Goal: Task Accomplishment & Management: Complete application form

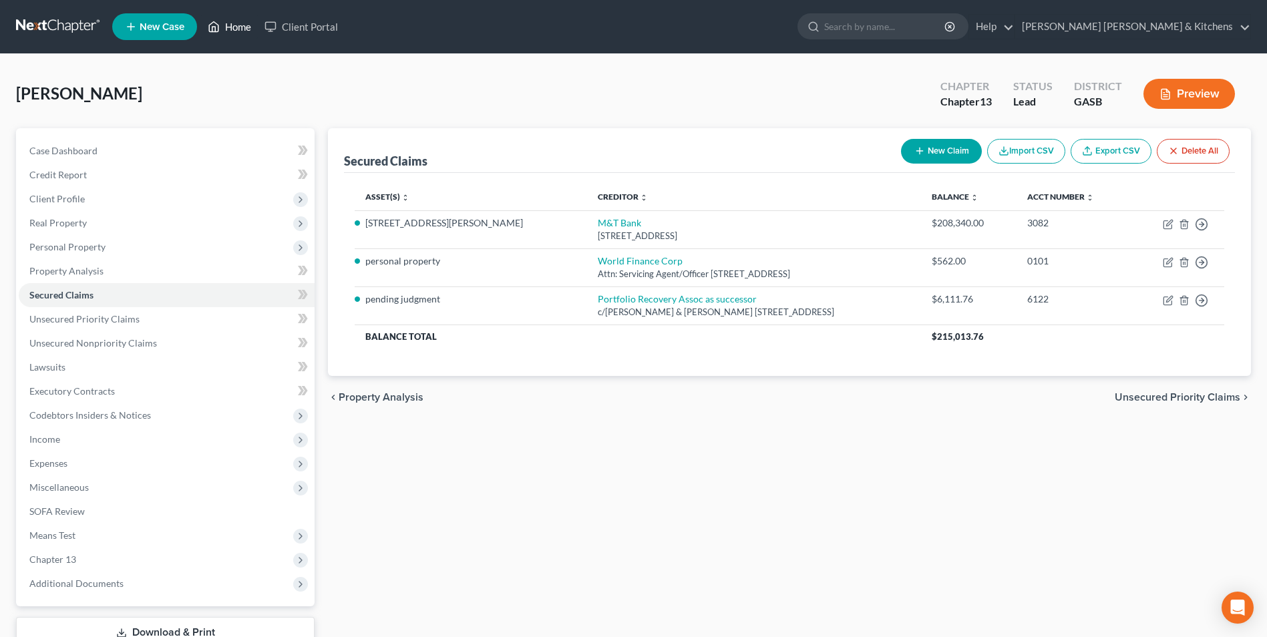
click at [232, 29] on link "Home" at bounding box center [229, 27] width 57 height 24
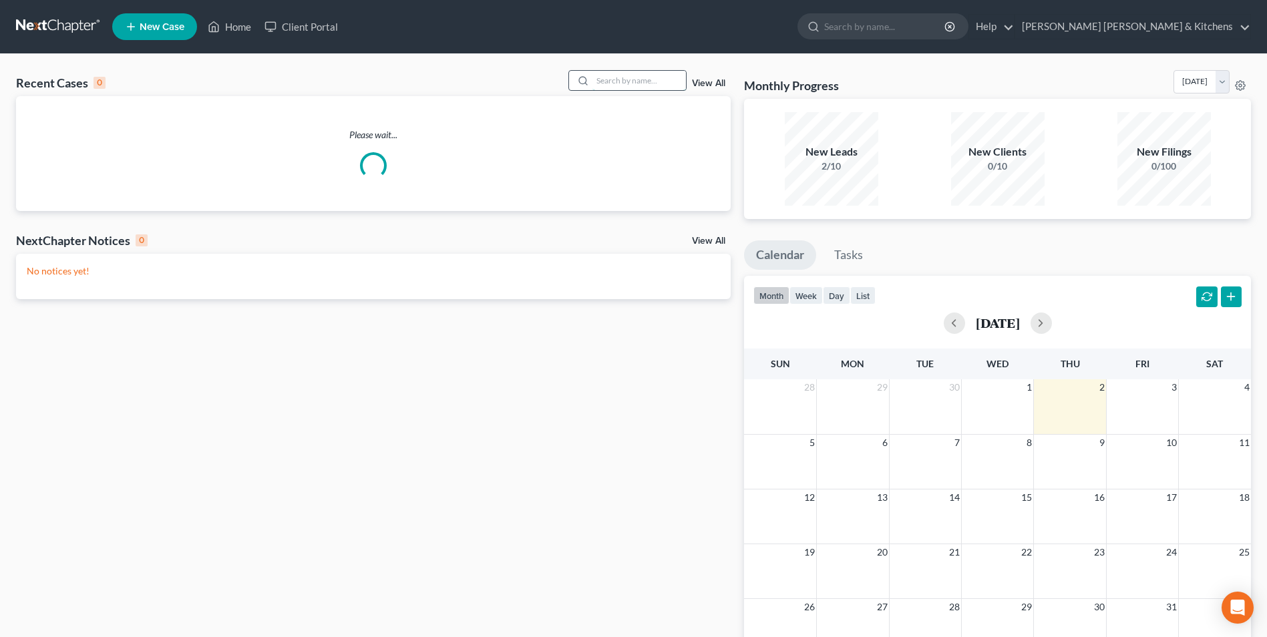
click at [626, 77] on input "search" at bounding box center [639, 80] width 94 height 19
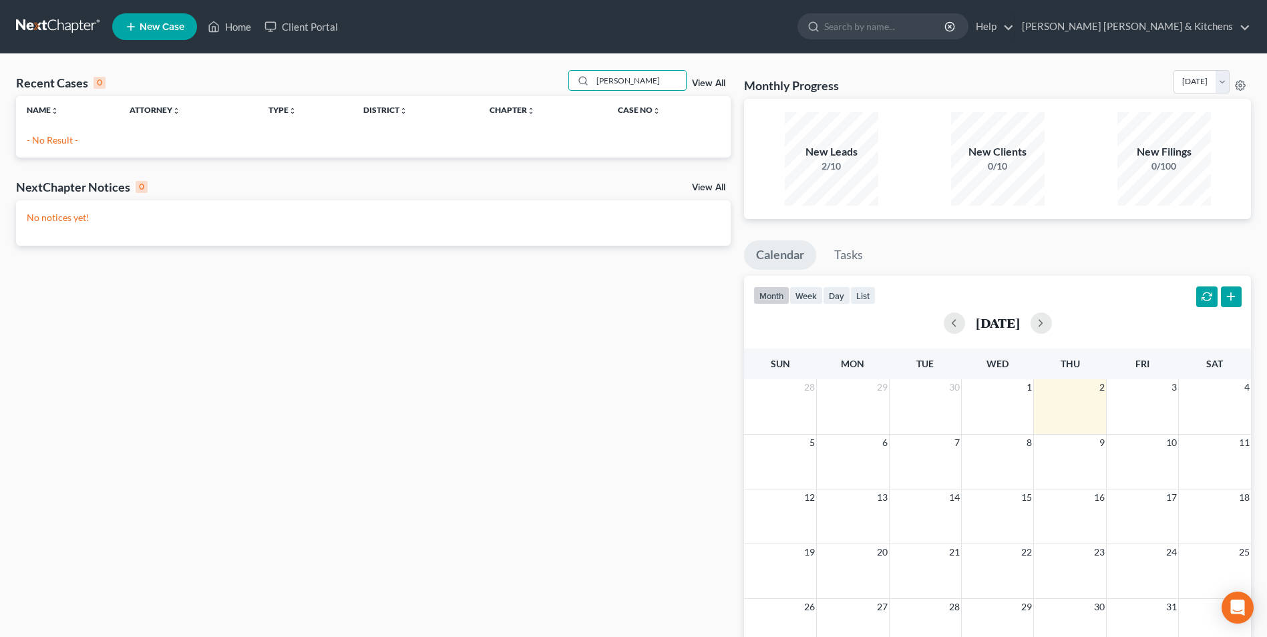
type input "[PERSON_NAME]"
click at [167, 23] on span "New Case" at bounding box center [162, 27] width 45 height 10
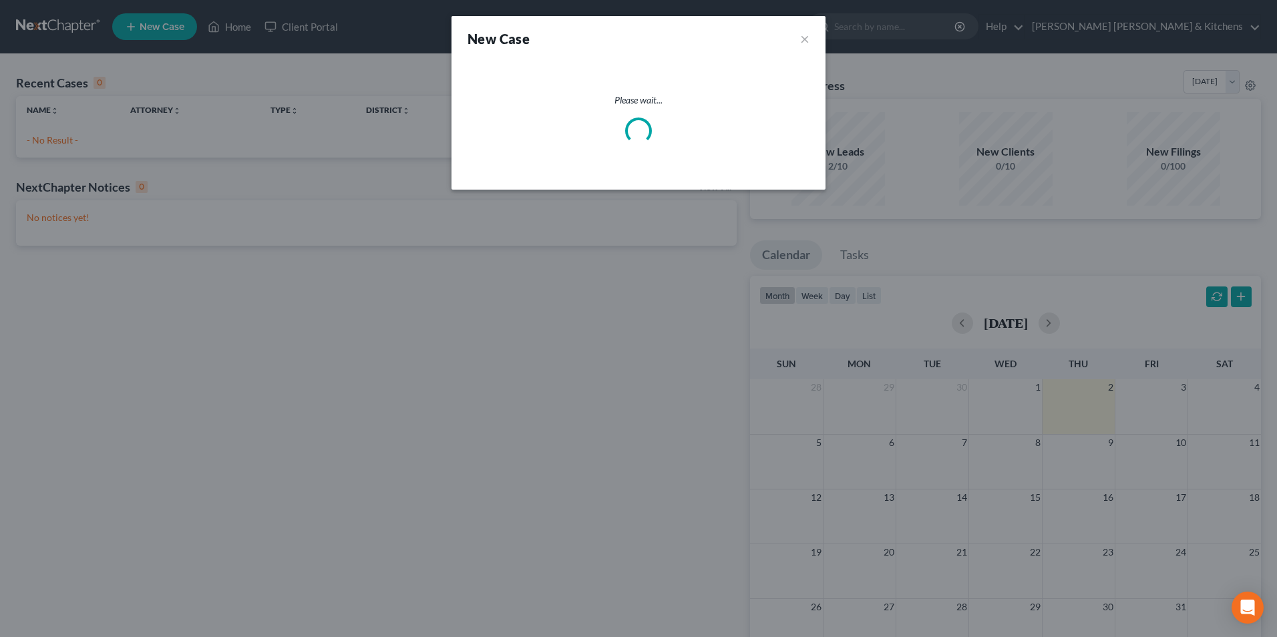
select select "20"
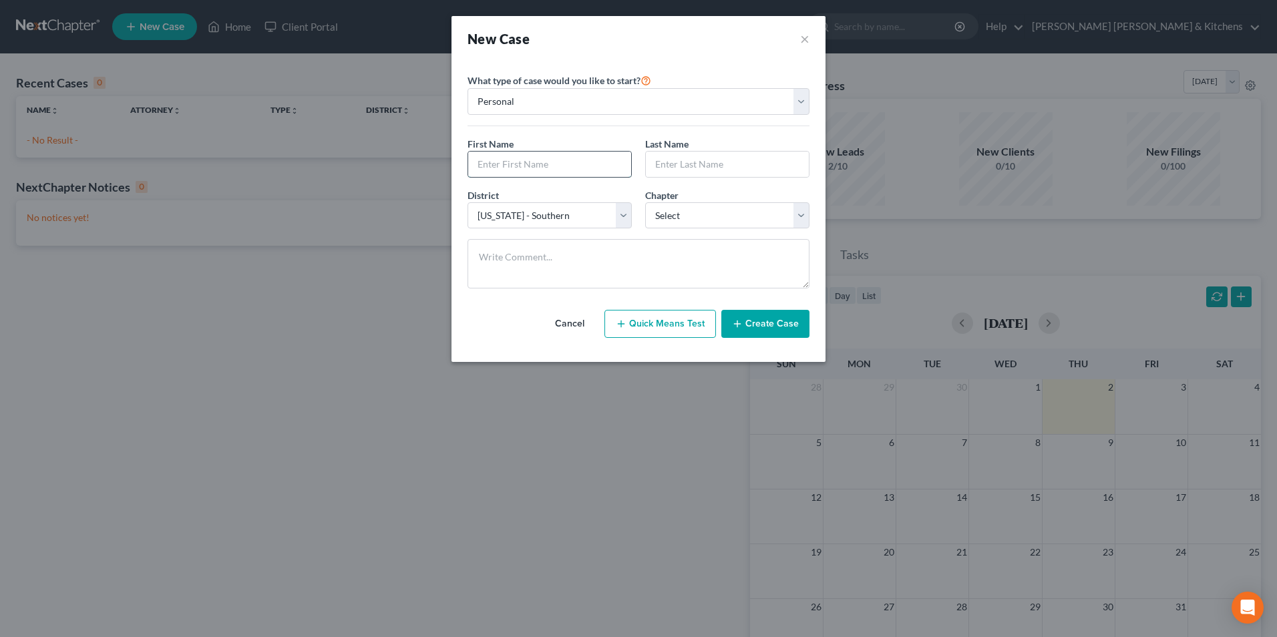
click at [496, 172] on input "text" at bounding box center [549, 164] width 163 height 25
type input "[PERSON_NAME]"
type input "Knight"
click at [665, 220] on select "Select 7 11 12 13" at bounding box center [727, 215] width 164 height 27
select select "3"
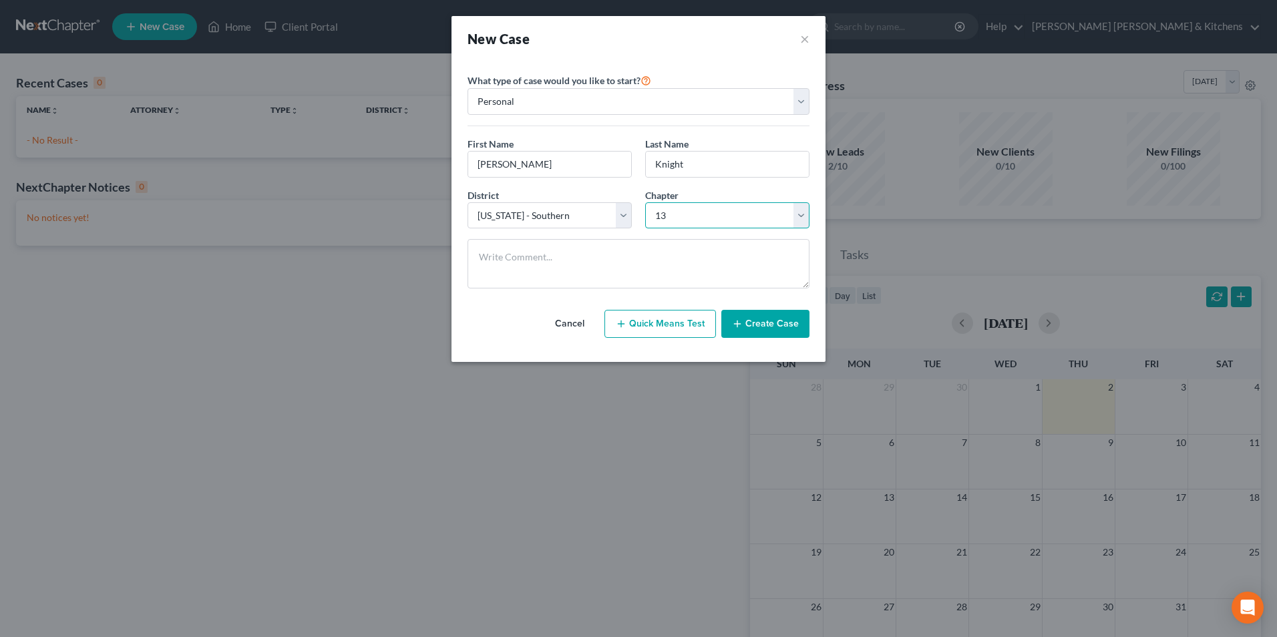
click at [645, 202] on select "Select 7 11 12 13" at bounding box center [727, 215] width 164 height 27
click at [749, 331] on button "Create Case" at bounding box center [765, 324] width 88 height 28
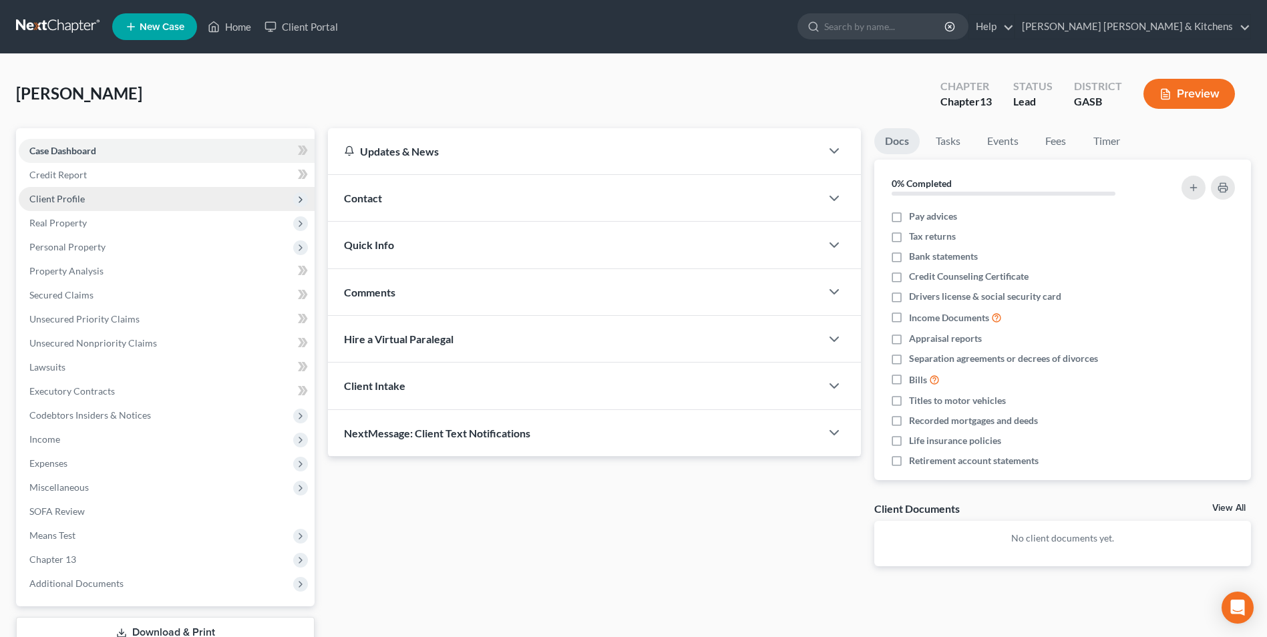
click at [82, 200] on span "Client Profile" at bounding box center [56, 198] width 55 height 11
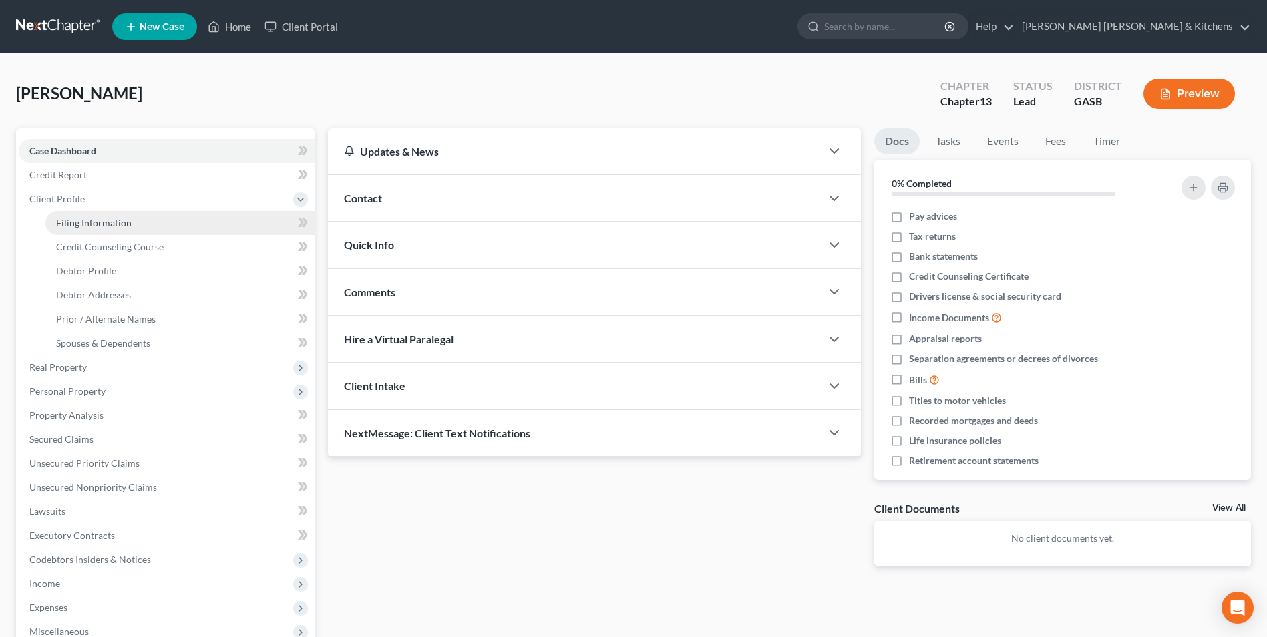
click at [87, 224] on span "Filing Information" at bounding box center [93, 222] width 75 height 11
select select "1"
select select "0"
select select "3"
select select "20"
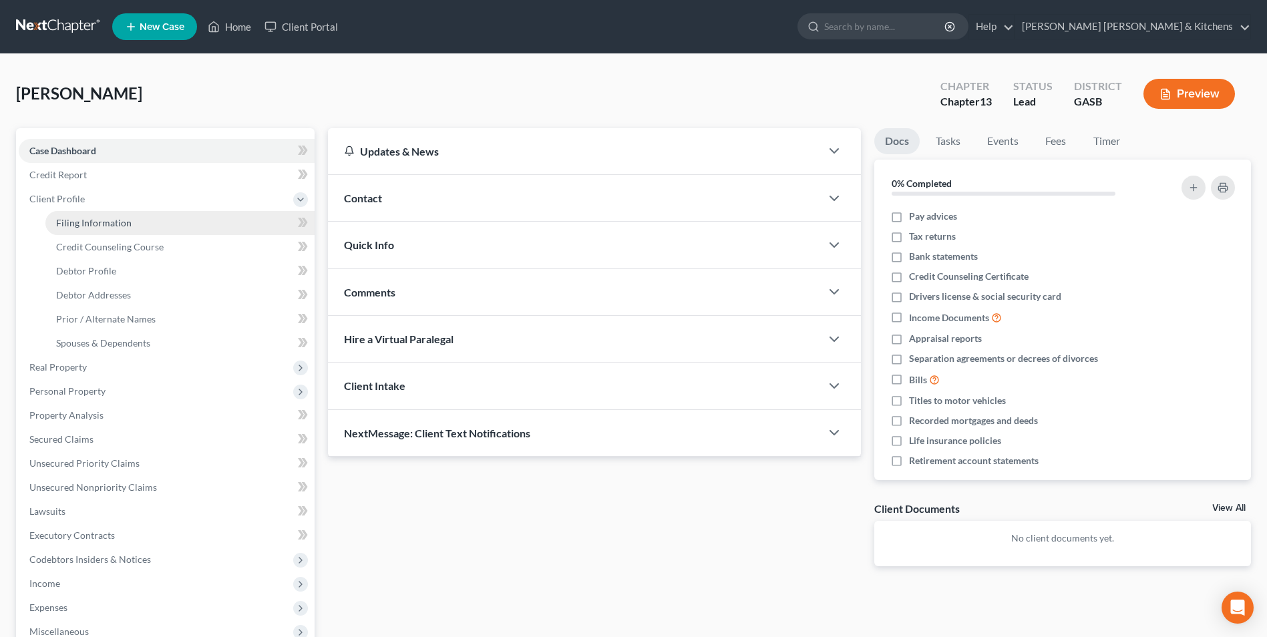
select select "10"
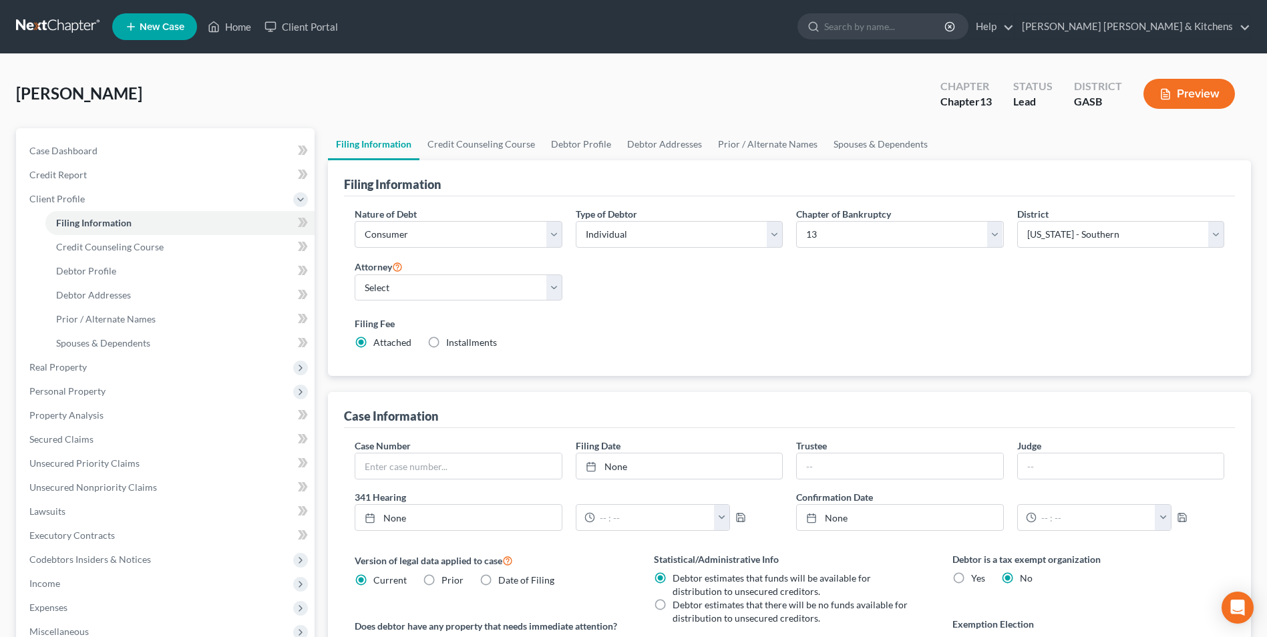
click at [446, 342] on label "Installments Installments" at bounding box center [471, 342] width 51 height 13
click at [451, 342] on input "Installments Installments" at bounding box center [455, 340] width 9 height 9
radio input "true"
radio input "false"
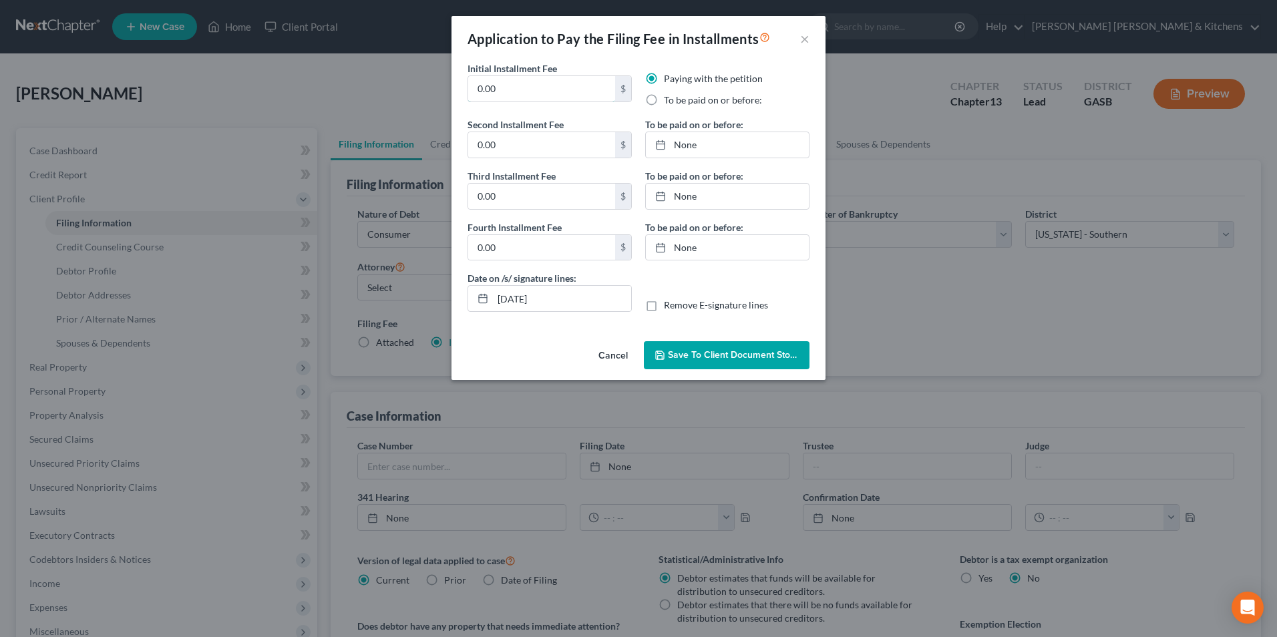
drag, startPoint x: 503, startPoint y: 98, endPoint x: 467, endPoint y: 94, distance: 36.3
click at [467, 94] on div "Initial Installment Fee 0.00 $" at bounding box center [550, 89] width 178 height 56
type input "313.00"
click at [664, 104] on label "To be paid on or before:" at bounding box center [713, 100] width 98 height 13
click at [669, 102] on input "To be paid on or before:" at bounding box center [673, 98] width 9 height 9
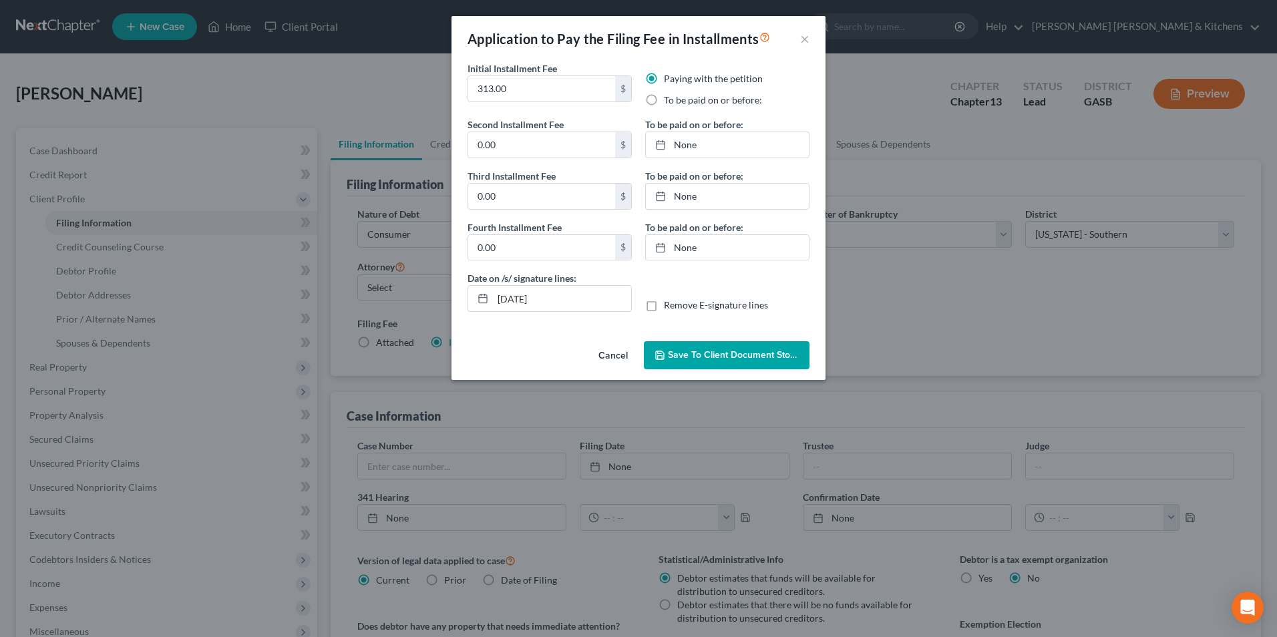
radio input "true"
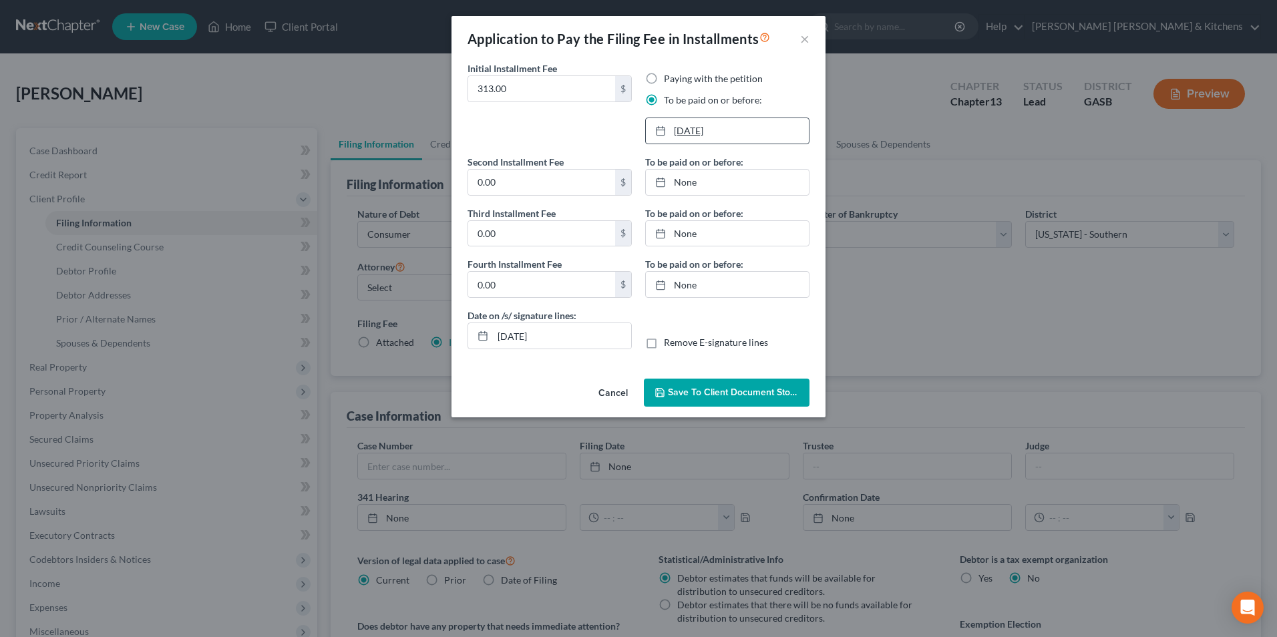
type input "[DATE]"
click at [682, 130] on link "[DATE]" at bounding box center [727, 130] width 163 height 25
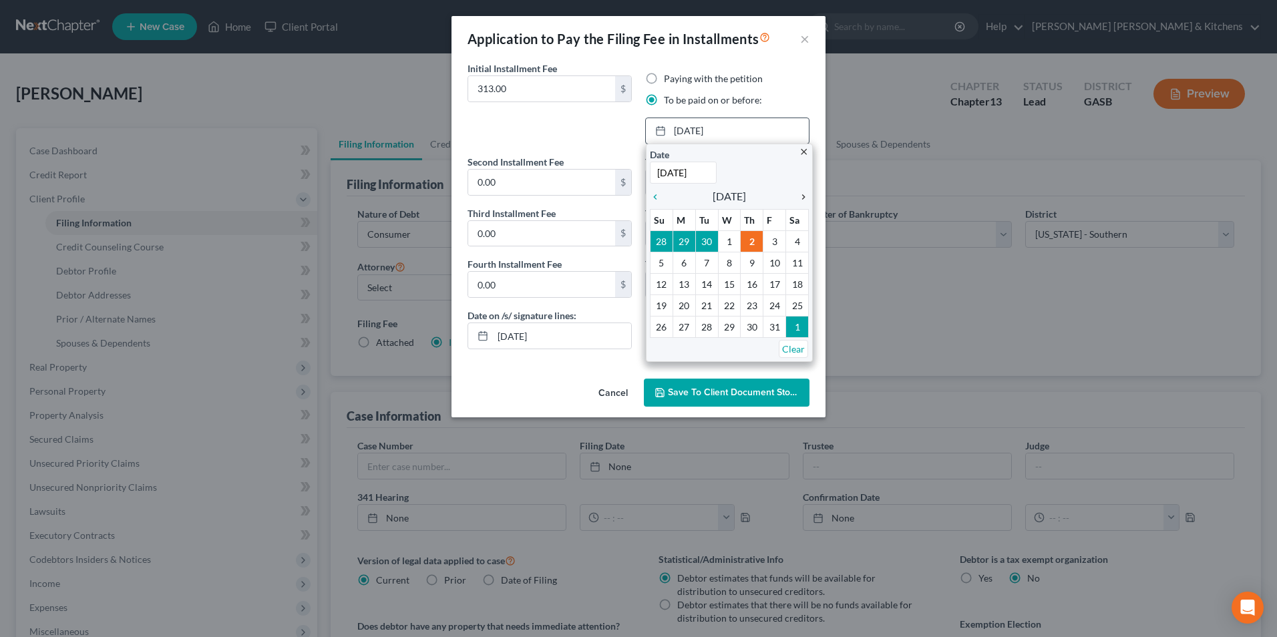
click at [803, 195] on icon "chevron_right" at bounding box center [799, 197] width 17 height 11
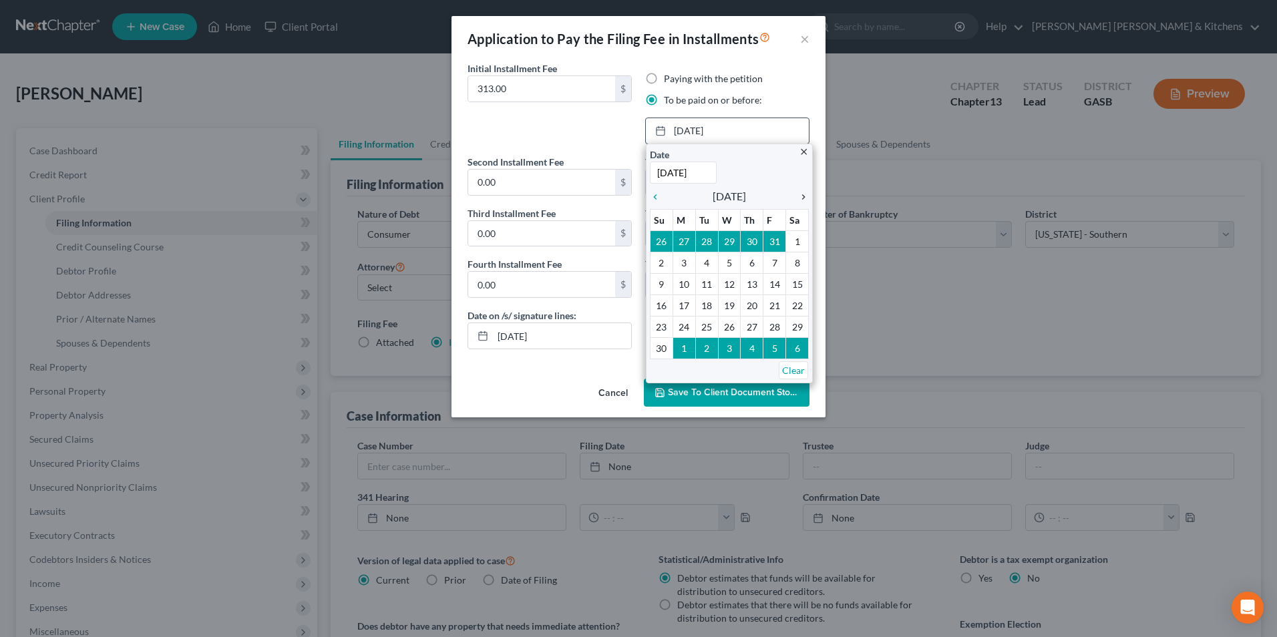
click at [803, 195] on icon "chevron_right" at bounding box center [799, 197] width 17 height 11
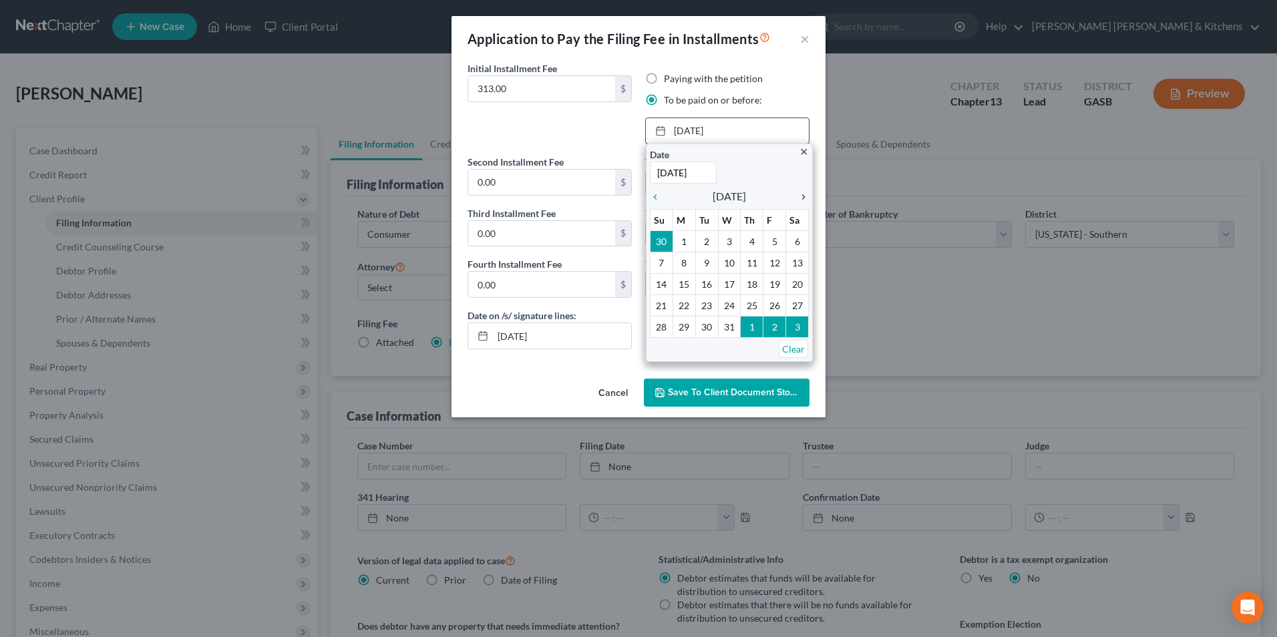
click at [803, 195] on icon "chevron_right" at bounding box center [799, 197] width 17 height 11
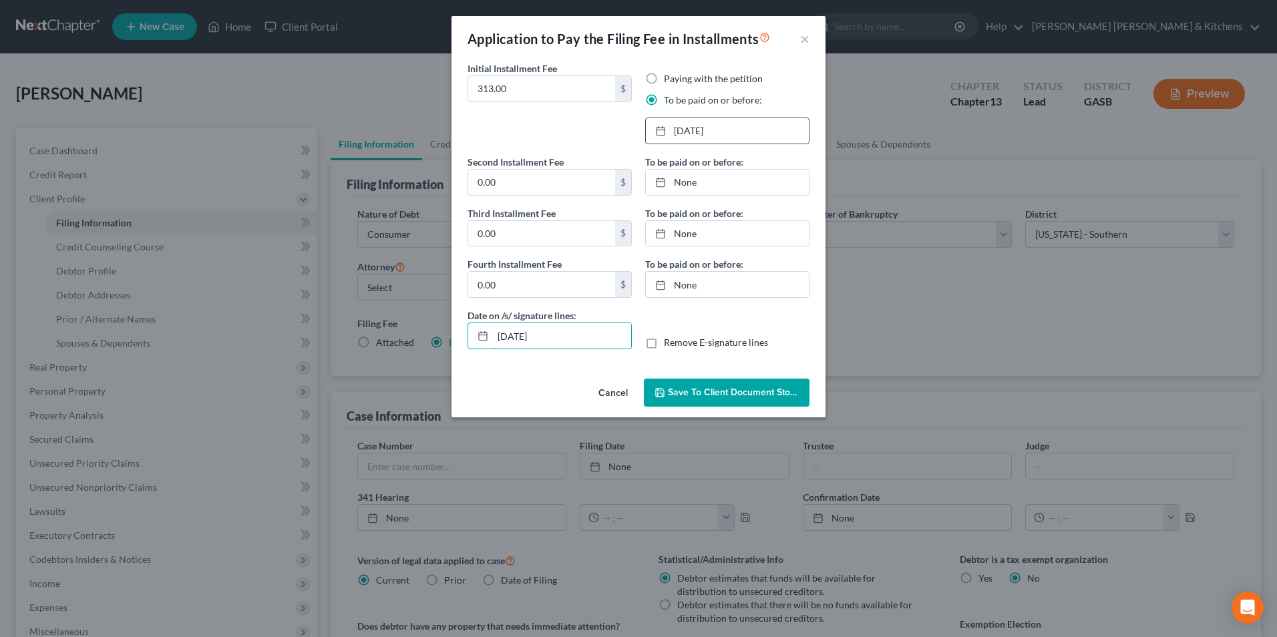
drag, startPoint x: 569, startPoint y: 339, endPoint x: 415, endPoint y: 340, distance: 153.6
click at [419, 340] on div "Application to Pay the Filing Fee in Installments × Initial Installment Fee 313…" at bounding box center [638, 318] width 1277 height 637
click at [664, 341] on label "Remove E-signature lines" at bounding box center [716, 342] width 104 height 13
click at [669, 341] on input "Remove E-signature lines" at bounding box center [673, 340] width 9 height 9
checkbox input "true"
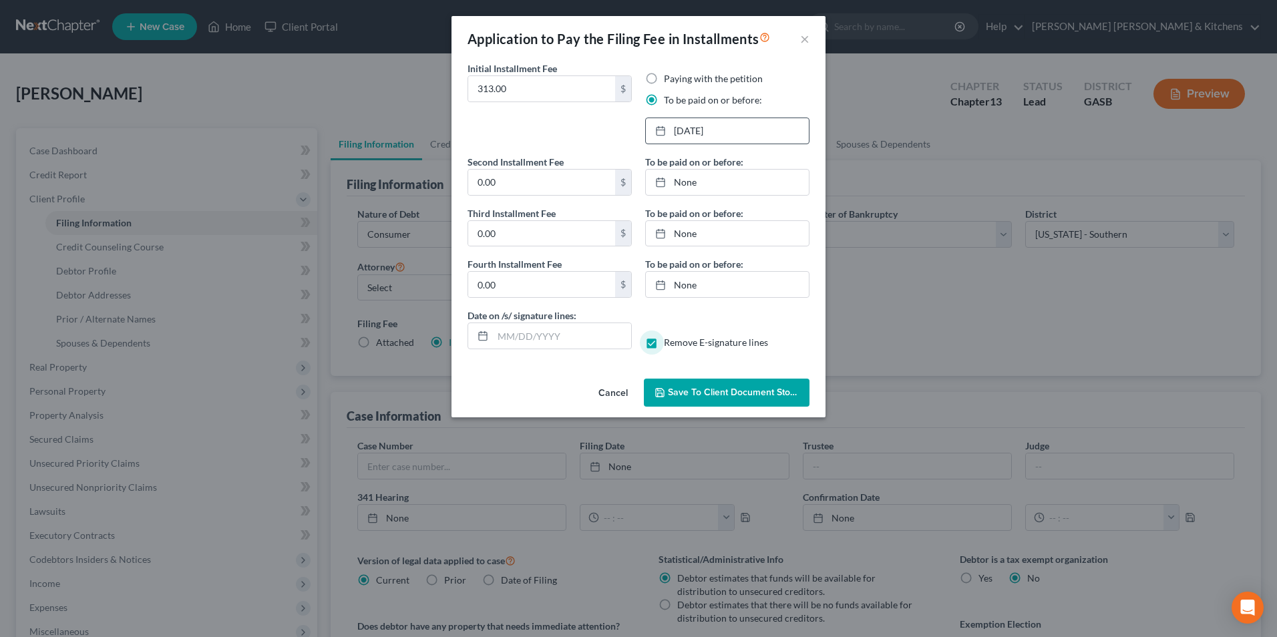
click at [699, 397] on span "Save to Client Document Storage" at bounding box center [739, 392] width 142 height 11
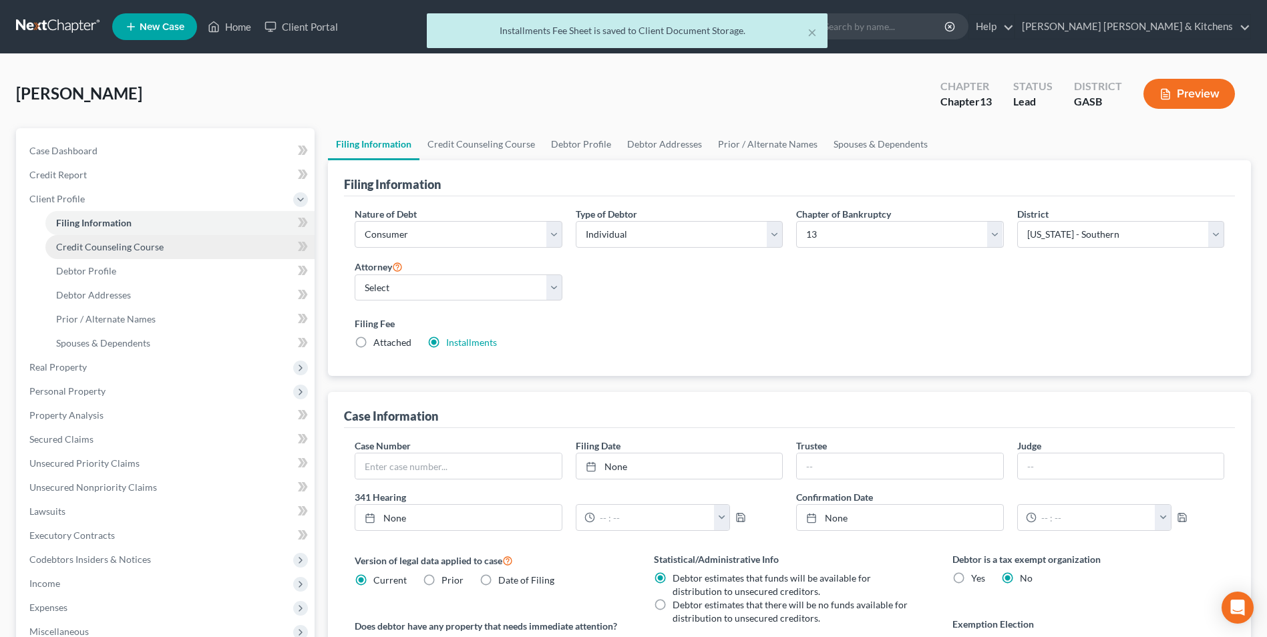
click at [78, 242] on span "Credit Counseling Course" at bounding box center [110, 246] width 108 height 11
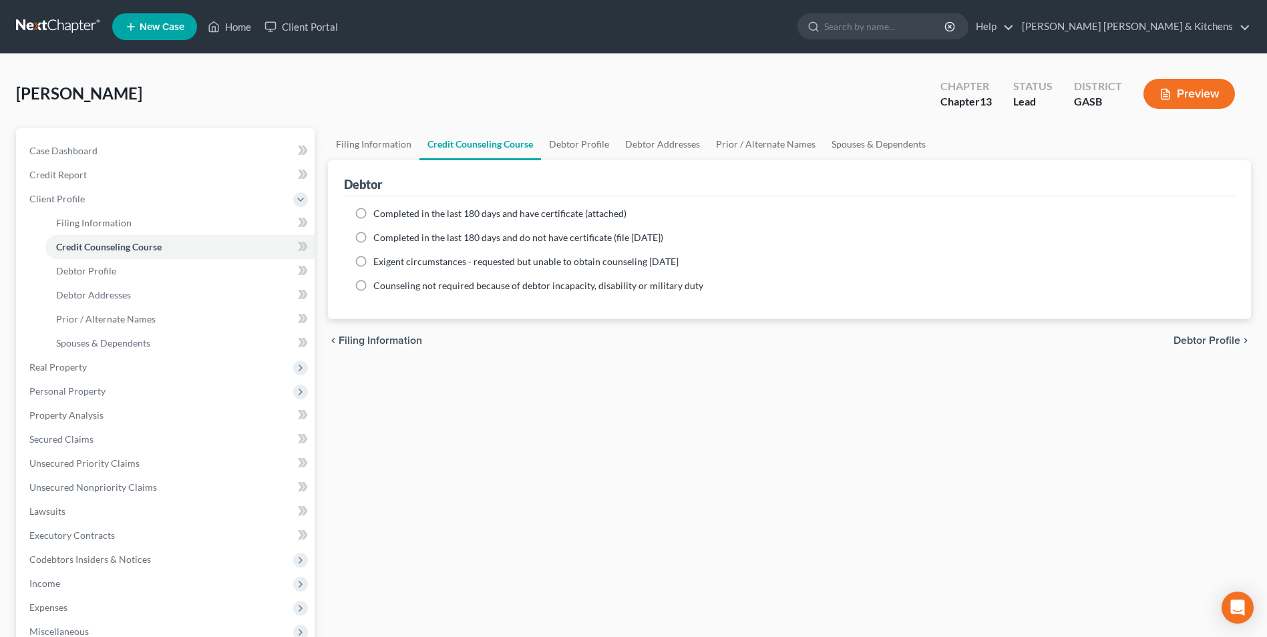
click at [373, 210] on label "Completed in the last 180 days and have certificate (attached)" at bounding box center [499, 213] width 253 height 13
click at [379, 210] on input "Completed in the last 180 days and have certificate (attached)" at bounding box center [383, 211] width 9 height 9
radio input "true"
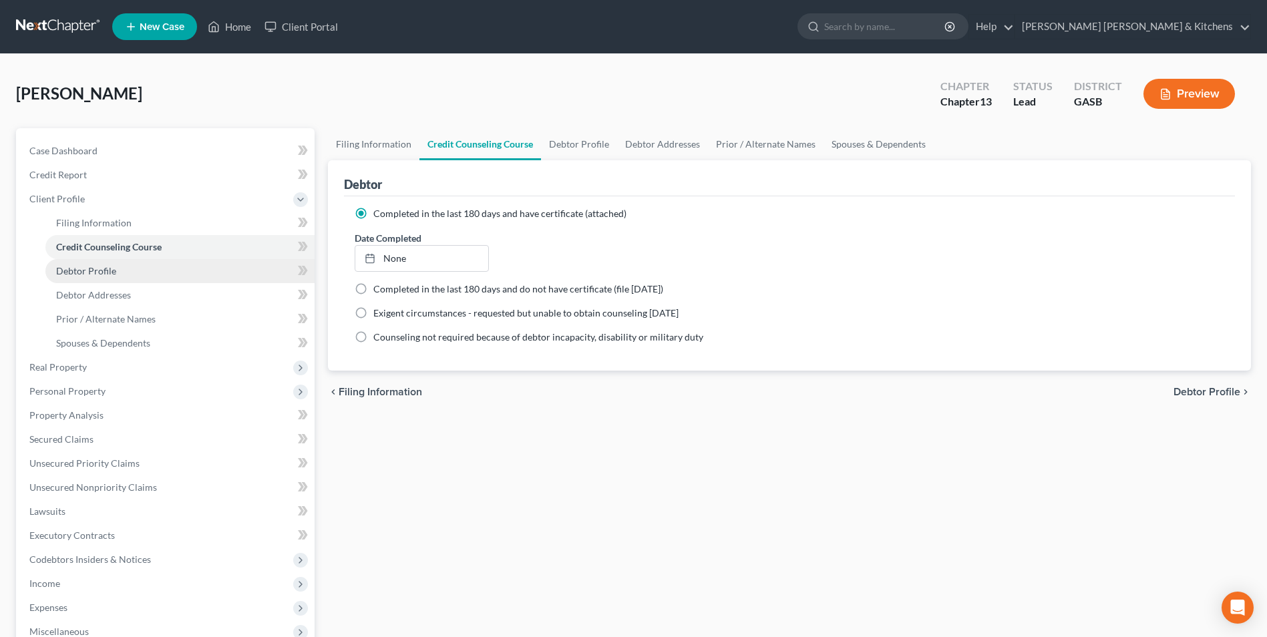
click at [102, 270] on span "Debtor Profile" at bounding box center [86, 270] width 60 height 11
select select "0"
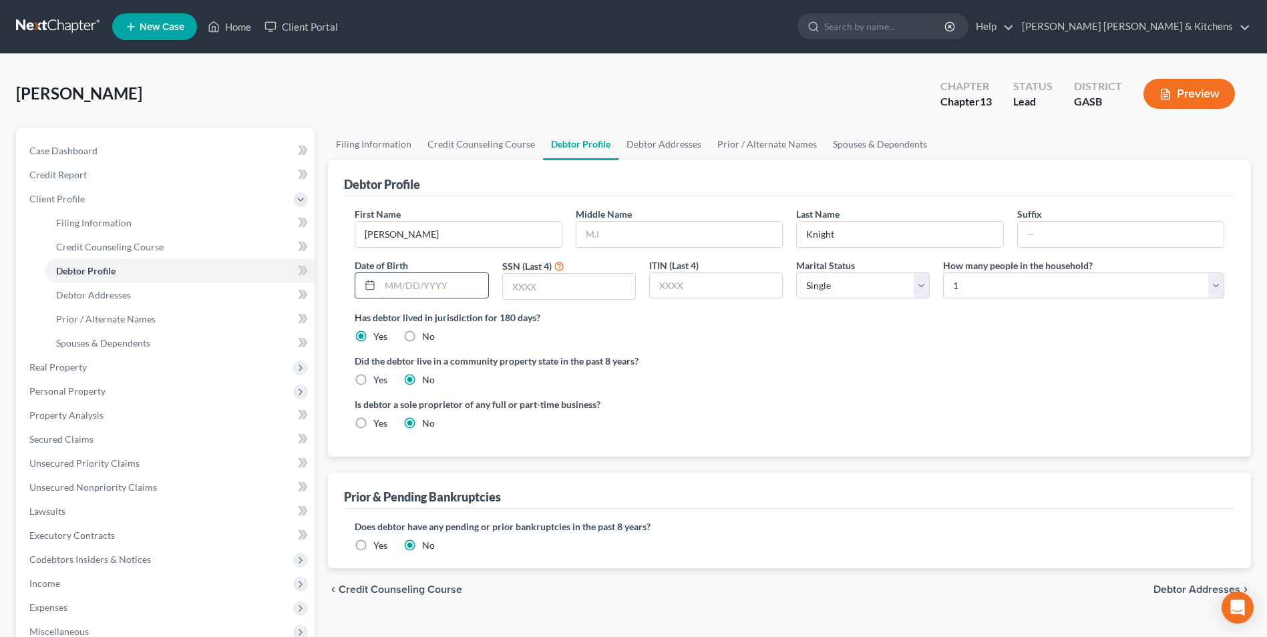
click at [447, 291] on input "text" at bounding box center [434, 285] width 108 height 25
type input "[DATE]"
click at [119, 325] on link "Prior / Alternate Names" at bounding box center [179, 319] width 269 height 24
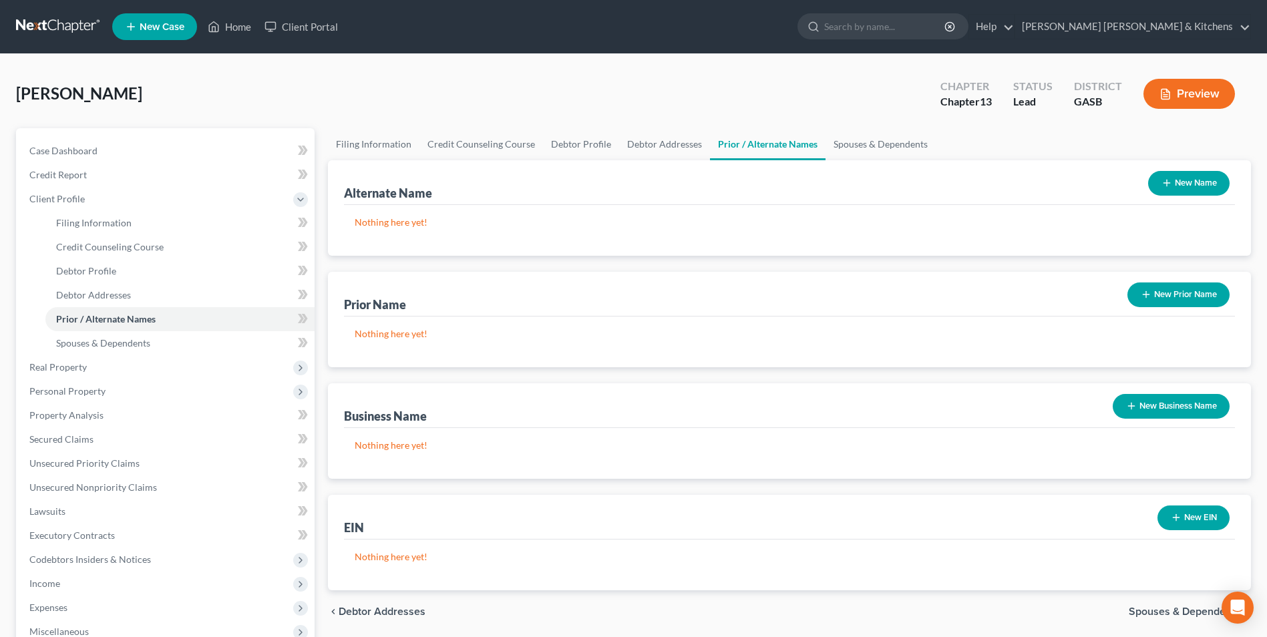
click at [1194, 178] on button "New Name" at bounding box center [1188, 183] width 81 height 25
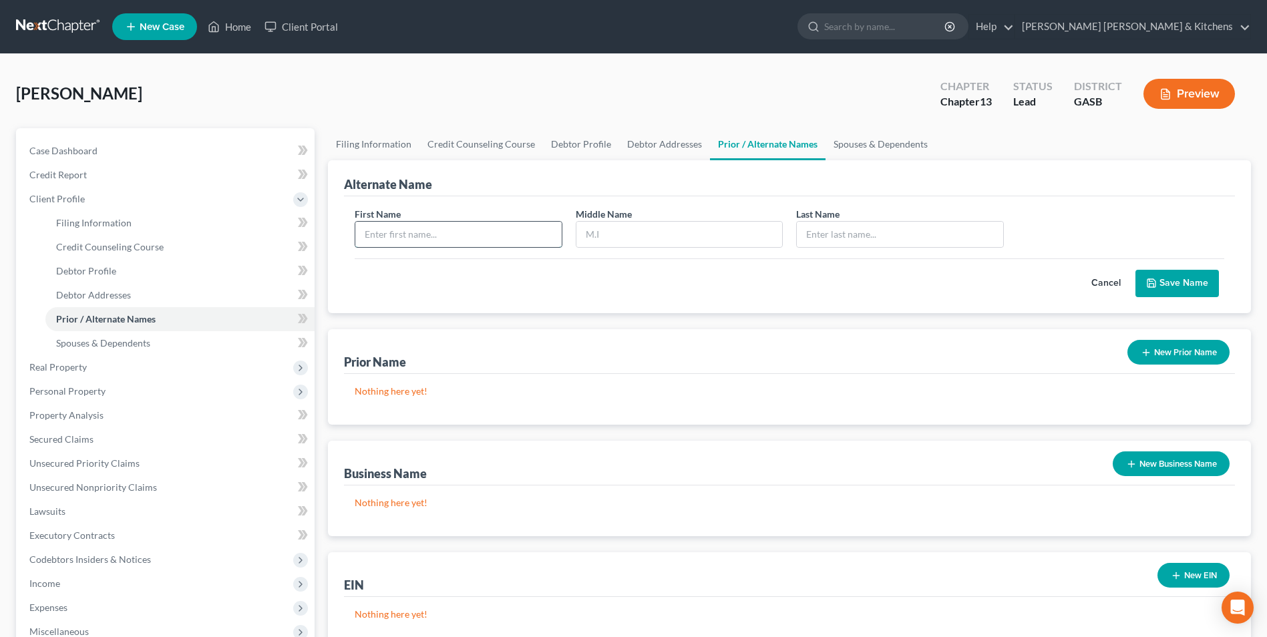
click at [529, 234] on input "text" at bounding box center [458, 234] width 206 height 25
type input "[PERSON_NAME]"
type input "Knight"
click at [598, 245] on input "text" at bounding box center [679, 234] width 206 height 25
type input "[PERSON_NAME]"
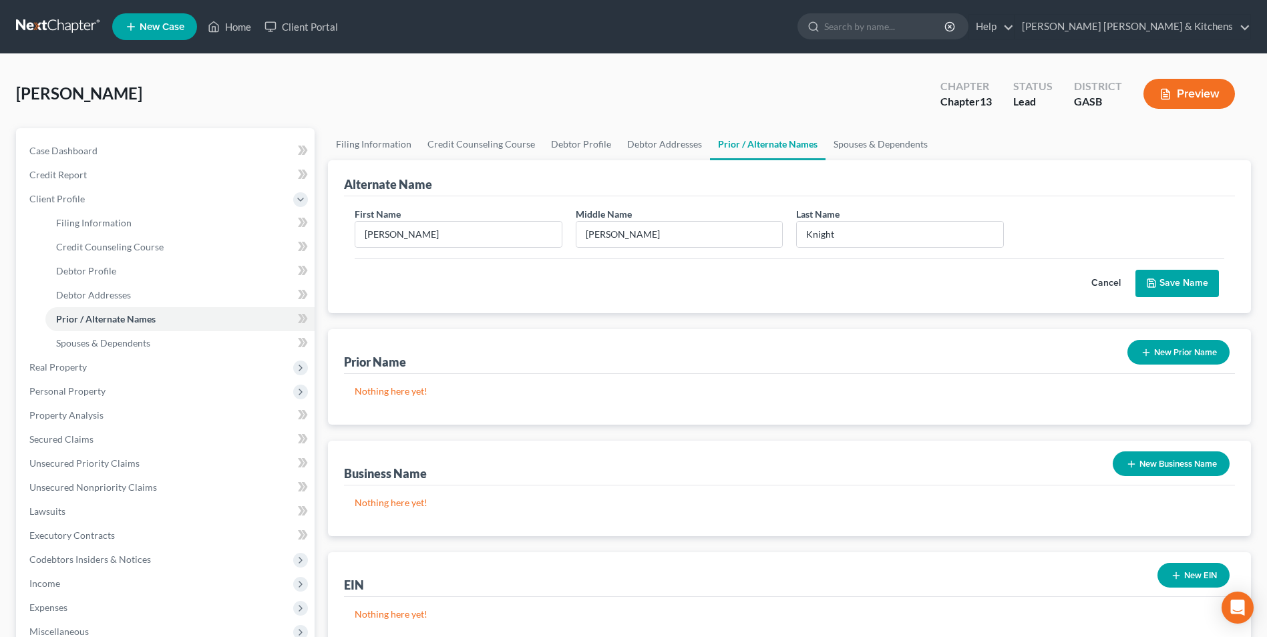
click at [1162, 285] on button "Save Name" at bounding box center [1176, 284] width 83 height 28
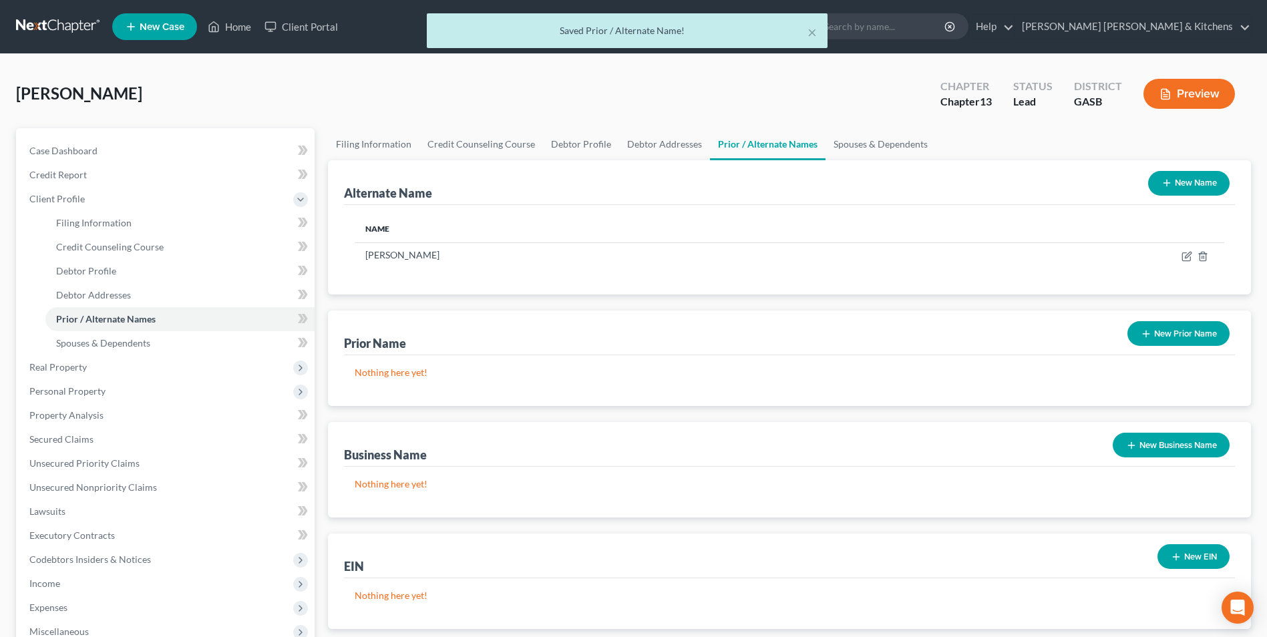
click at [1194, 191] on button "New Name" at bounding box center [1188, 183] width 81 height 25
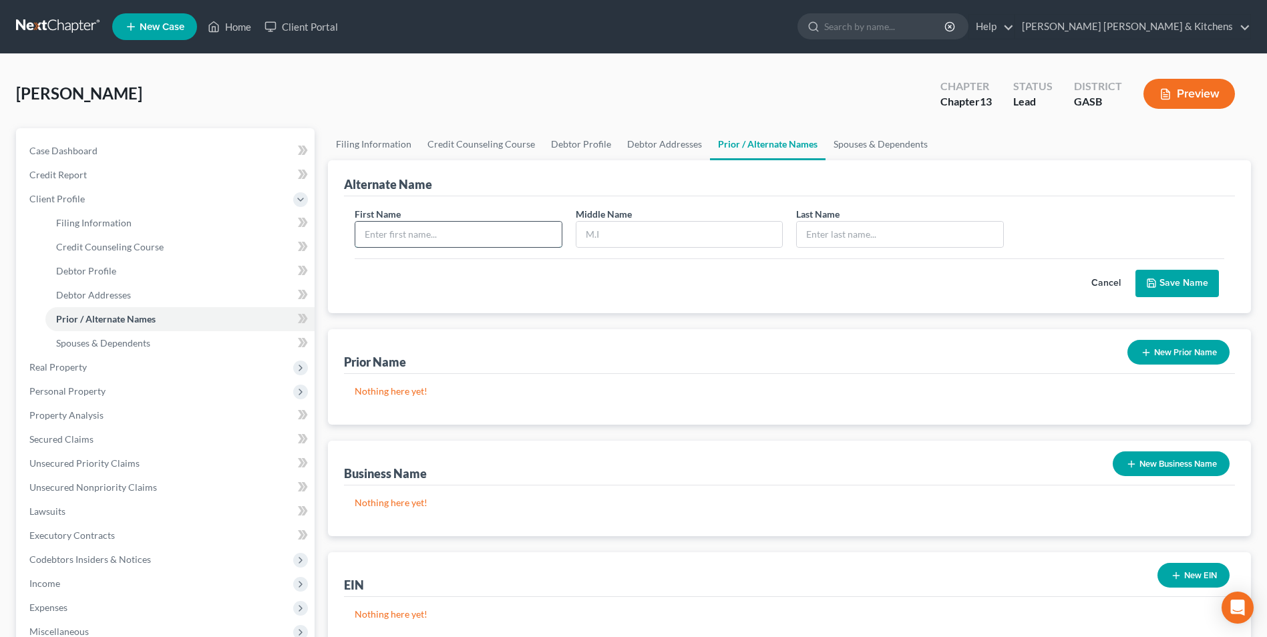
click at [409, 231] on input "text" at bounding box center [458, 234] width 206 height 25
type input "[PERSON_NAME]"
type input "R"
type input "[PERSON_NAME]"
click at [1188, 288] on button "Save Name" at bounding box center [1176, 284] width 83 height 28
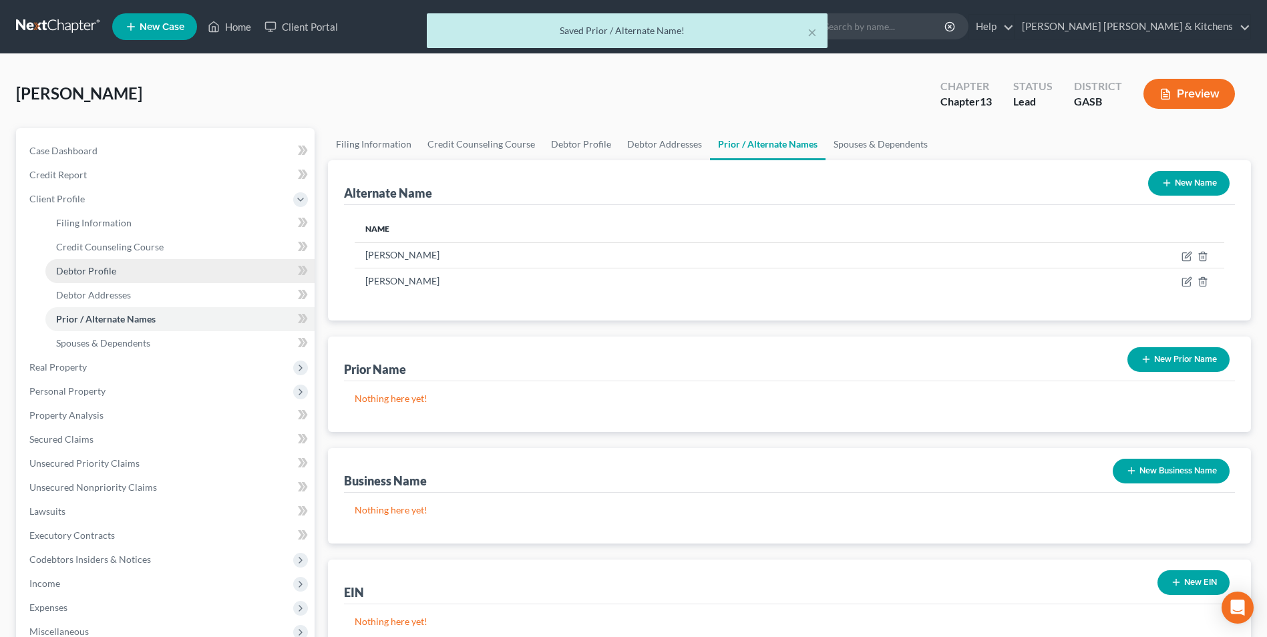
click at [83, 265] on span "Debtor Profile" at bounding box center [86, 270] width 60 height 11
select select "0"
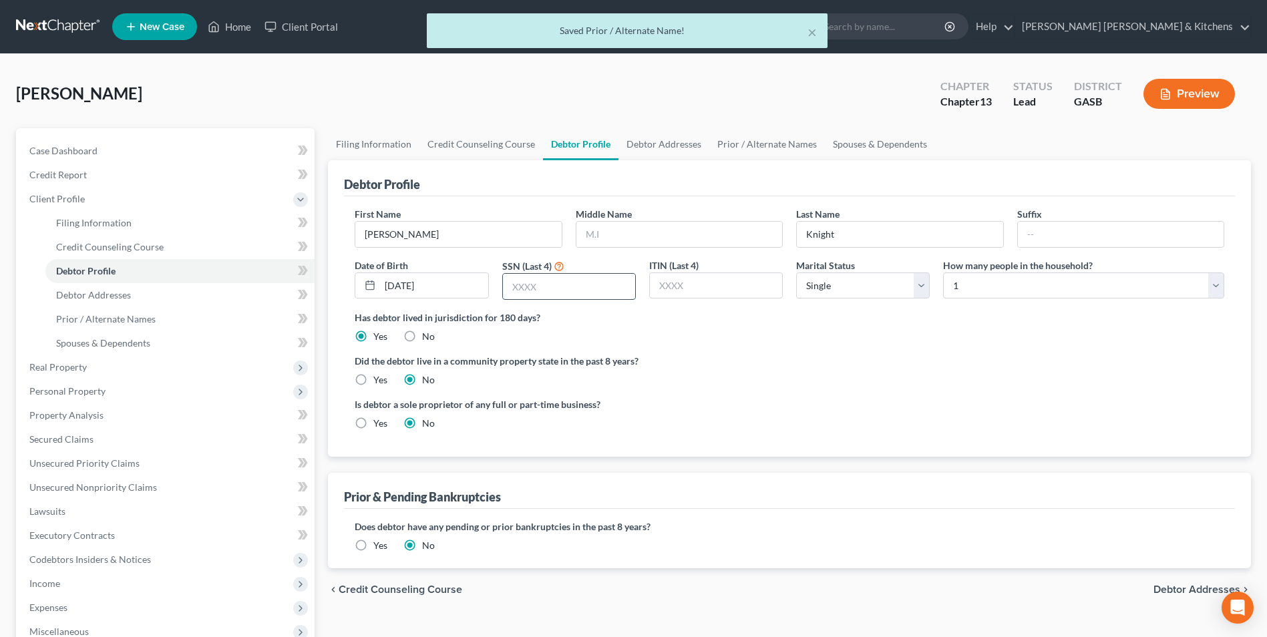
click at [570, 279] on input "text" at bounding box center [569, 286] width 132 height 25
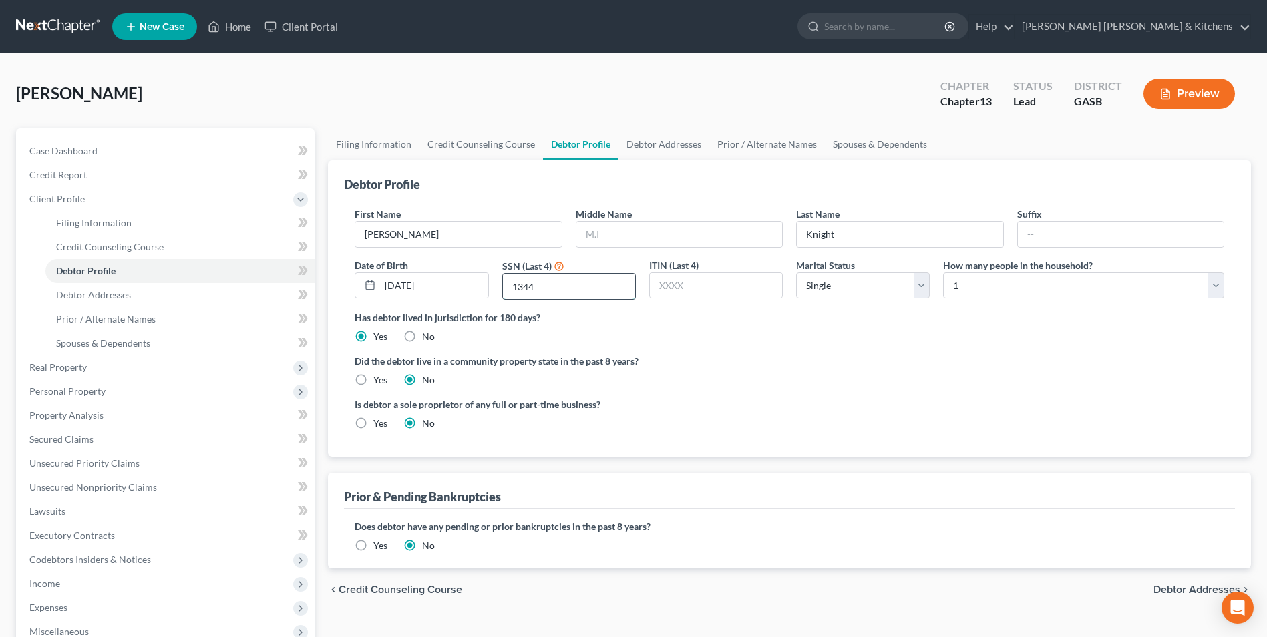
type input "1344"
click at [112, 299] on span "Debtor Addresses" at bounding box center [93, 294] width 75 height 11
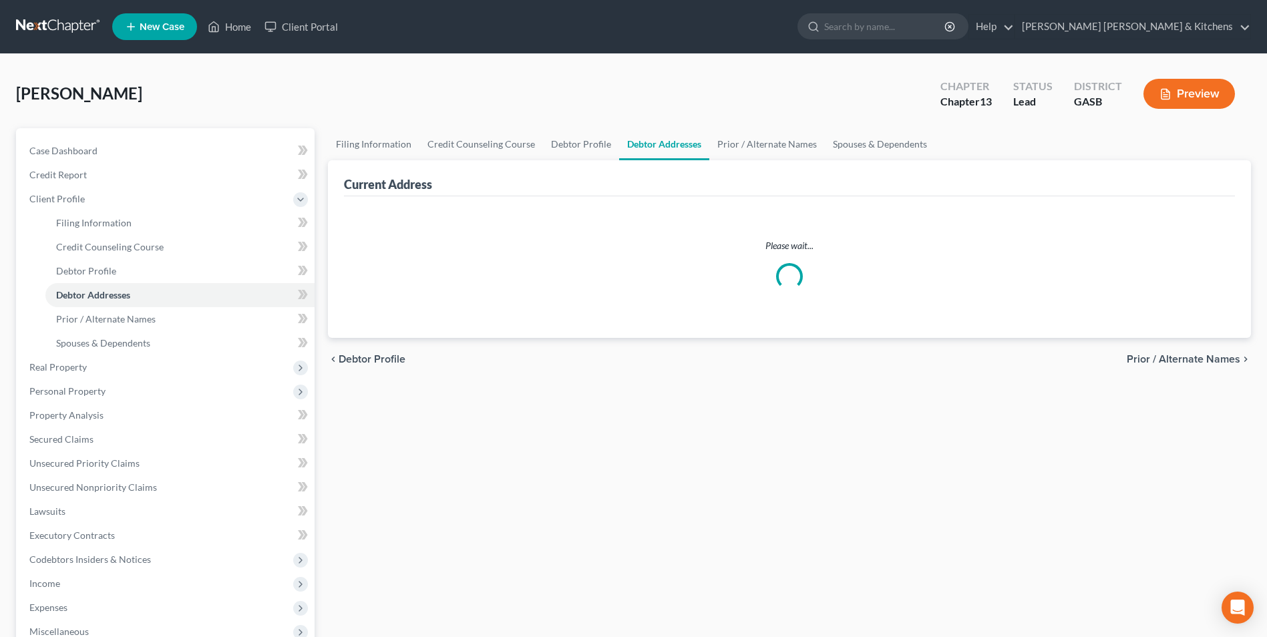
select select "0"
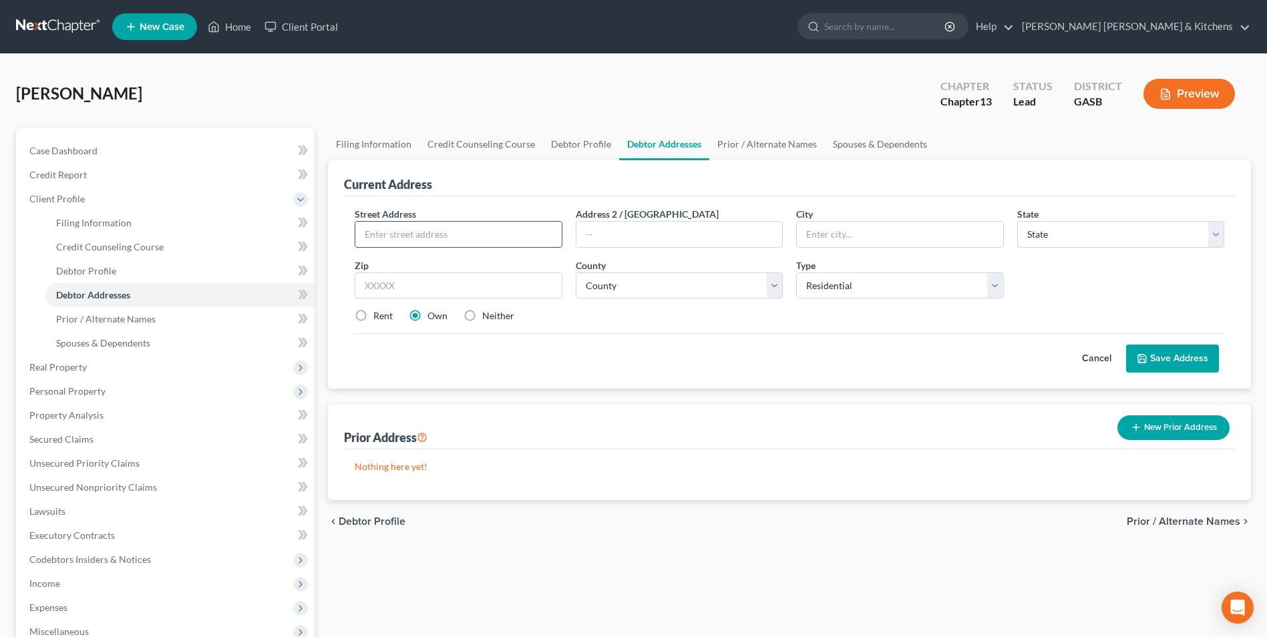
click at [396, 234] on input "text" at bounding box center [458, 234] width 206 height 25
type input "[STREET_ADDRESS]"
type input "31027"
type input "[GEOGRAPHIC_DATA]"
select select "10"
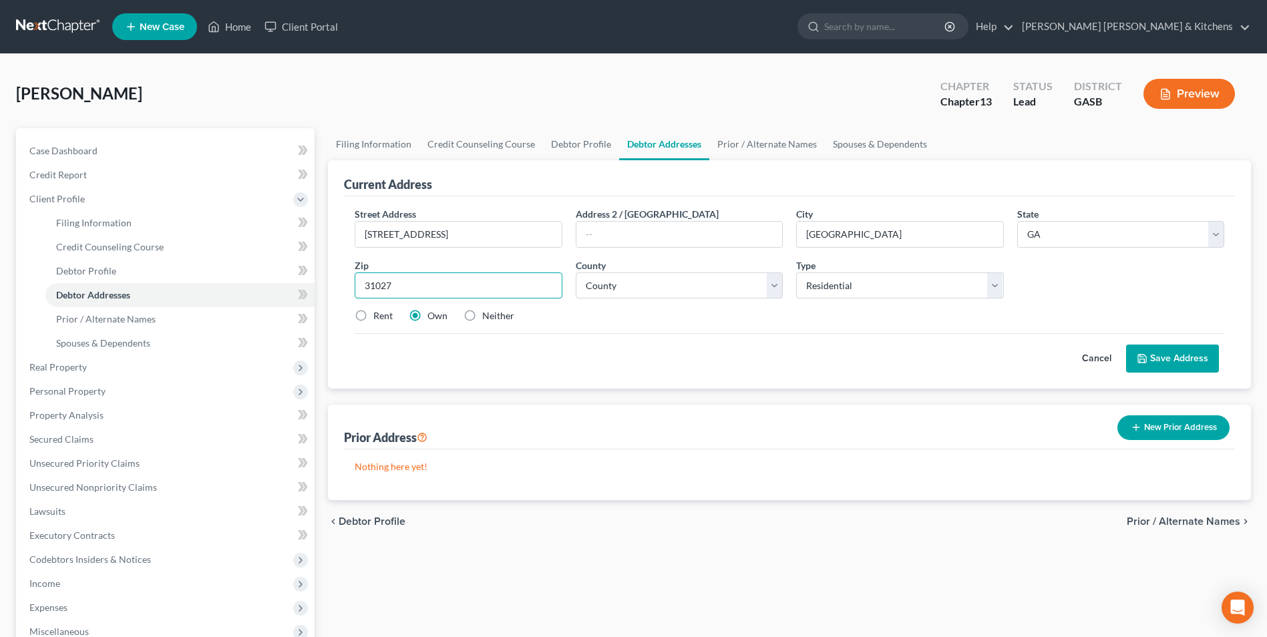
click at [405, 293] on input "31027" at bounding box center [458, 285] width 207 height 27
select select "86"
click at [373, 315] on label "Rent" at bounding box center [382, 315] width 19 height 13
click at [379, 315] on input "Rent" at bounding box center [383, 313] width 9 height 9
radio input "true"
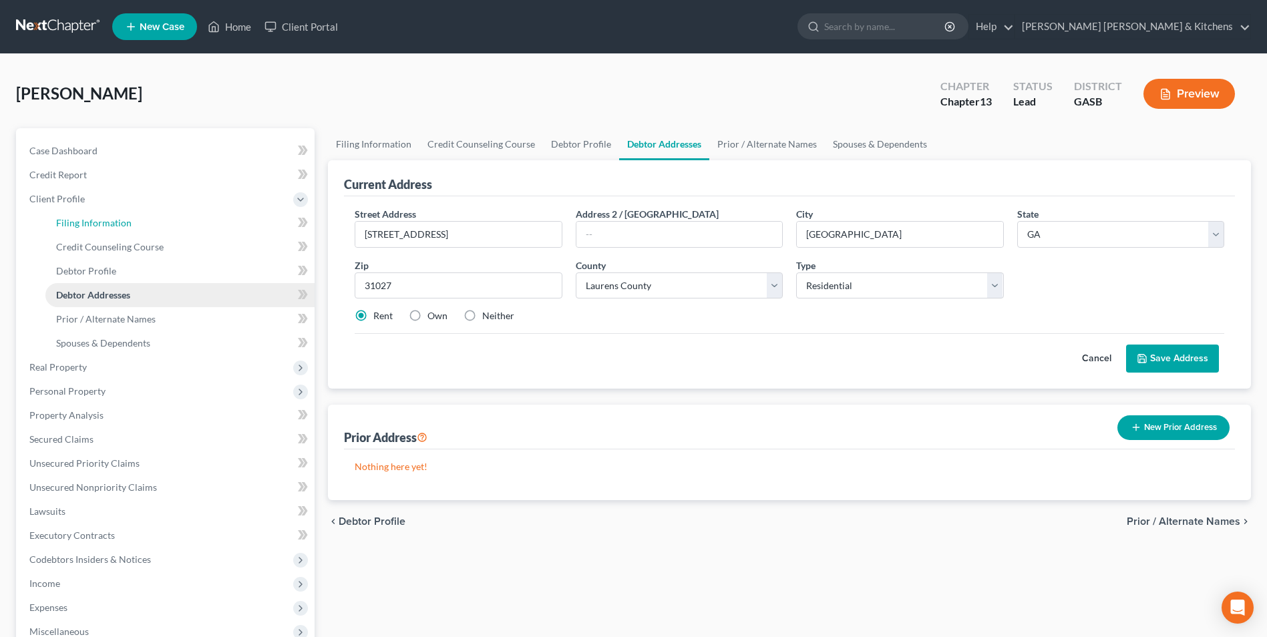
drag, startPoint x: 109, startPoint y: 222, endPoint x: 244, endPoint y: 296, distance: 153.9
click at [109, 222] on span "Filing Information" at bounding box center [93, 222] width 75 height 11
select select "1"
select select "0"
select select "3"
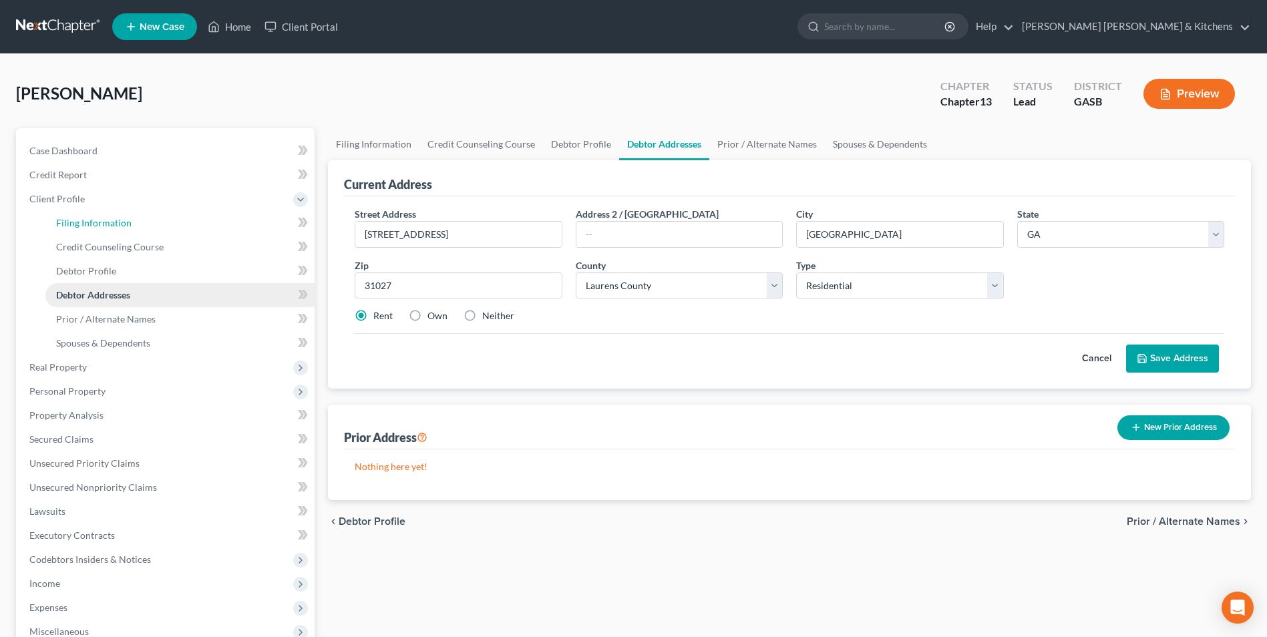
select select "20"
select select "0"
select select "10"
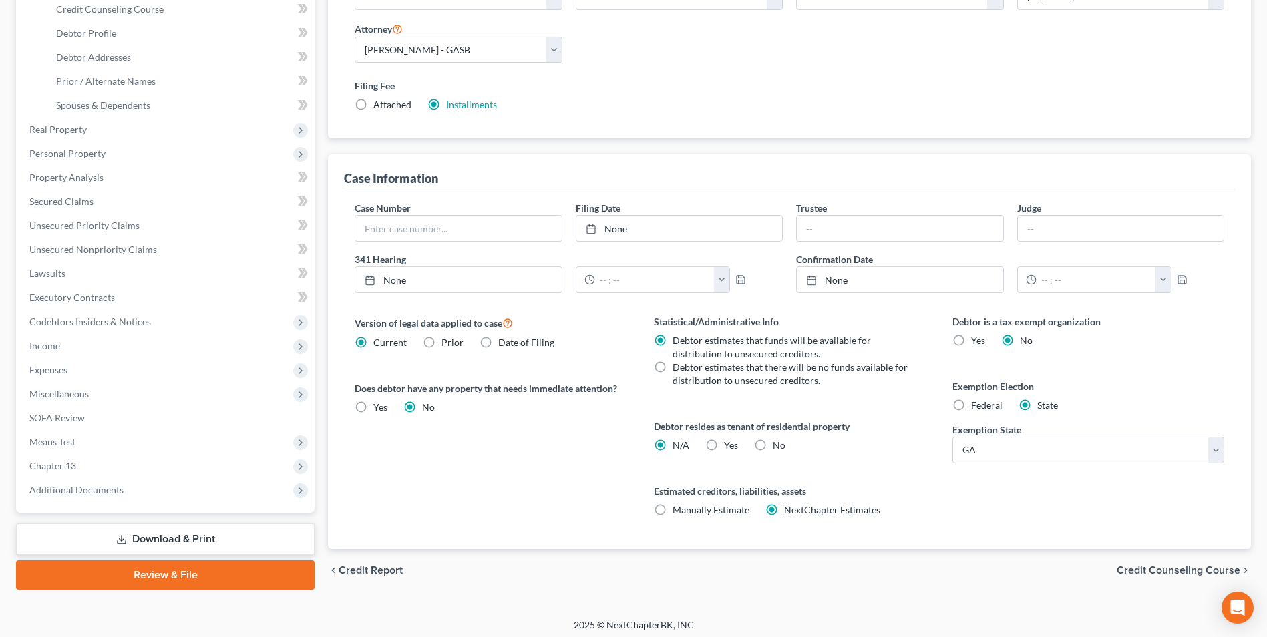
scroll to position [243, 0]
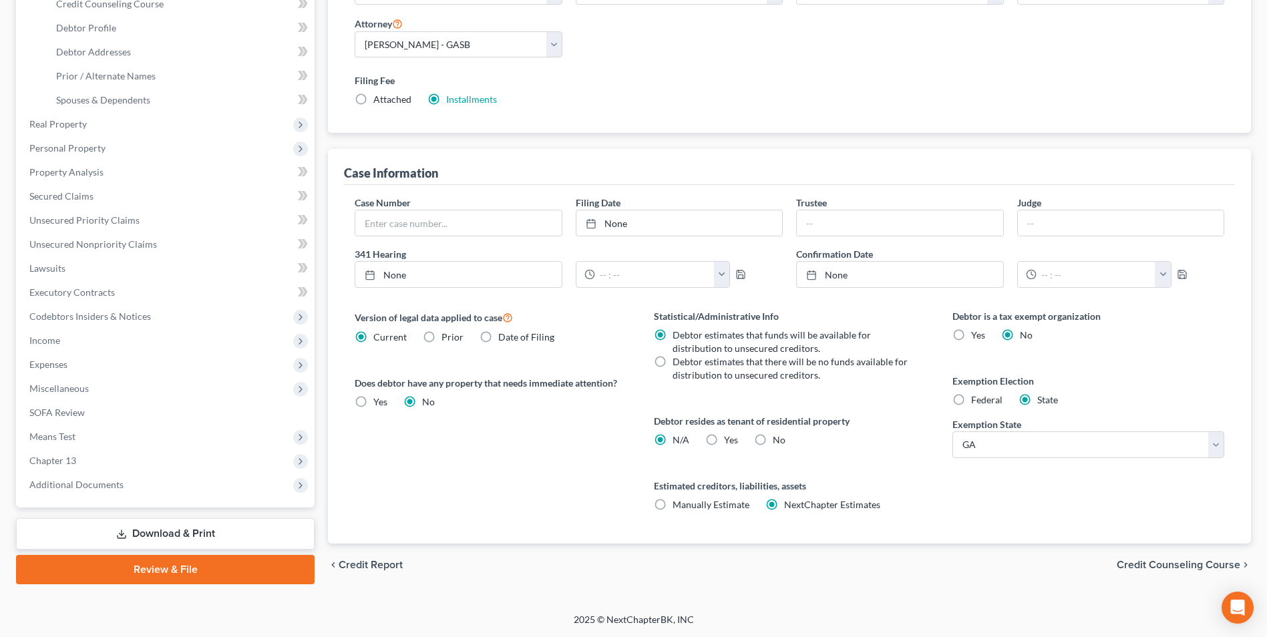
click at [724, 436] on label "Yes Yes" at bounding box center [731, 439] width 14 height 13
click at [729, 436] on input "Yes Yes" at bounding box center [733, 437] width 9 height 9
radio input "true"
radio input "false"
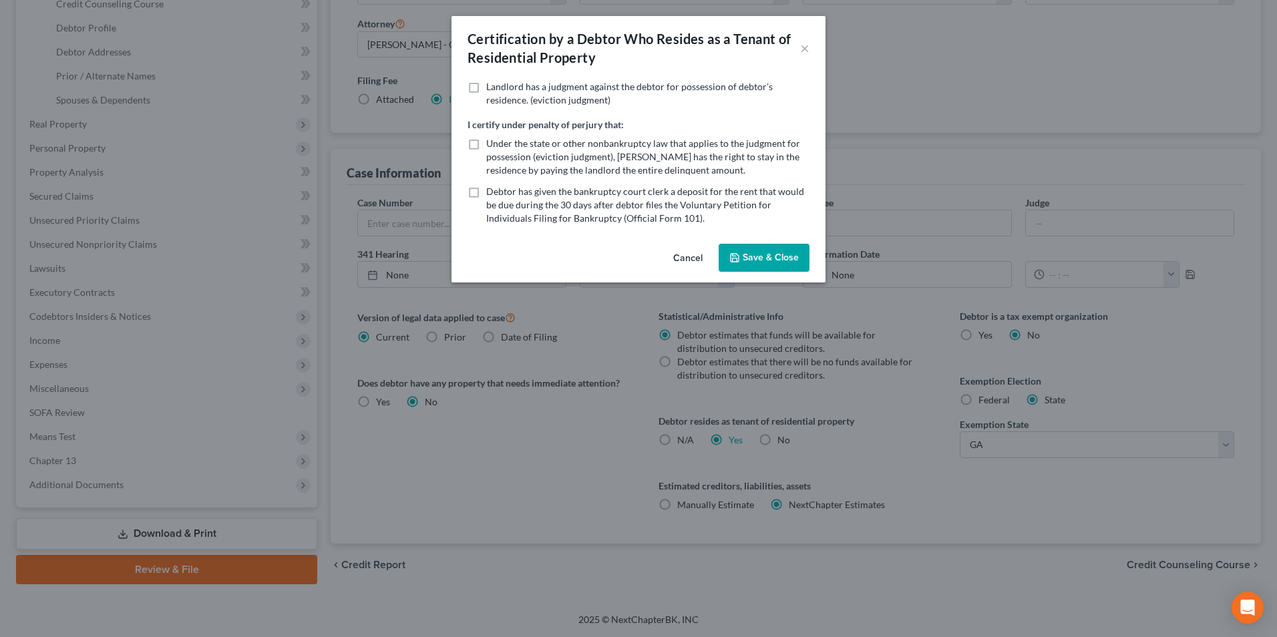
click at [761, 262] on button "Save & Close" at bounding box center [764, 258] width 91 height 28
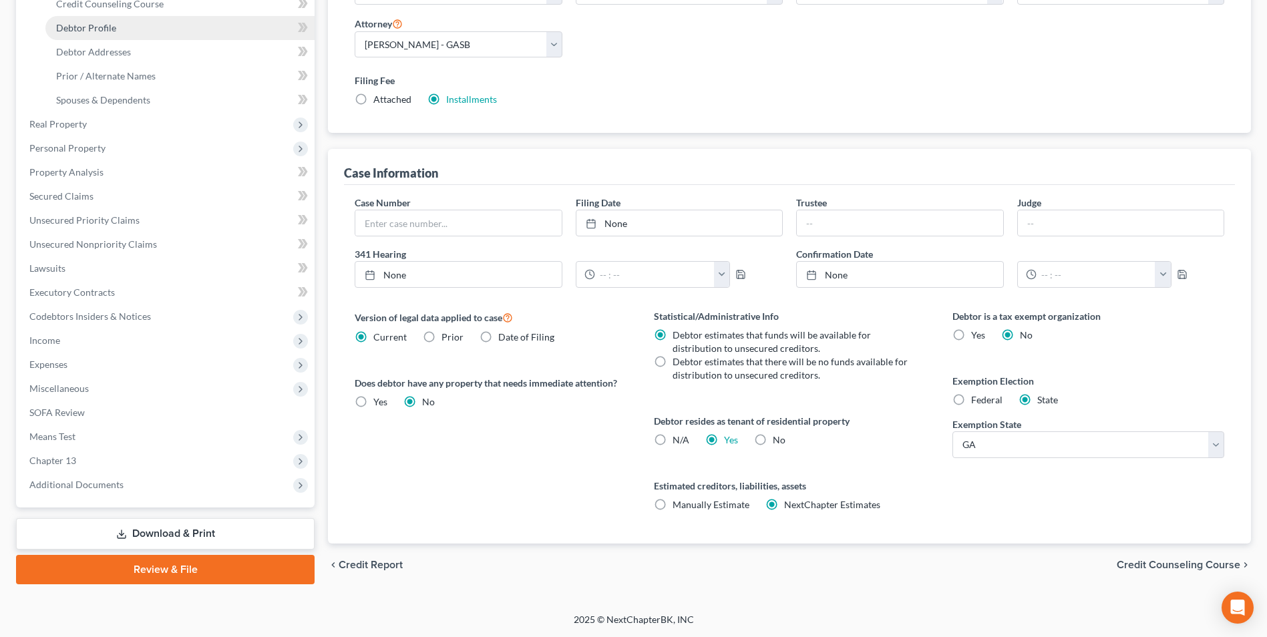
click at [83, 31] on span "Debtor Profile" at bounding box center [86, 27] width 60 height 11
select select "0"
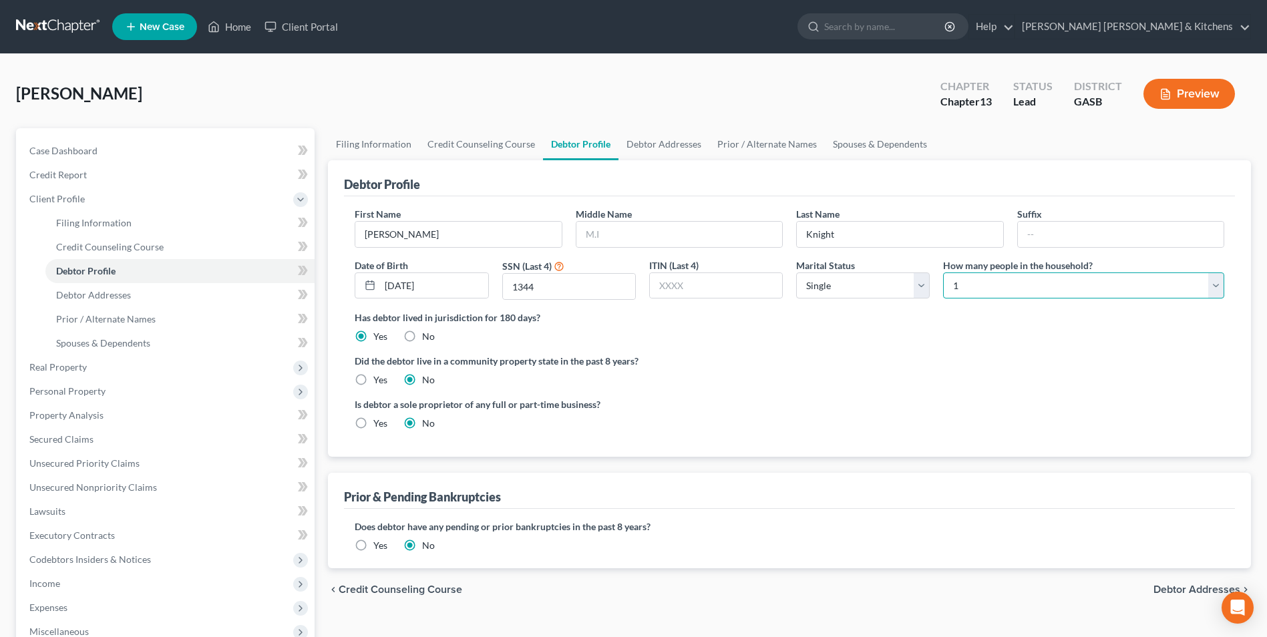
click at [967, 281] on select "Select 1 2 3 4 5 6 7 8 9 10 11 12 13 14 15 16 17 18 19 20" at bounding box center [1083, 285] width 281 height 27
select select "1"
click at [943, 272] on select "Select 1 2 3 4 5 6 7 8 9 10 11 12 13 14 15 16 17 18 19 20" at bounding box center [1083, 285] width 281 height 27
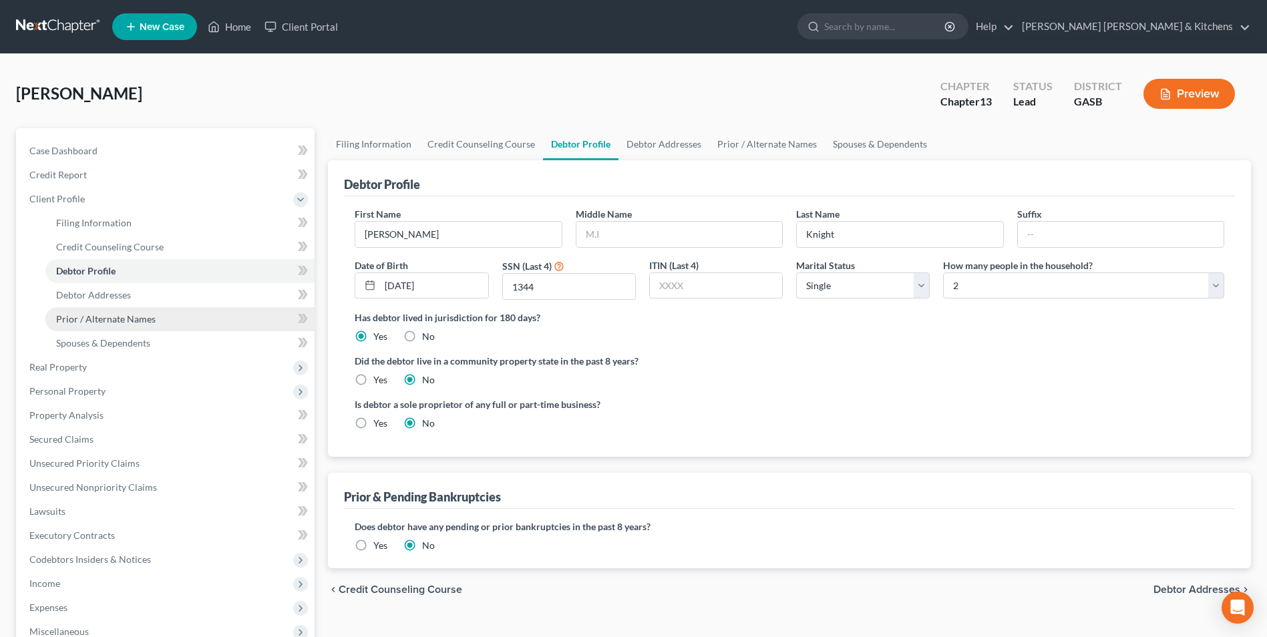
click at [84, 309] on link "Prior / Alternate Names" at bounding box center [179, 319] width 269 height 24
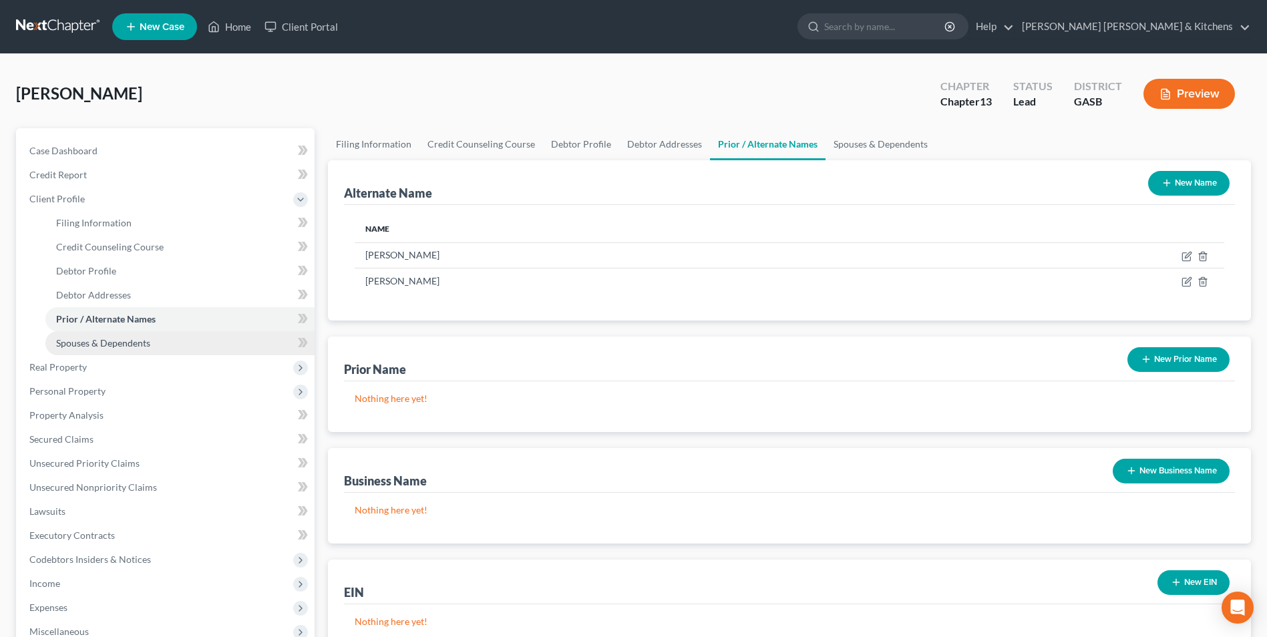
click at [86, 337] on link "Spouses & Dependents" at bounding box center [179, 343] width 269 height 24
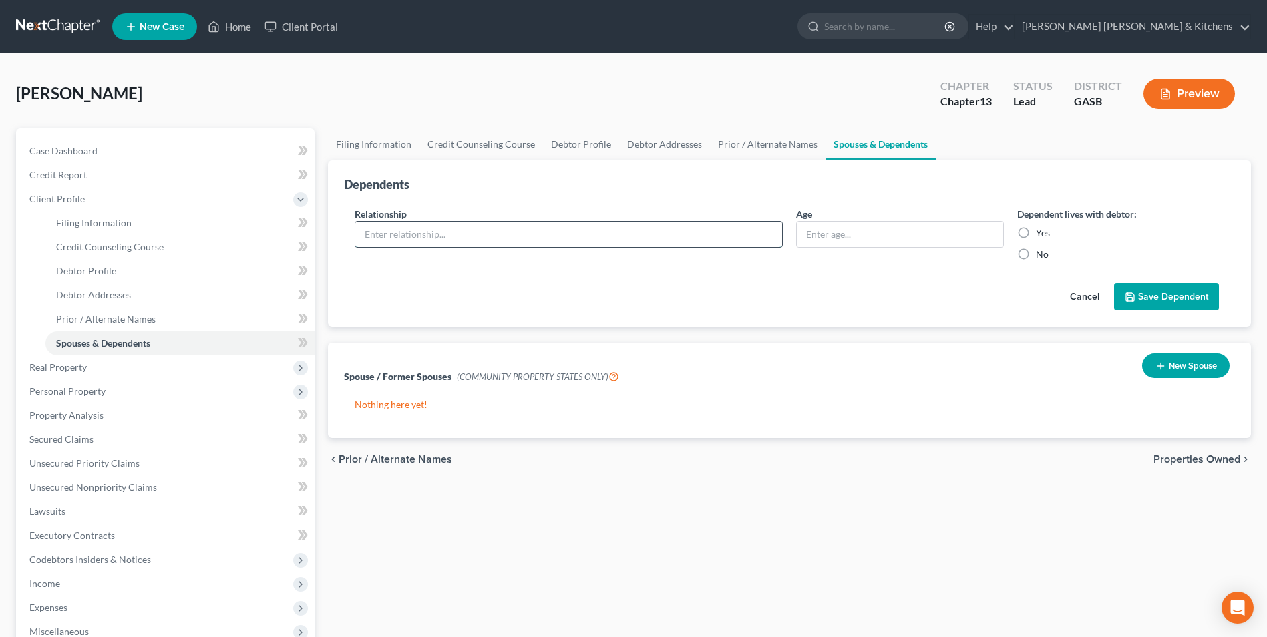
click at [476, 234] on input "text" at bounding box center [568, 234] width 427 height 25
type input "child"
click at [810, 241] on input "text" at bounding box center [900, 234] width 206 height 25
type input "18"
click at [1036, 236] on label "Yes" at bounding box center [1043, 232] width 14 height 13
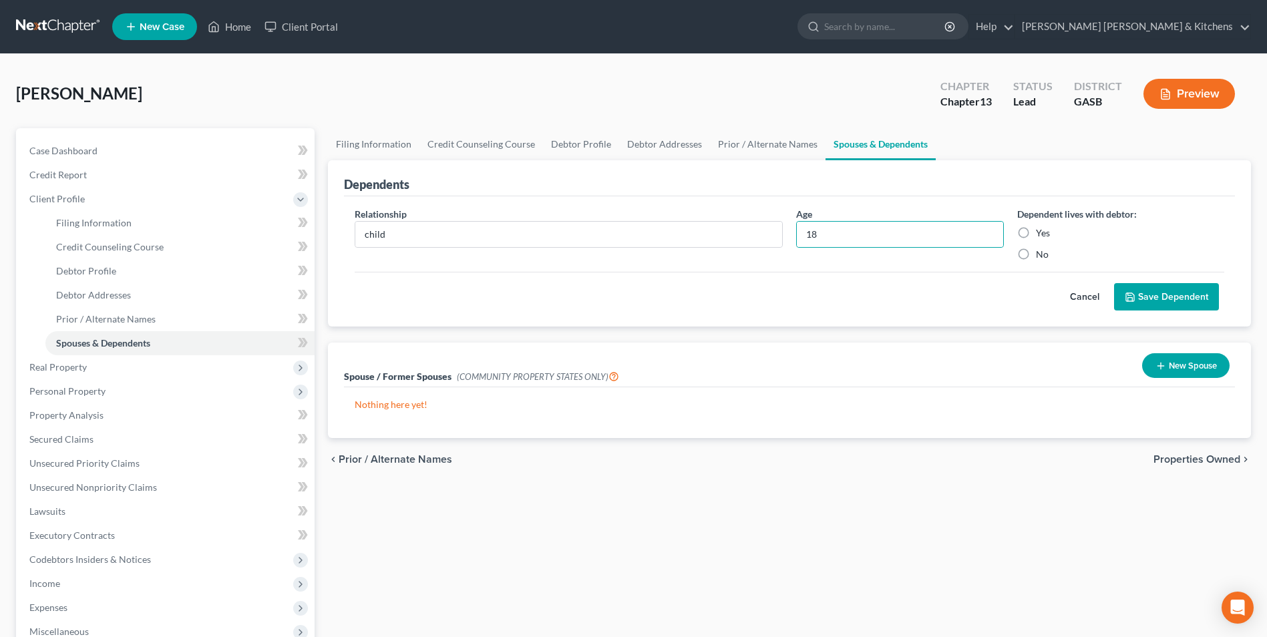
click at [1041, 235] on input "Yes" at bounding box center [1045, 230] width 9 height 9
radio input "true"
click at [1204, 294] on button "Save Dependent" at bounding box center [1166, 297] width 105 height 28
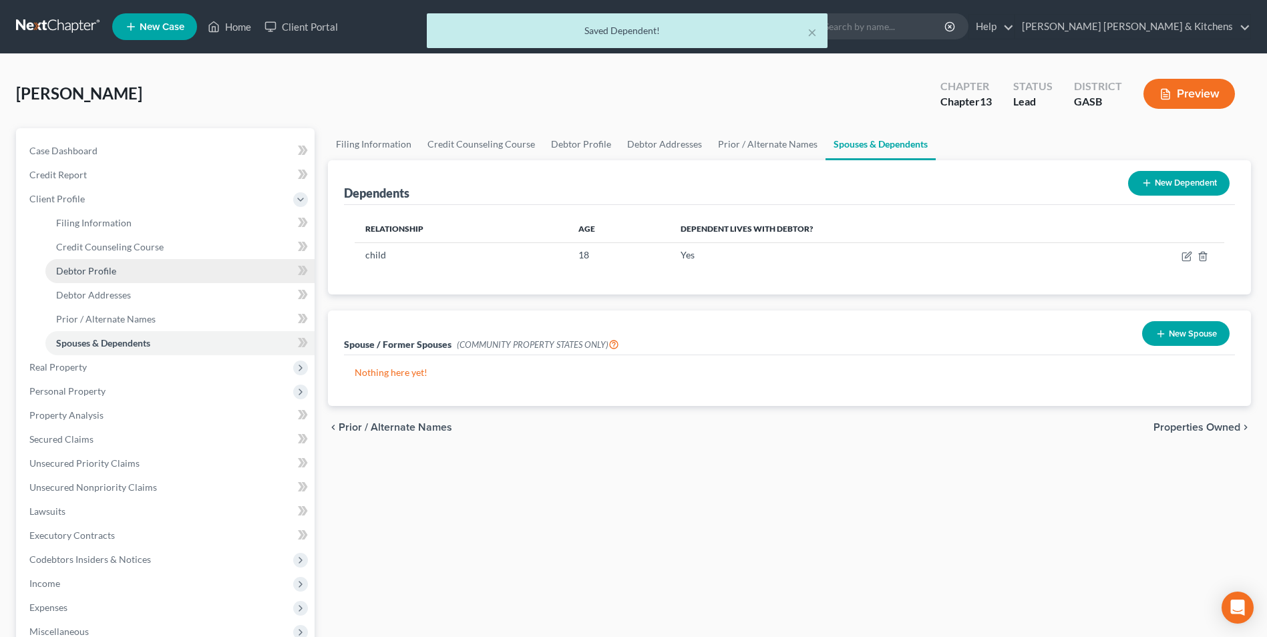
click at [77, 277] on link "Debtor Profile" at bounding box center [179, 271] width 269 height 24
select select "0"
select select "1"
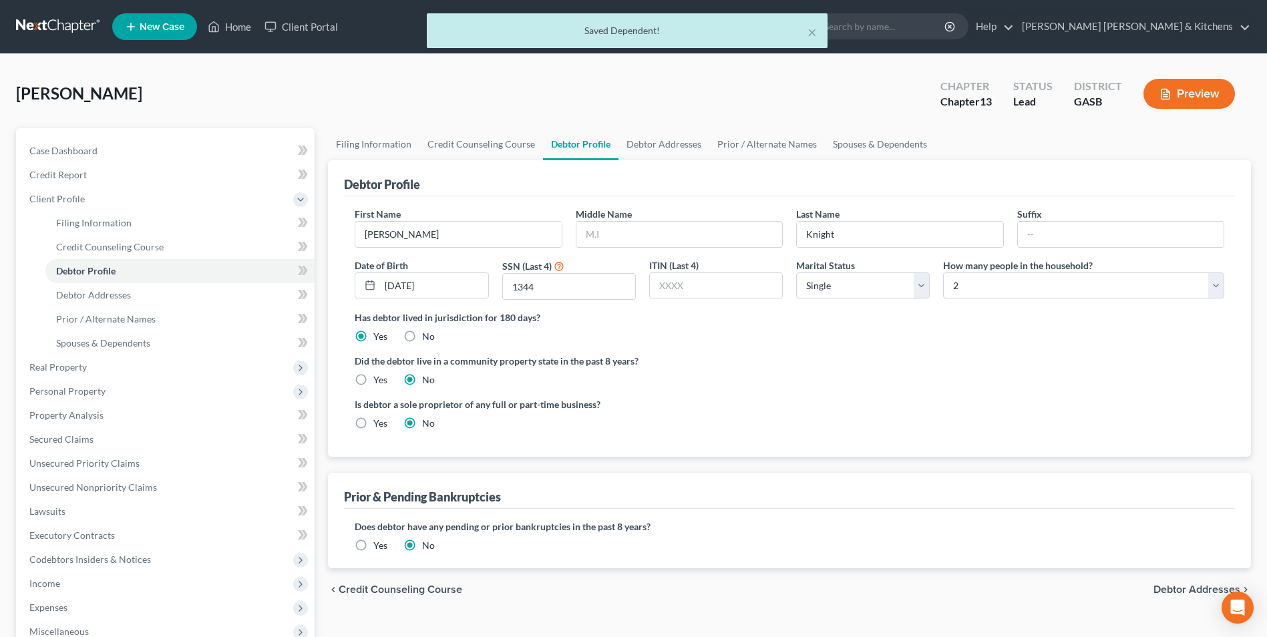
click at [373, 550] on label "Yes" at bounding box center [380, 545] width 14 height 13
click at [379, 548] on input "Yes" at bounding box center [383, 543] width 9 height 9
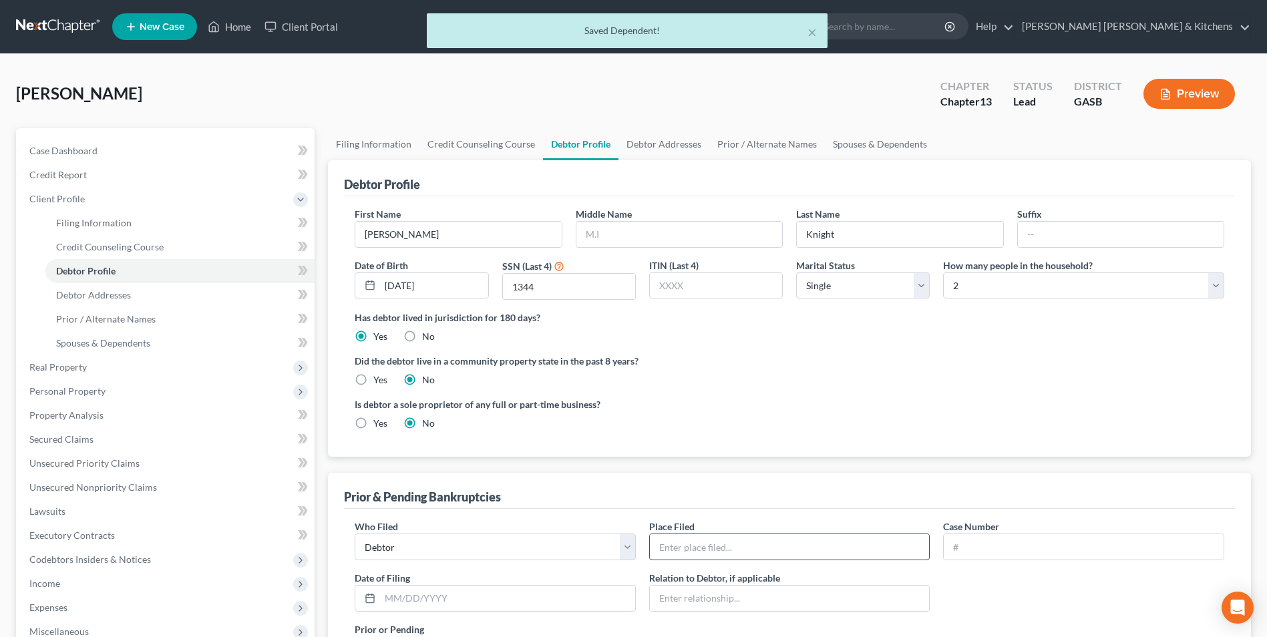
click at [674, 554] on input "text" at bounding box center [790, 546] width 280 height 25
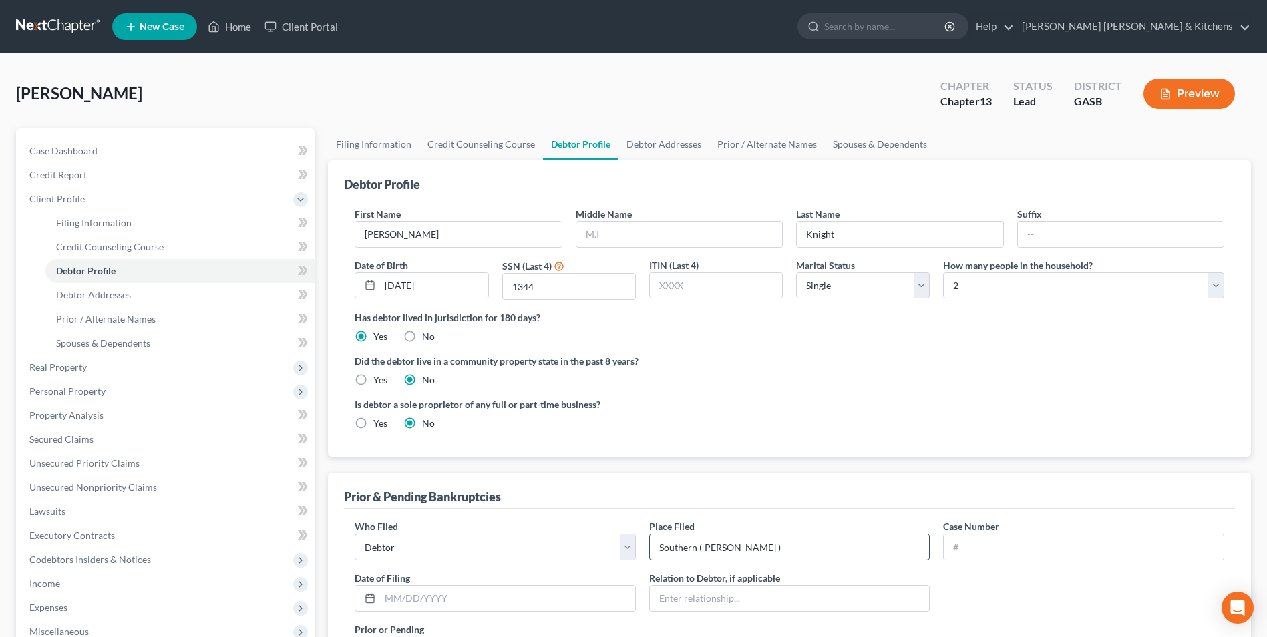
type input "Southern ([PERSON_NAME] )"
type input "13-30209"
type input "[DATE]"
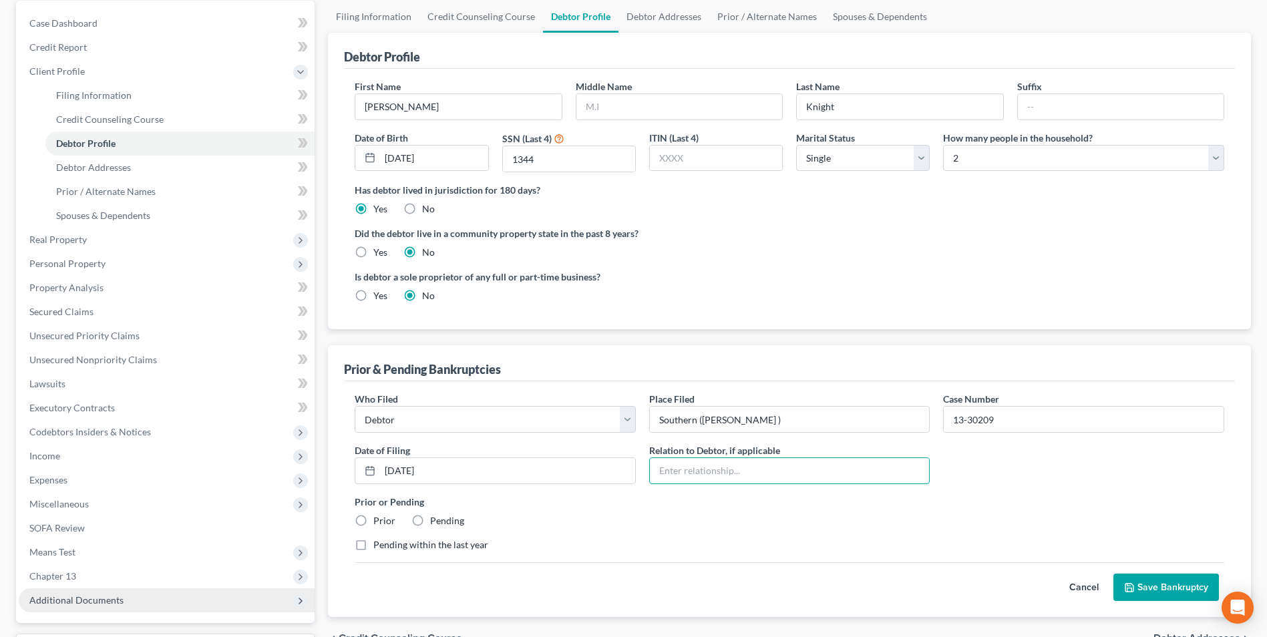
scroll to position [134, 0]
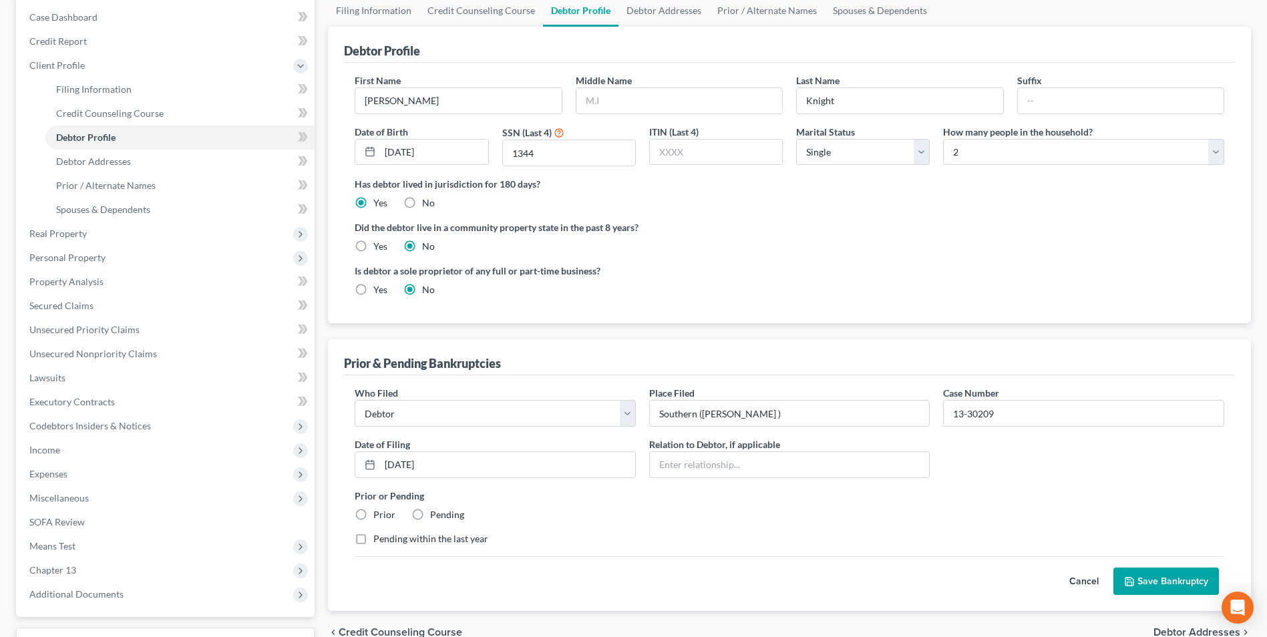
click at [373, 518] on label "Prior" at bounding box center [384, 514] width 22 height 13
click at [379, 517] on input "Prior" at bounding box center [383, 512] width 9 height 9
radio input "true"
click at [1184, 580] on button "Save Bankruptcy" at bounding box center [1166, 582] width 106 height 28
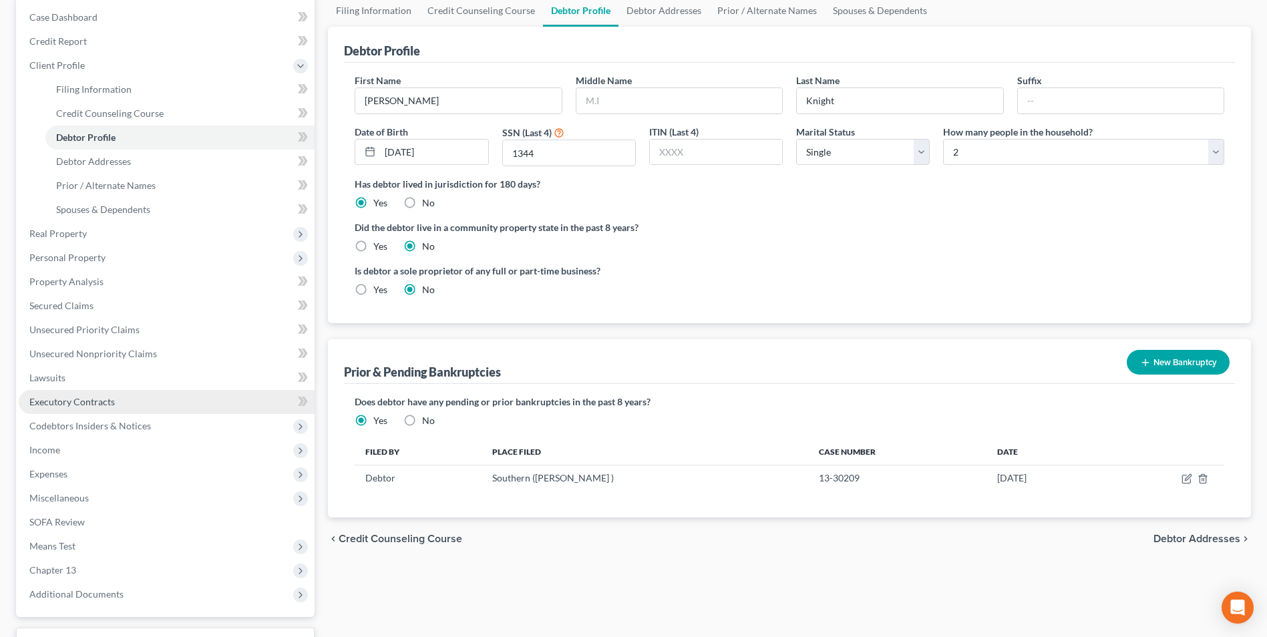
click at [62, 405] on span "Executory Contracts" at bounding box center [71, 401] width 85 height 11
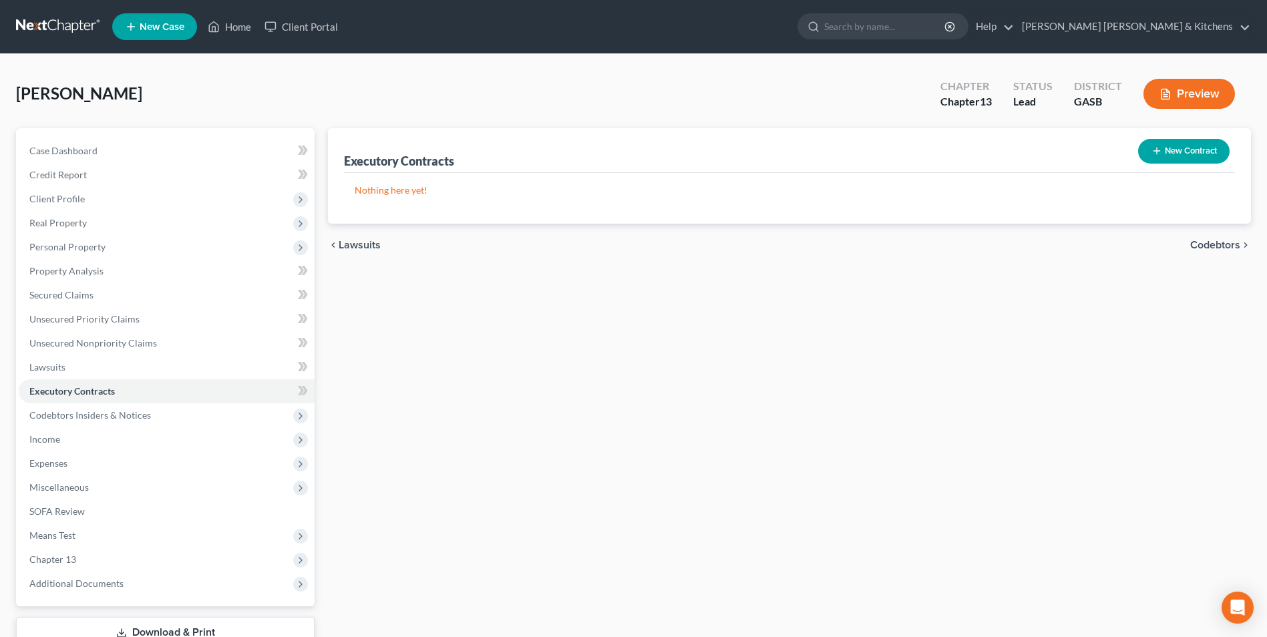
click at [1189, 144] on button "New Contract" at bounding box center [1184, 151] width 92 height 25
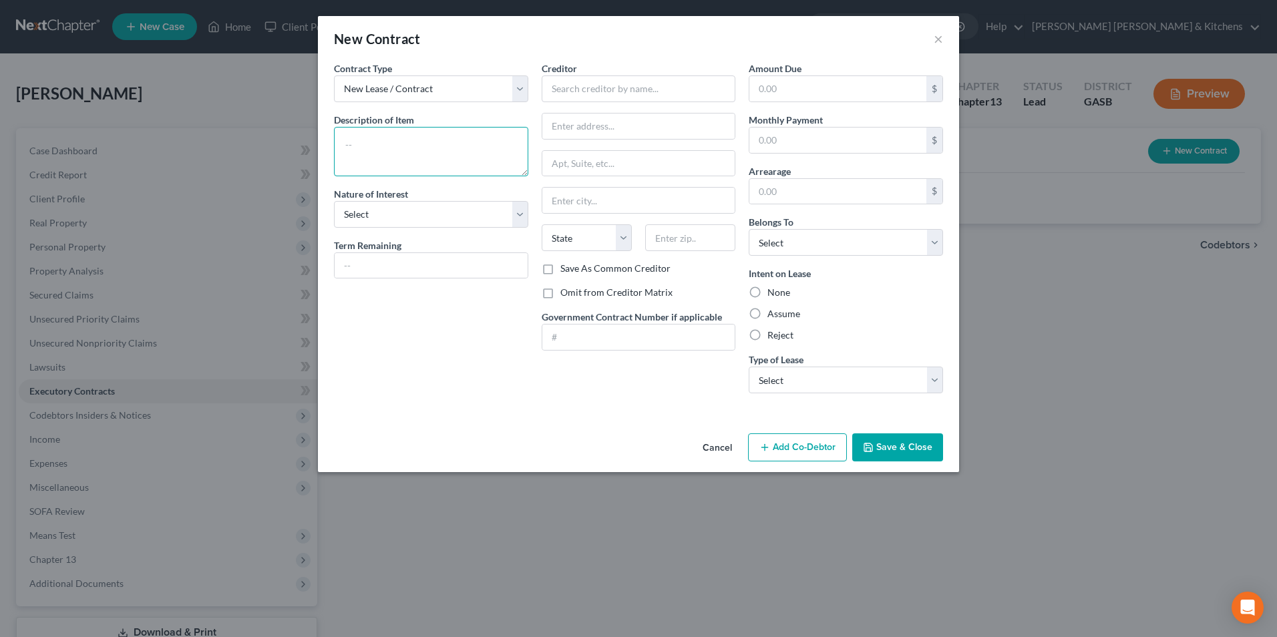
click at [355, 163] on textarea at bounding box center [431, 151] width 194 height 49
type textarea "assume lot rent (mobile home on lot belongs to debtor's mother)"
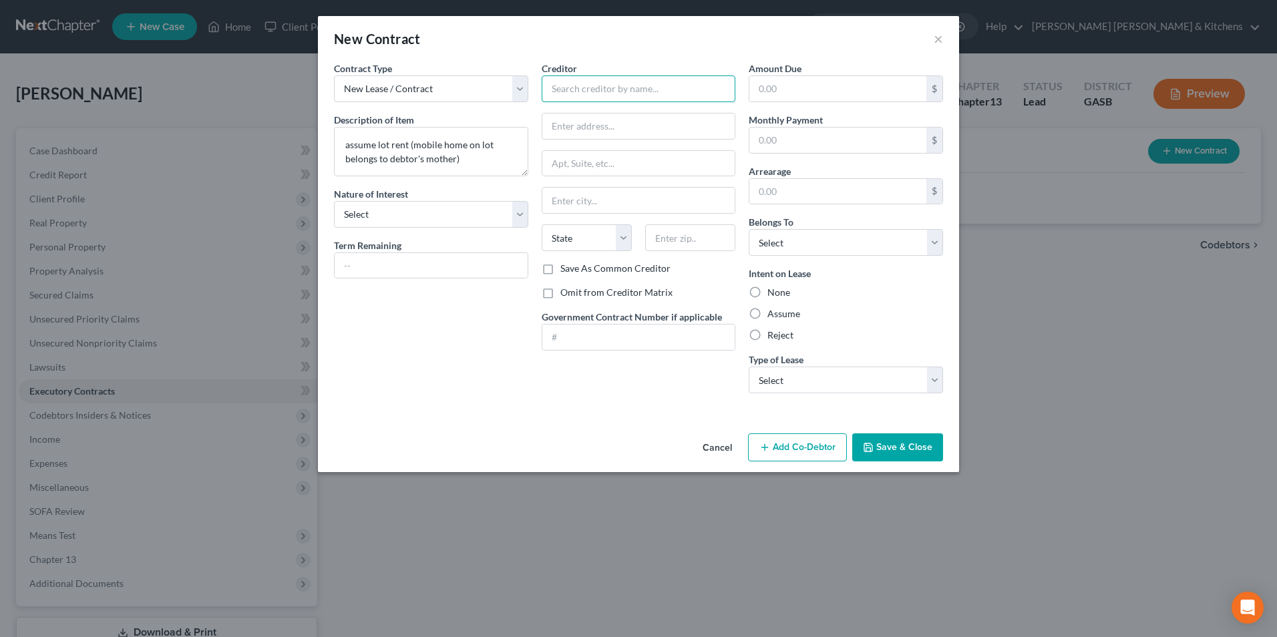
click at [566, 87] on input "text" at bounding box center [639, 88] width 194 height 27
type input "[GEOGRAPHIC_DATA]"
type input "[STREET_ADDRESS]"
type input "31027"
type input "[GEOGRAPHIC_DATA]"
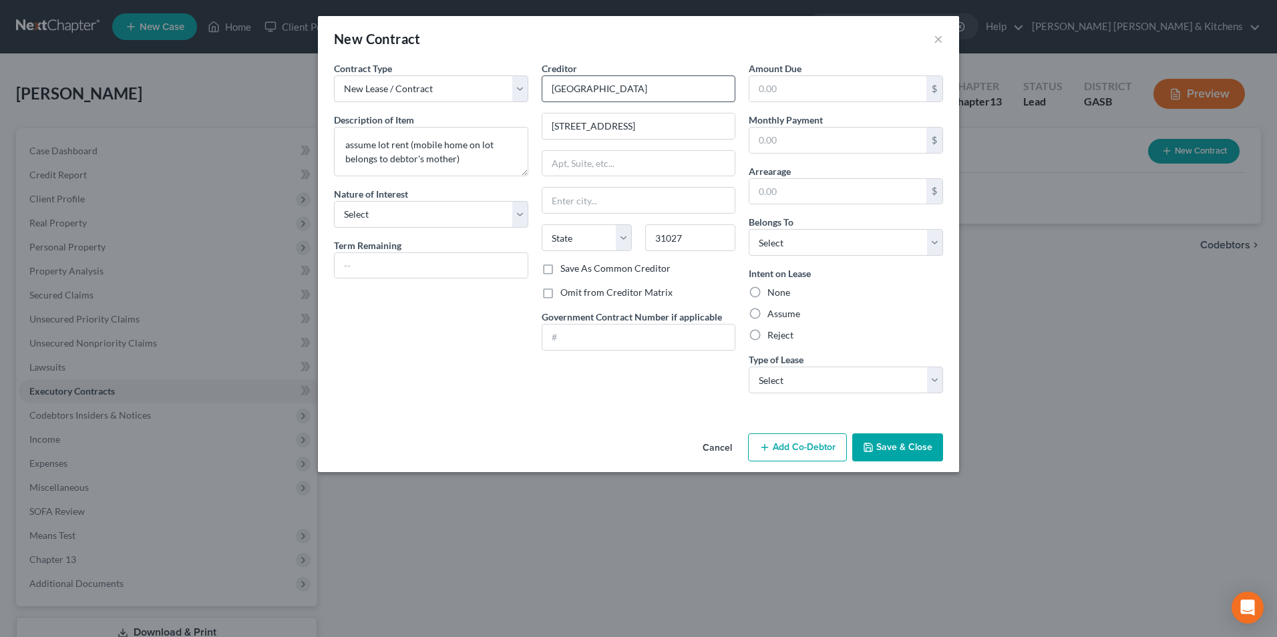
select select "10"
click at [548, 206] on input "[GEOGRAPHIC_DATA]" at bounding box center [638, 200] width 193 height 25
type input "[GEOGRAPHIC_DATA]"
click at [767, 242] on select "Select Debtor 1 Only Debtor 2 Only Debtor 1 And Debtor 2 Only At Least One Of T…" at bounding box center [846, 242] width 194 height 27
select select "0"
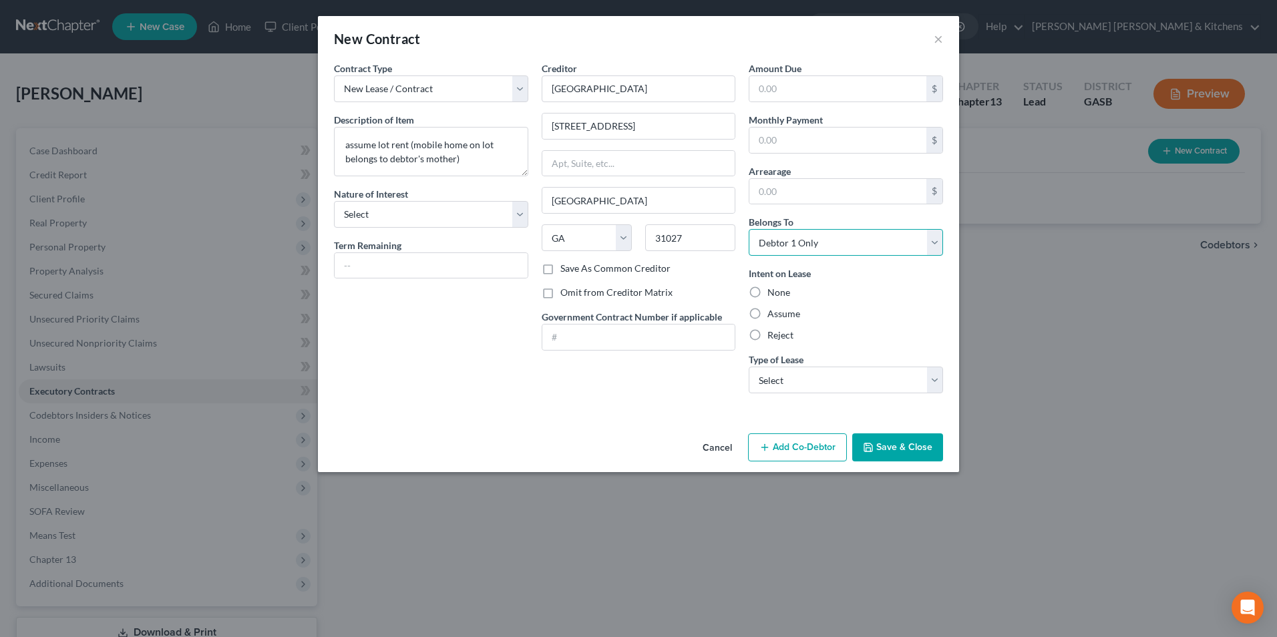
click at [749, 229] on select "Select Debtor 1 Only Debtor 2 Only Debtor 1 And Debtor 2 Only At Least One Of T…" at bounding box center [846, 242] width 194 height 27
click at [767, 311] on label "Assume" at bounding box center [783, 313] width 33 height 13
click at [773, 311] on input "Assume" at bounding box center [777, 311] width 9 height 9
radio input "true"
drag, startPoint x: 766, startPoint y: 385, endPoint x: 766, endPoint y: 395, distance: 10.7
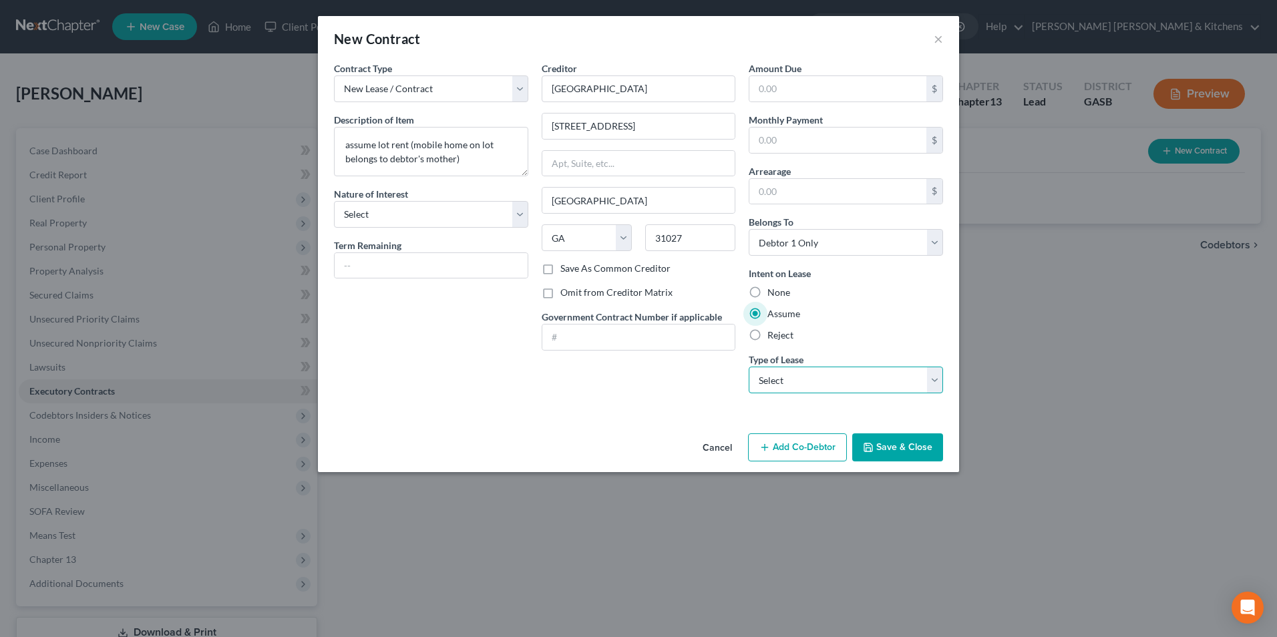
click at [766, 385] on select "Select Real Estate Car Other" at bounding box center [846, 380] width 194 height 27
select select "2"
click at [749, 367] on select "Select Real Estate Car Other" at bounding box center [846, 380] width 194 height 27
click at [893, 451] on button "Save & Close" at bounding box center [897, 447] width 91 height 28
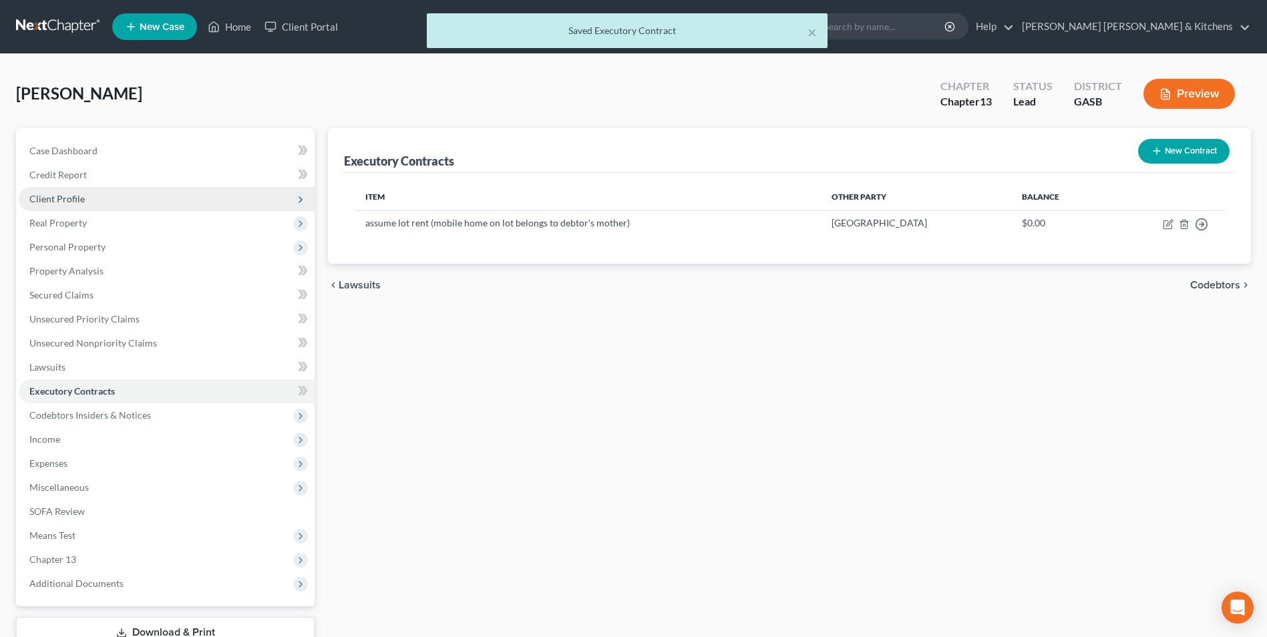
click at [73, 194] on span "Client Profile" at bounding box center [56, 198] width 55 height 11
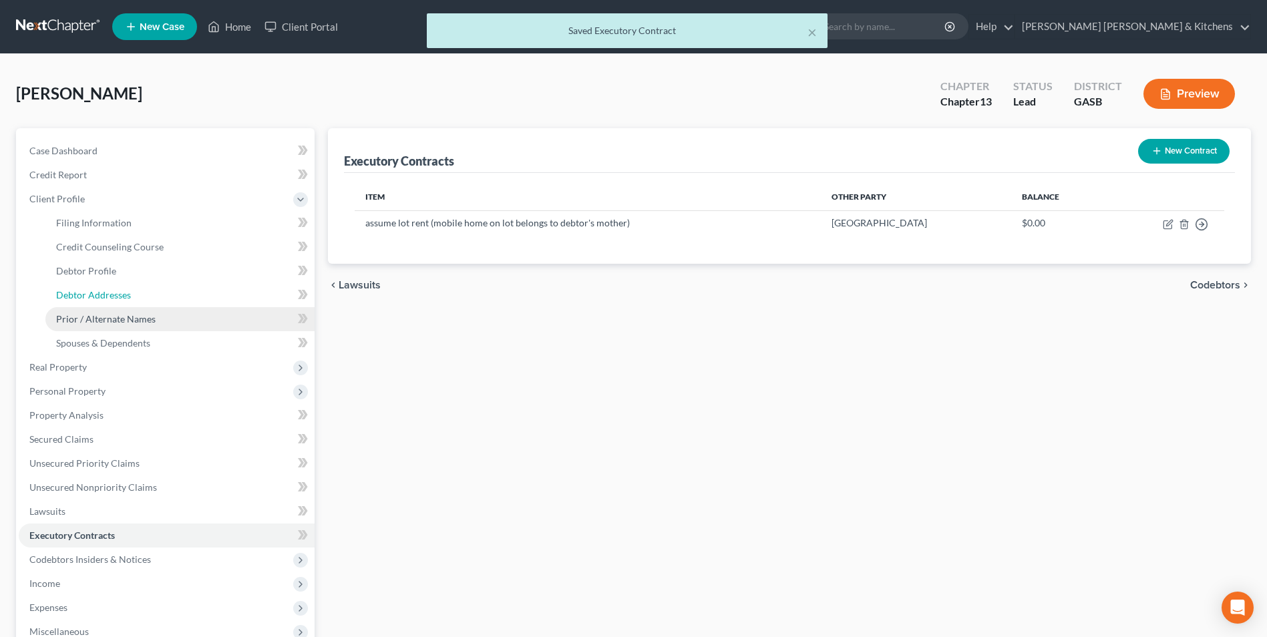
drag, startPoint x: 80, startPoint y: 292, endPoint x: 226, endPoint y: 314, distance: 147.9
click at [80, 292] on span "Debtor Addresses" at bounding box center [93, 294] width 75 height 11
select select "0"
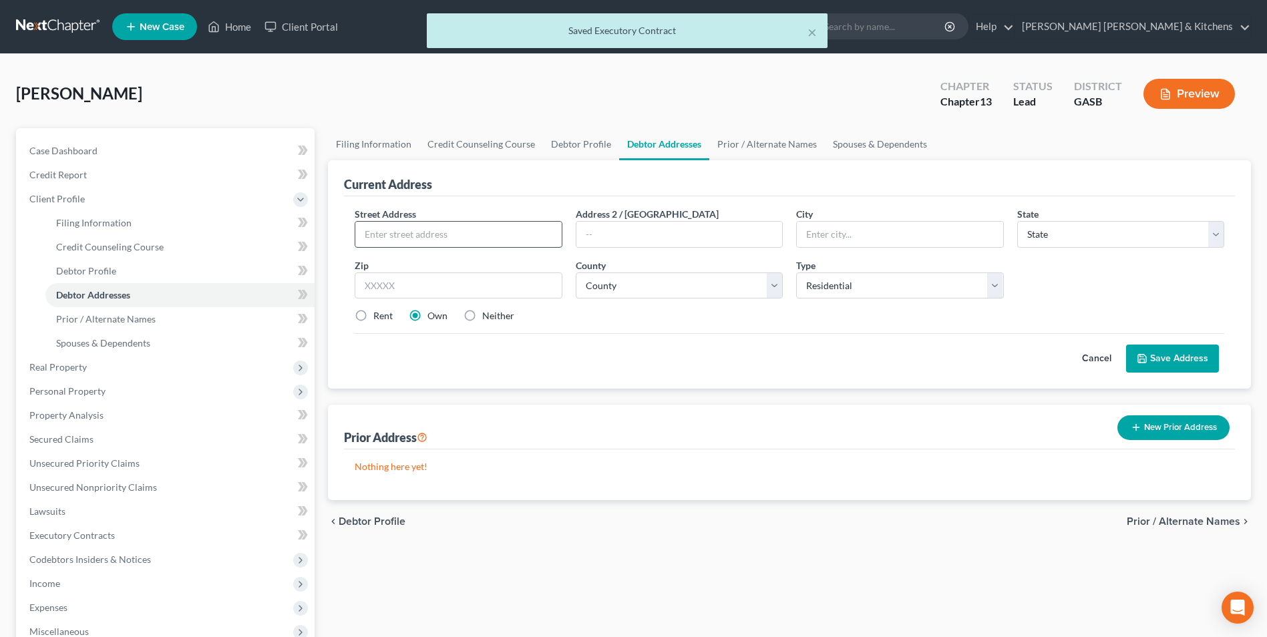
click at [389, 230] on input "text" at bounding box center [458, 234] width 206 height 25
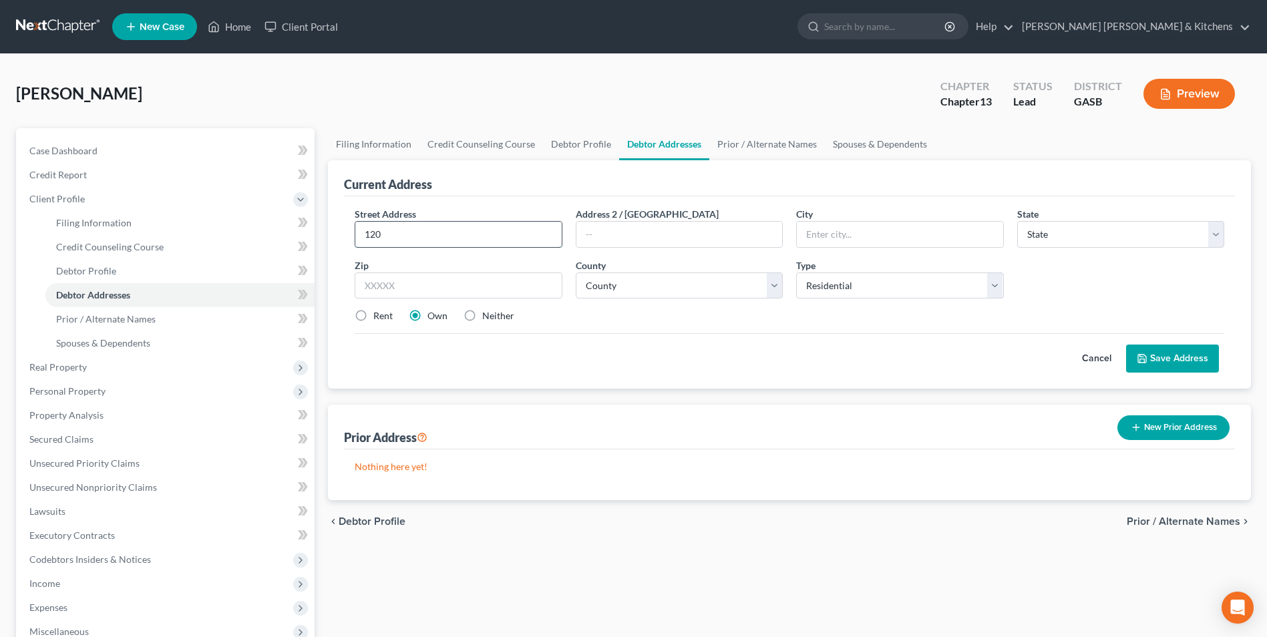
type input "[STREET_ADDRESS]"
type input "[GEOGRAPHIC_DATA]"
select select "10"
type input "31027"
click at [464, 291] on input "31027" at bounding box center [458, 285] width 207 height 27
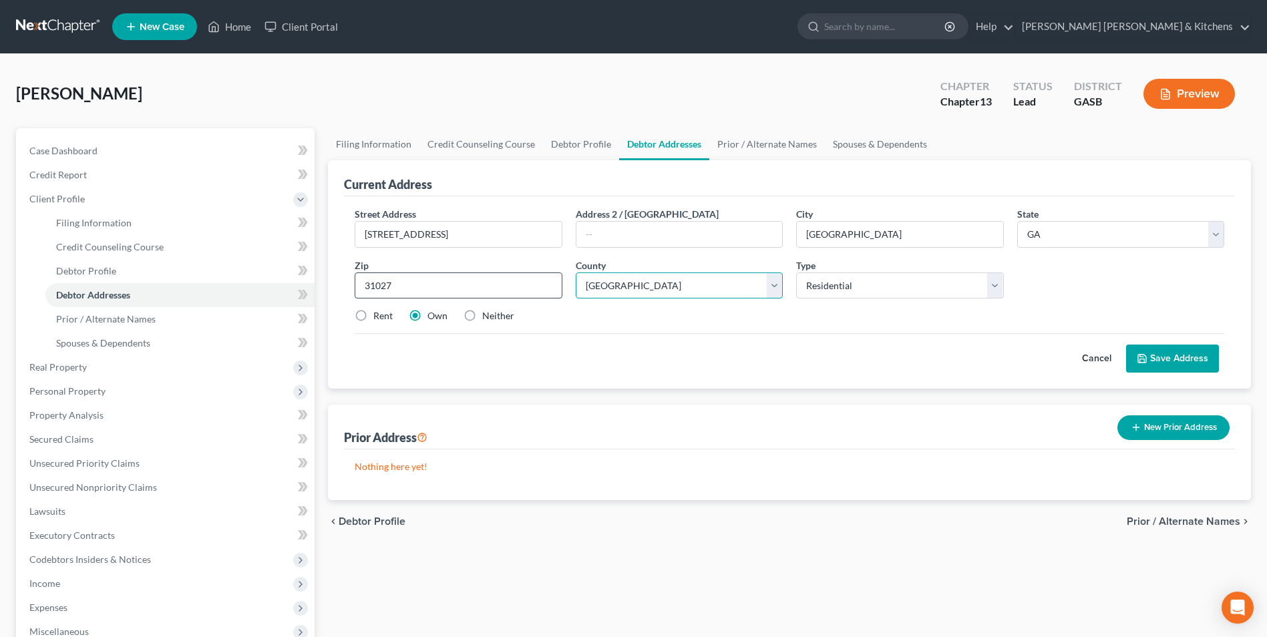
select select "86"
click at [804, 241] on input "[GEOGRAPHIC_DATA]" at bounding box center [900, 234] width 206 height 25
type input "[GEOGRAPHIC_DATA]"
click at [482, 316] on label "Neither" at bounding box center [498, 315] width 32 height 13
click at [488, 316] on input "Neither" at bounding box center [492, 313] width 9 height 9
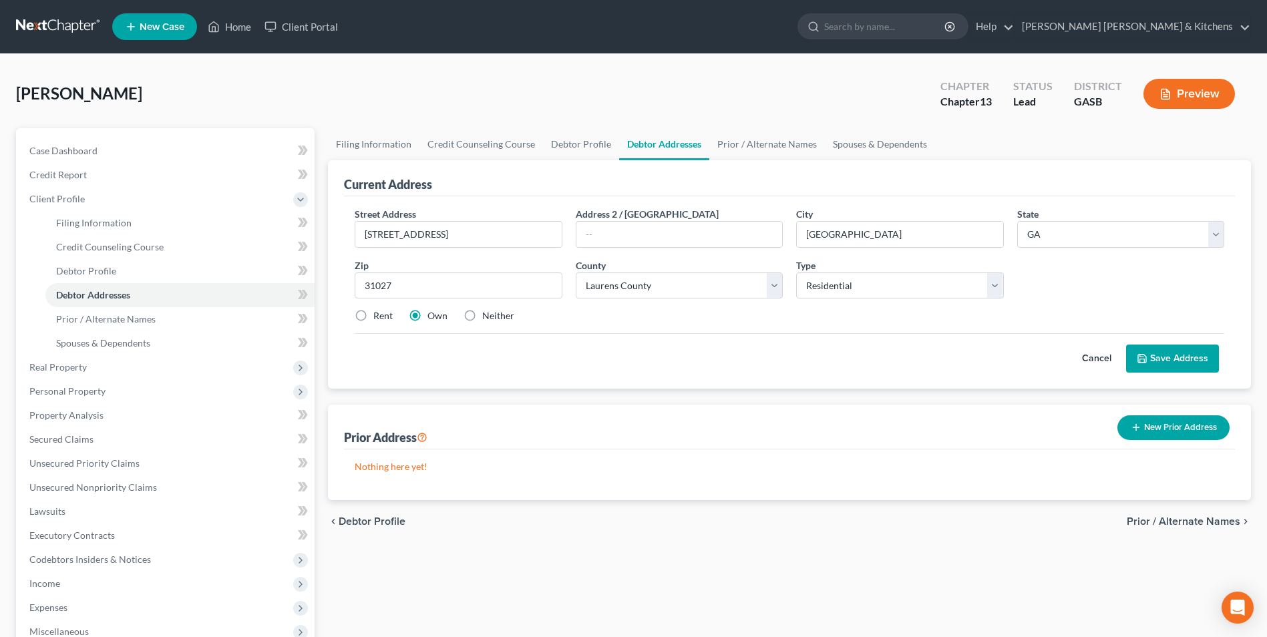
radio input "true"
click at [373, 317] on label "Rent" at bounding box center [382, 315] width 19 height 13
click at [379, 317] on input "Rent" at bounding box center [383, 313] width 9 height 9
radio input "true"
click at [1173, 361] on button "Save Address" at bounding box center [1172, 359] width 93 height 28
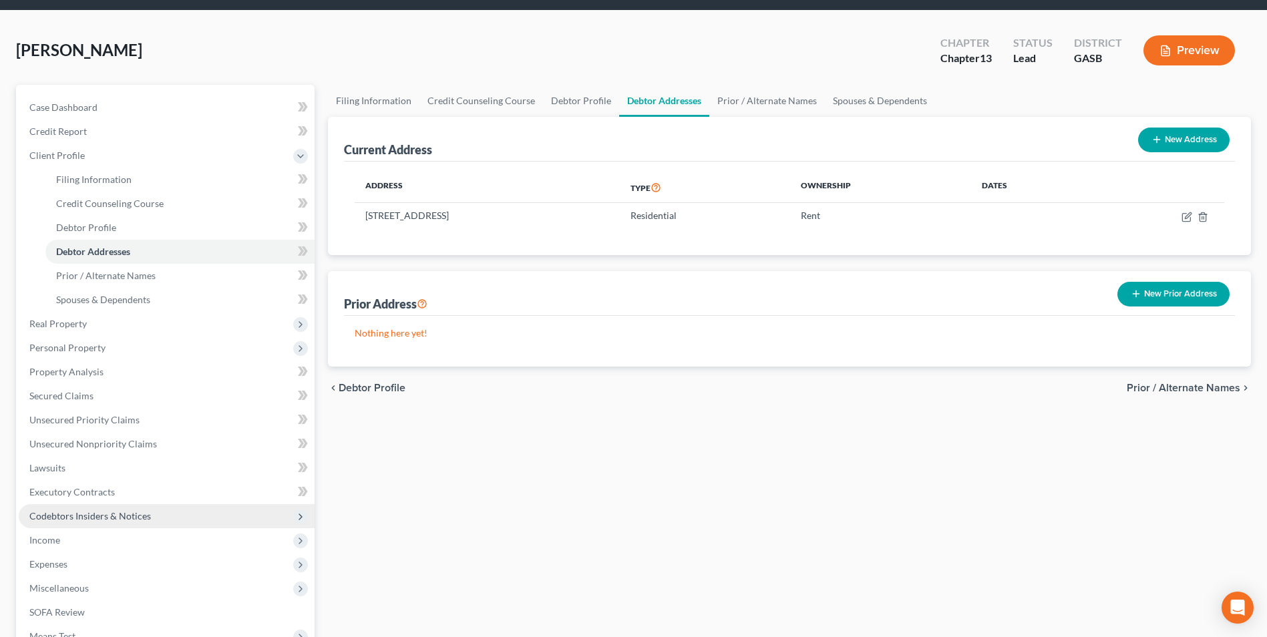
scroll to position [67, 0]
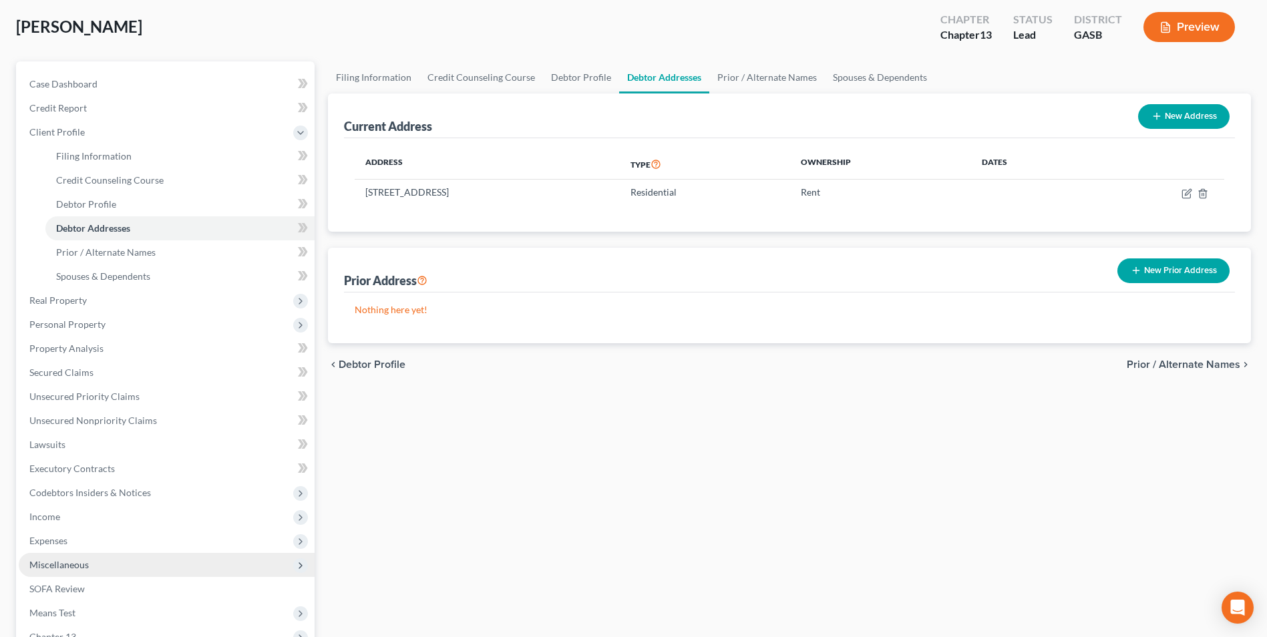
click at [43, 559] on span "Miscellaneous" at bounding box center [58, 564] width 59 height 11
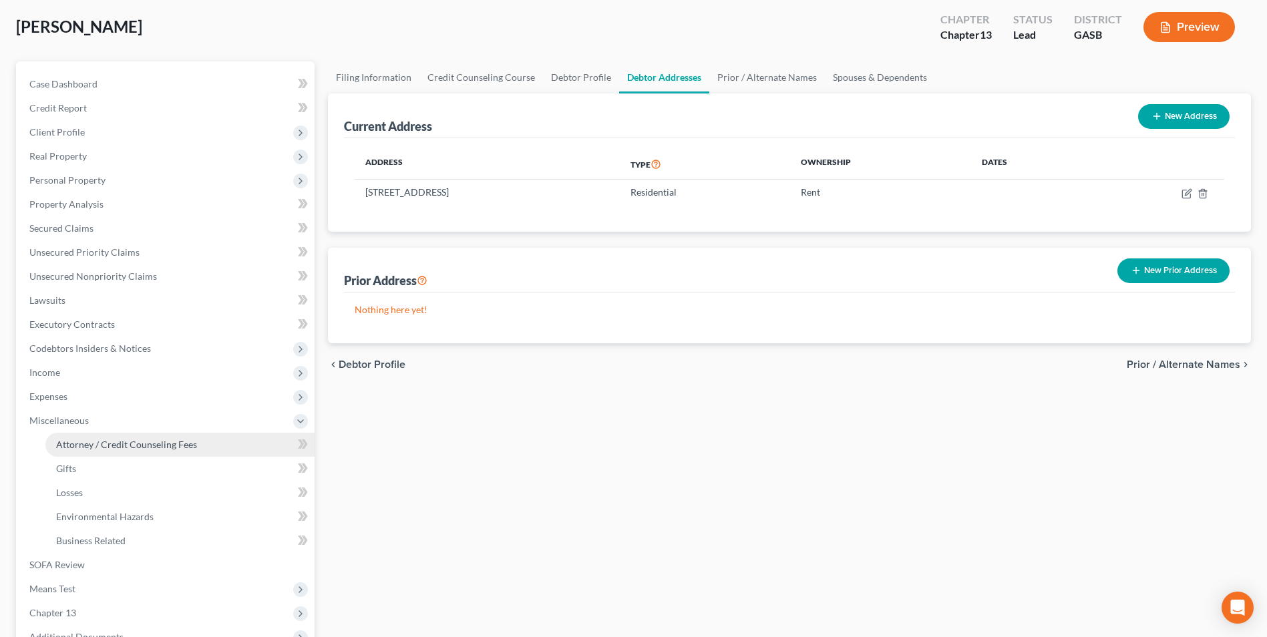
click at [171, 450] on link "Attorney / Credit Counseling Fees" at bounding box center [179, 445] width 269 height 24
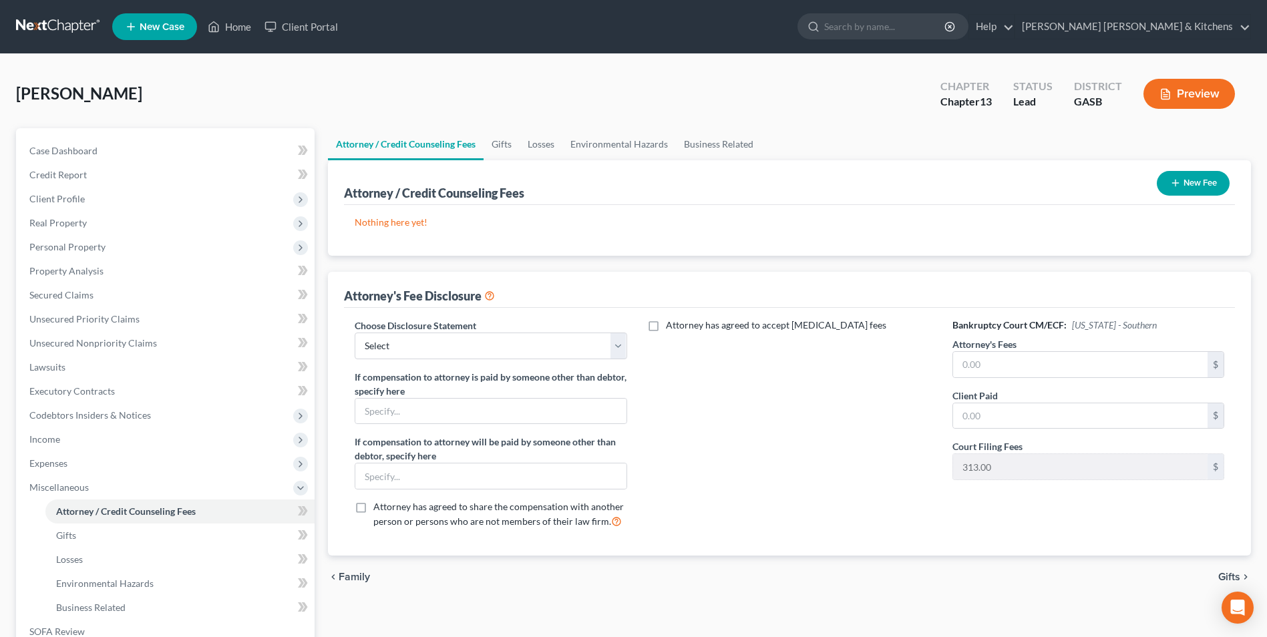
click at [1170, 186] on icon "button" at bounding box center [1175, 183] width 11 height 11
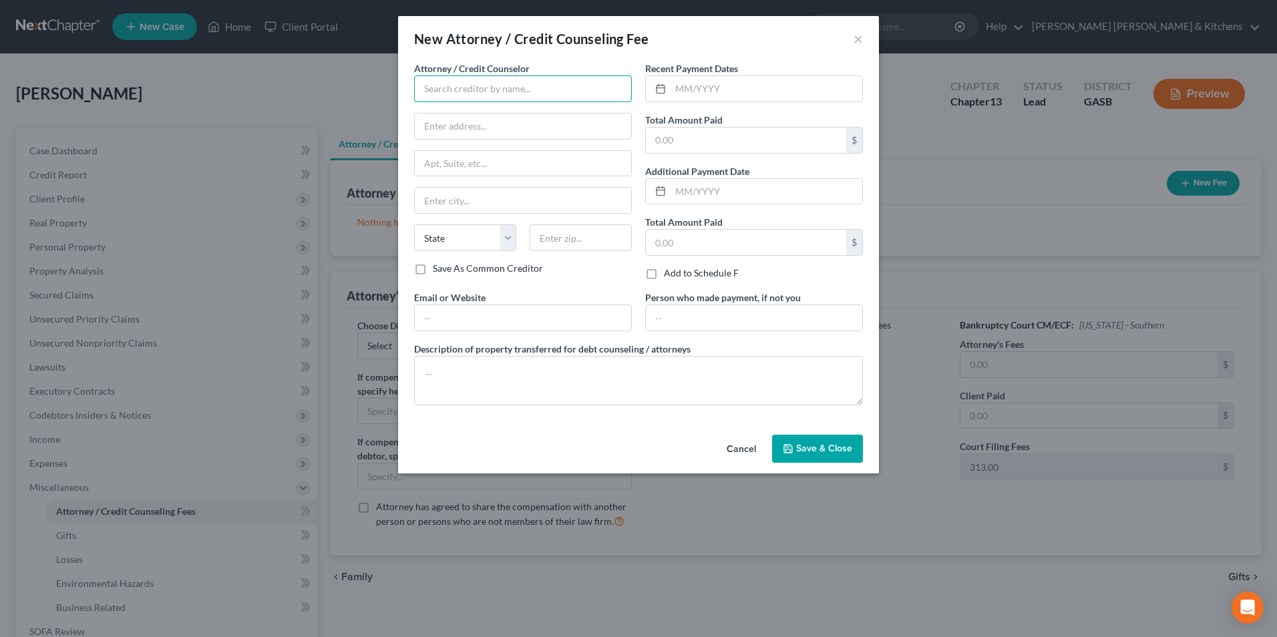
click at [508, 92] on input "text" at bounding box center [523, 88] width 218 height 27
type input "[PERSON_NAME] Credit & Debt Counseling"
type input "online"
click at [673, 148] on input "text" at bounding box center [746, 140] width 200 height 25
type input "25.00"
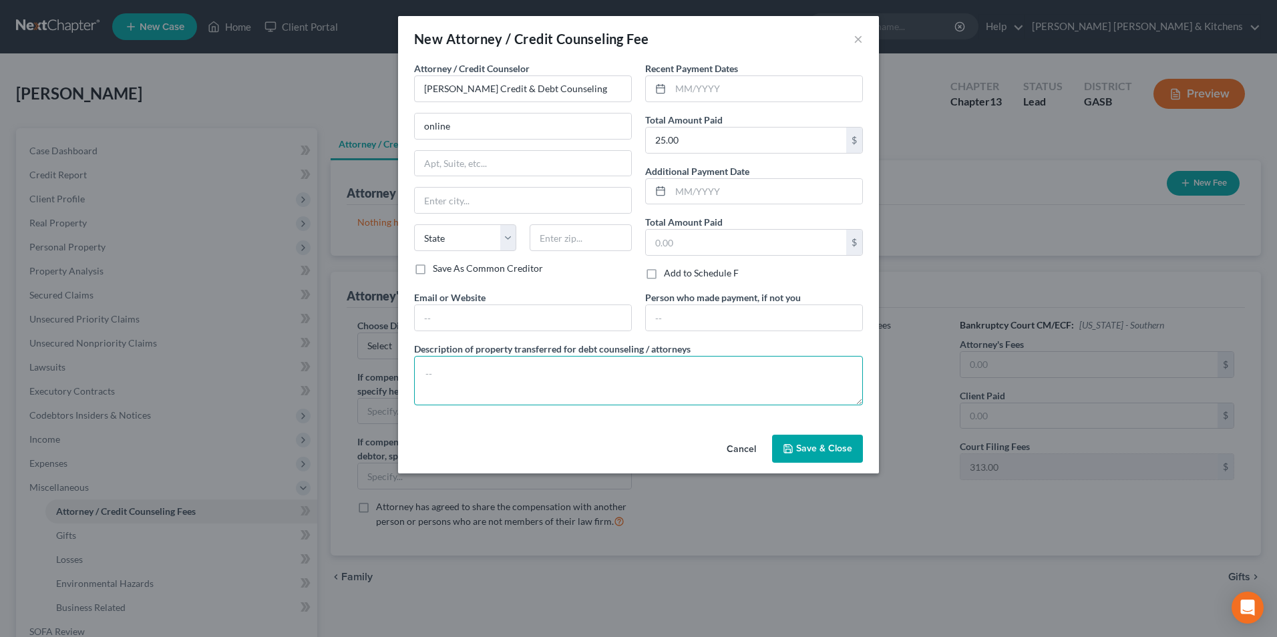
click at [570, 373] on textarea at bounding box center [638, 380] width 449 height 49
type textarea "$25 for pre counseling"
click at [813, 448] on span "Save & Close" at bounding box center [824, 448] width 56 height 11
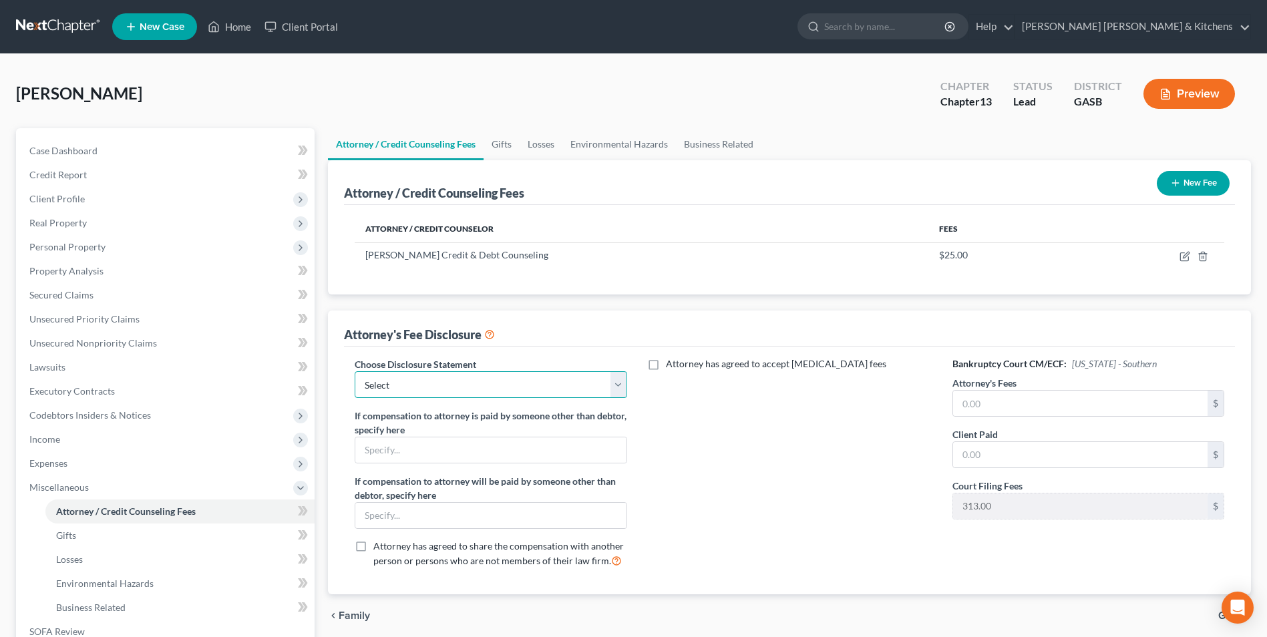
drag, startPoint x: 410, startPoint y: 380, endPoint x: 411, endPoint y: 393, distance: 13.4
click at [410, 380] on select "Select Disclosure of Compensation of Attorney For Debtors" at bounding box center [491, 384] width 272 height 27
select select "0"
click at [355, 371] on select "Select Disclosure of Compensation of Attorney For Debtors" at bounding box center [491, 384] width 272 height 27
click at [988, 400] on input "text" at bounding box center [1080, 403] width 254 height 25
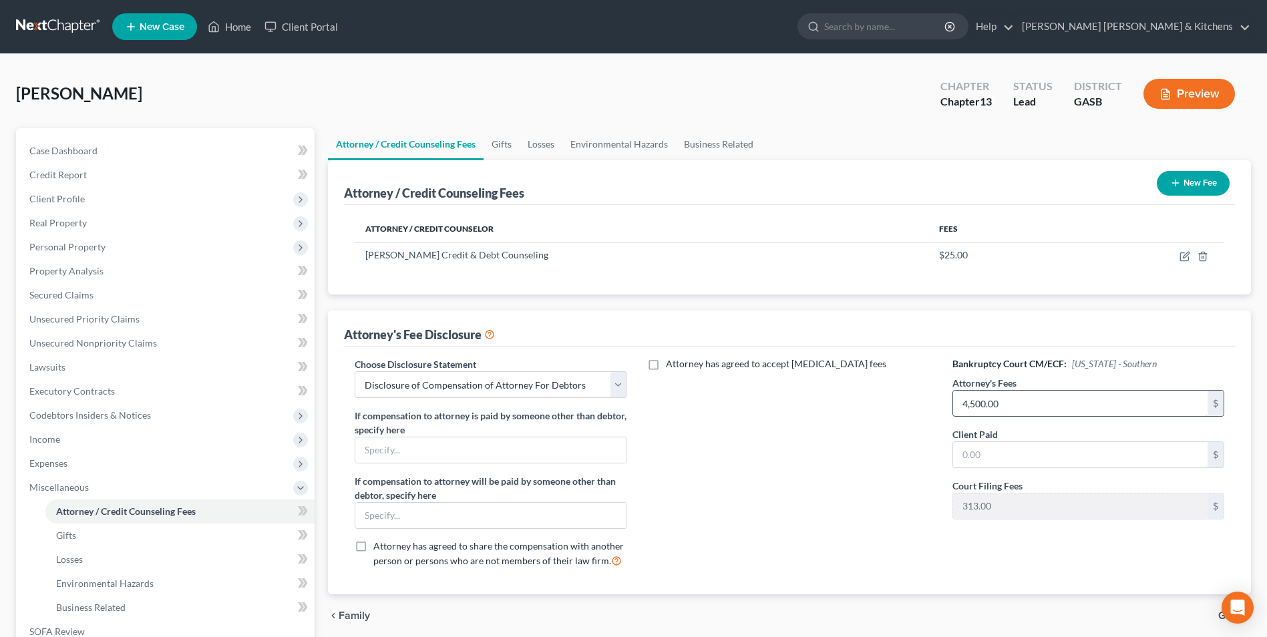
type input "4,500.00"
type input "0.00"
click at [81, 255] on span "Personal Property" at bounding box center [167, 247] width 296 height 24
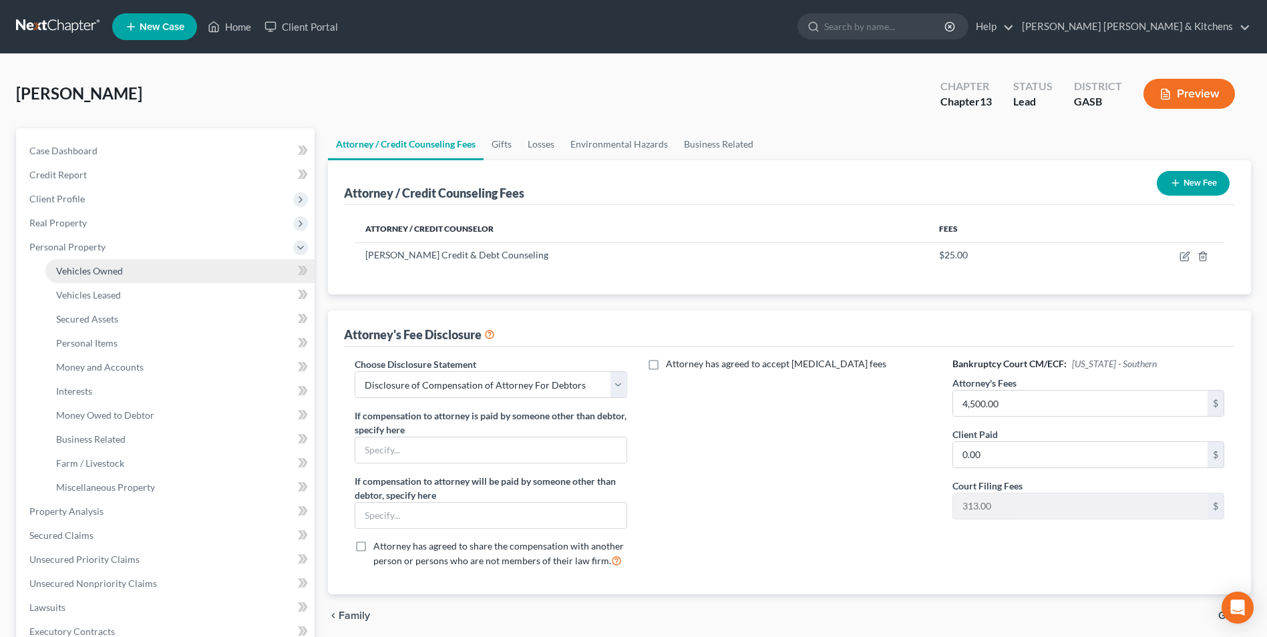
click at [87, 279] on link "Vehicles Owned" at bounding box center [179, 271] width 269 height 24
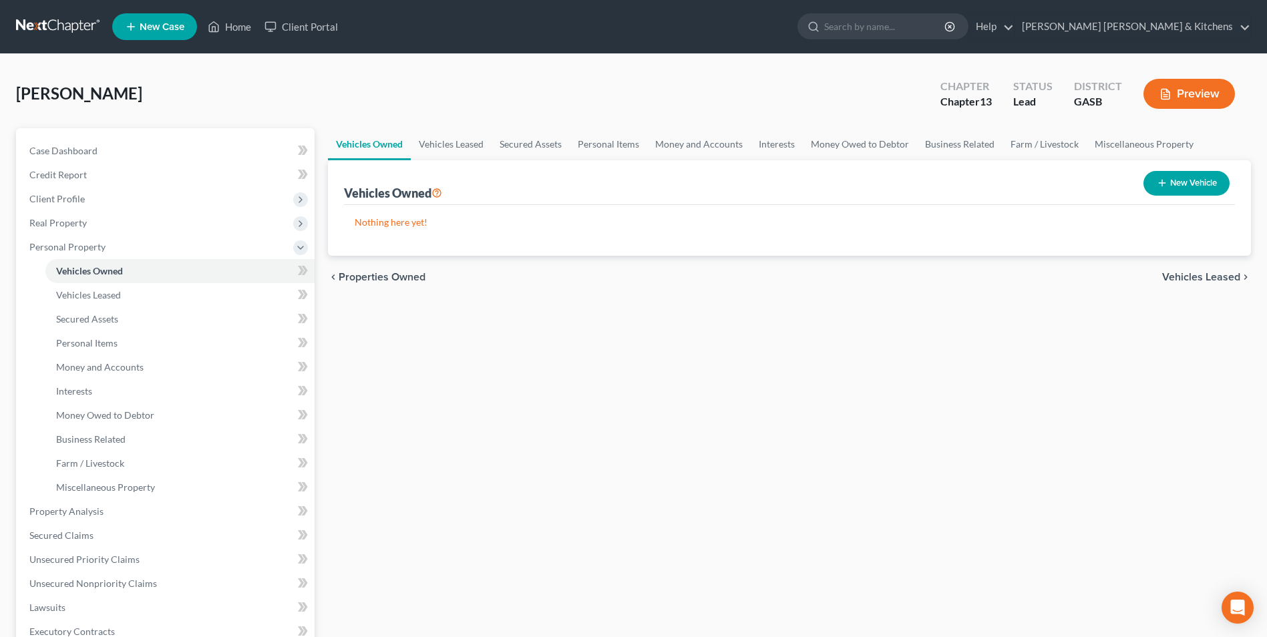
click at [1162, 190] on button "New Vehicle" at bounding box center [1186, 183] width 86 height 25
select select "0"
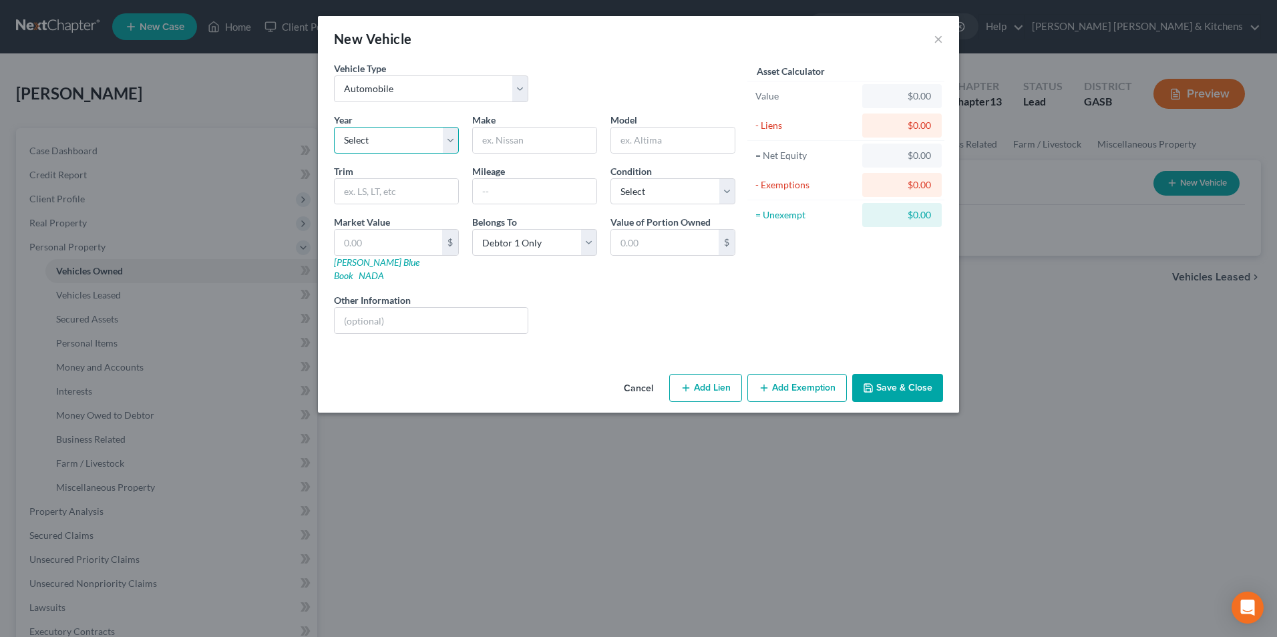
click at [389, 143] on select "Select 2026 2025 2024 2023 2022 2021 2020 2019 2018 2017 2016 2015 2014 2013 20…" at bounding box center [396, 140] width 125 height 27
click at [334, 127] on select "Select 2026 2025 2024 2023 2022 2021 2020 2019 2018 2017 2016 2015 2014 2013 20…" at bounding box center [396, 140] width 125 height 27
drag, startPoint x: 350, startPoint y: 146, endPoint x: 353, endPoint y: 154, distance: 9.3
click at [350, 146] on select "Select 2026 2025 2024 2023 2022 2021 2020 2019 2018 2017 2016 2015 2014 2013 20…" at bounding box center [396, 140] width 125 height 27
select select "8"
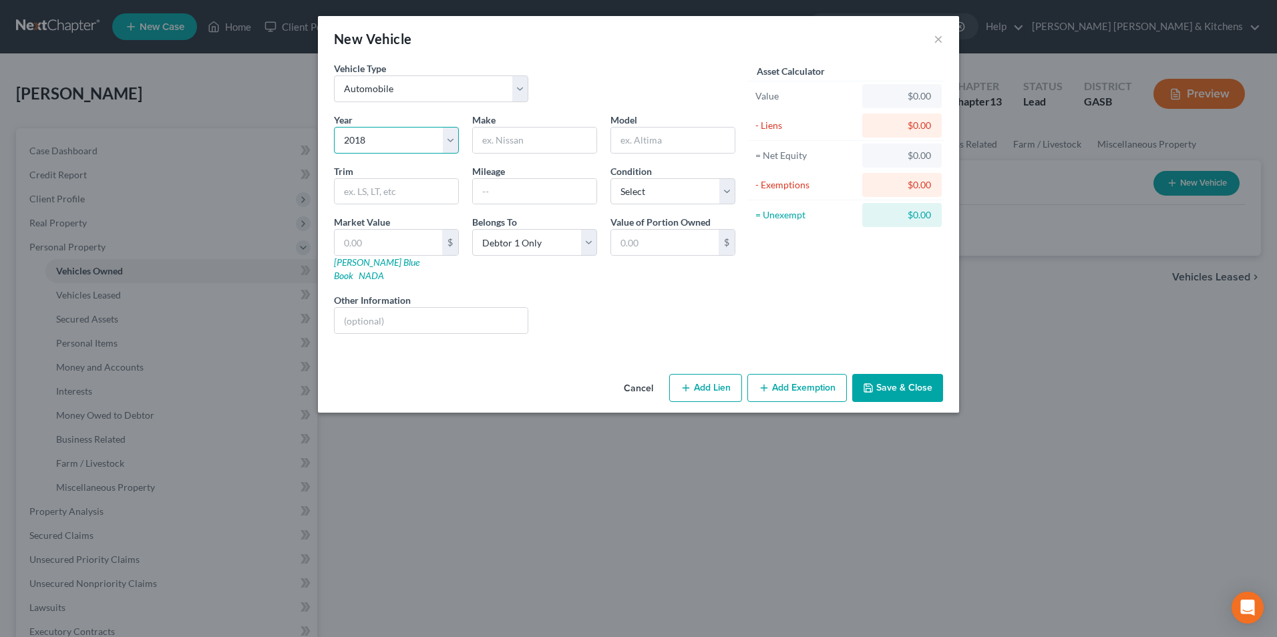
click at [334, 127] on select "Select 2026 2025 2024 2023 2022 2021 2020 2019 2018 2017 2016 2015 2014 2013 20…" at bounding box center [396, 140] width 125 height 27
click at [509, 146] on input "text" at bounding box center [535, 140] width 124 height 25
type input "Jeep"
type input "Cherokee"
type input "1"
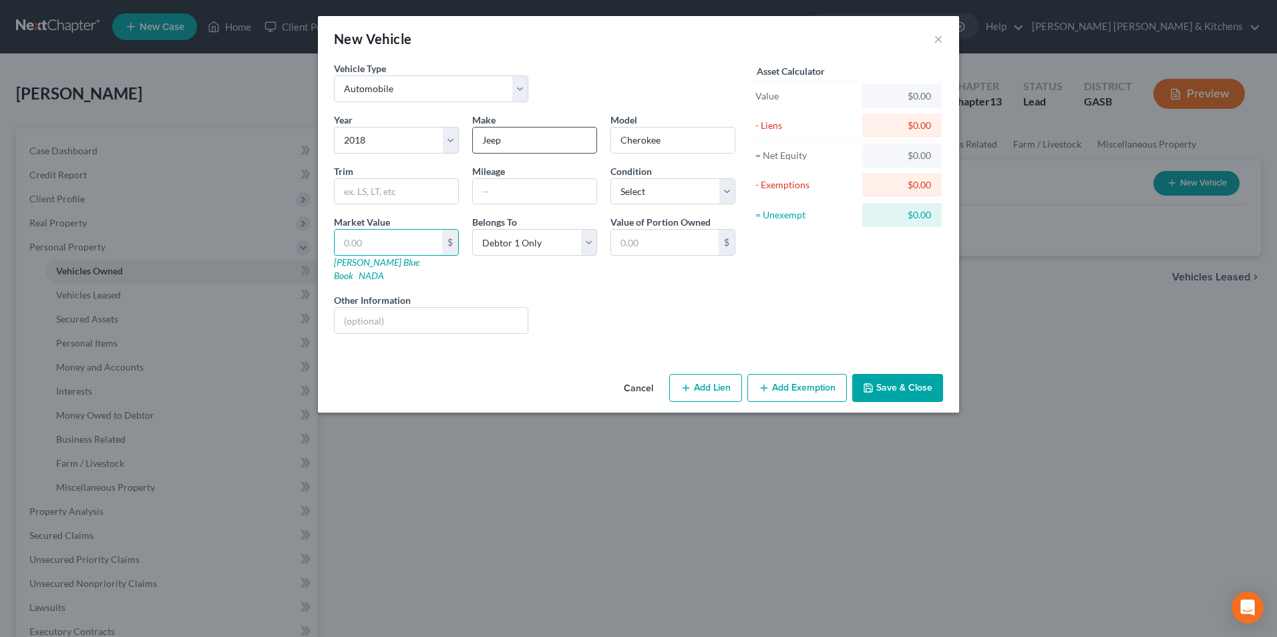
type input "1.00"
type input "13"
type input "13.00"
type input "136"
type input "136.00"
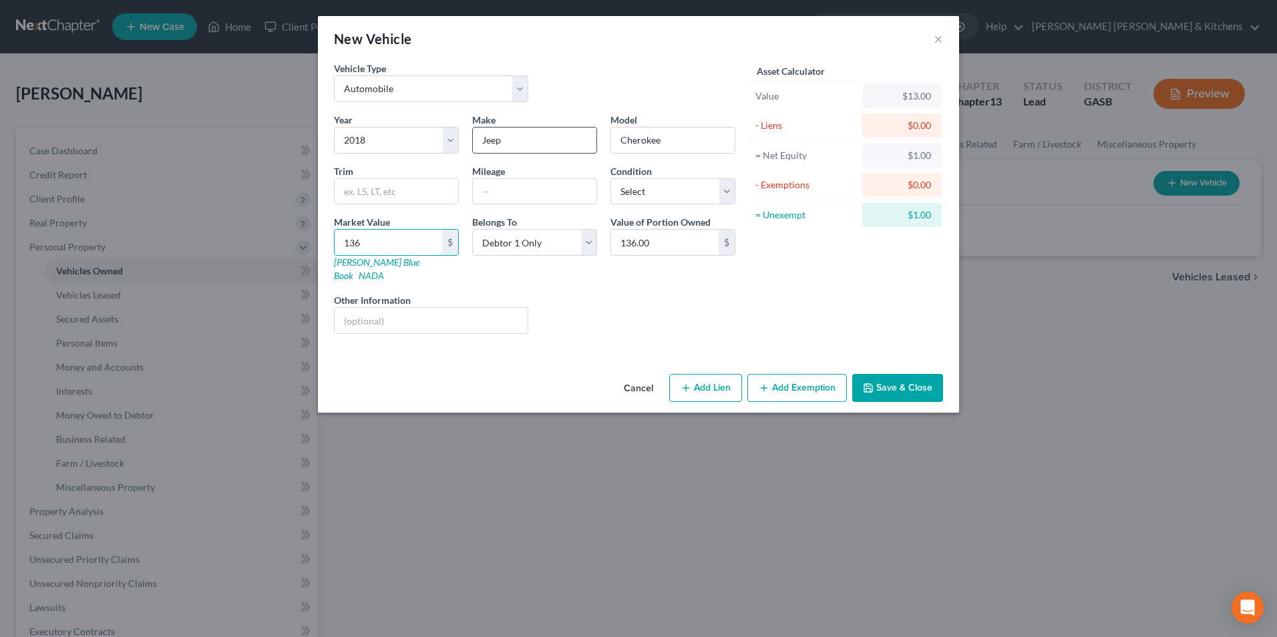
type input "1365"
type input "1,365.00"
type input "1,3655"
type input "13,655.00"
type input "13,655"
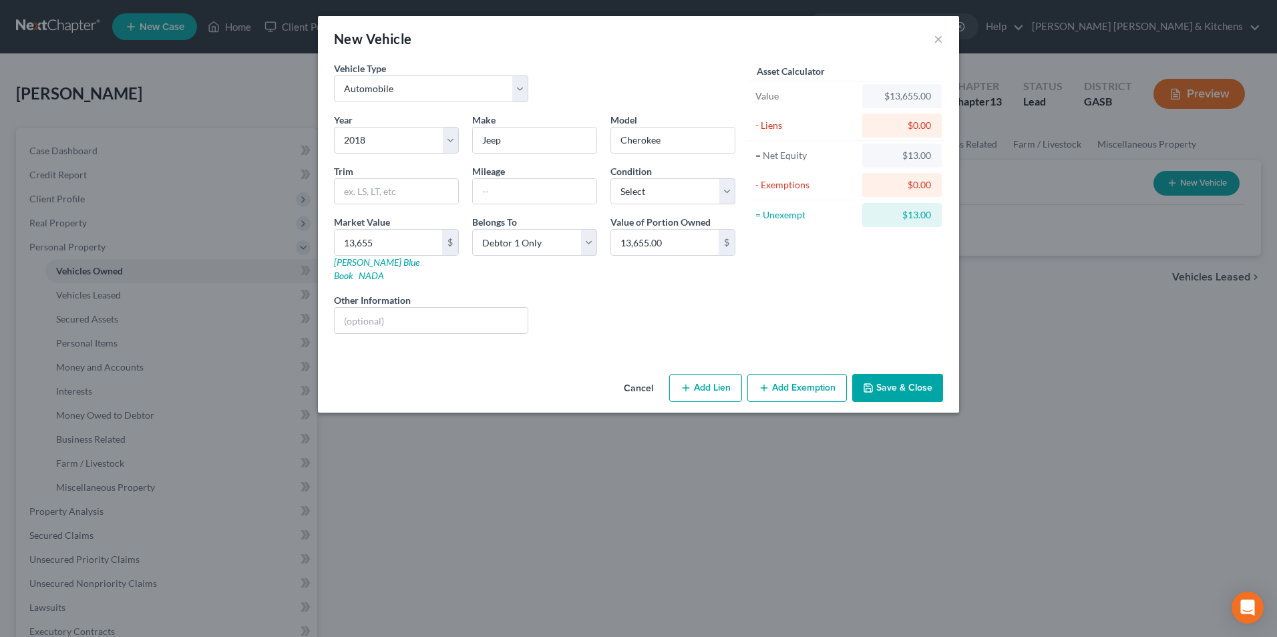
drag, startPoint x: 721, startPoint y: 376, endPoint x: 638, endPoint y: 387, distance: 84.3
click at [721, 376] on button "Add Lien" at bounding box center [705, 388] width 73 height 28
select select "0"
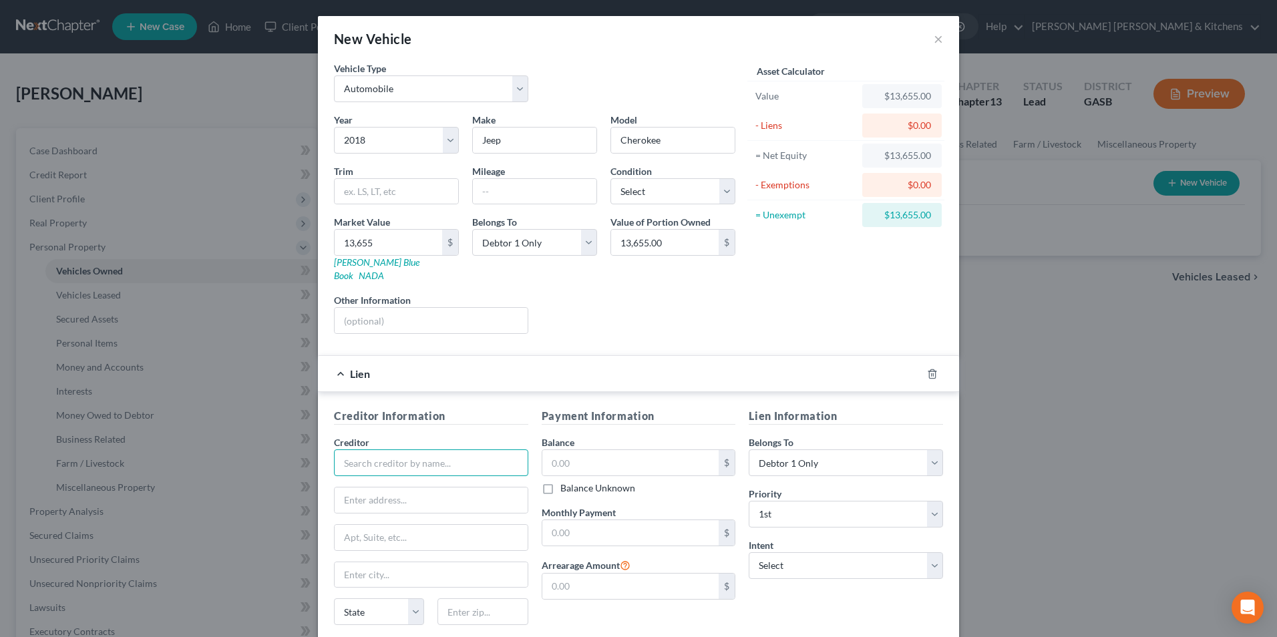
click at [464, 451] on input "text" at bounding box center [431, 462] width 194 height 27
type input "Bridgecrest"
click at [604, 454] on input "text" at bounding box center [630, 462] width 177 height 25
type input "20,541"
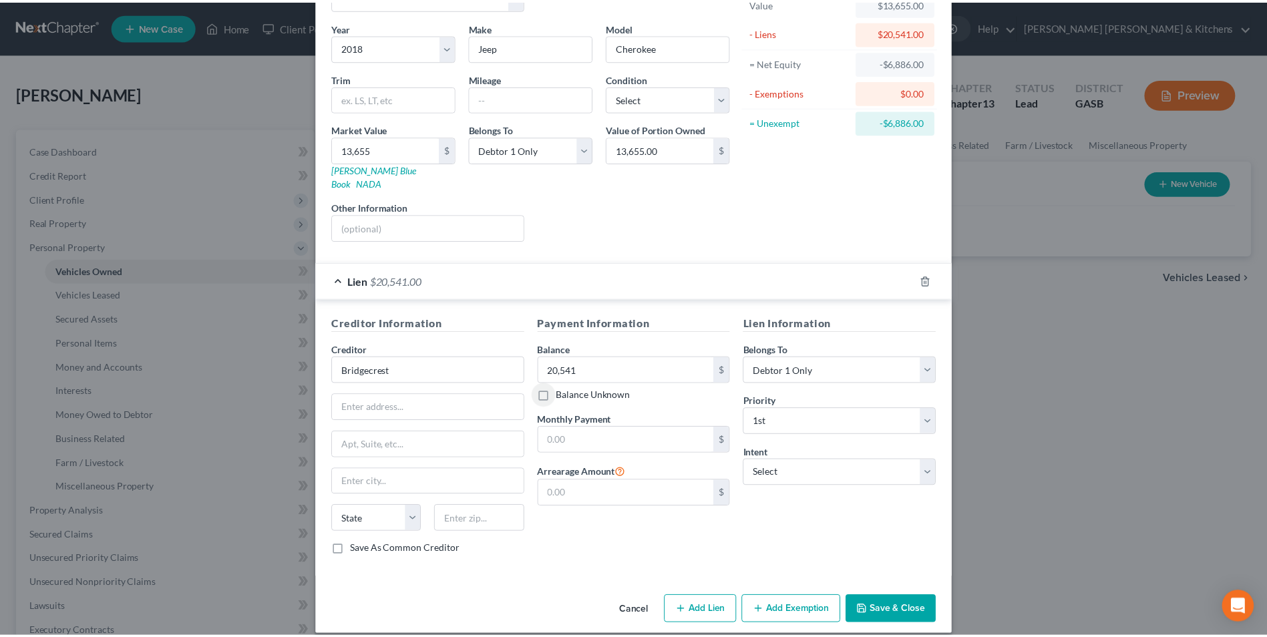
scroll to position [94, 0]
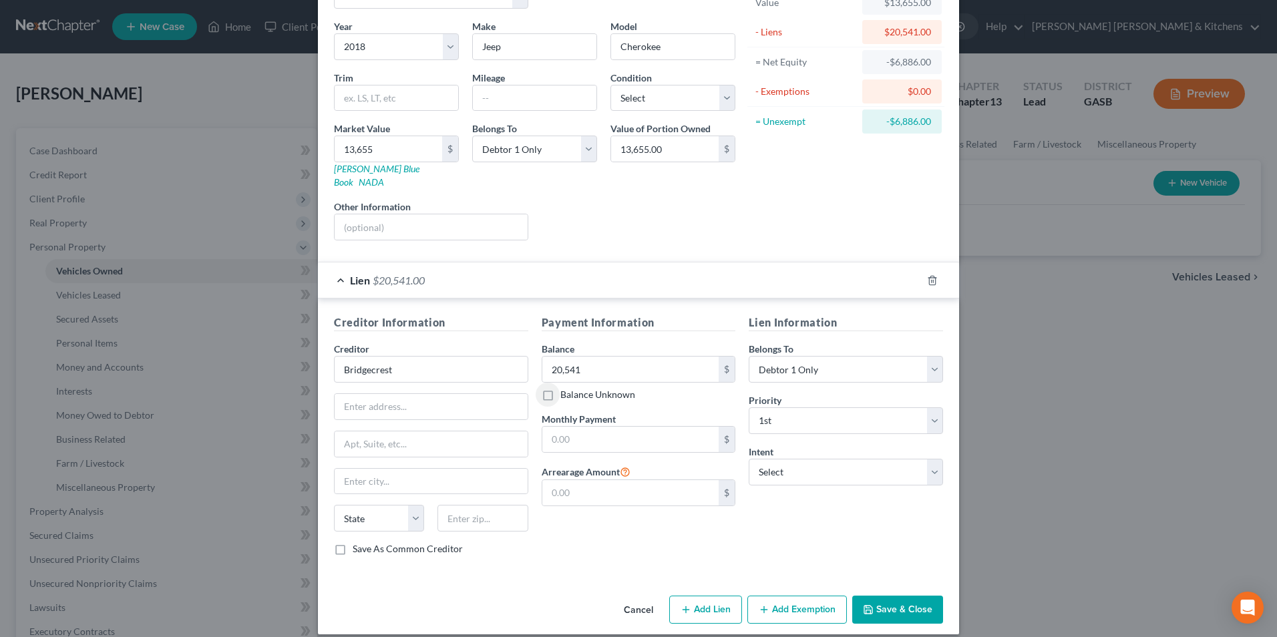
click at [907, 599] on button "Save & Close" at bounding box center [897, 610] width 91 height 28
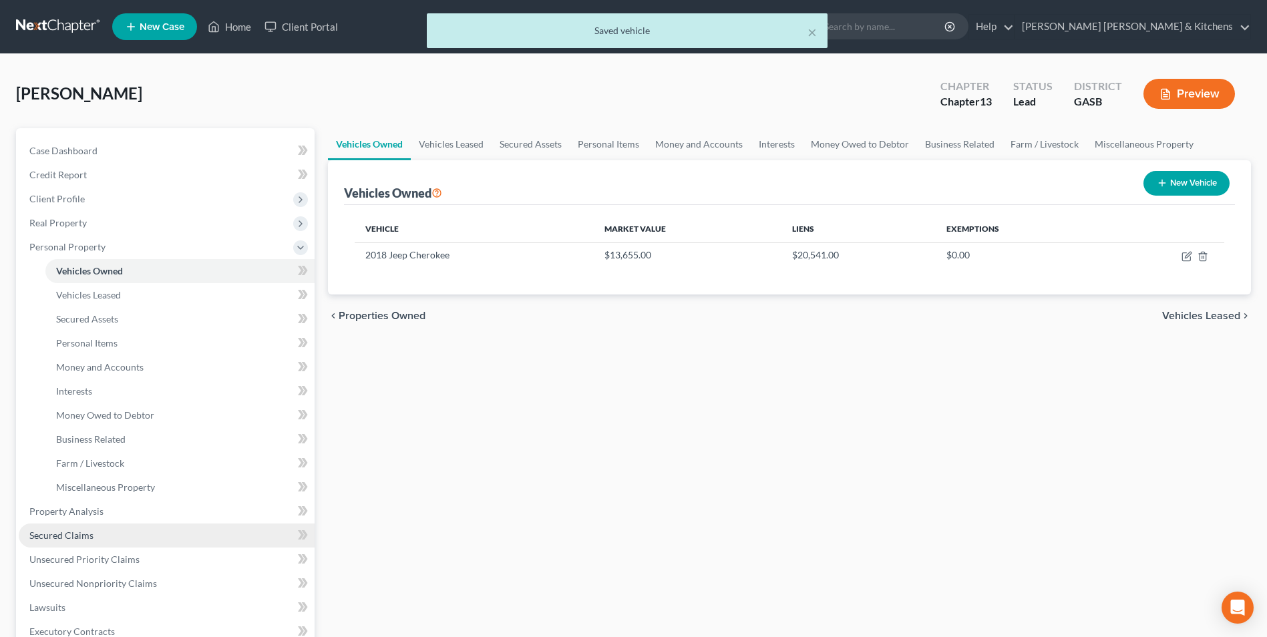
click at [58, 537] on span "Secured Claims" at bounding box center [61, 535] width 64 height 11
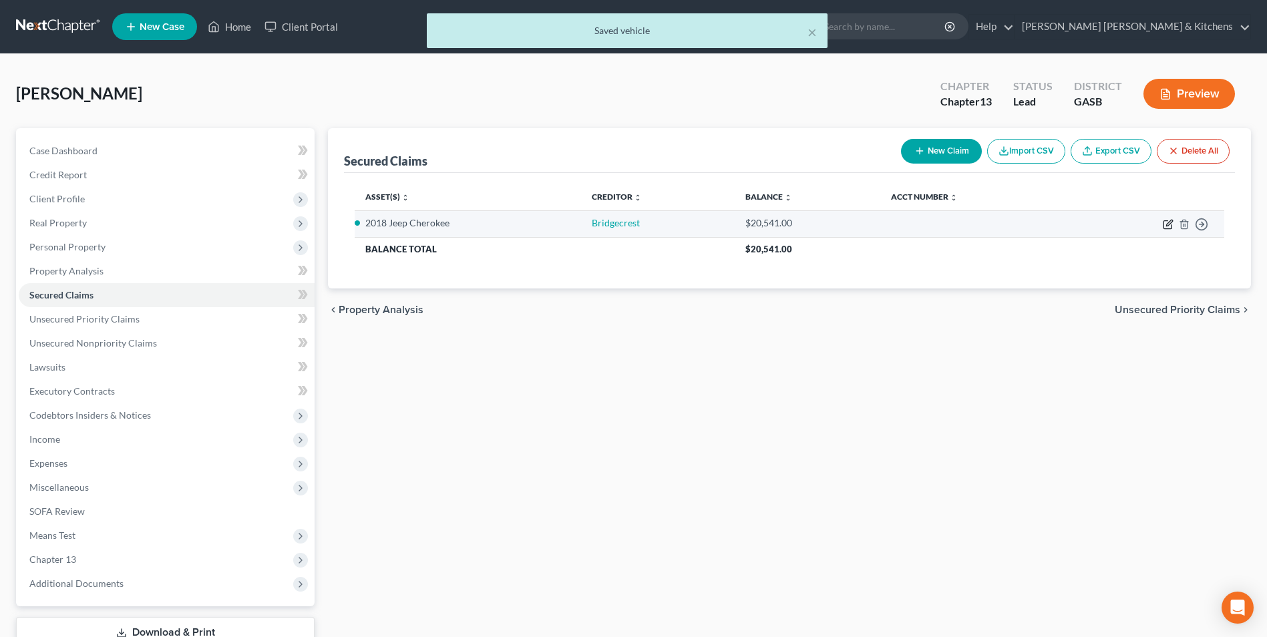
click at [1165, 228] on icon "button" at bounding box center [1168, 224] width 11 height 11
select select "2"
select select "0"
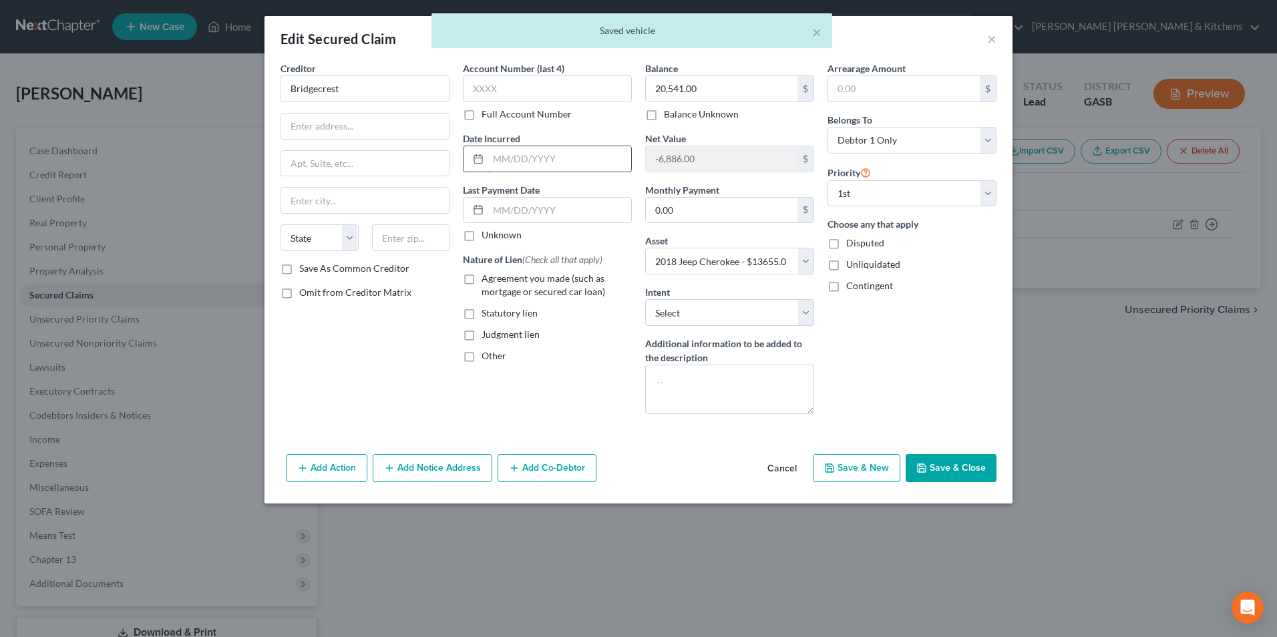
click at [503, 166] on input "text" at bounding box center [559, 158] width 143 height 25
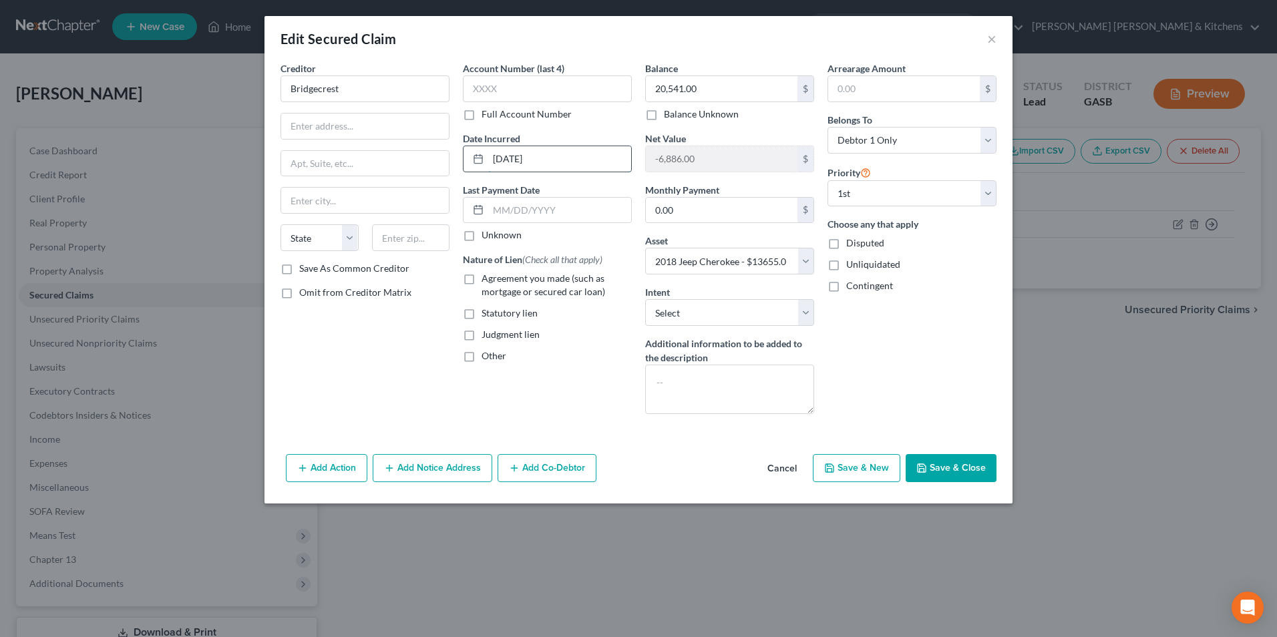
type input "[DATE]"
click at [482, 279] on label "Agreement you made (such as mortgage or secured car loan)" at bounding box center [557, 285] width 150 height 27
click at [487, 279] on input "Agreement you made (such as mortgage or secured car loan)" at bounding box center [491, 276] width 9 height 9
checkbox input "true"
click at [943, 474] on button "Save & Close" at bounding box center [951, 468] width 91 height 28
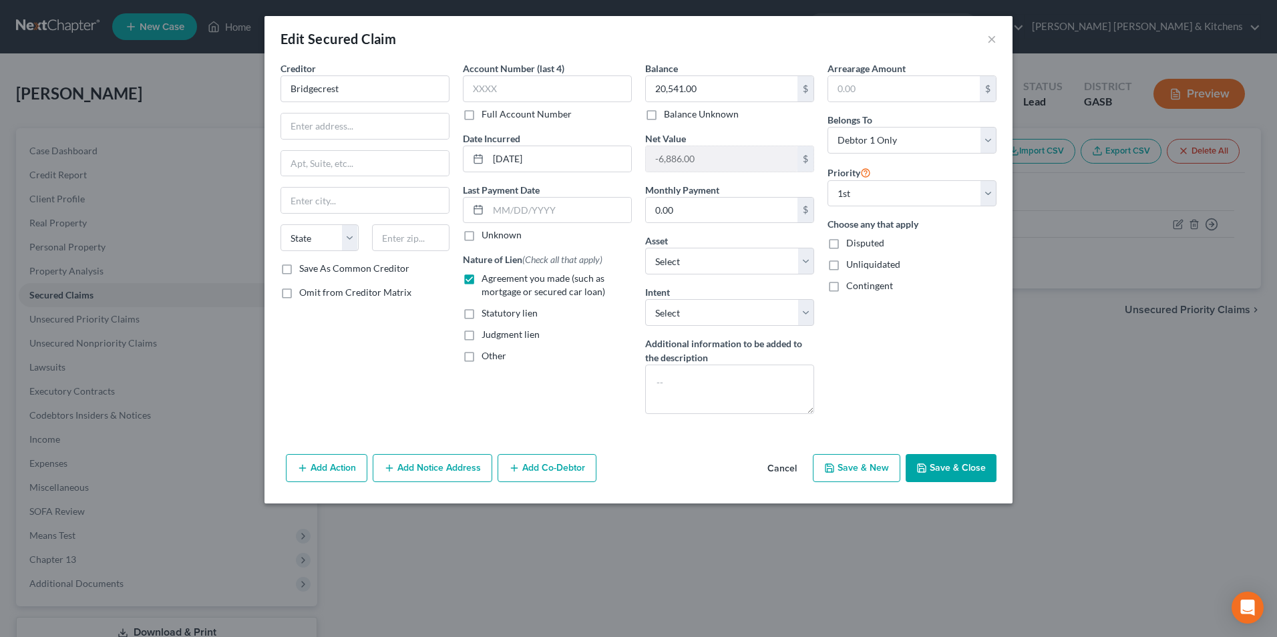
select select "2"
type input "0"
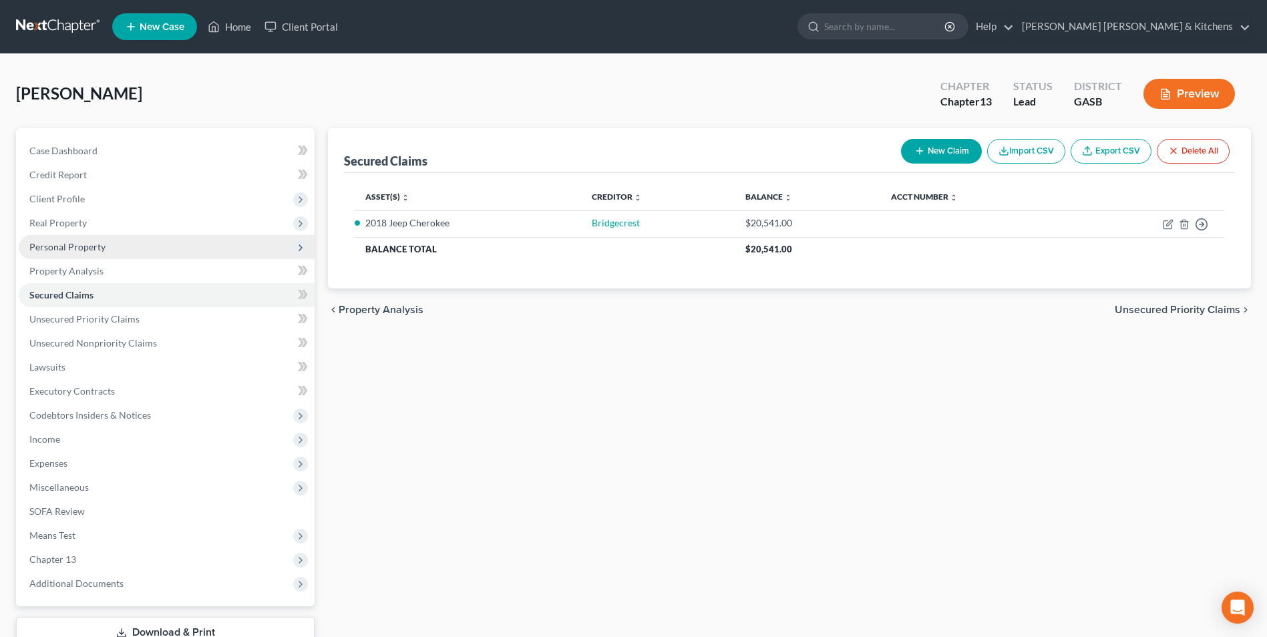
click at [56, 250] on span "Personal Property" at bounding box center [67, 246] width 76 height 11
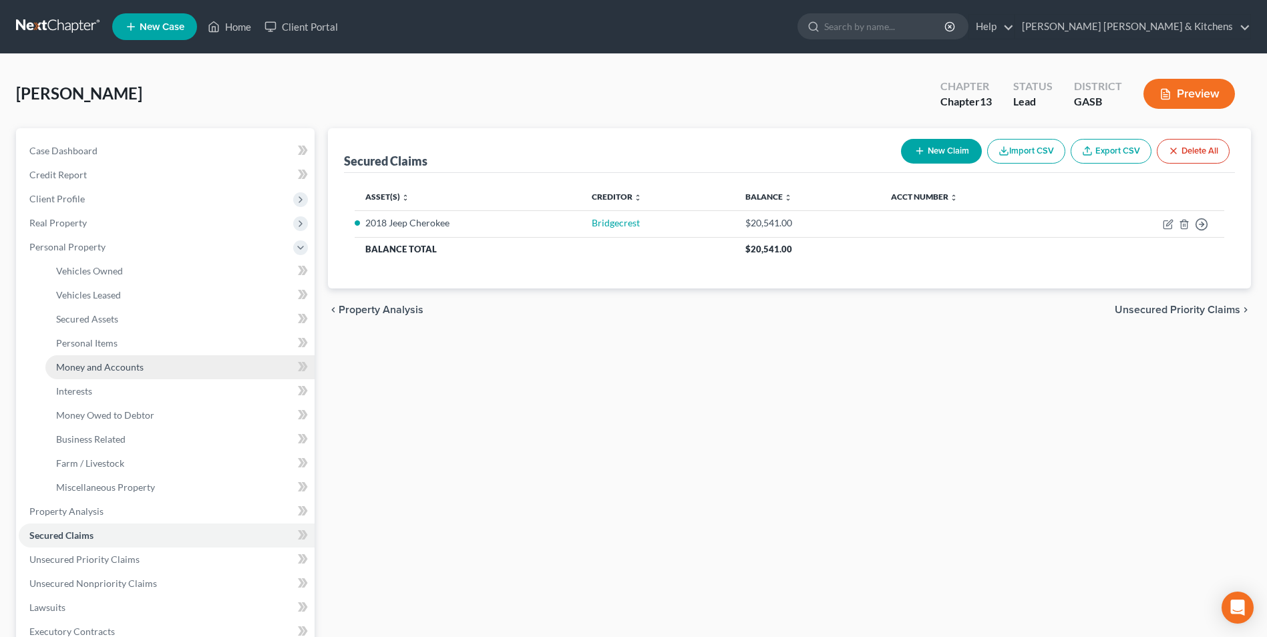
click at [83, 361] on span "Money and Accounts" at bounding box center [99, 366] width 87 height 11
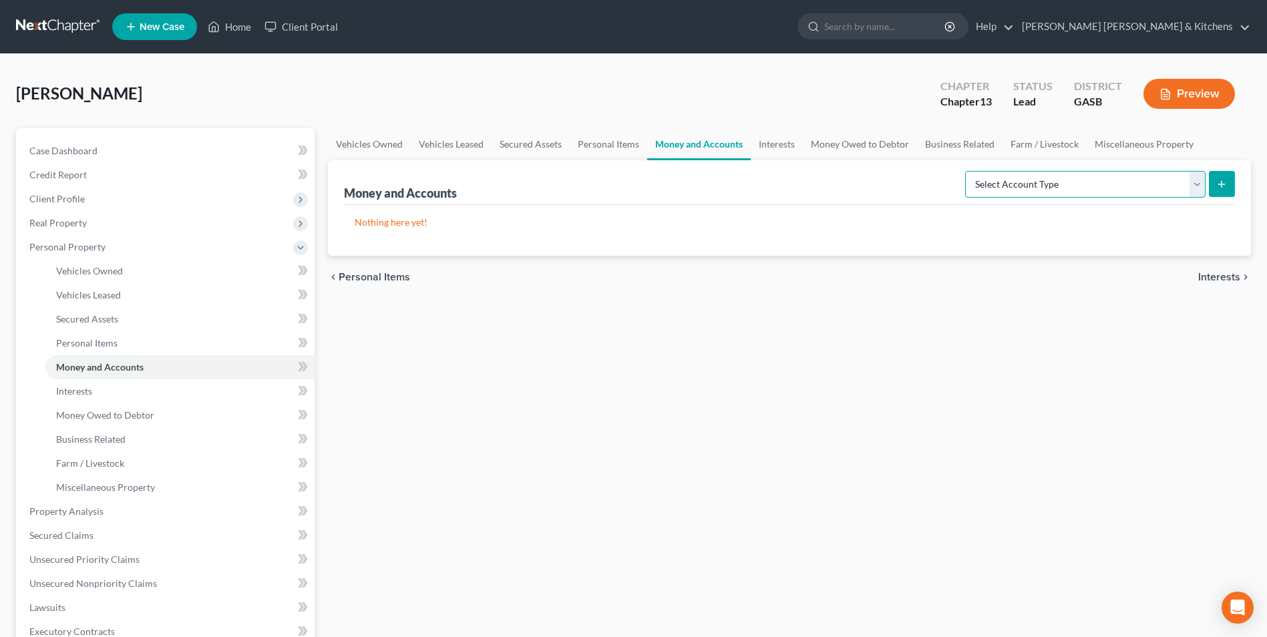
click at [1029, 182] on select "Select Account Type Brokerage Cash on Hand Certificates of Deposit Checking Acc…" at bounding box center [1085, 184] width 240 height 27
click at [968, 171] on select "Select Account Type Brokerage Cash on Hand Certificates of Deposit Checking Acc…" at bounding box center [1085, 184] width 240 height 27
click at [1035, 176] on select "Select Account Type Brokerage Cash on Hand Certificates of Deposit Checking Acc…" at bounding box center [1085, 184] width 240 height 27
select select "checking"
click at [968, 171] on select "Select Account Type Brokerage Cash on Hand Certificates of Deposit Checking Acc…" at bounding box center [1085, 184] width 240 height 27
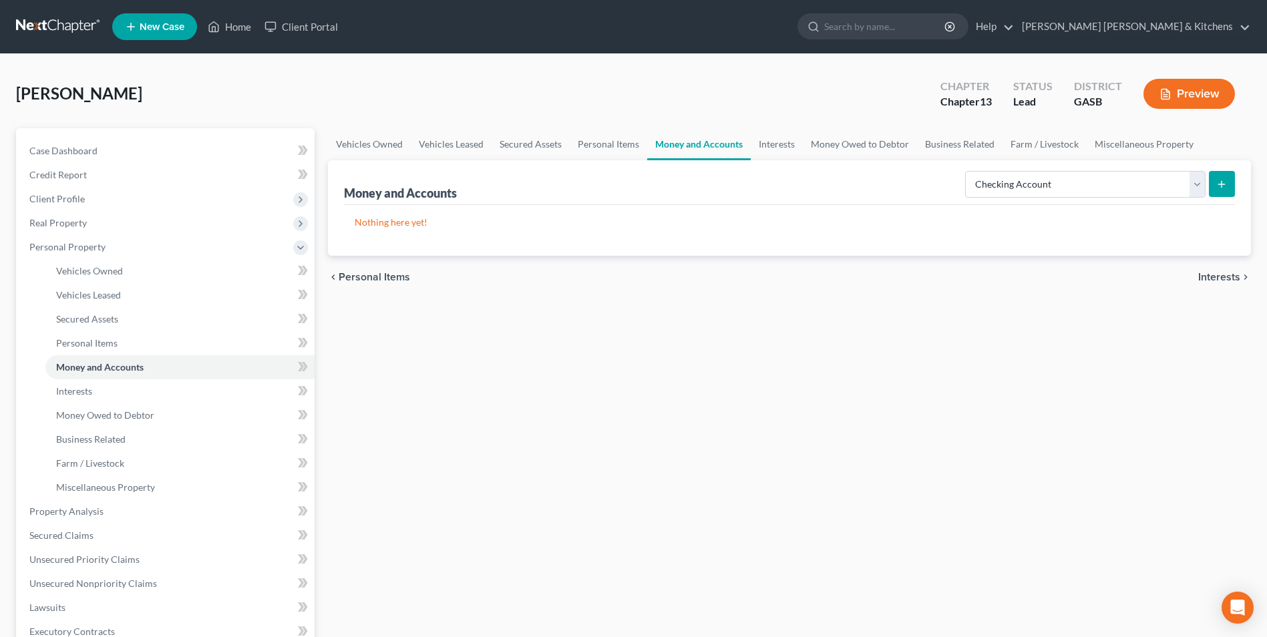
click at [1222, 184] on line "submit" at bounding box center [1222, 184] width 6 height 0
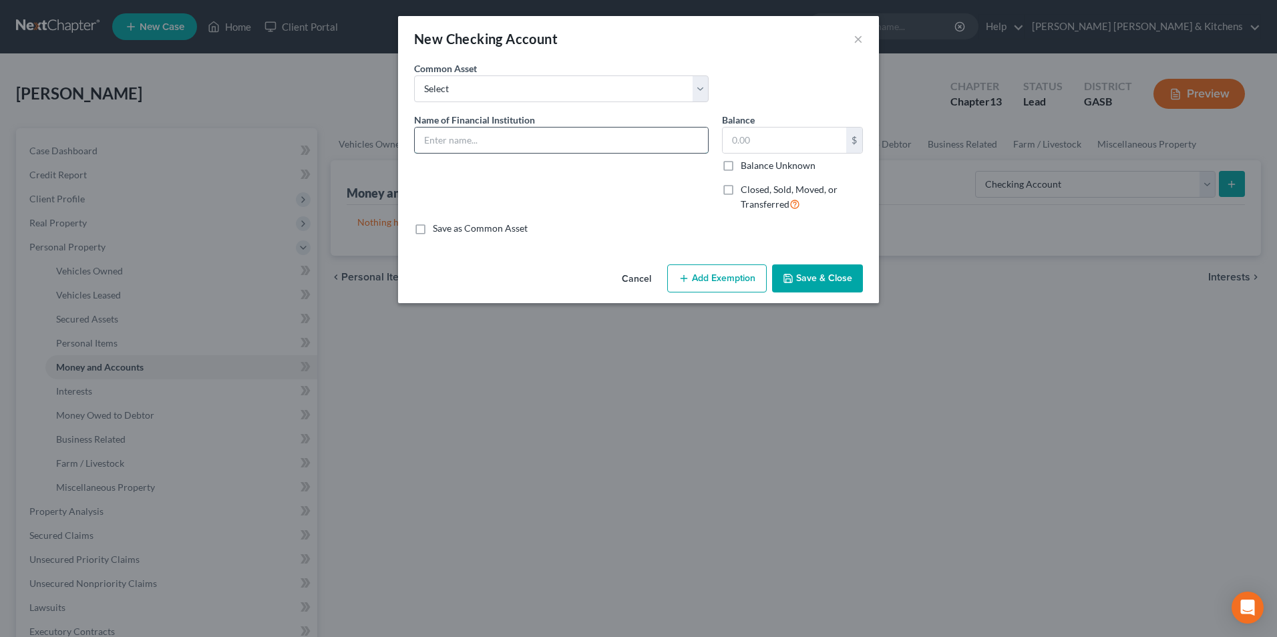
click at [498, 148] on input "text" at bounding box center [561, 140] width 293 height 25
type input "Robins FCU"
click at [767, 140] on input "text" at bounding box center [785, 140] width 124 height 25
type input "40"
click at [727, 277] on button "Add Exemption" at bounding box center [717, 278] width 100 height 28
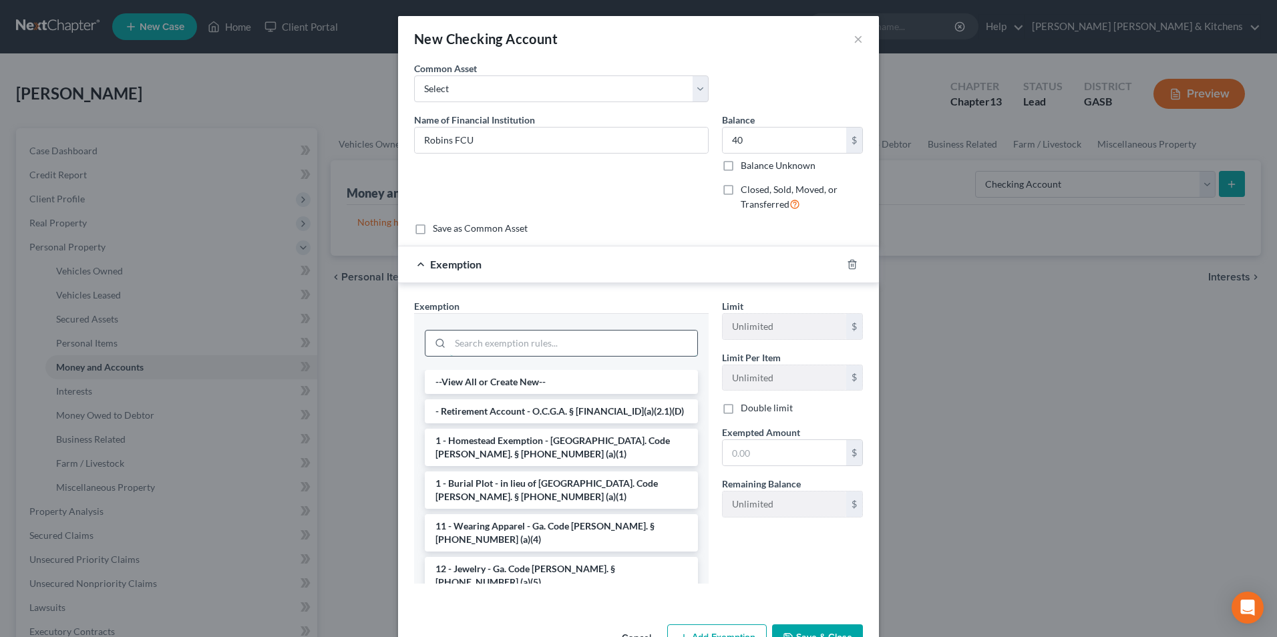
click at [565, 333] on input "search" at bounding box center [573, 343] width 247 height 25
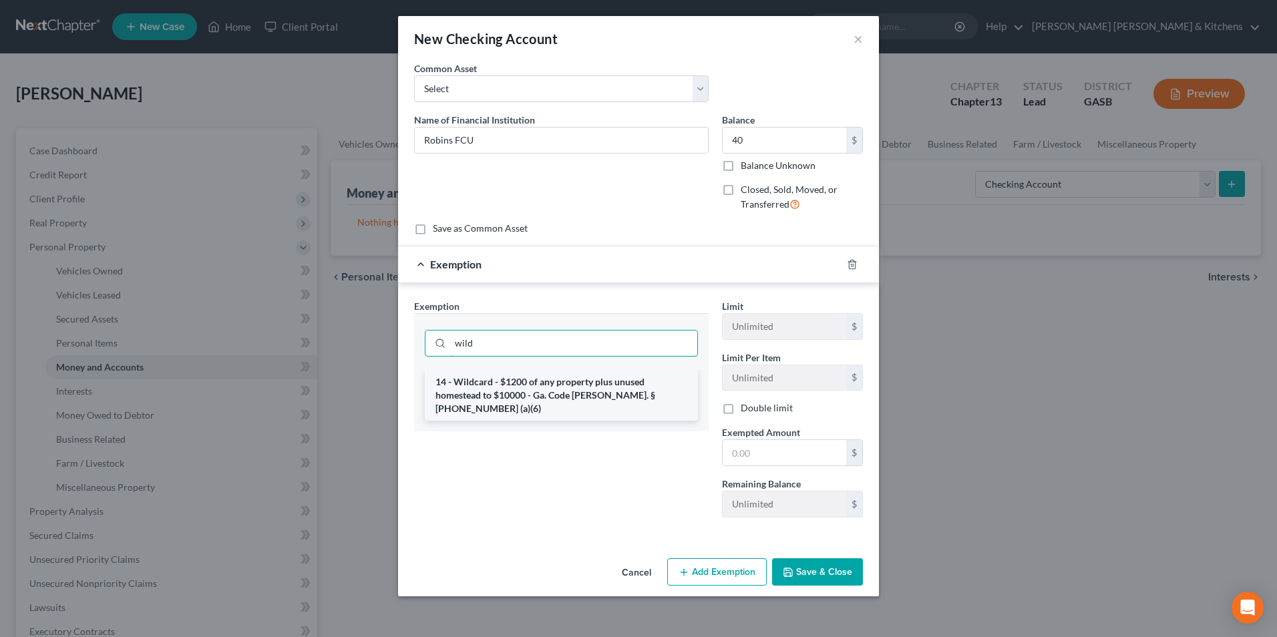
type input "wild"
click at [551, 379] on li "14 - Wildcard - $1200 of any property plus unused homestead to $10000 - Ga. Cod…" at bounding box center [561, 395] width 273 height 51
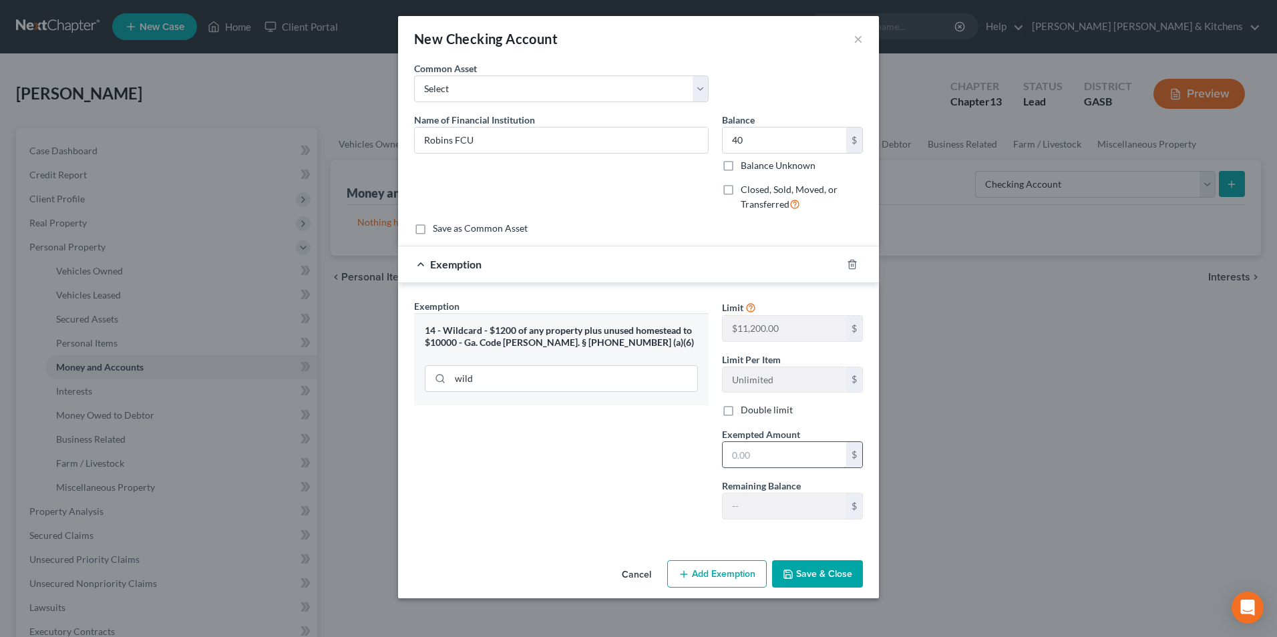
click at [742, 443] on input "text" at bounding box center [785, 454] width 124 height 25
type input "40"
click at [832, 582] on button "Save & Close" at bounding box center [817, 574] width 91 height 28
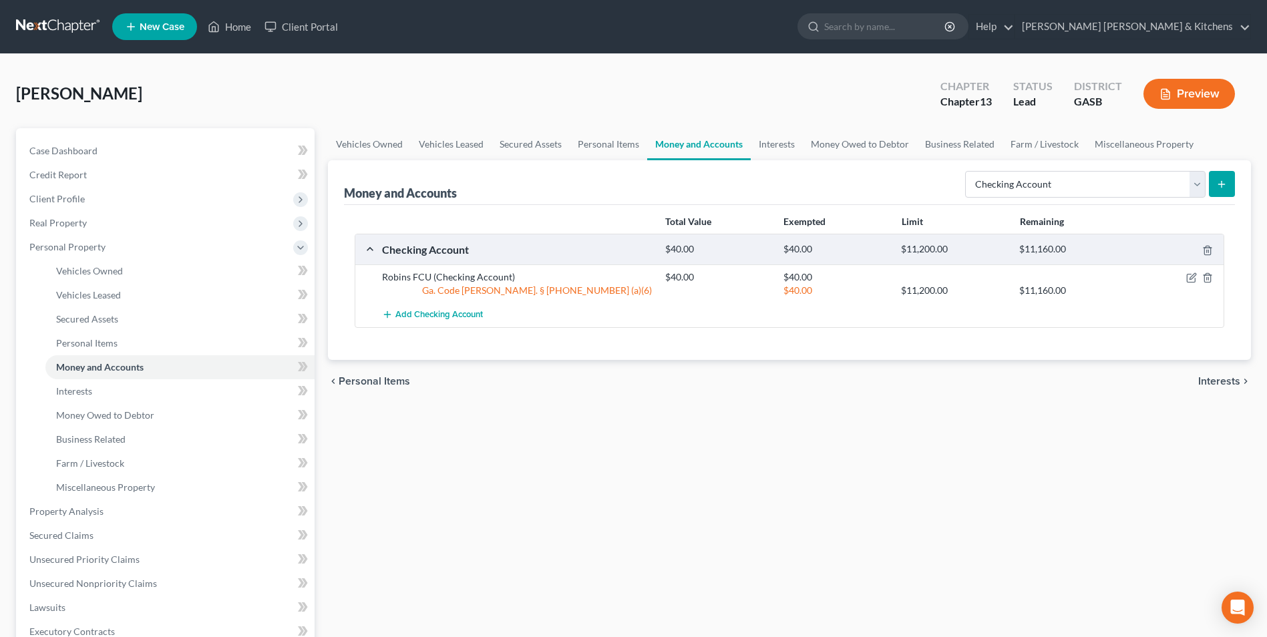
click at [1219, 191] on button "submit" at bounding box center [1222, 184] width 26 height 26
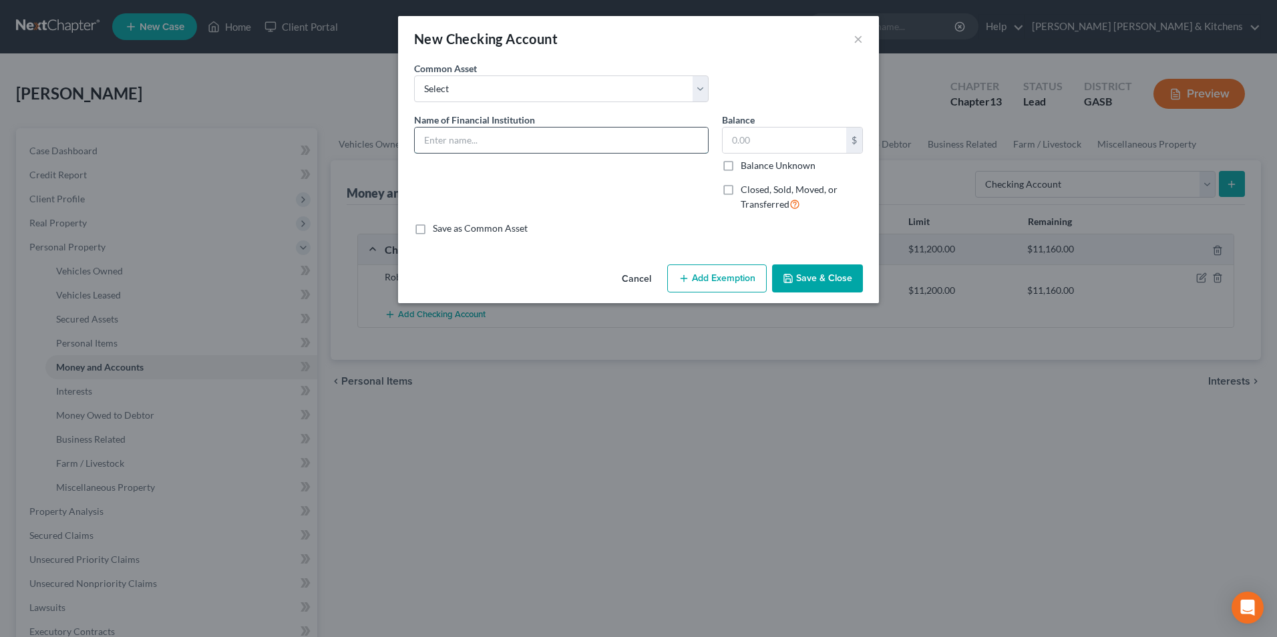
click at [519, 140] on input "text" at bounding box center [561, 140] width 293 height 25
type input "Current Bank"
click at [775, 142] on input "text" at bounding box center [785, 140] width 124 height 25
type input "604.36"
click at [710, 270] on button "Add Exemption" at bounding box center [717, 278] width 100 height 28
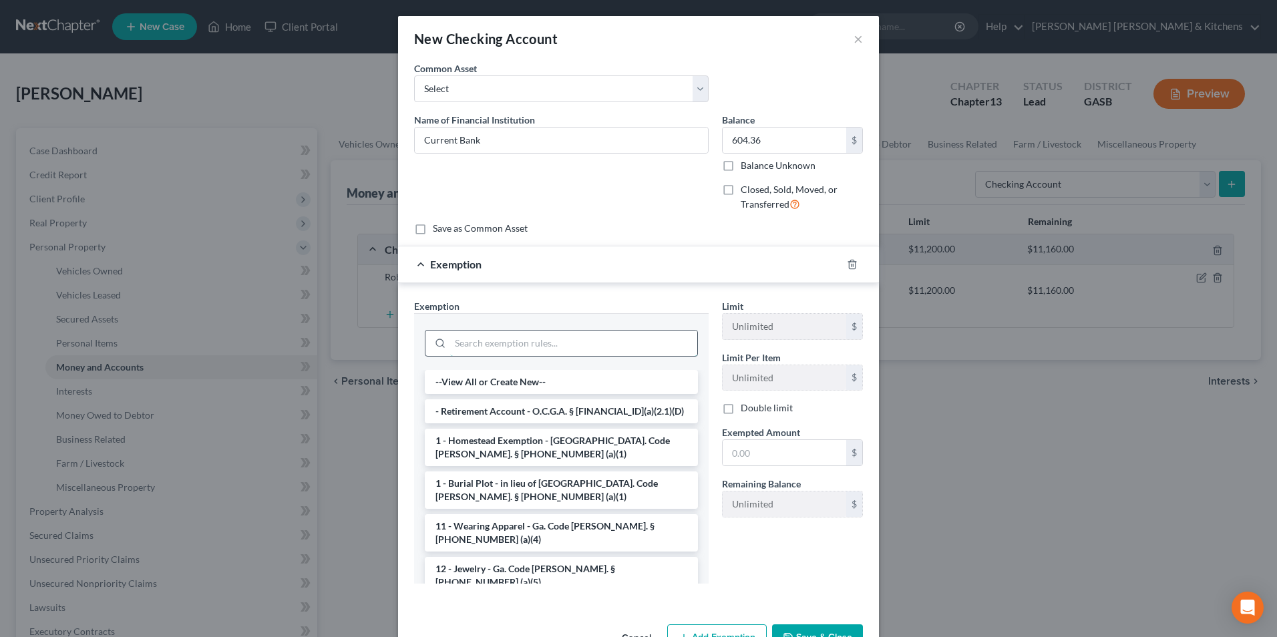
click at [547, 341] on input "search" at bounding box center [573, 343] width 247 height 25
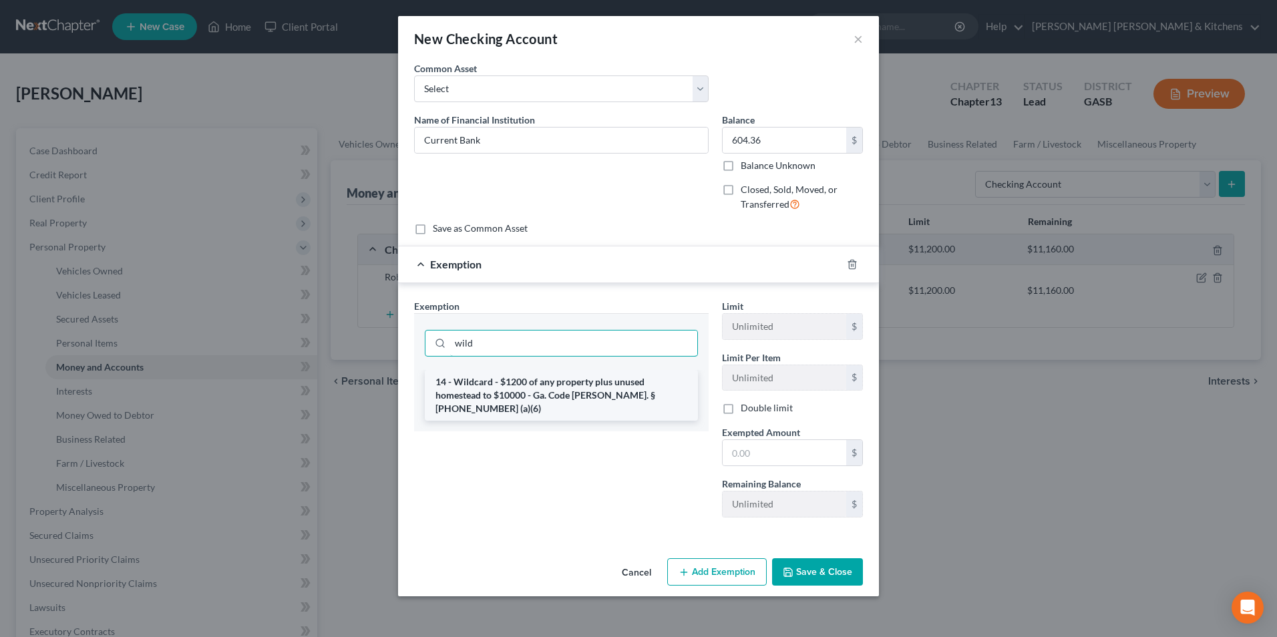
type input "wild"
click at [537, 393] on li "14 - Wildcard - $1200 of any property plus unused homestead to $10000 - Ga. Cod…" at bounding box center [561, 395] width 273 height 51
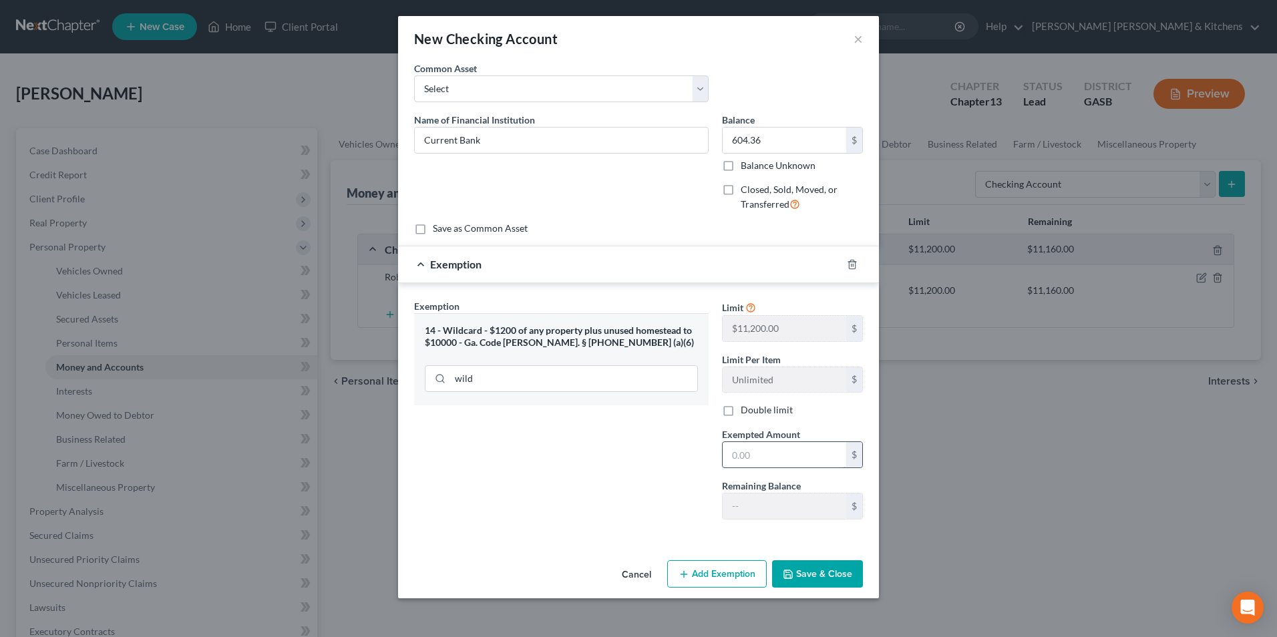
click at [757, 455] on input "text" at bounding box center [785, 454] width 124 height 25
type input "604.36"
click at [811, 573] on button "Save & Close" at bounding box center [817, 574] width 91 height 28
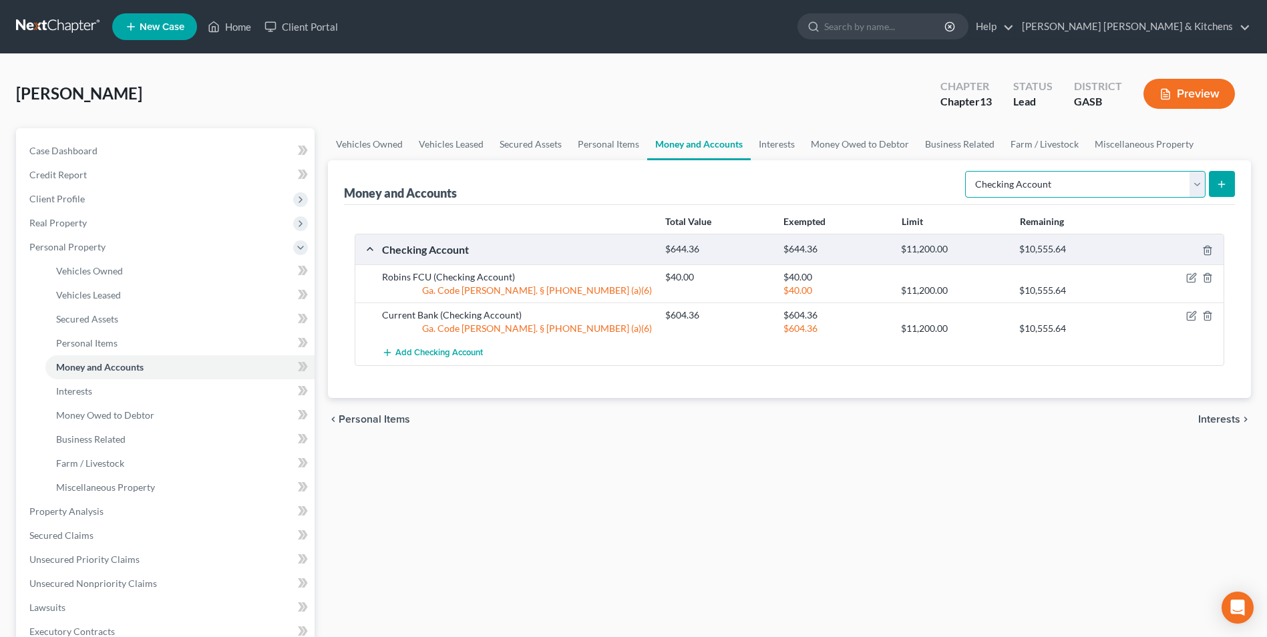
click at [1037, 190] on select "Select Account Type Brokerage Cash on Hand Certificates of Deposit Checking Acc…" at bounding box center [1085, 184] width 240 height 27
select select "other"
click at [968, 171] on select "Select Account Type Brokerage Cash on Hand Certificates of Deposit Checking Acc…" at bounding box center [1085, 184] width 240 height 27
click at [1228, 188] on button "submit" at bounding box center [1222, 184] width 26 height 26
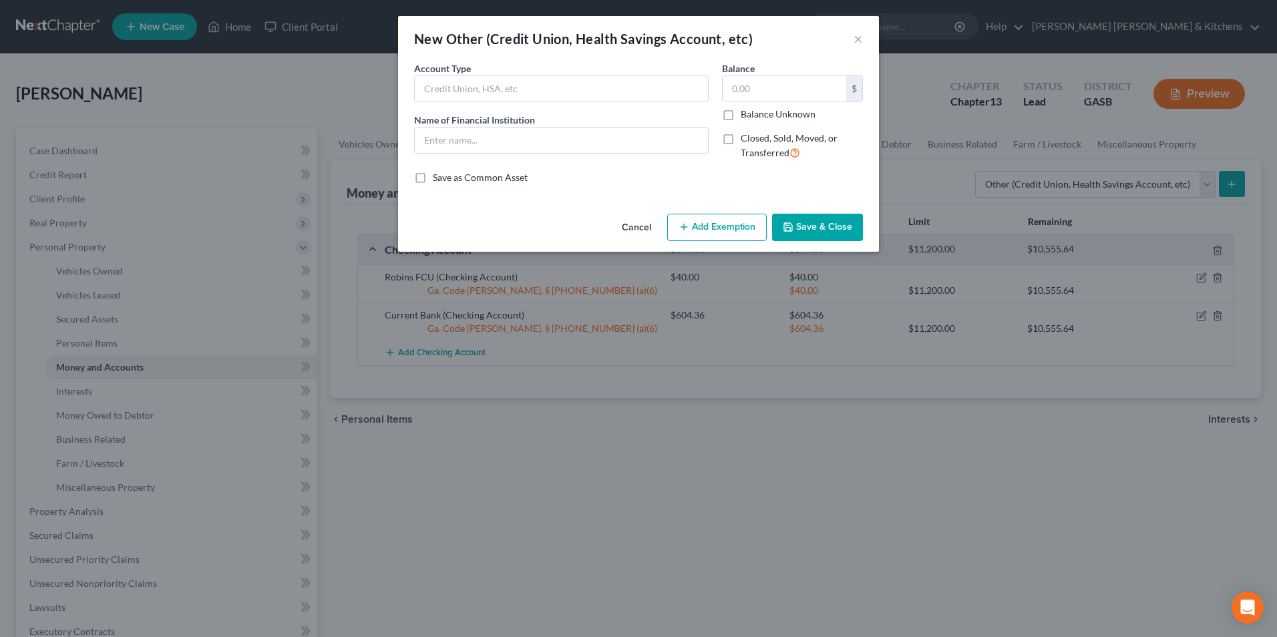
click at [545, 160] on div "Account Type Name of Financial Institution *" at bounding box center [561, 116] width 308 height 110
click at [545, 152] on input "text" at bounding box center [561, 140] width 293 height 25
type input "Venmo"
click at [731, 96] on input "text" at bounding box center [785, 88] width 124 height 25
type input "0.00"
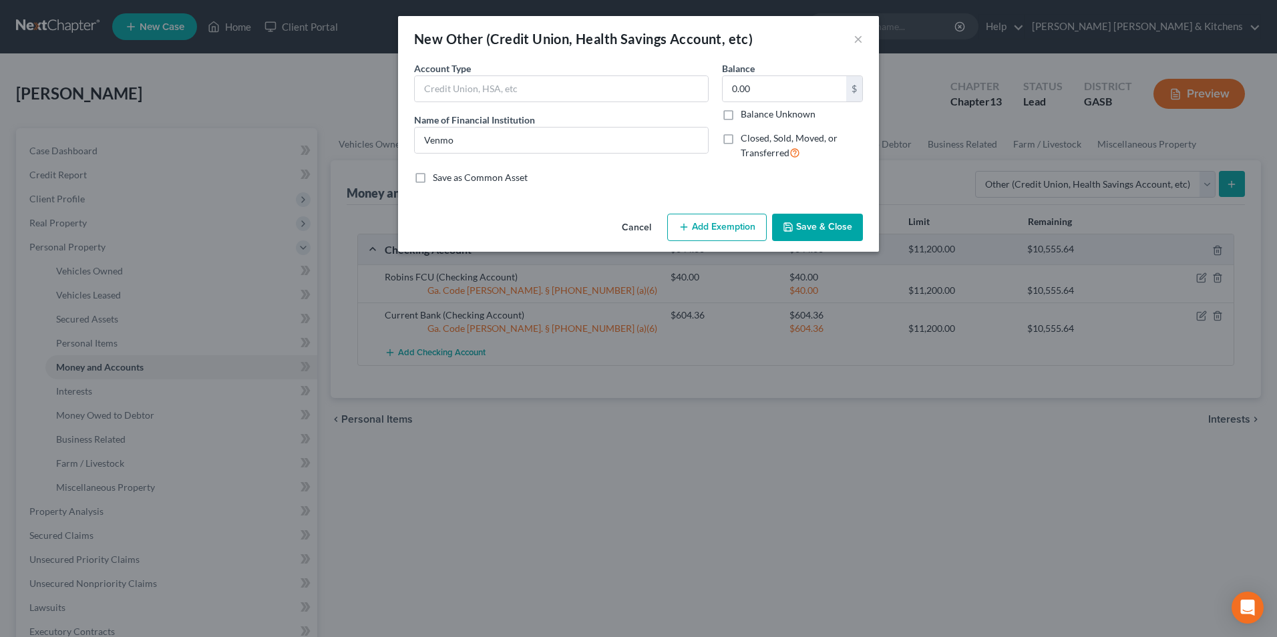
click at [828, 234] on button "Save & Close" at bounding box center [817, 228] width 91 height 28
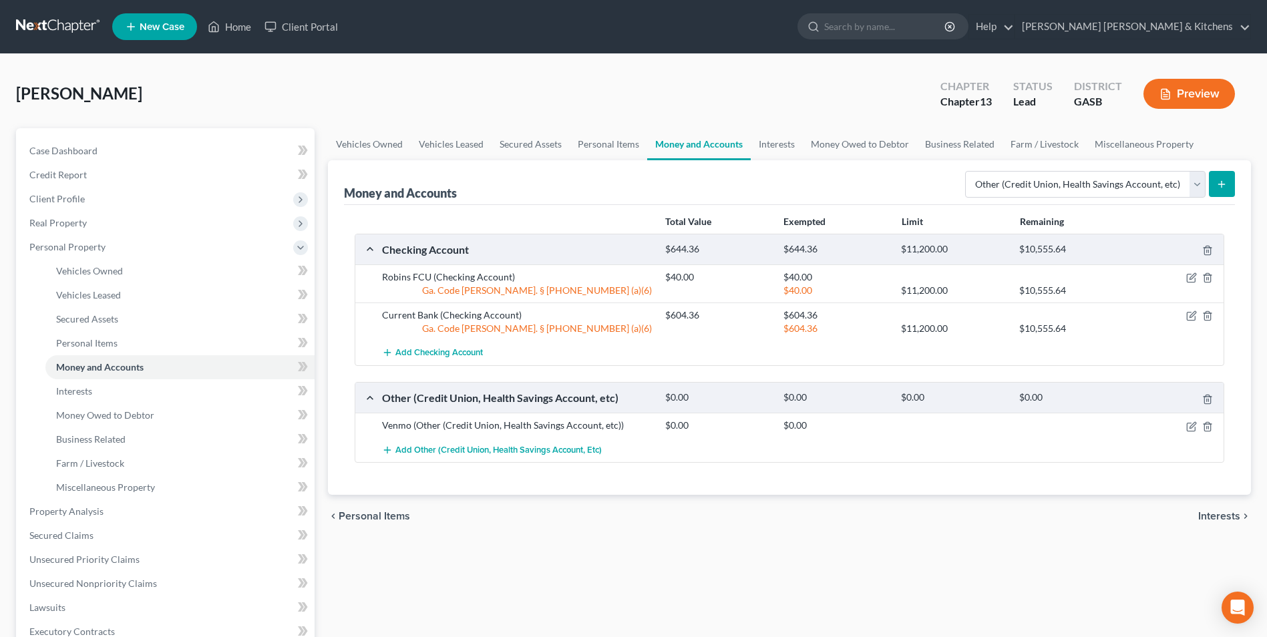
click at [1224, 174] on button "submit" at bounding box center [1222, 184] width 26 height 26
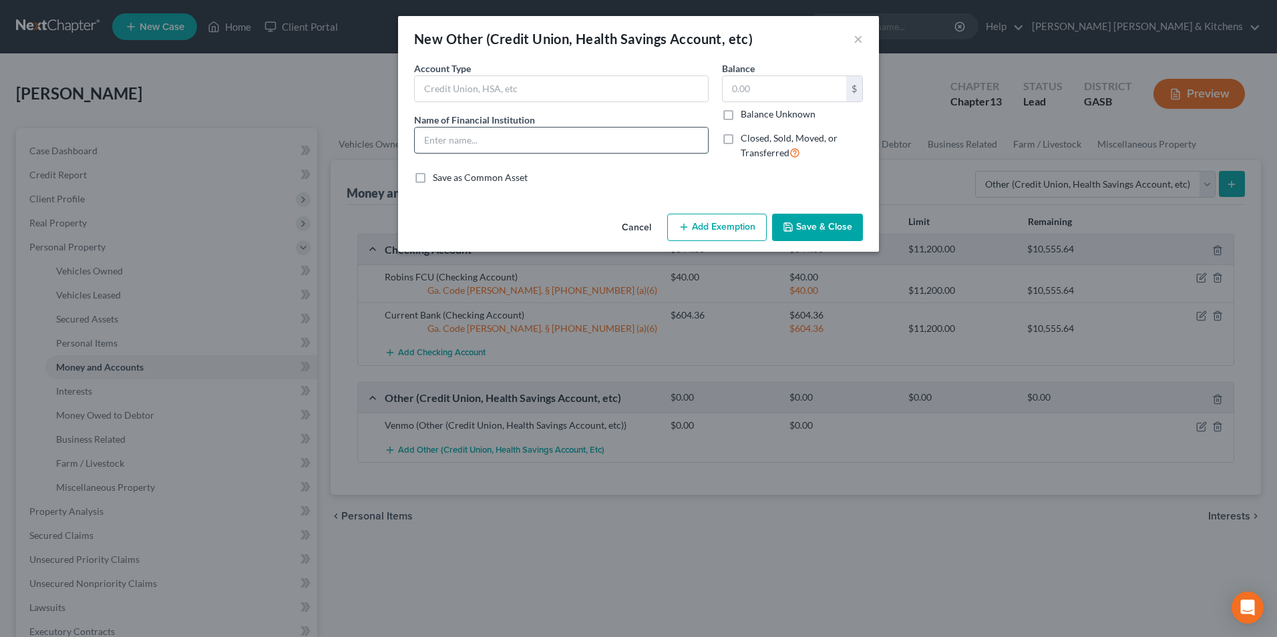
click at [482, 140] on input "text" at bounding box center [561, 140] width 293 height 25
type input "cash app"
click at [741, 108] on label "Balance Unknown" at bounding box center [778, 114] width 75 height 13
click at [746, 108] on input "Balance Unknown" at bounding box center [750, 112] width 9 height 9
checkbox input "true"
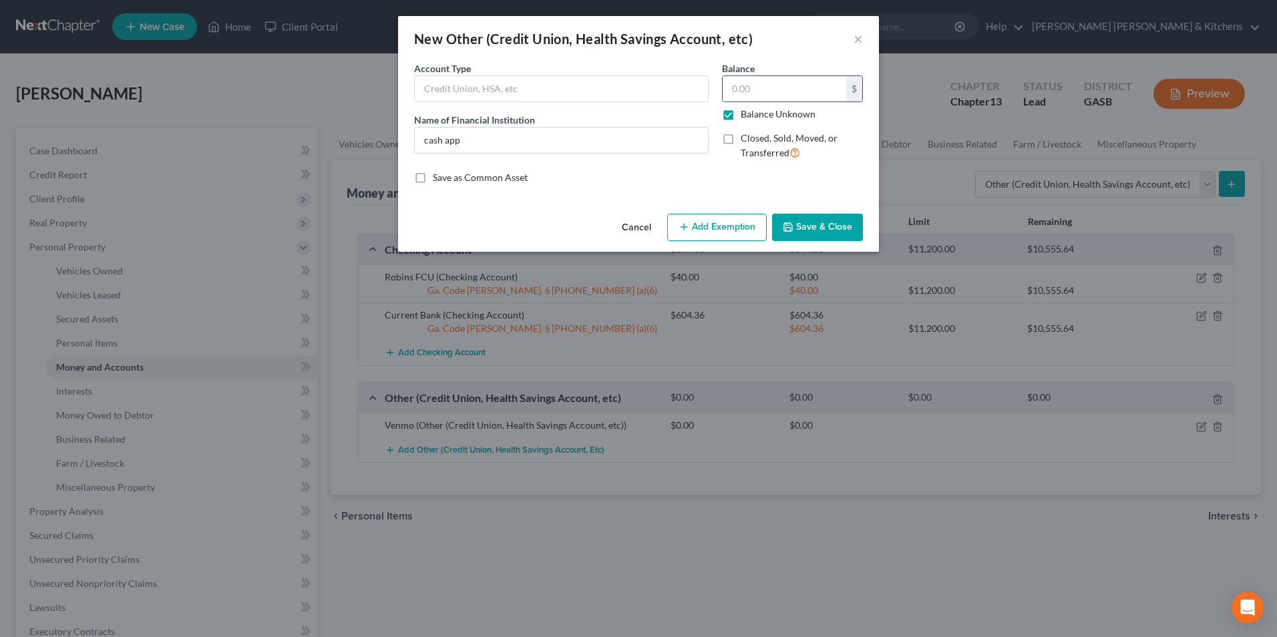
type input "0.00"
click at [741, 112] on label "Balance Unknown" at bounding box center [778, 114] width 75 height 13
click at [746, 112] on input "Balance Unknown" at bounding box center [750, 112] width 9 height 9
checkbox input "false"
click at [741, 87] on input "0.00" at bounding box center [785, 88] width 124 height 25
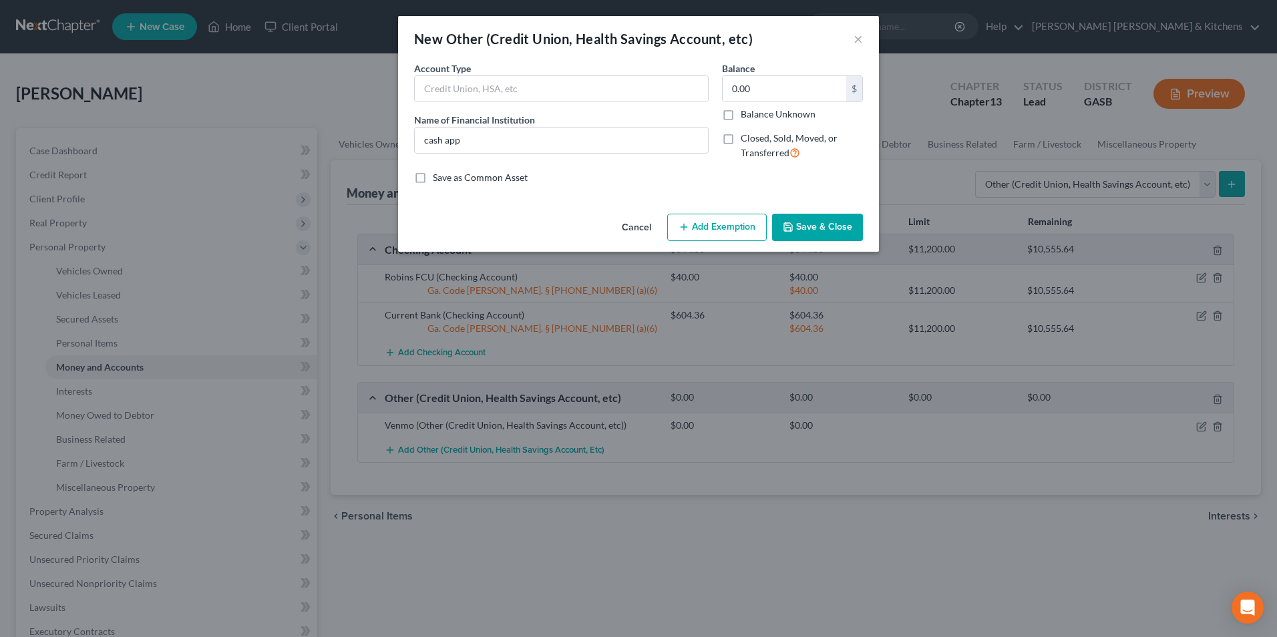
click at [830, 239] on button "Save & Close" at bounding box center [817, 228] width 91 height 28
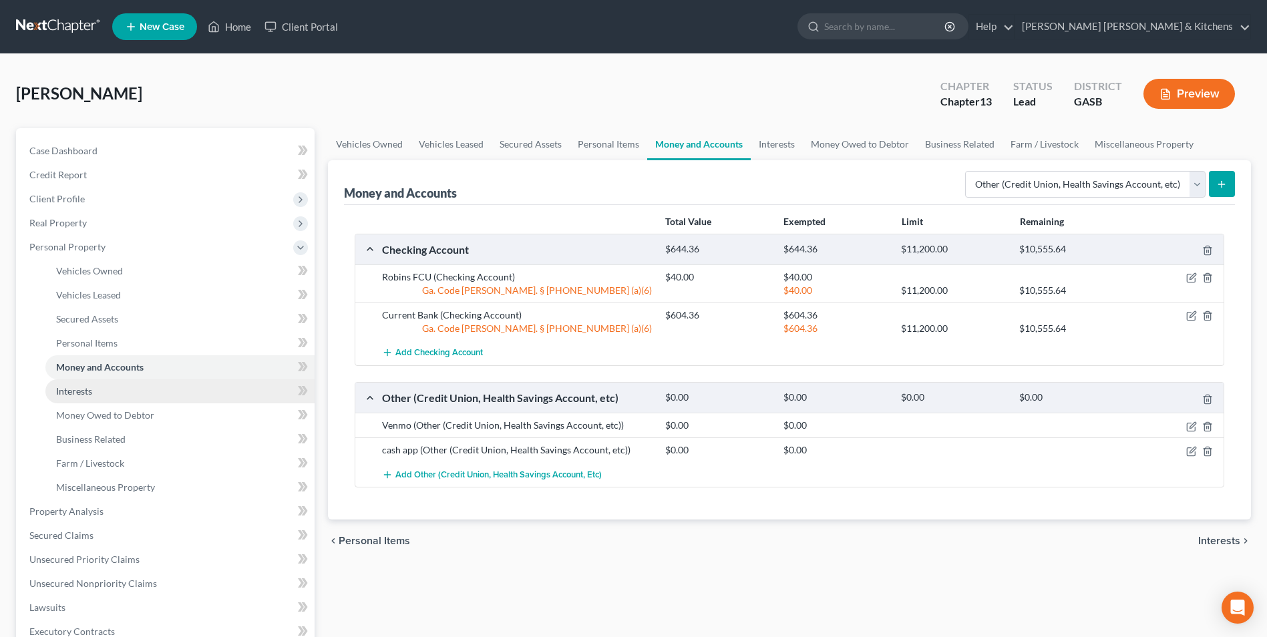
click at [71, 399] on link "Interests" at bounding box center [179, 391] width 269 height 24
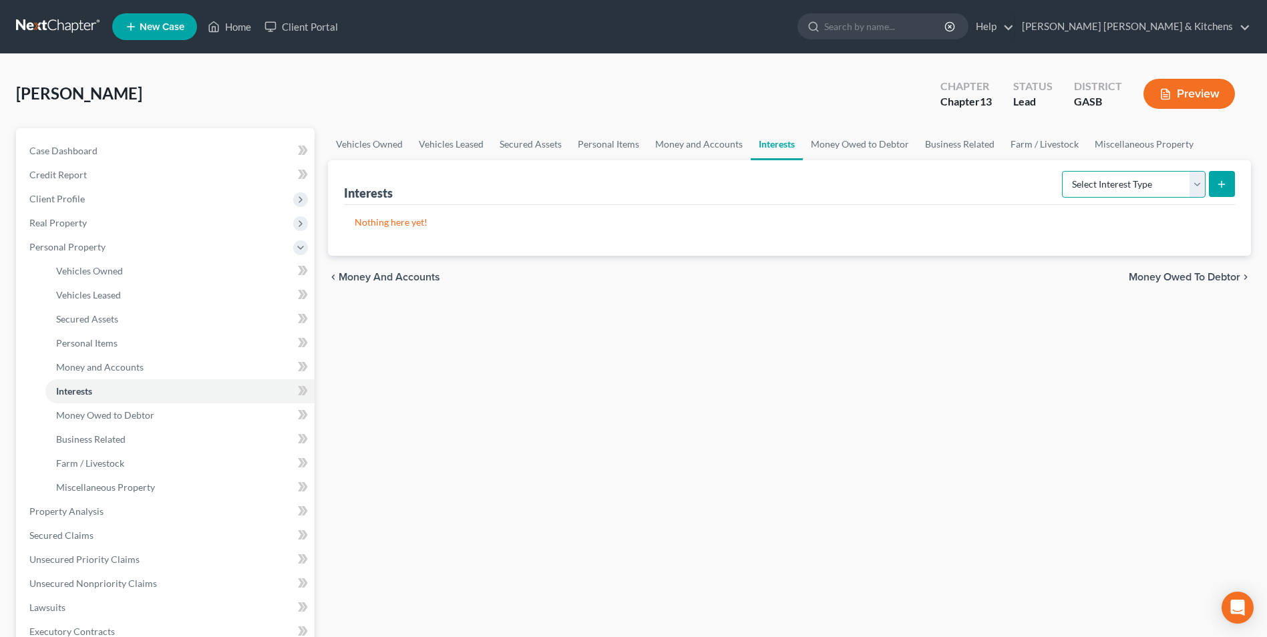
click at [1155, 178] on select "Select Interest Type 401K Annuity Bond Education IRA Government Bond Government…" at bounding box center [1134, 184] width 144 height 27
select select "term_life_insurance"
click at [1063, 171] on select "Select Interest Type 401K Annuity Bond Education IRA Government Bond Government…" at bounding box center [1134, 184] width 144 height 27
click at [1226, 190] on button "submit" at bounding box center [1222, 184] width 26 height 26
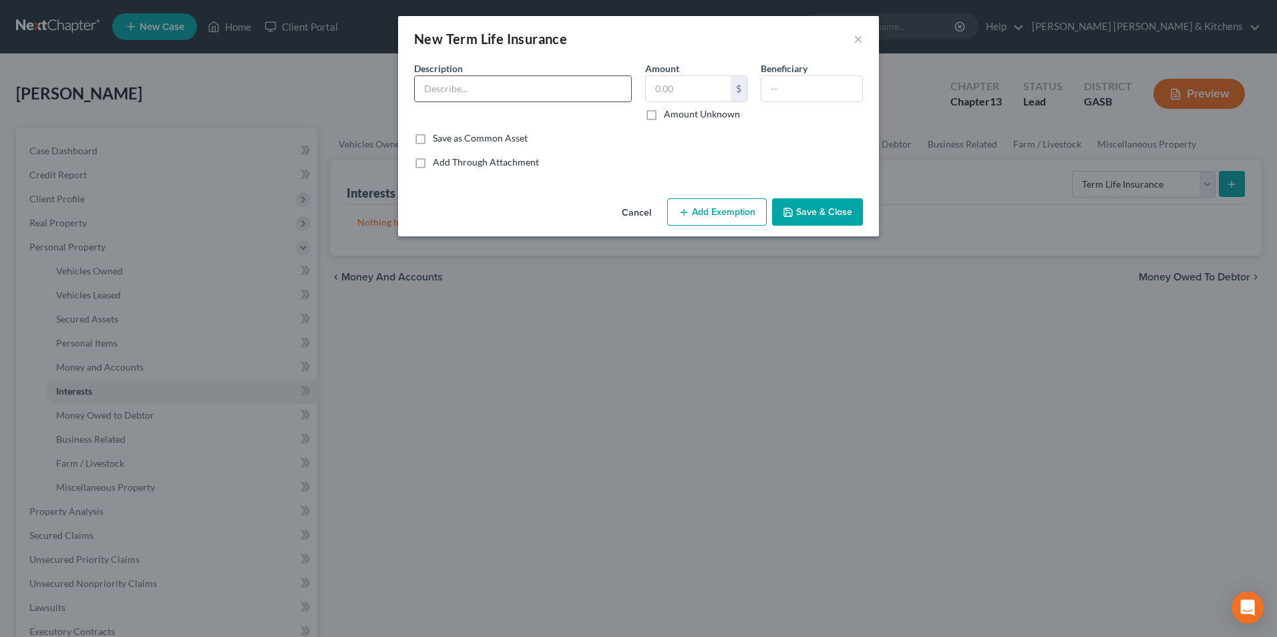
click at [475, 94] on input "text" at bounding box center [523, 88] width 216 height 25
type input "policy thru work"
click at [661, 96] on input "text" at bounding box center [688, 88] width 85 height 25
type input "0.00"
click at [809, 92] on input "text" at bounding box center [811, 88] width 101 height 25
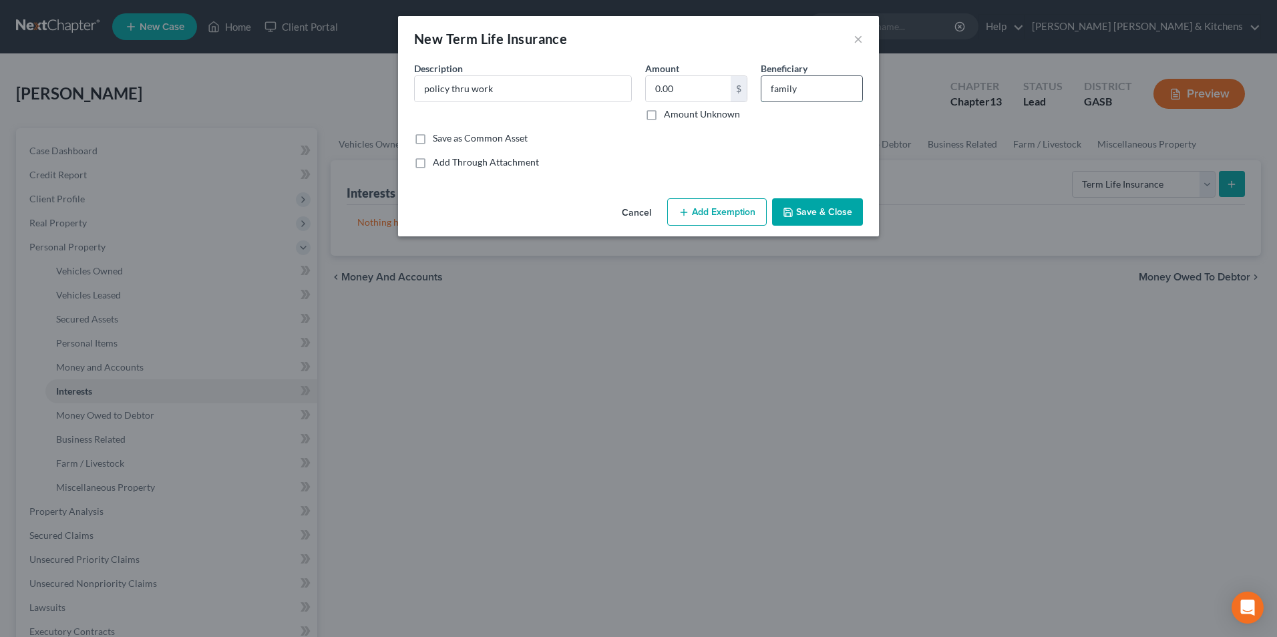
type input "family"
click at [809, 207] on button "Save & Close" at bounding box center [817, 212] width 91 height 28
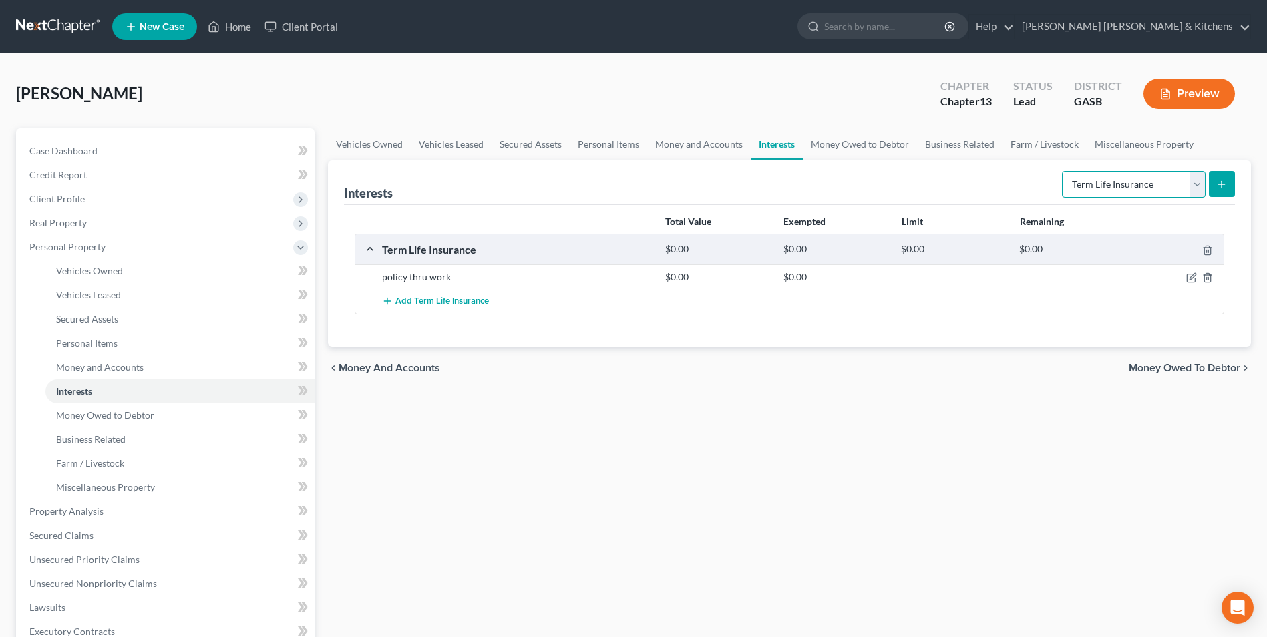
click at [1077, 174] on select "Select Interest Type 401K Annuity Bond Education IRA Government Bond Government…" at bounding box center [1134, 184] width 144 height 27
select select "401k"
click at [1063, 171] on select "Select Interest Type 401K Annuity Bond Education IRA Government Bond Government…" at bounding box center [1134, 184] width 144 height 27
click at [1228, 188] on button "submit" at bounding box center [1222, 184] width 26 height 26
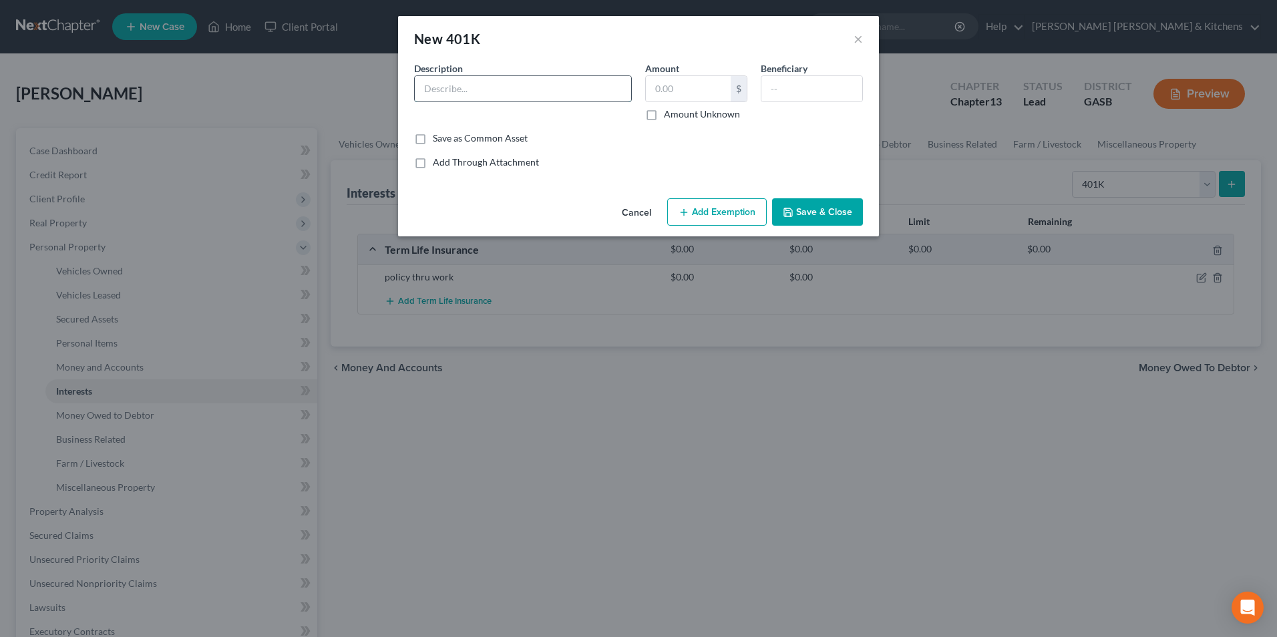
click at [539, 97] on input "text" at bounding box center [523, 88] width 216 height 25
type input "retirement"
click at [747, 81] on div "Amount $ Amount Unknown" at bounding box center [697, 90] width 116 height 59
click at [699, 89] on input "text" at bounding box center [688, 88] width 85 height 25
type input "30,000"
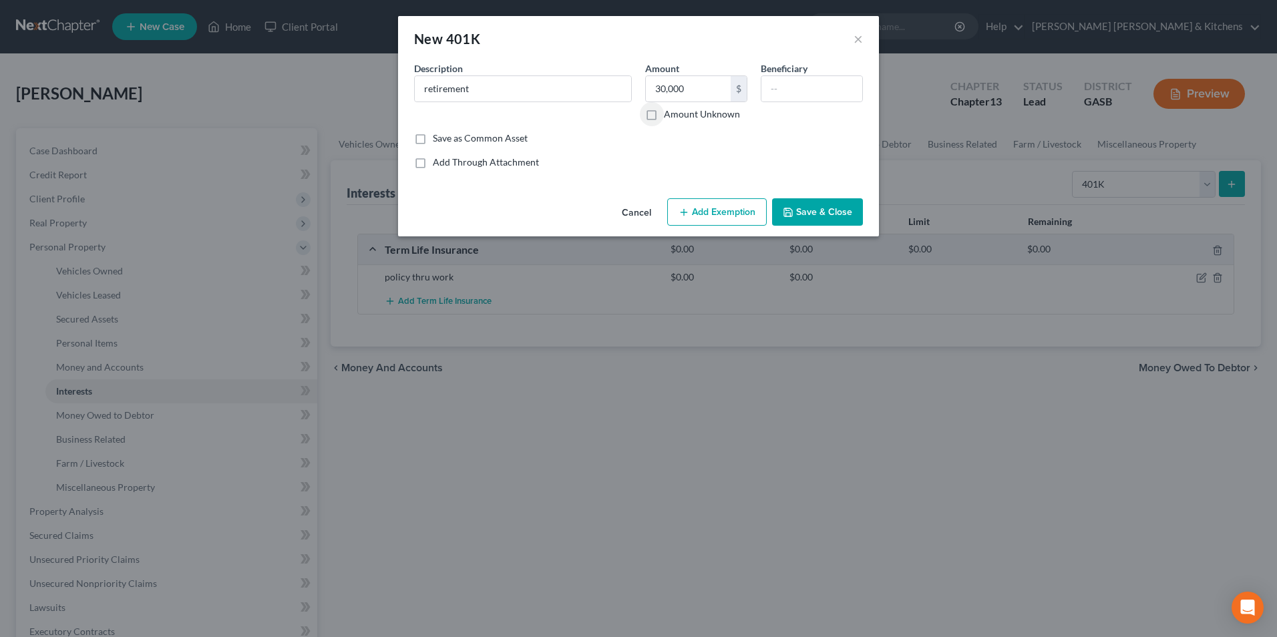
click at [717, 228] on div "Cancel Add Exemption Save & Close" at bounding box center [638, 215] width 481 height 44
click at [704, 219] on button "Add Exemption" at bounding box center [717, 212] width 100 height 28
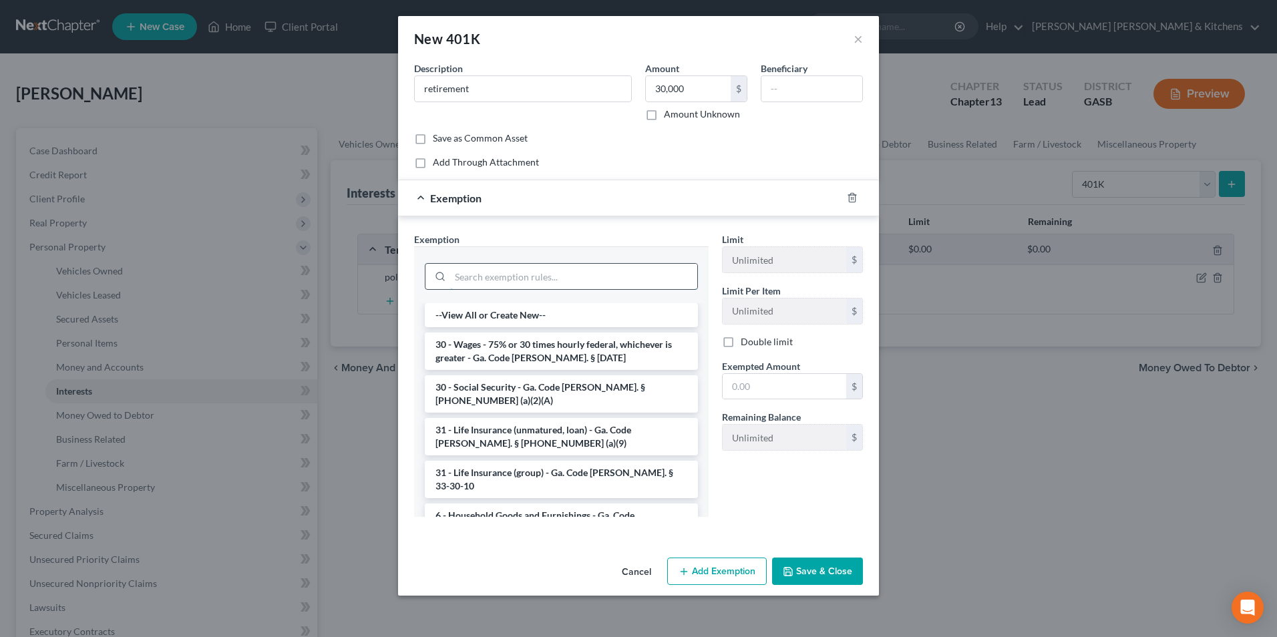
click at [546, 275] on input "search" at bounding box center [573, 276] width 247 height 25
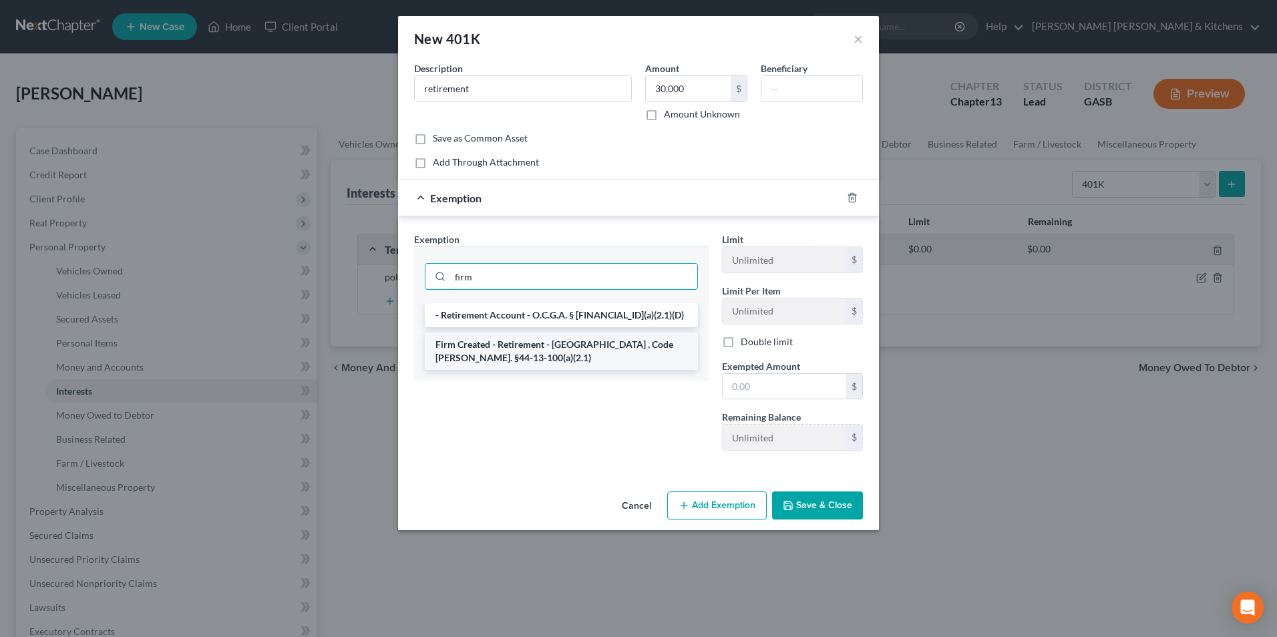
type input "firm"
click at [548, 350] on li "Firm Created - Retirement - [GEOGRAPHIC_DATA] . Code [PERSON_NAME]. §44-13-100(…" at bounding box center [561, 351] width 273 height 37
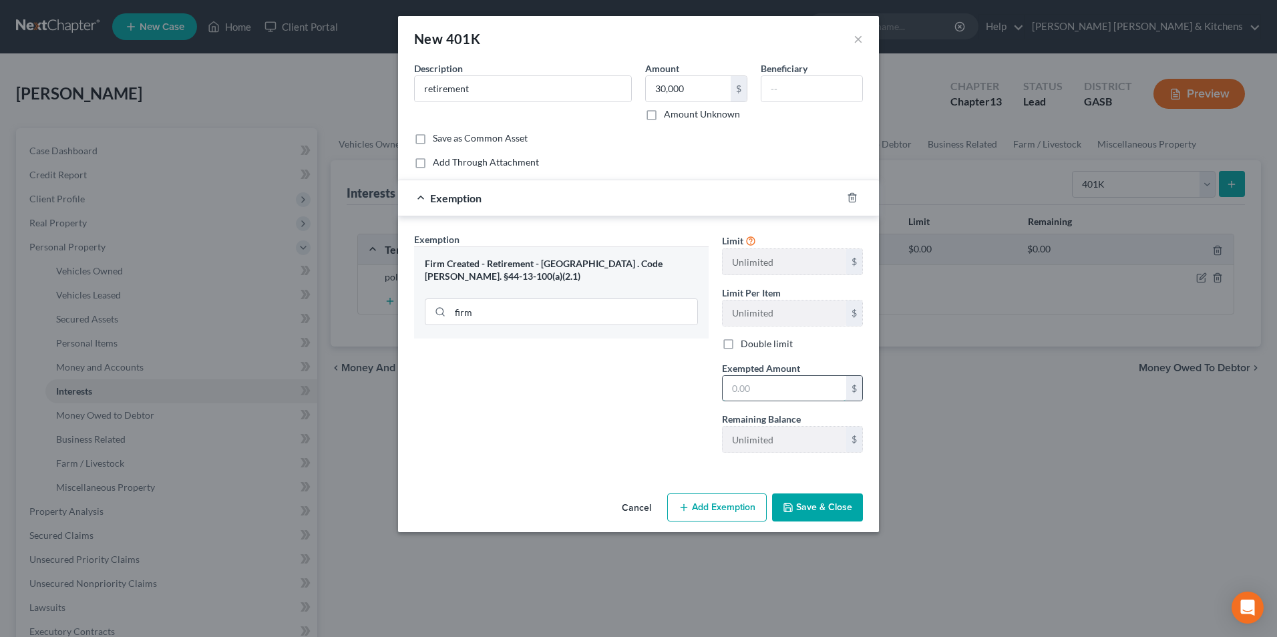
click at [768, 395] on input "text" at bounding box center [785, 388] width 124 height 25
type input "30,000"
click at [838, 496] on button "Save & Close" at bounding box center [817, 508] width 91 height 28
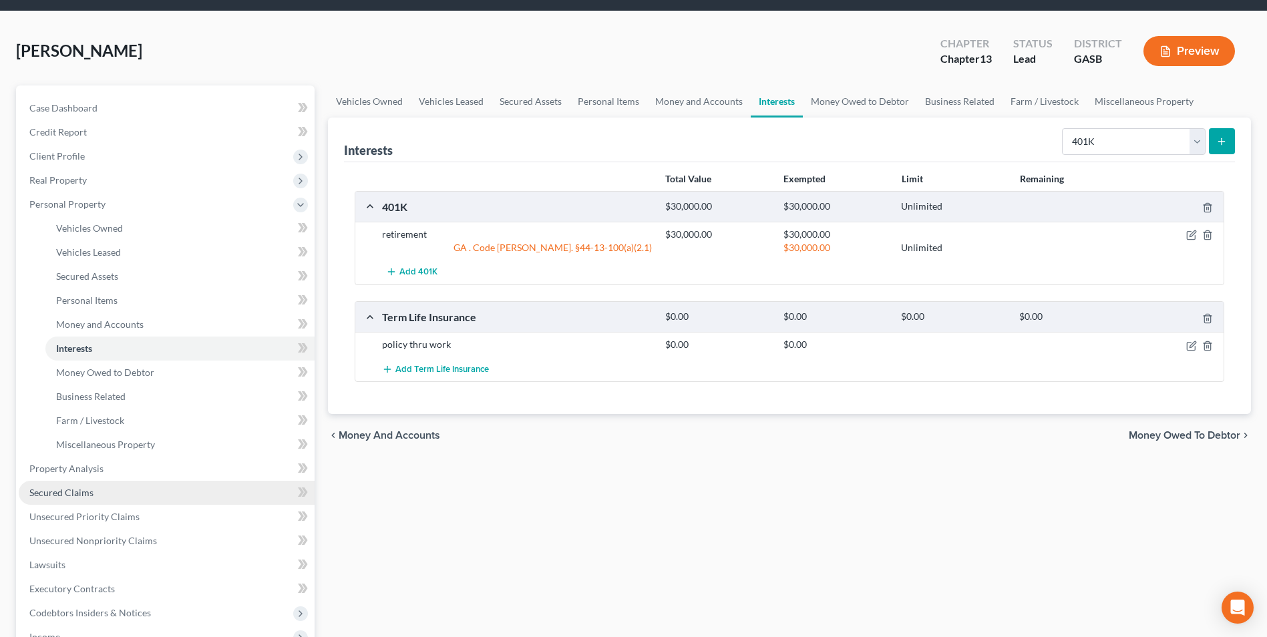
scroll to position [67, 0]
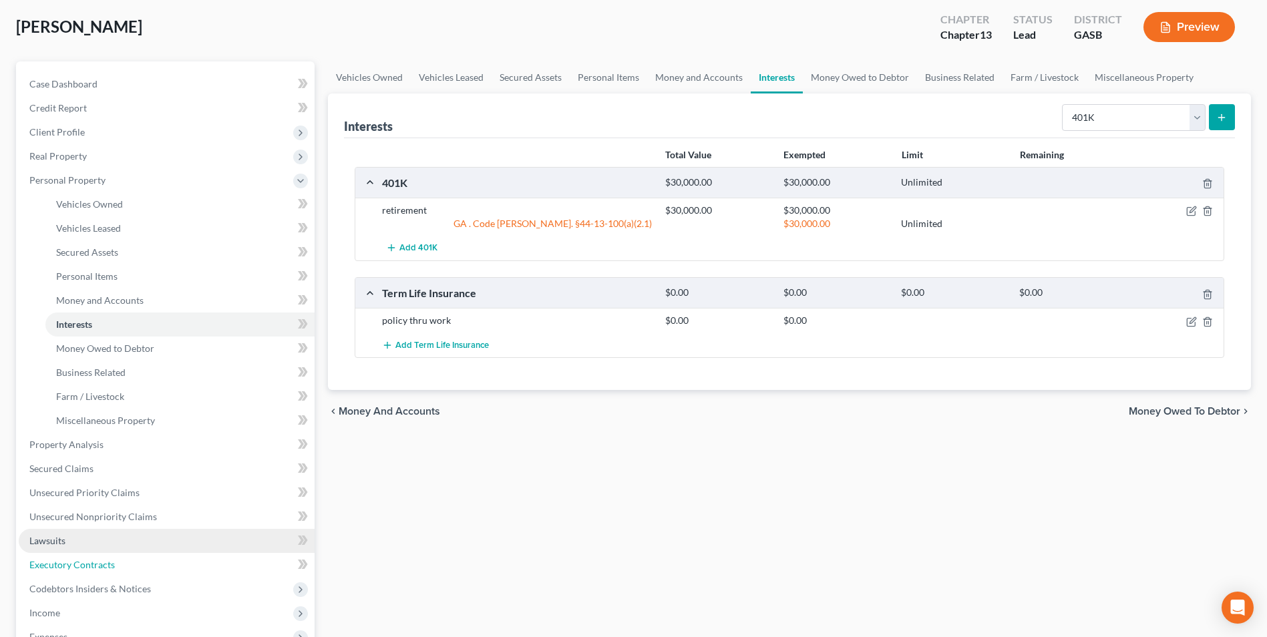
drag, startPoint x: 65, startPoint y: 565, endPoint x: 201, endPoint y: 532, distance: 140.1
click at [65, 565] on span "Executory Contracts" at bounding box center [71, 564] width 85 height 11
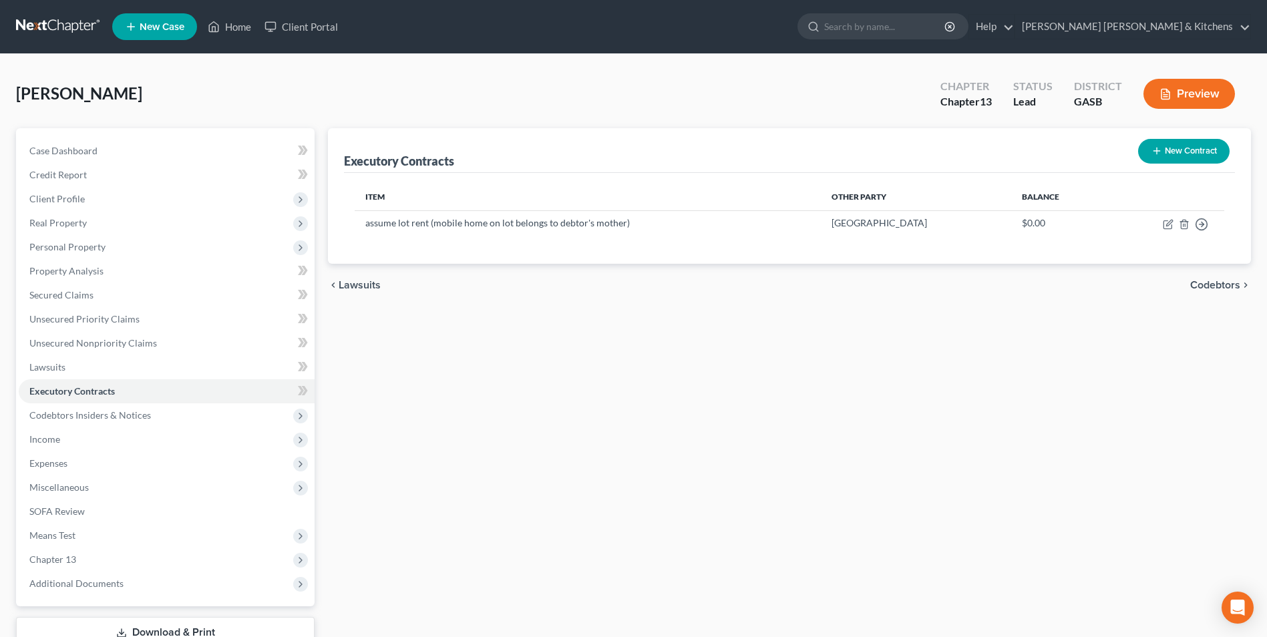
click at [1163, 155] on button "New Contract" at bounding box center [1184, 151] width 92 height 25
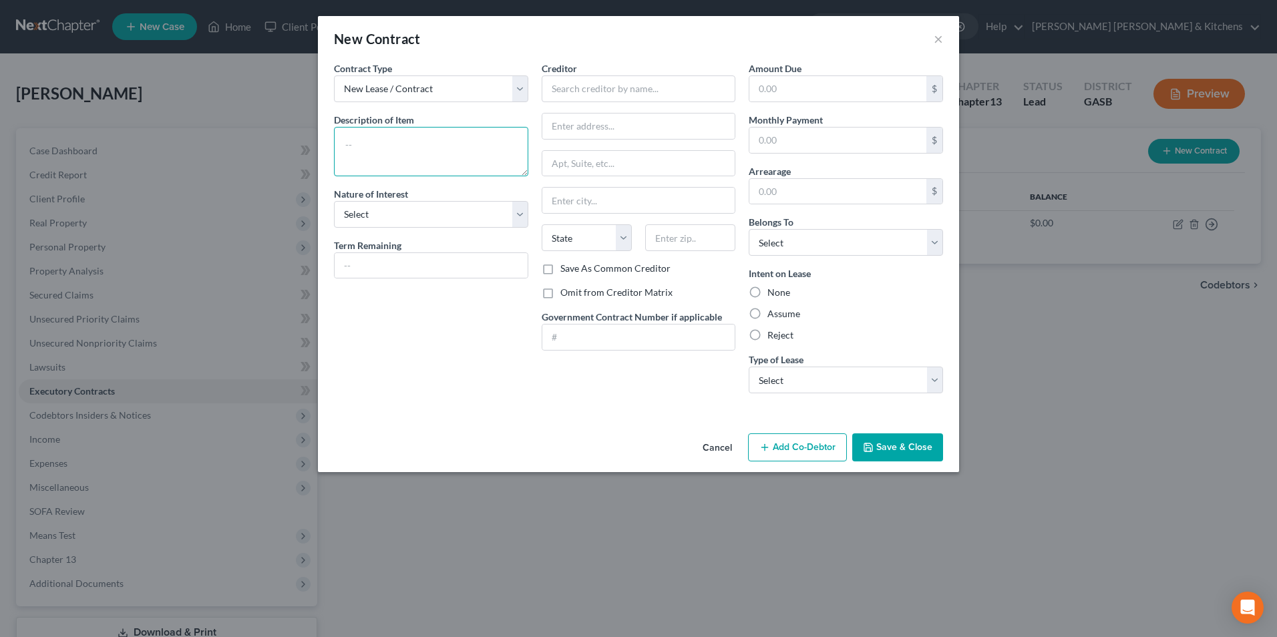
click at [470, 146] on textarea at bounding box center [431, 151] width 194 height 49
type textarea "assume phone contract"
click at [580, 96] on input "text" at bounding box center [639, 88] width 194 height 27
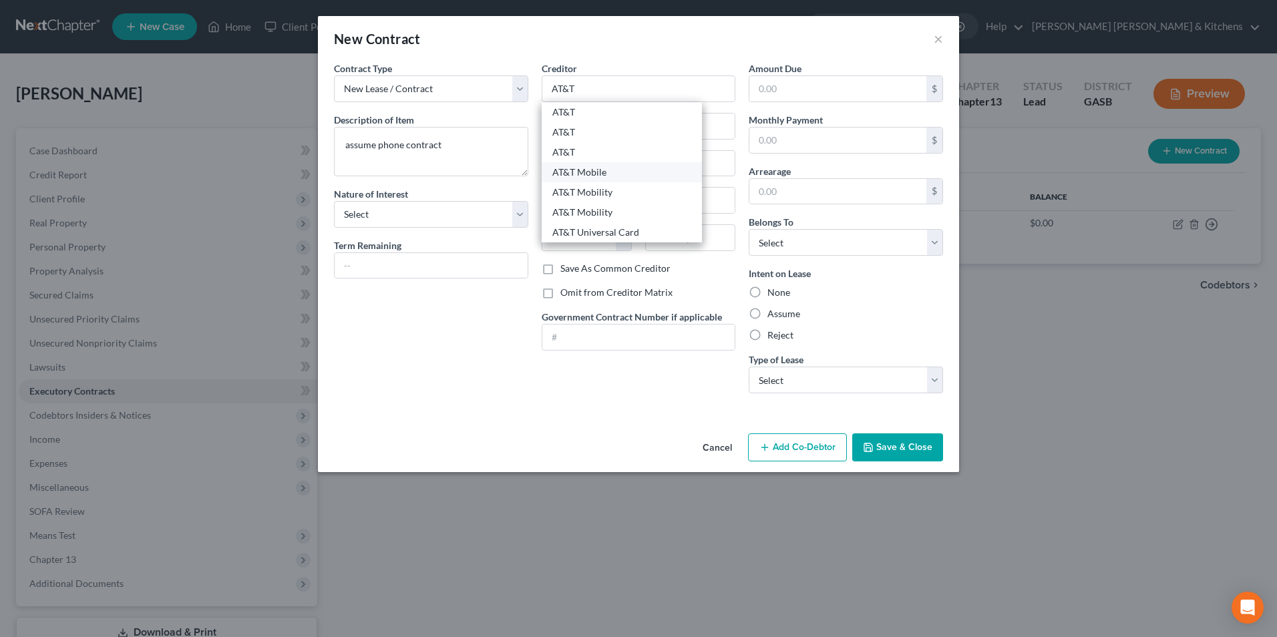
click at [585, 166] on div "AT&T Mobile" at bounding box center [621, 172] width 139 height 13
type input "AT&T Mobile"
type input "PO Box 10330"
type input "[GEOGRAPHIC_DATA][PERSON_NAME]"
select select "15"
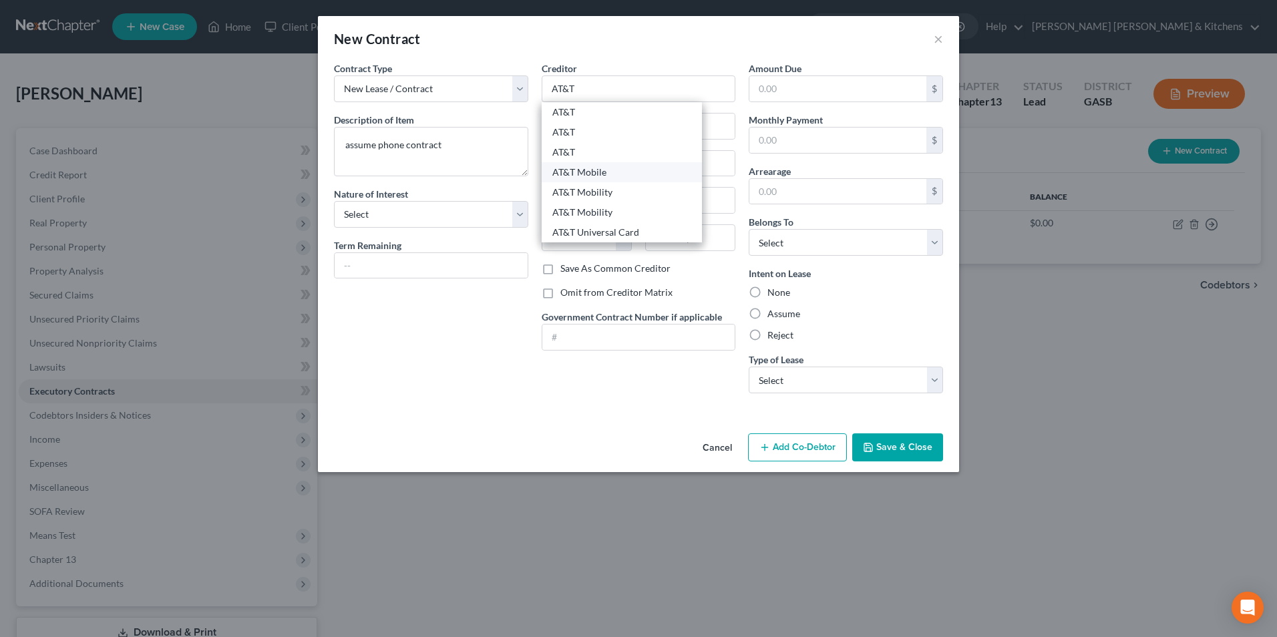
type input "46851"
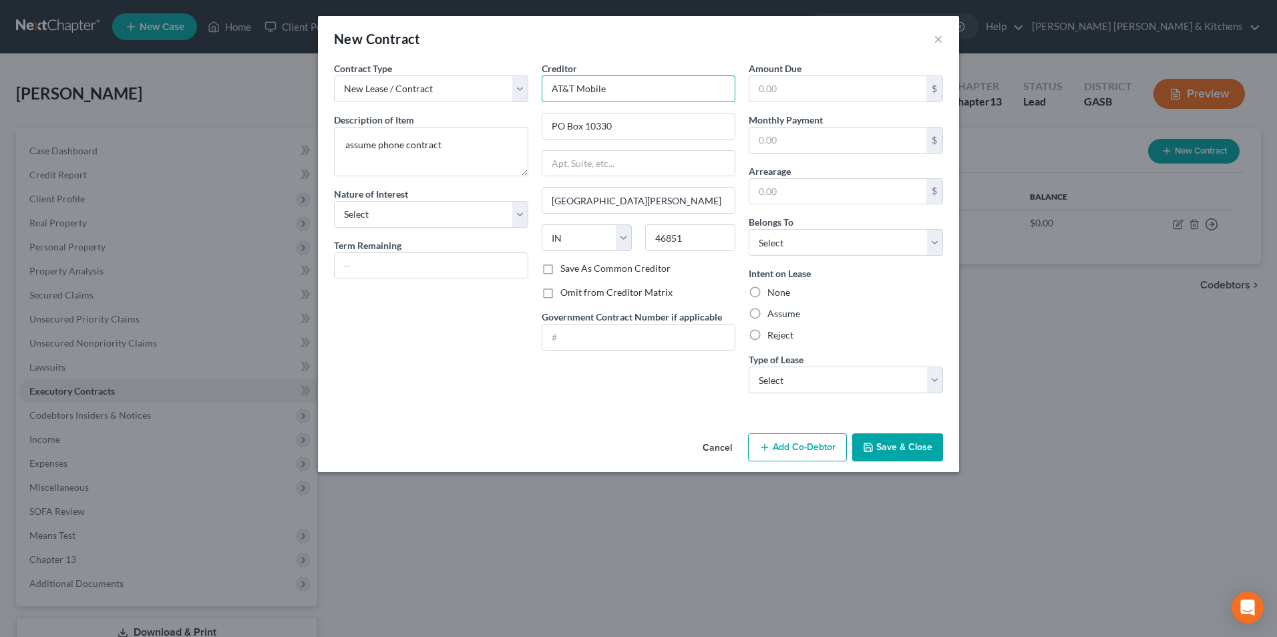
drag, startPoint x: 578, startPoint y: 96, endPoint x: 653, endPoint y: 81, distance: 76.1
click at [646, 82] on input "AT&T Mobile" at bounding box center [639, 88] width 194 height 27
drag, startPoint x: 755, startPoint y: 248, endPoint x: 758, endPoint y: 256, distance: 7.8
click at [755, 248] on select "Select Debtor 1 Only Debtor 2 Only Debtor 1 And Debtor 2 Only At Least One Of T…" at bounding box center [846, 242] width 194 height 27
type input "AT&T"
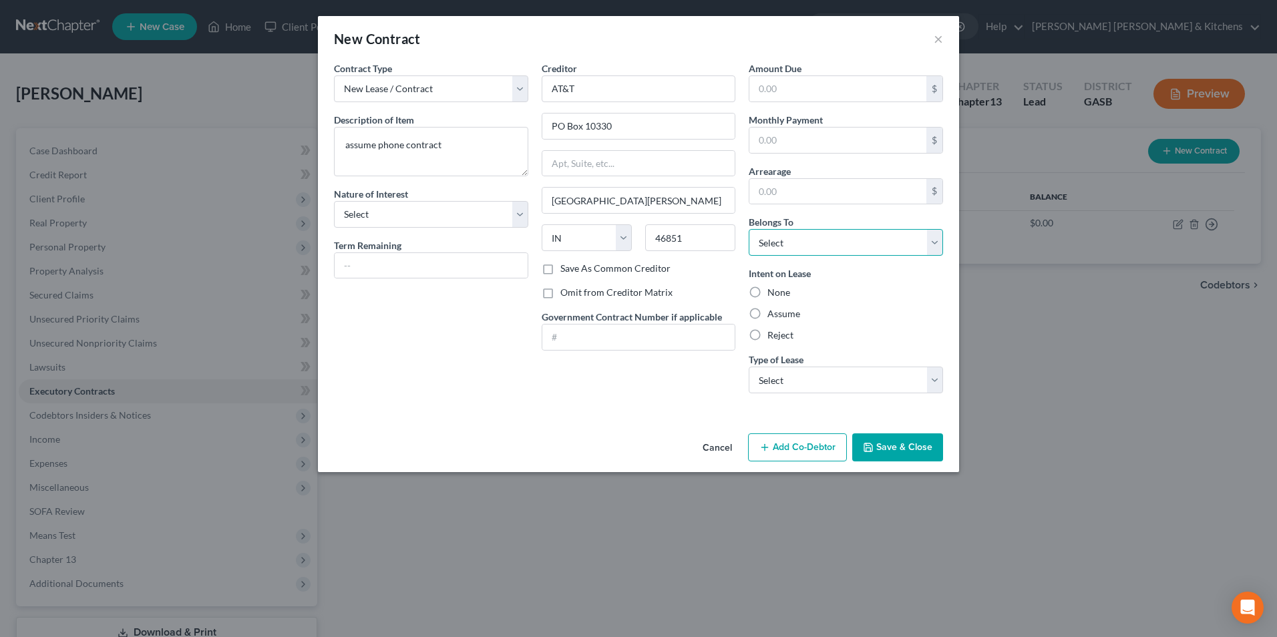
select select "0"
click at [749, 229] on select "Select Debtor 1 Only Debtor 2 Only Debtor 1 And Debtor 2 Only At Least One Of T…" at bounding box center [846, 242] width 194 height 27
drag, startPoint x: 748, startPoint y: 312, endPoint x: 752, endPoint y: 321, distance: 9.6
click at [767, 313] on label "Assume" at bounding box center [783, 313] width 33 height 13
click at [773, 313] on input "Assume" at bounding box center [777, 311] width 9 height 9
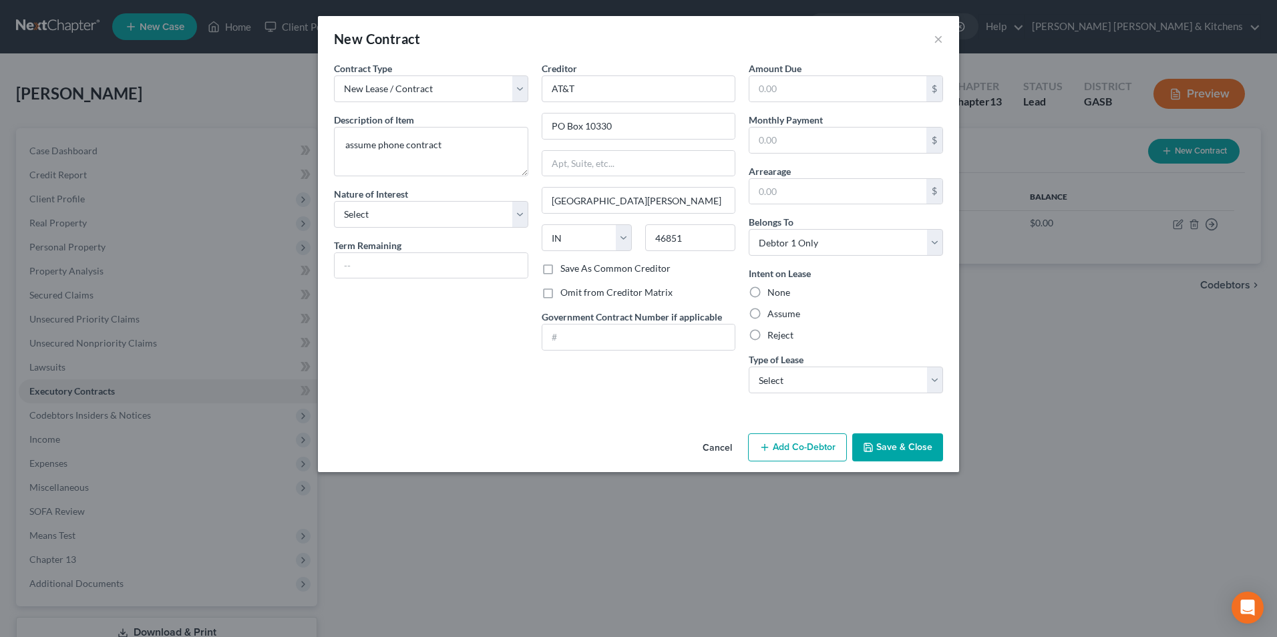
radio input "true"
drag, startPoint x: 761, startPoint y: 379, endPoint x: 761, endPoint y: 393, distance: 13.4
click at [761, 383] on select "Select Real Estate Car Other" at bounding box center [846, 380] width 194 height 27
select select "2"
click at [749, 367] on select "Select Real Estate Car Other" at bounding box center [846, 380] width 194 height 27
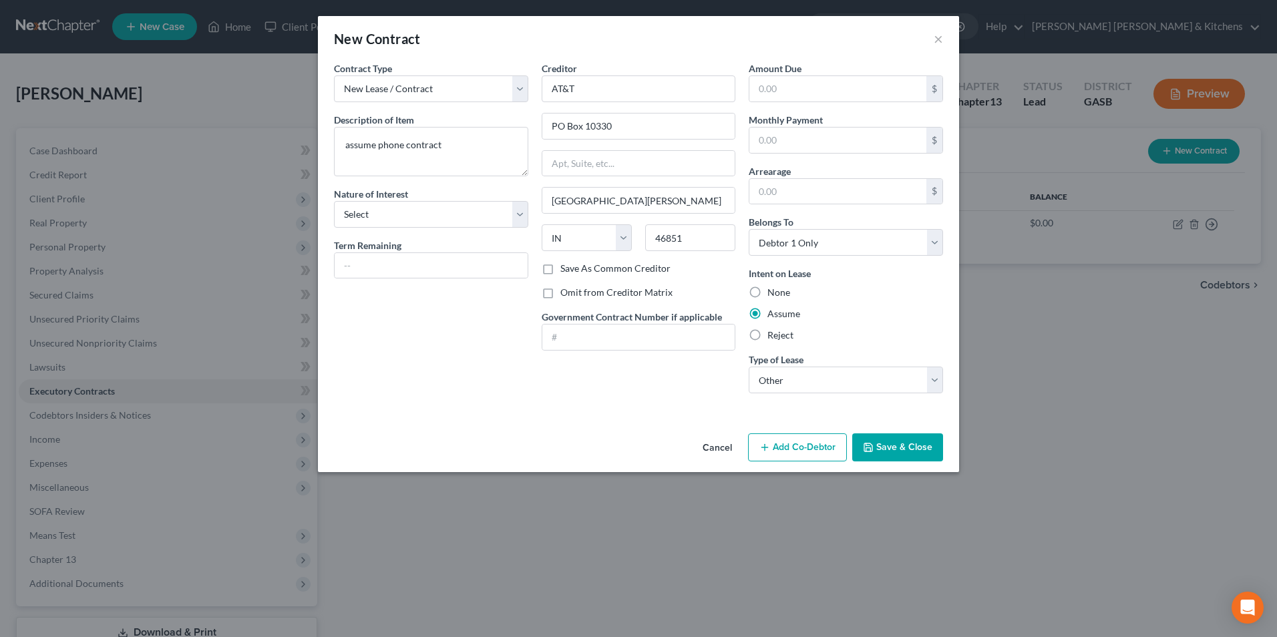
click at [888, 458] on button "Save & Close" at bounding box center [897, 447] width 91 height 28
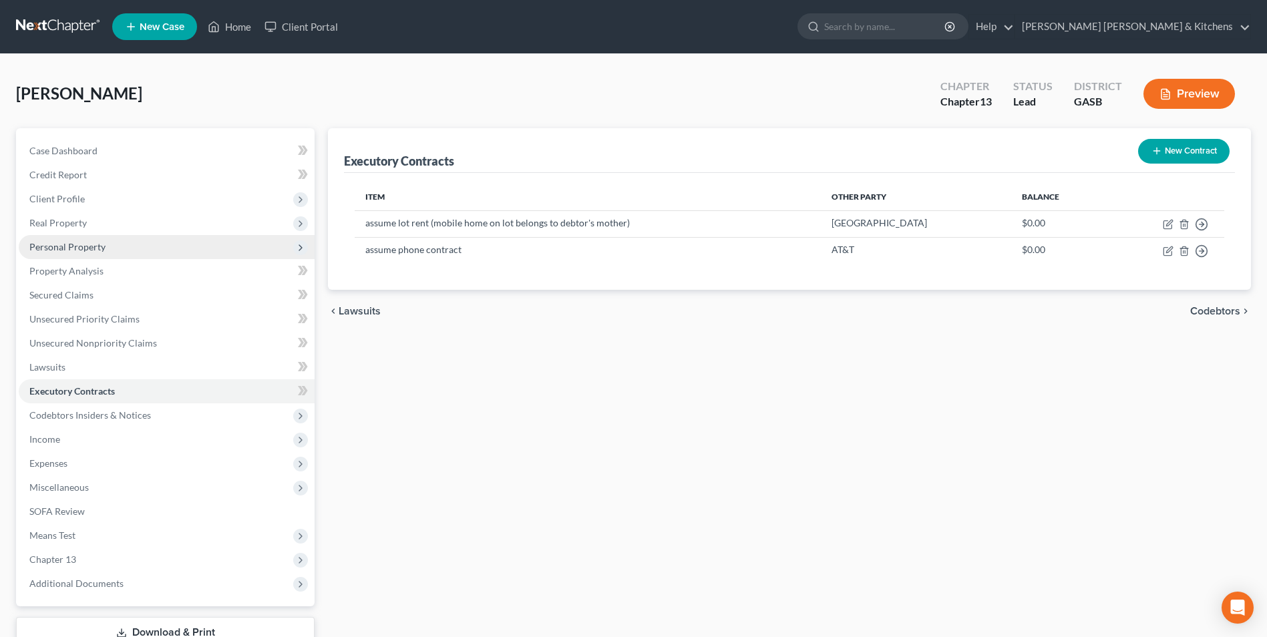
click at [95, 247] on span "Personal Property" at bounding box center [67, 246] width 76 height 11
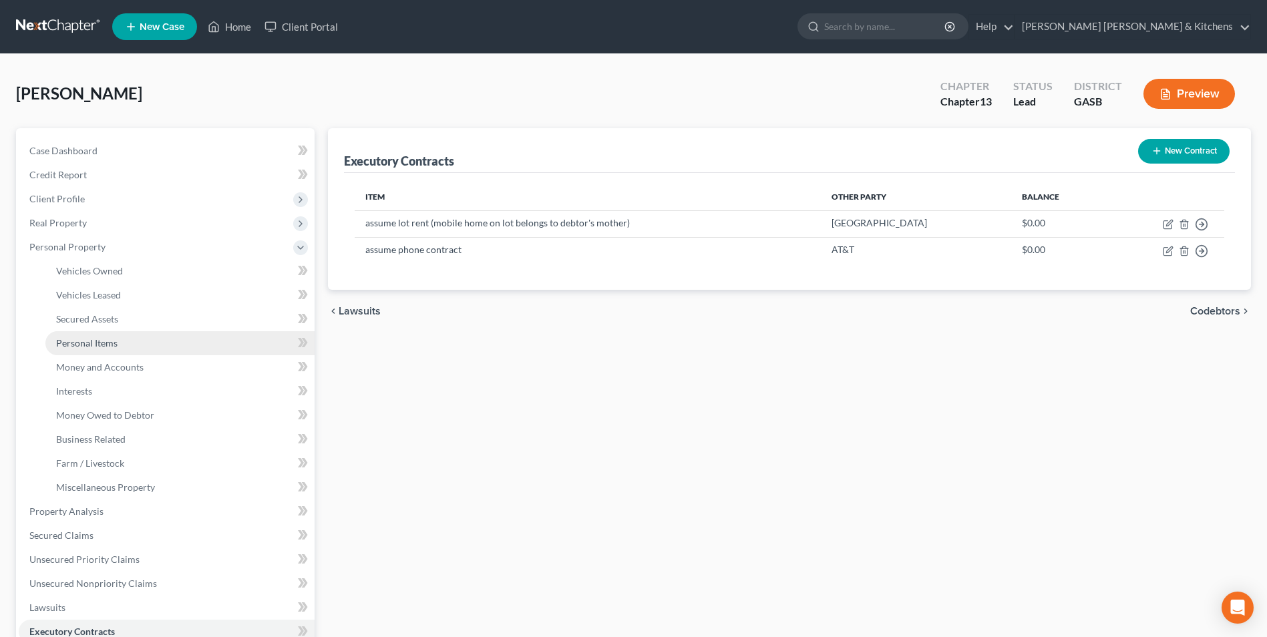
click at [94, 343] on span "Personal Items" at bounding box center [86, 342] width 61 height 11
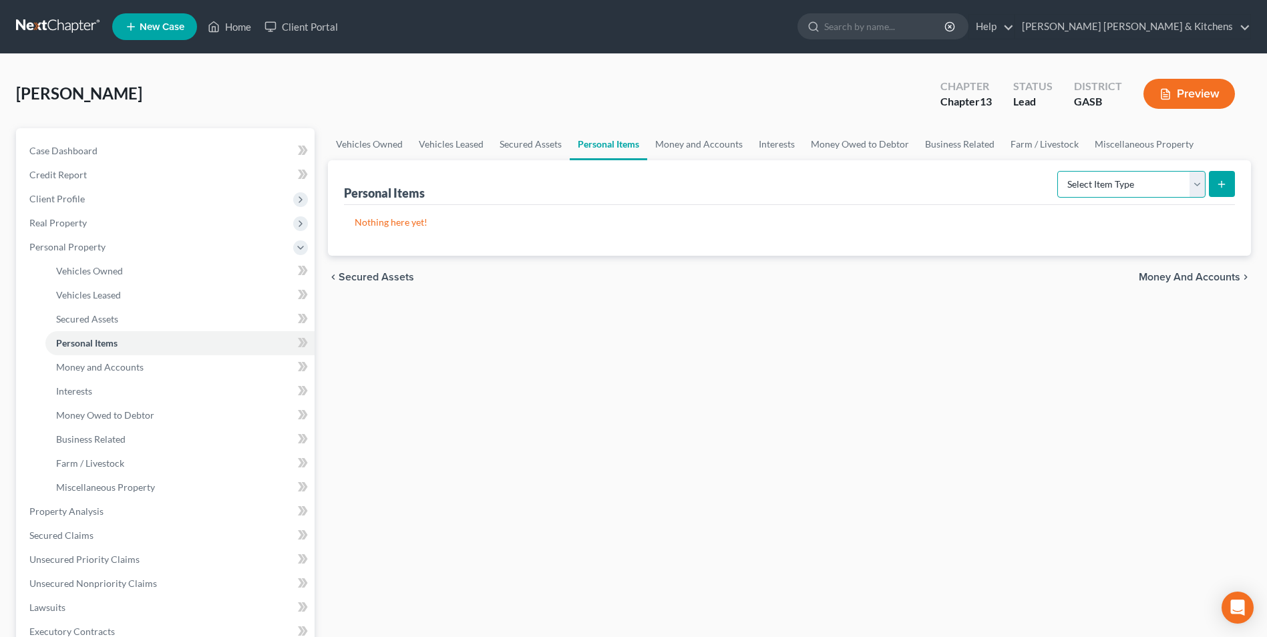
click at [1146, 192] on select "Select Item Type Clothing Collectibles Of Value Electronics Firearms Household …" at bounding box center [1131, 184] width 148 height 27
select select "clothing"
click at [1059, 171] on select "Select Item Type Clothing Collectibles Of Value Electronics Firearms Household …" at bounding box center [1131, 184] width 148 height 27
click at [1214, 189] on button "submit" at bounding box center [1222, 184] width 26 height 26
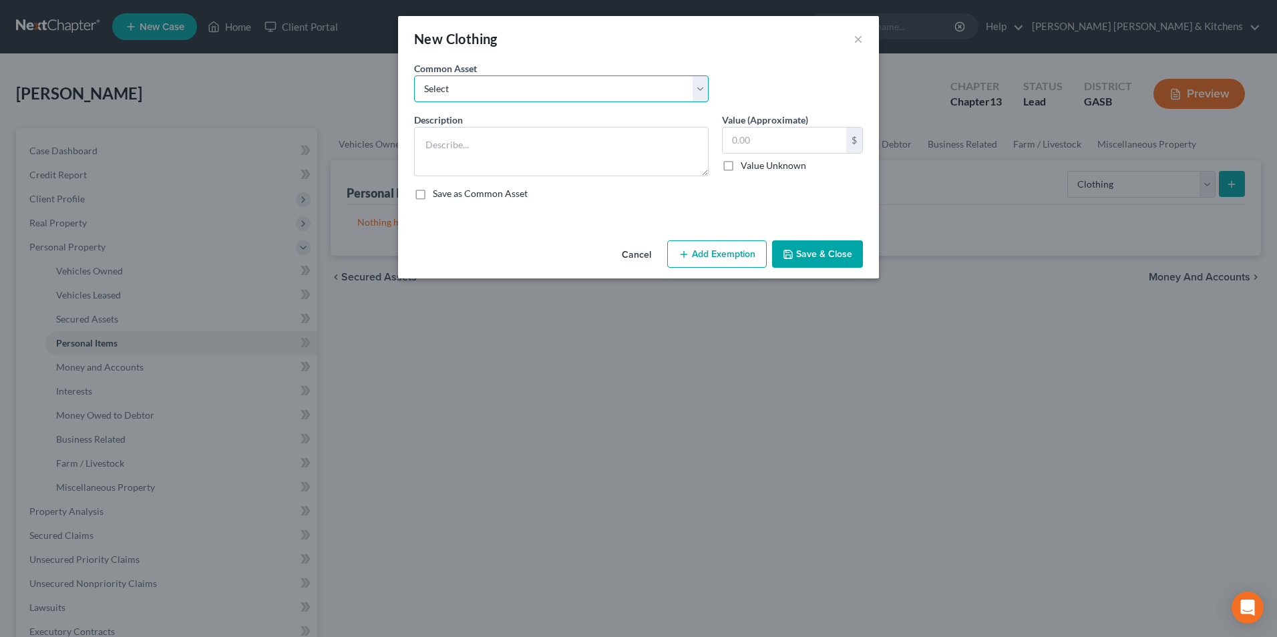
drag, startPoint x: 462, startPoint y: 90, endPoint x: 458, endPoint y: 102, distance: 12.7
click at [462, 90] on select "Select misc wearing apparel on person & at residence" at bounding box center [561, 88] width 295 height 27
select select "0"
click at [414, 75] on select "Select misc wearing apparel on person & at residence" at bounding box center [561, 88] width 295 height 27
type textarea "misc wearing apparel on person & at residence"
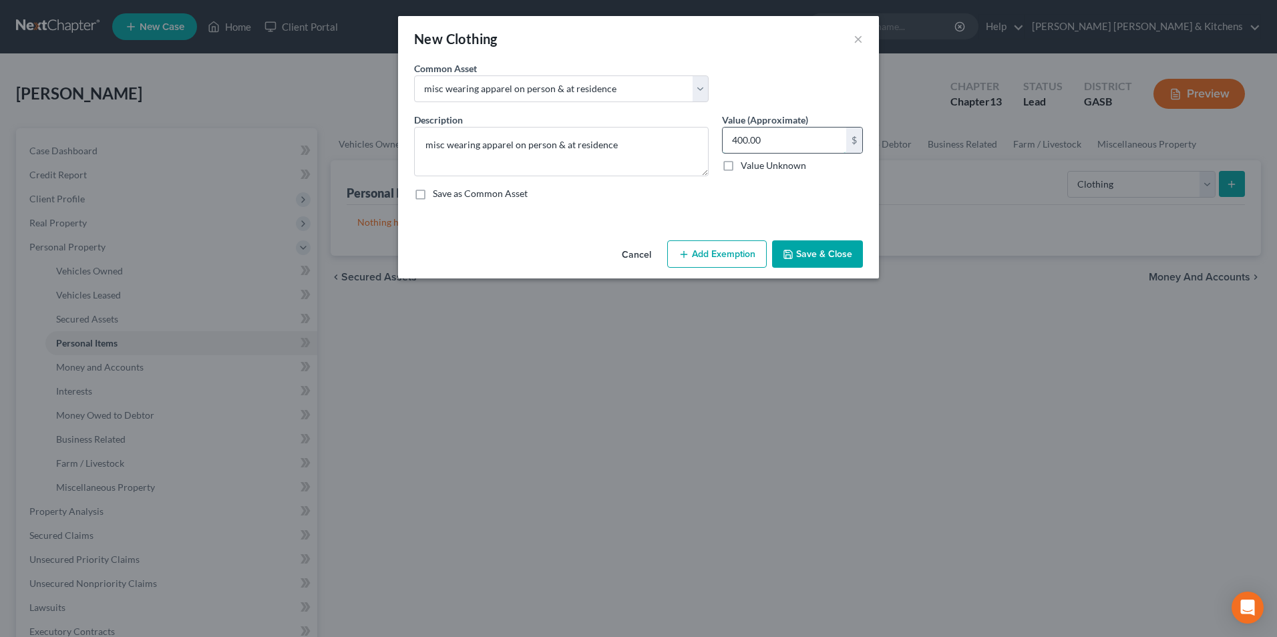
click at [774, 142] on input "400.00" at bounding box center [785, 140] width 124 height 25
type input "500"
click at [739, 256] on button "Add Exemption" at bounding box center [717, 254] width 100 height 28
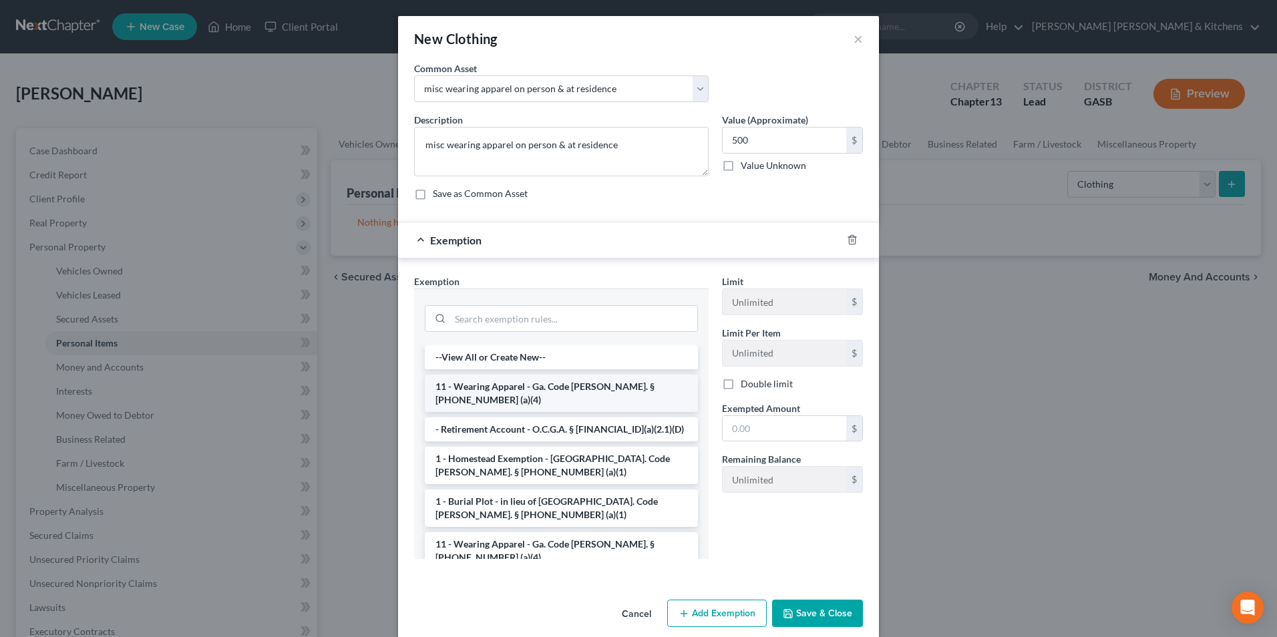
click at [588, 385] on li "11 - Wearing Apparel - Ga. Code [PERSON_NAME]. § [PHONE_NUMBER] (a)(4)" at bounding box center [561, 393] width 273 height 37
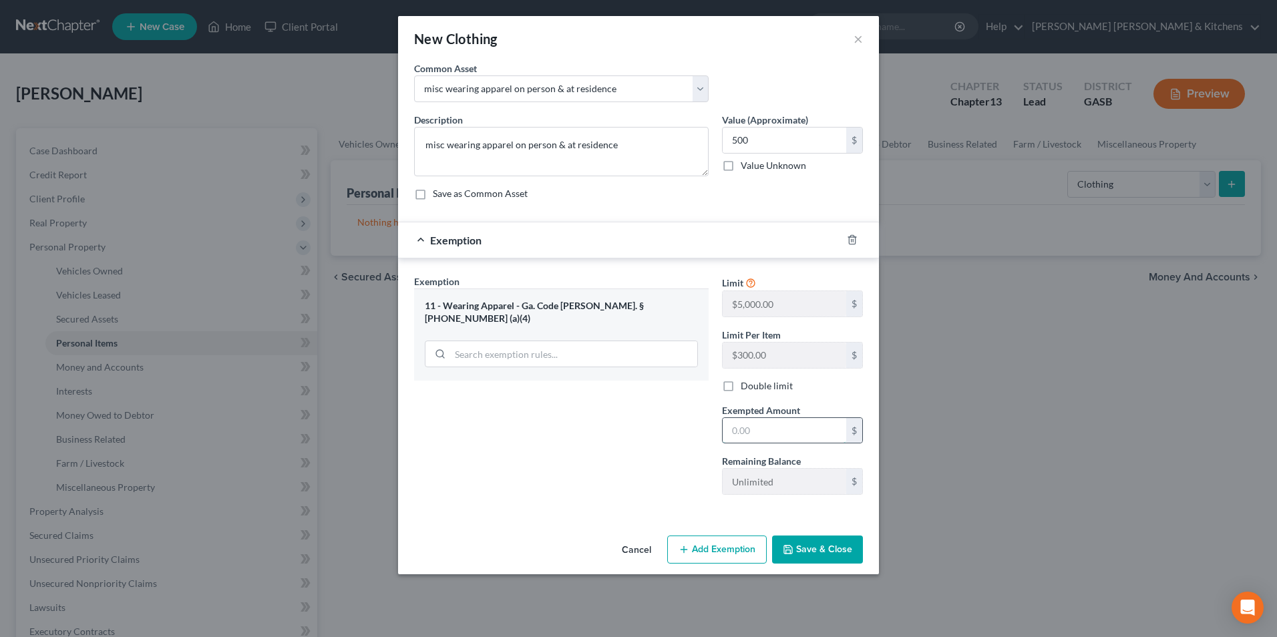
click at [791, 437] on input "text" at bounding box center [785, 430] width 124 height 25
type input "500"
click at [804, 558] on button "Save & Close" at bounding box center [817, 550] width 91 height 28
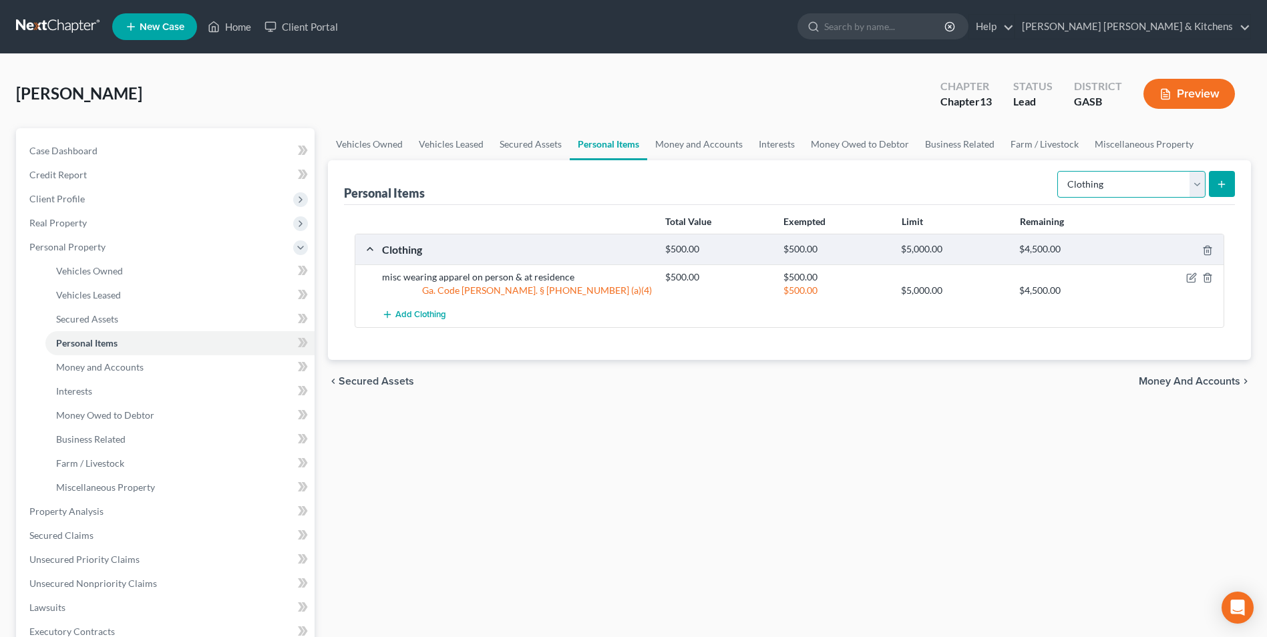
click at [1131, 194] on select "Select Item Type Clothing Collectibles Of Value Electronics Firearms Household …" at bounding box center [1131, 184] width 148 height 27
select select "collectibles_of_value"
click at [1059, 171] on select "Select Item Type Clothing Collectibles Of Value Electronics Firearms Household …" at bounding box center [1131, 184] width 148 height 27
click at [1227, 195] on button "submit" at bounding box center [1222, 184] width 26 height 26
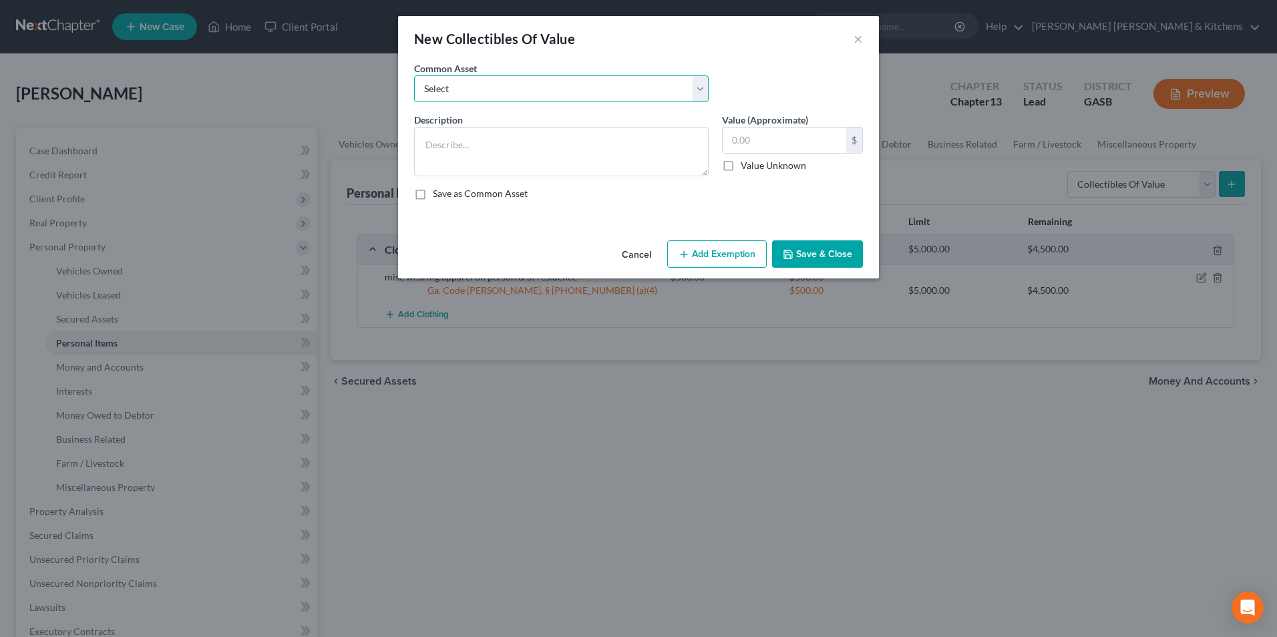
click at [464, 95] on select "Select misc items at residence 1/2 interest w/spouse in misc items at residence" at bounding box center [561, 88] width 295 height 27
select select "0"
click at [414, 75] on select "Select misc items at residence 1/2 interest w/spouse in misc items at residence" at bounding box center [561, 88] width 295 height 27
type textarea "misc items at residence"
type input "100.00"
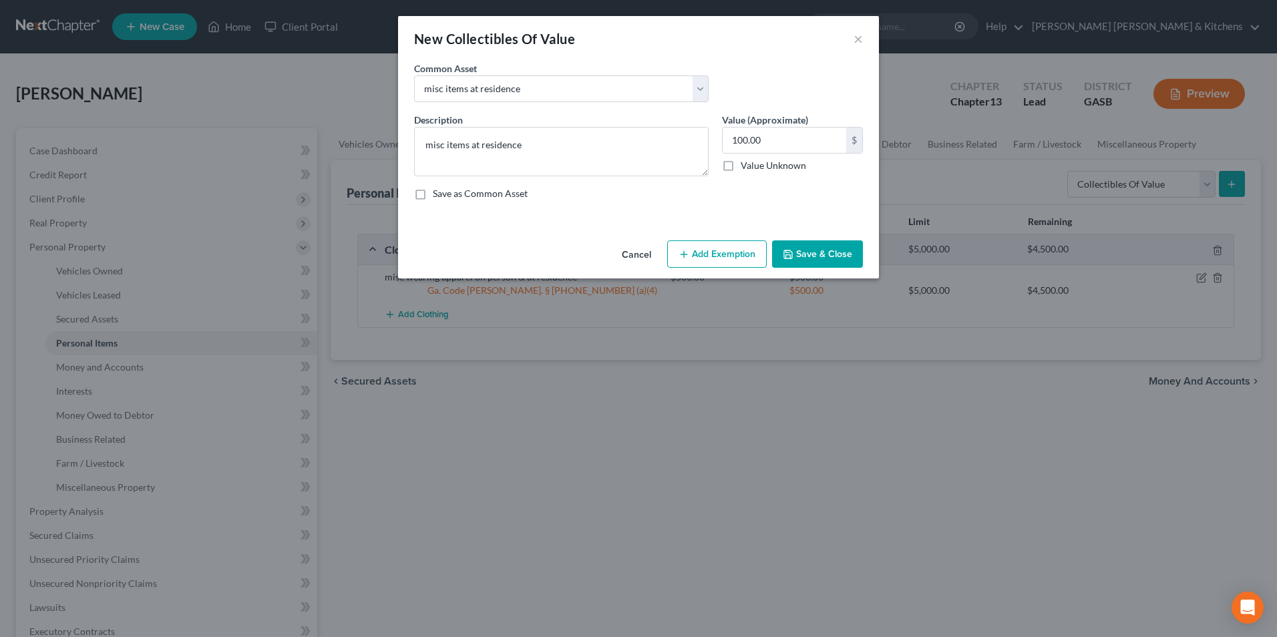
click at [748, 258] on button "Add Exemption" at bounding box center [717, 254] width 100 height 28
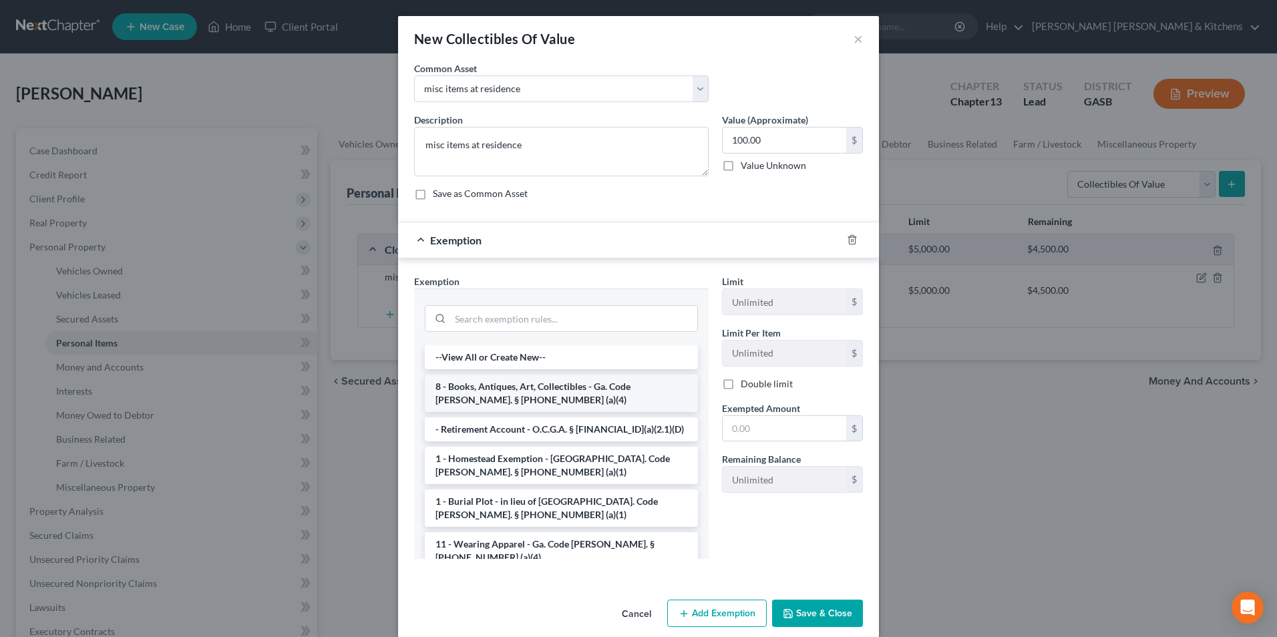
click at [495, 394] on li "8 - Books, Antiques, Art, Collectibles - Ga. Code [PERSON_NAME]. § [PHONE_NUMBE…" at bounding box center [561, 393] width 273 height 37
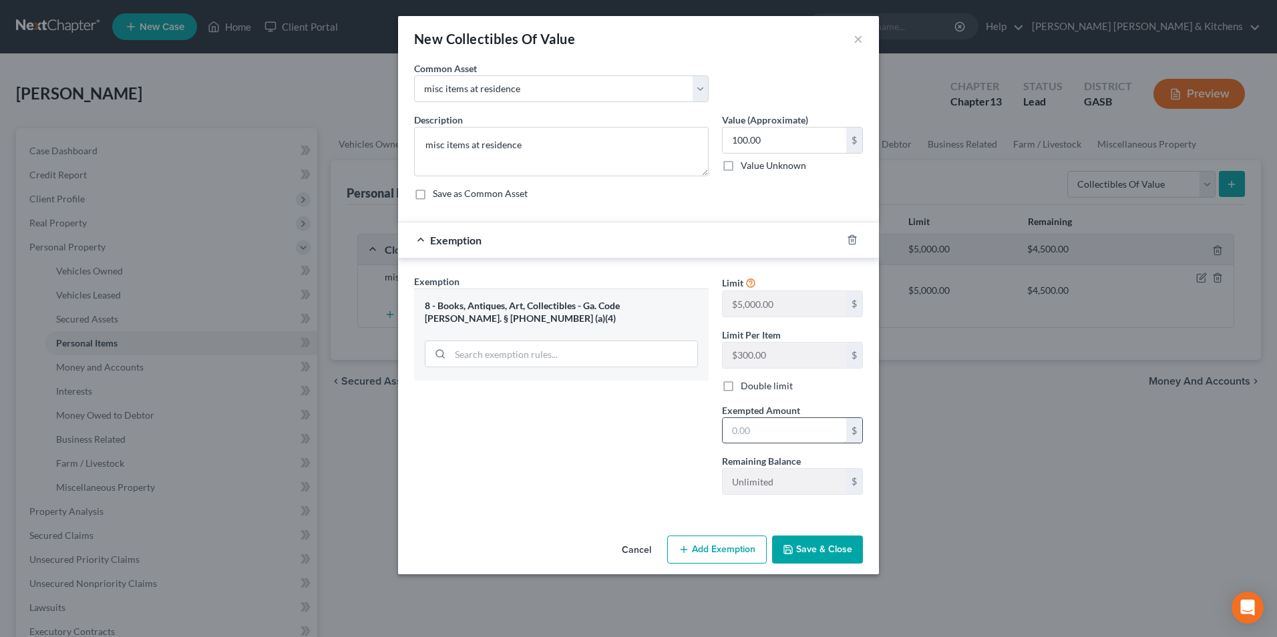
click at [753, 425] on input "text" at bounding box center [785, 430] width 124 height 25
type input "100"
click at [823, 556] on button "Save & Close" at bounding box center [817, 550] width 91 height 28
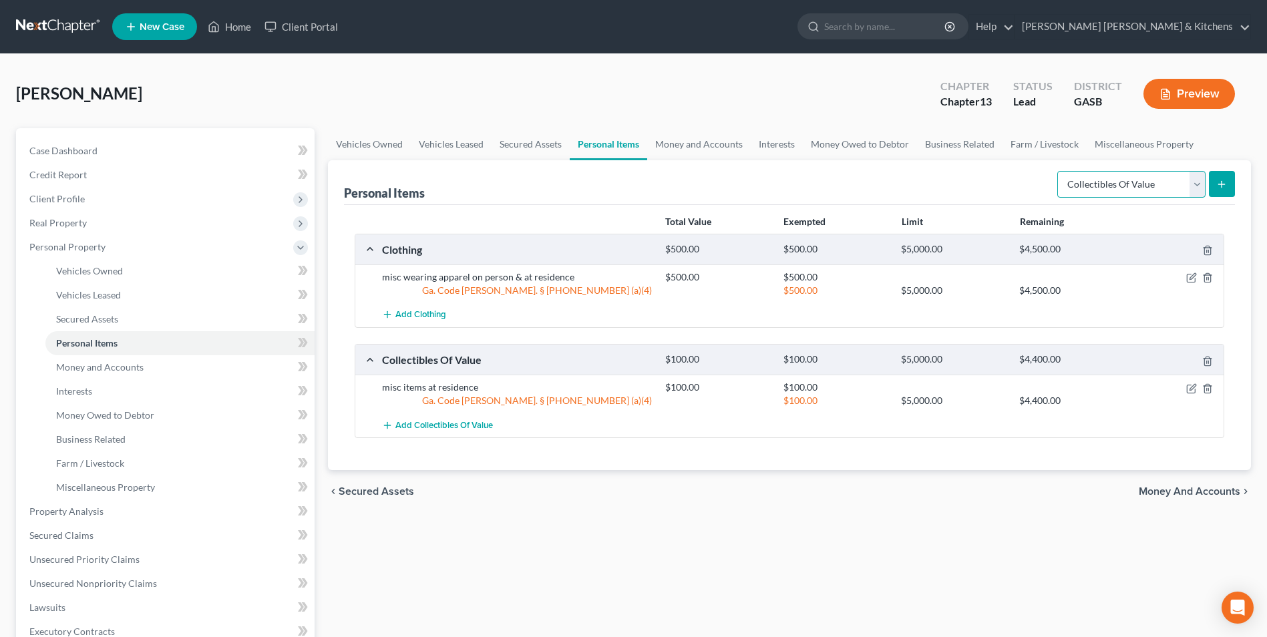
click at [1139, 179] on select "Select Item Type Clothing Collectibles Of Value Electronics Firearms Household …" at bounding box center [1131, 184] width 148 height 27
select select "electronics"
click at [1059, 171] on select "Select Item Type Clothing Collectibles Of Value Electronics Firearms Household …" at bounding box center [1131, 184] width 148 height 27
click at [1226, 192] on button "submit" at bounding box center [1222, 184] width 26 height 26
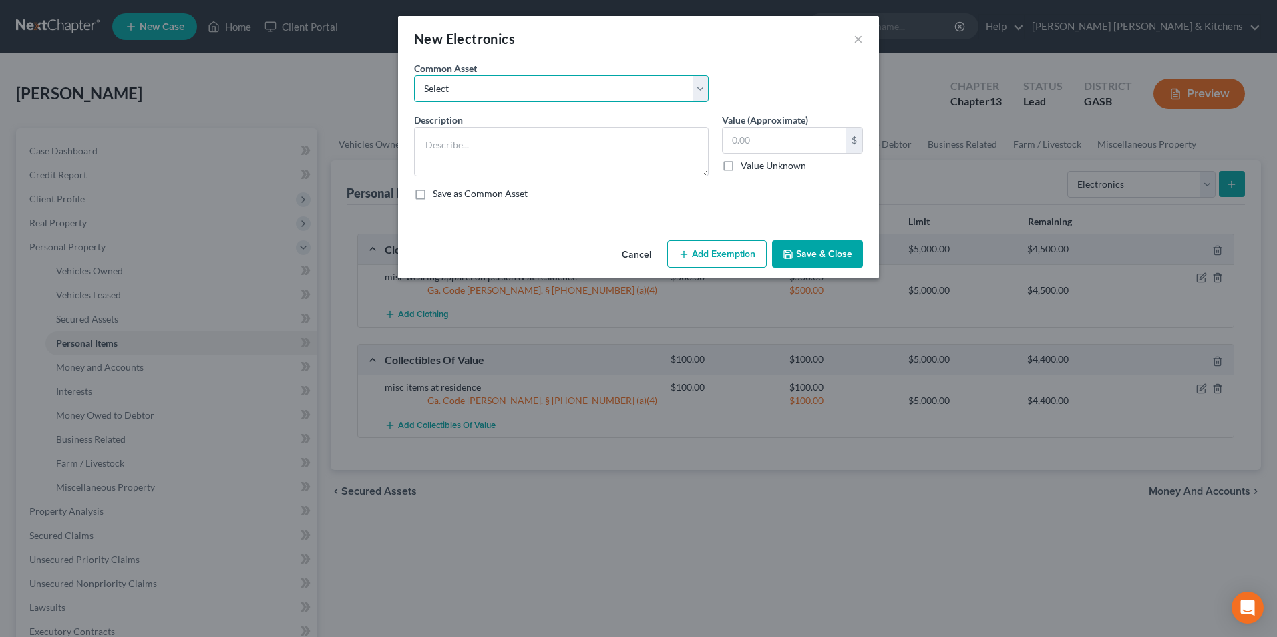
click at [462, 89] on select "Select misc electronics located at residence 1/2 interest w/spouse - misc elect…" at bounding box center [561, 88] width 295 height 27
select select "2"
click at [414, 75] on select "Select misc electronics located at residence 1/2 interest w/spouse - misc elect…" at bounding box center [561, 88] width 295 height 27
type textarea "misc electronics located at residence (no single item value more than $300)"
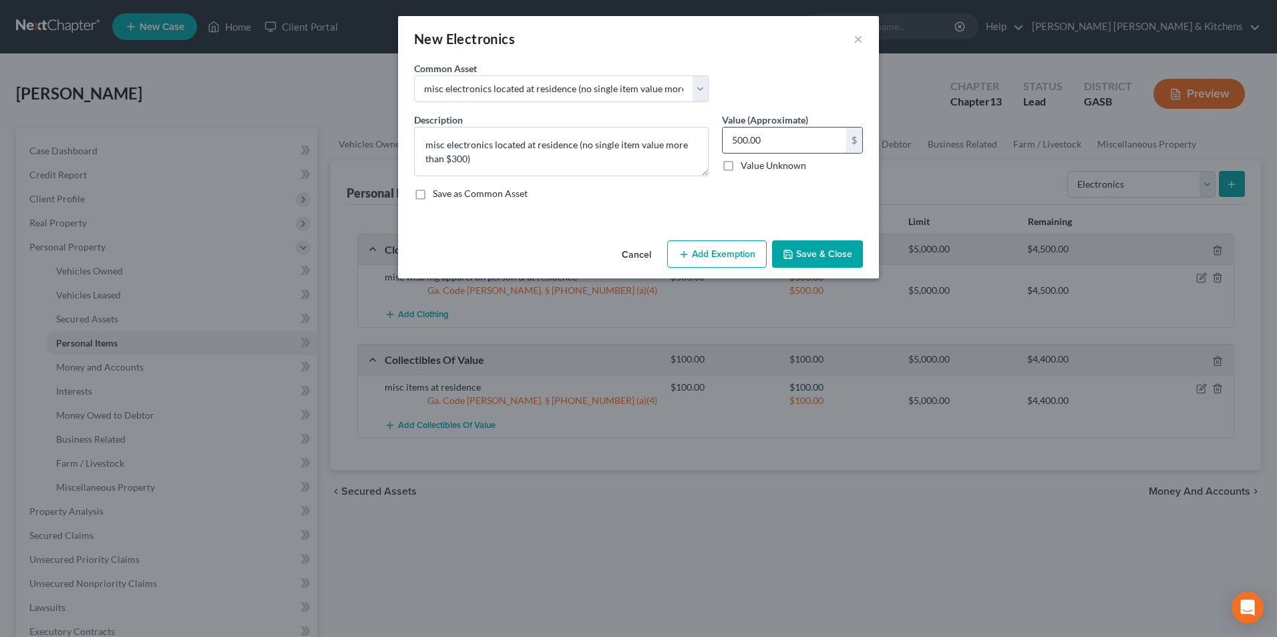
click at [800, 140] on input "500.00" at bounding box center [785, 140] width 124 height 25
type input "1,000"
click at [729, 256] on button "Add Exemption" at bounding box center [717, 254] width 100 height 28
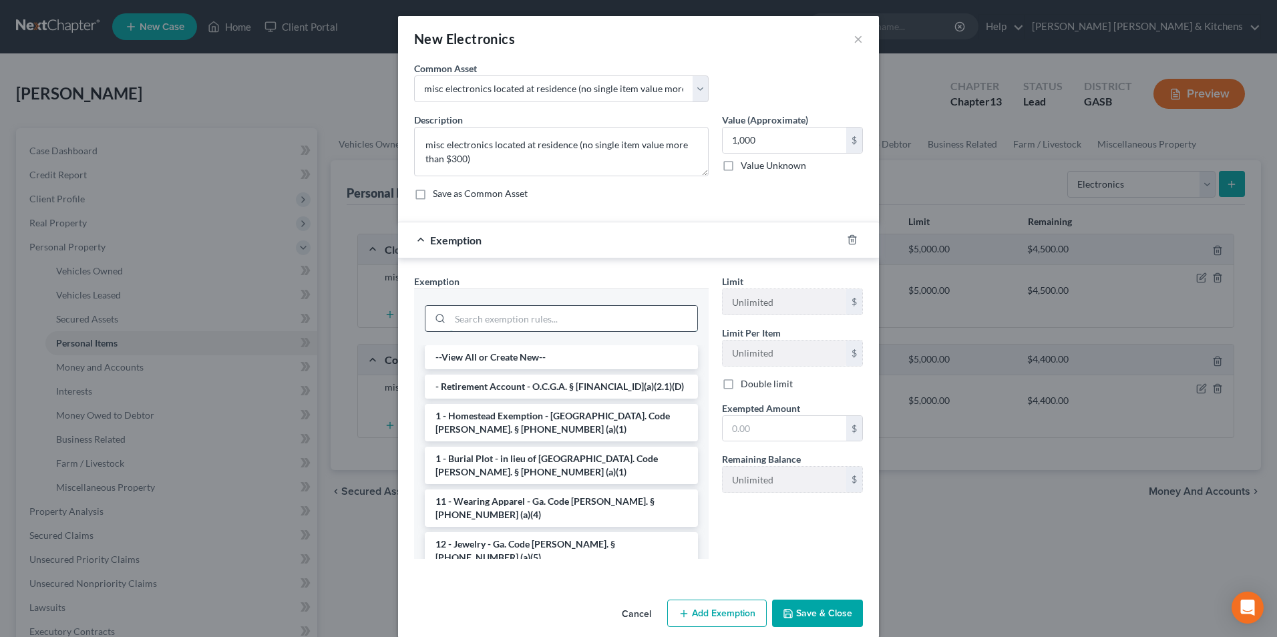
click at [516, 321] on input "search" at bounding box center [573, 318] width 247 height 25
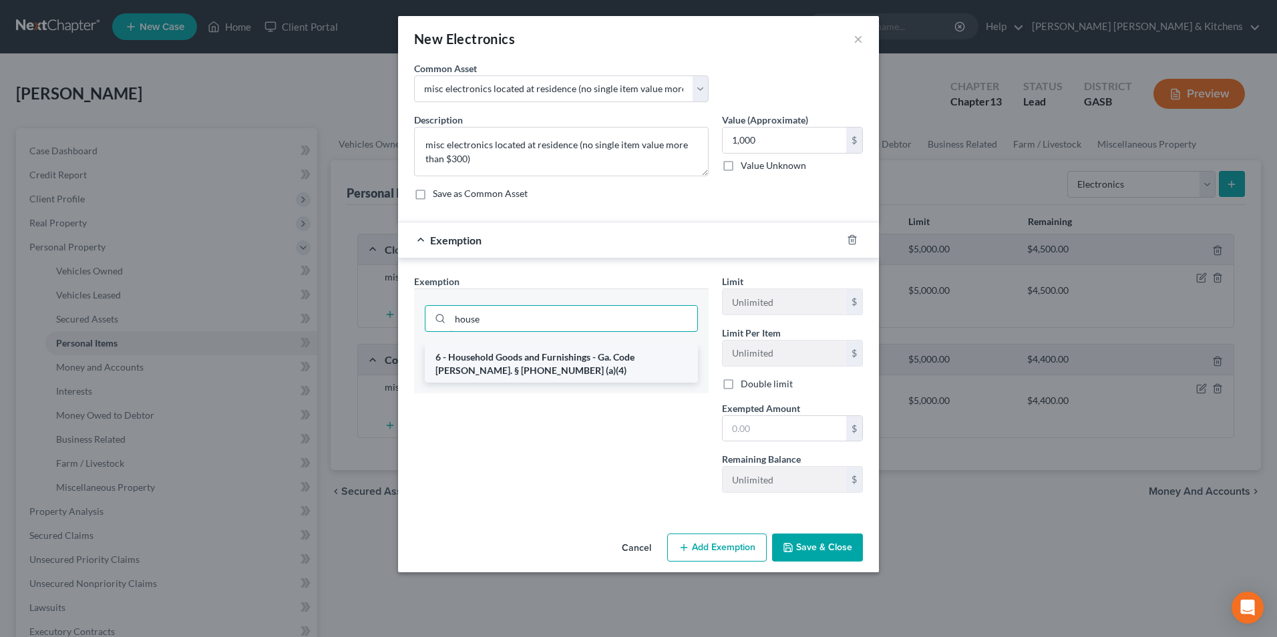
type input "house"
click at [510, 367] on li "6 - Household Goods and Furnishings - Ga. Code [PERSON_NAME]. § [PHONE_NUMBER] …" at bounding box center [561, 363] width 273 height 37
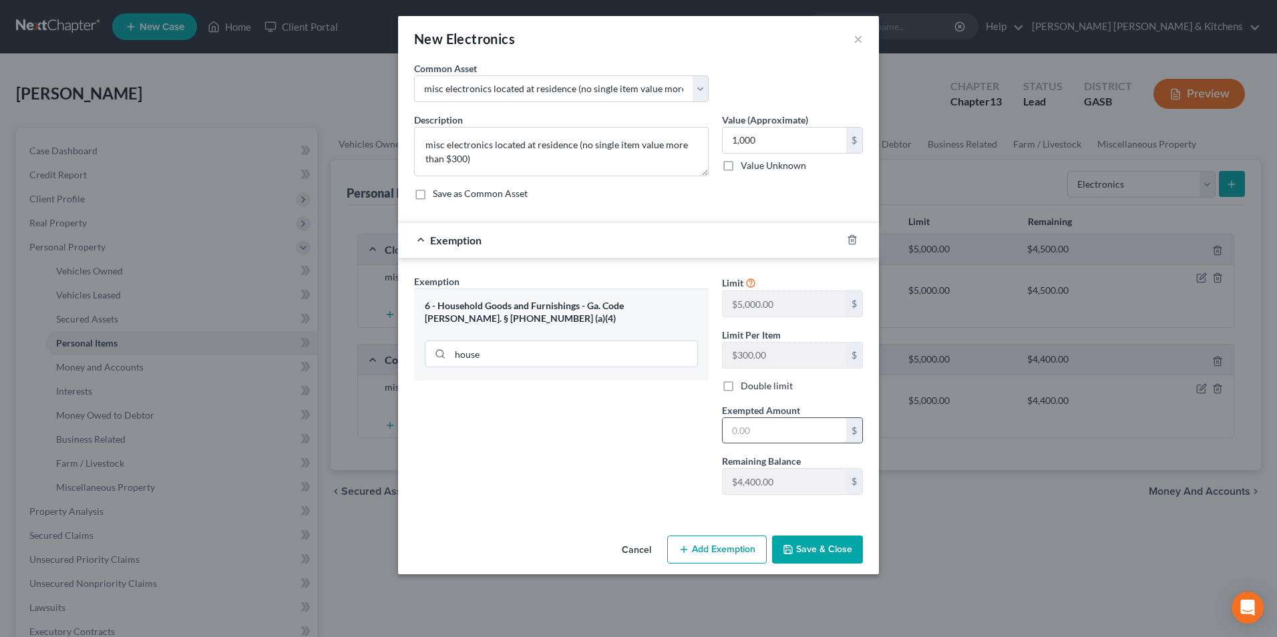
click at [765, 435] on input "text" at bounding box center [785, 430] width 124 height 25
type input "1,000"
click at [807, 540] on button "Save & Close" at bounding box center [817, 550] width 91 height 28
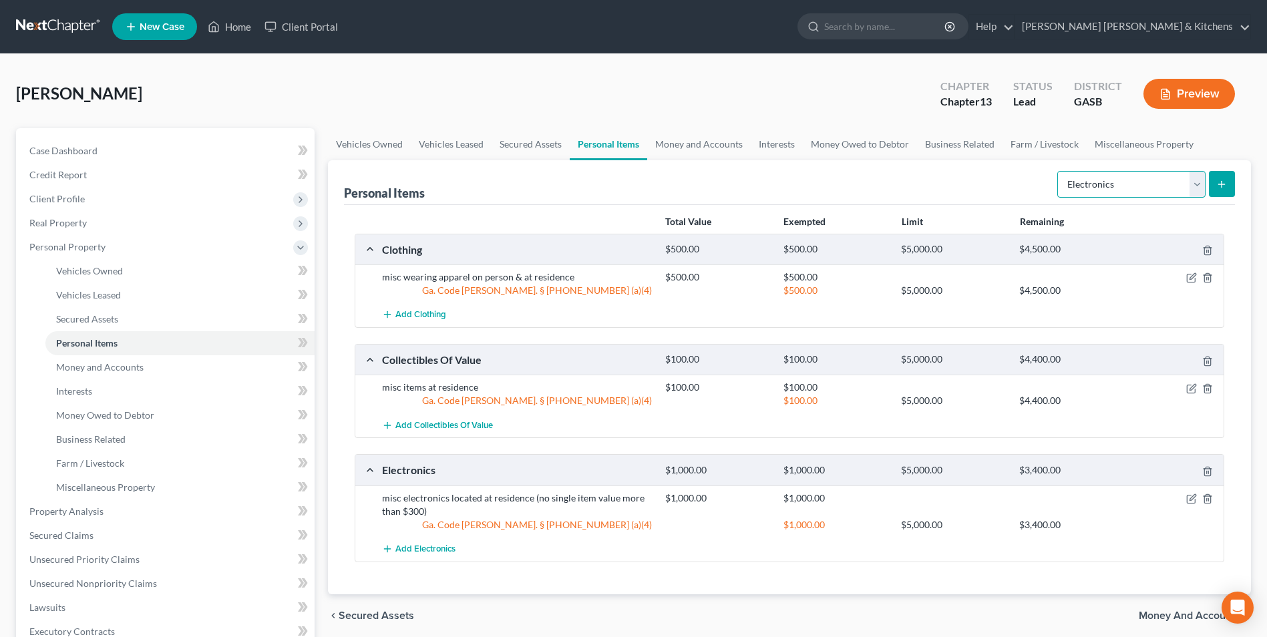
click at [1097, 192] on select "Select Item Type Clothing Collectibles Of Value Electronics Firearms Household …" at bounding box center [1131, 184] width 148 height 27
select select "household_goods"
click at [1059, 171] on select "Select Item Type Clothing Collectibles Of Value Electronics Firearms Household …" at bounding box center [1131, 184] width 148 height 27
click at [1232, 184] on button "submit" at bounding box center [1222, 184] width 26 height 26
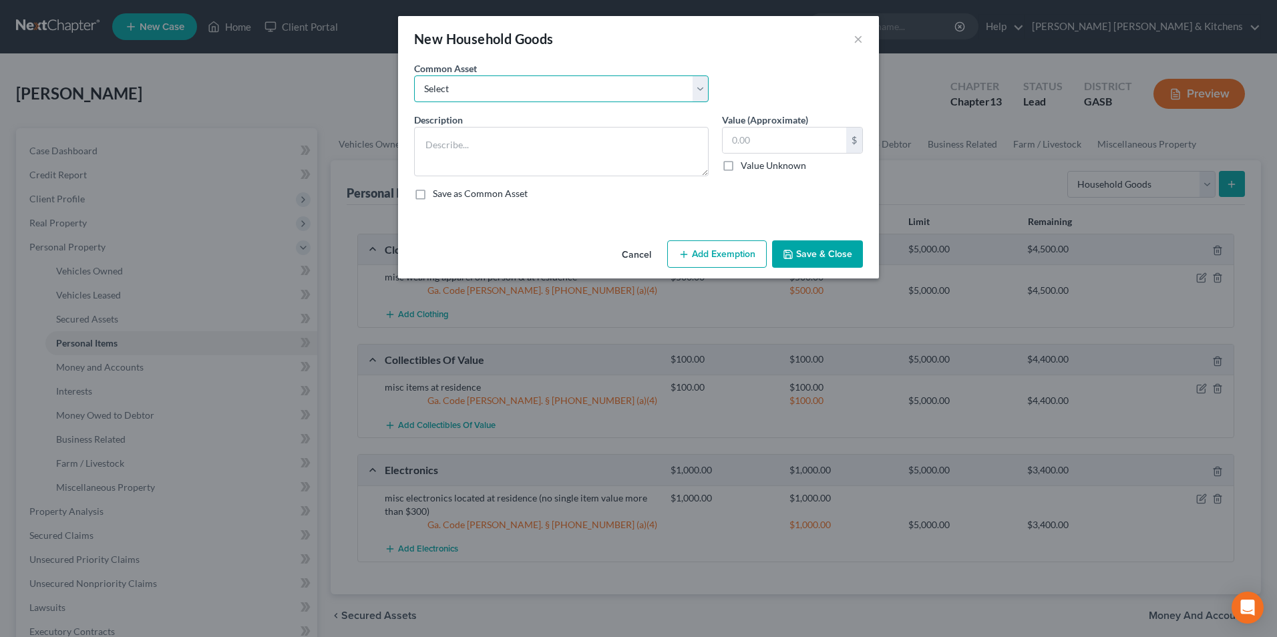
click at [459, 90] on select "Select misc furnishings & appliances at residence misc furnishings & appliances…" at bounding box center [561, 88] width 295 height 27
select select "1"
click at [414, 75] on select "Select misc furnishings & appliances at residence misc furnishings & appliances…" at bounding box center [561, 88] width 295 height 27
type textarea "misc furnishings & appliances at residence (no single item valued over $300)"
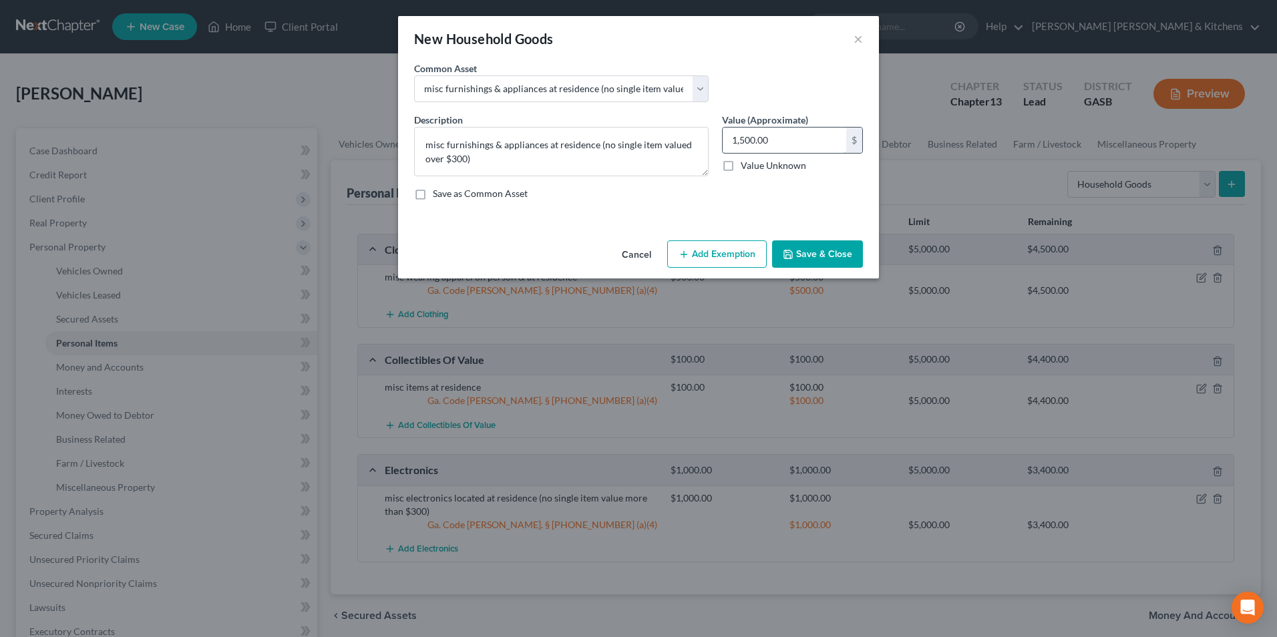
click at [794, 150] on input "1,500.00" at bounding box center [785, 140] width 124 height 25
type input "1,000"
click at [712, 261] on button "Add Exemption" at bounding box center [717, 254] width 100 height 28
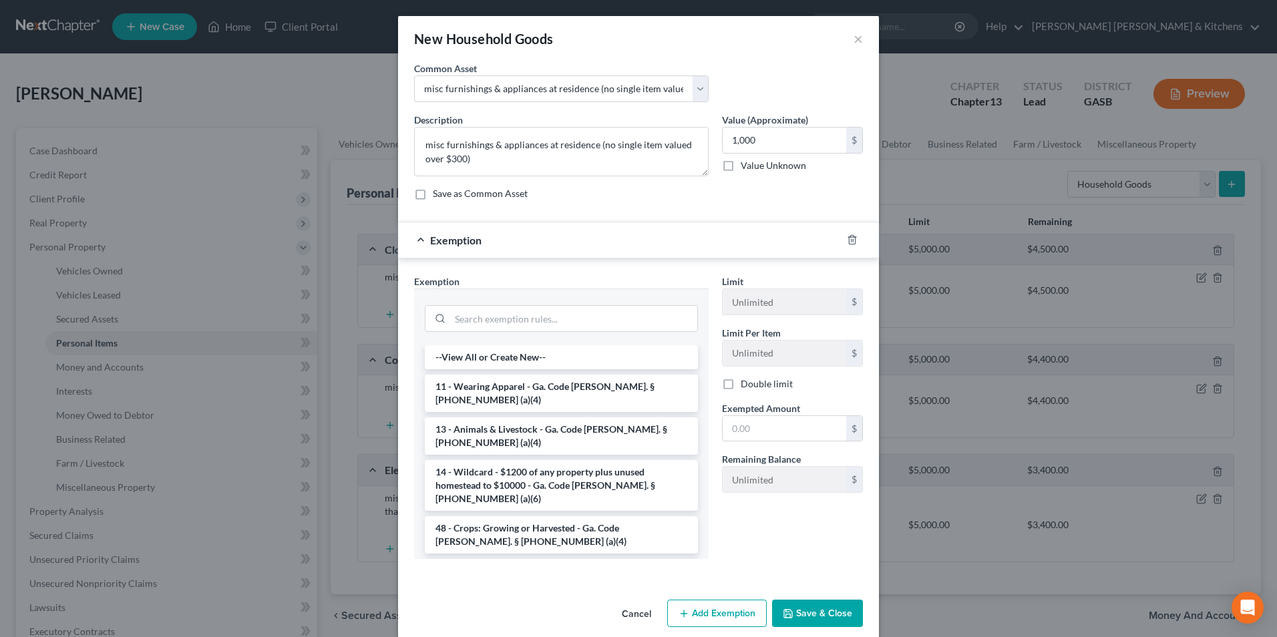
click at [538, 559] on li "6 - Household Goods and Furnishings - Ga. Code [PERSON_NAME]. § [PHONE_NUMBER] …" at bounding box center [561, 577] width 273 height 37
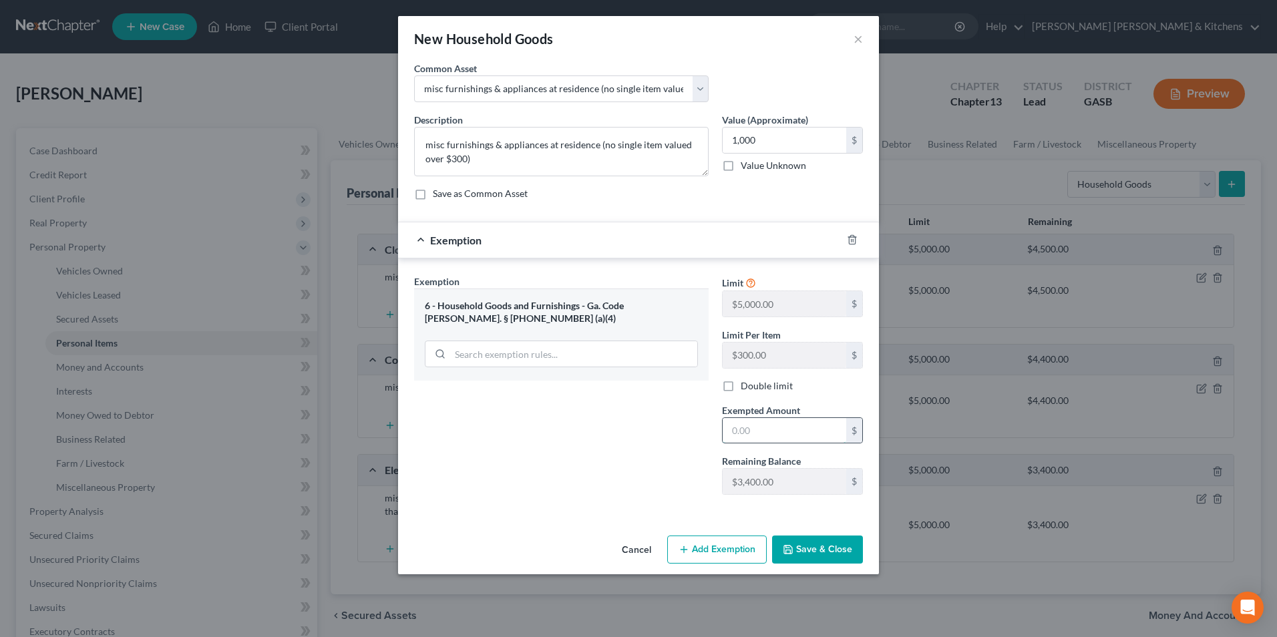
click at [754, 441] on input "text" at bounding box center [785, 430] width 124 height 25
type input "1,000"
click at [802, 560] on button "Save & Close" at bounding box center [817, 550] width 91 height 28
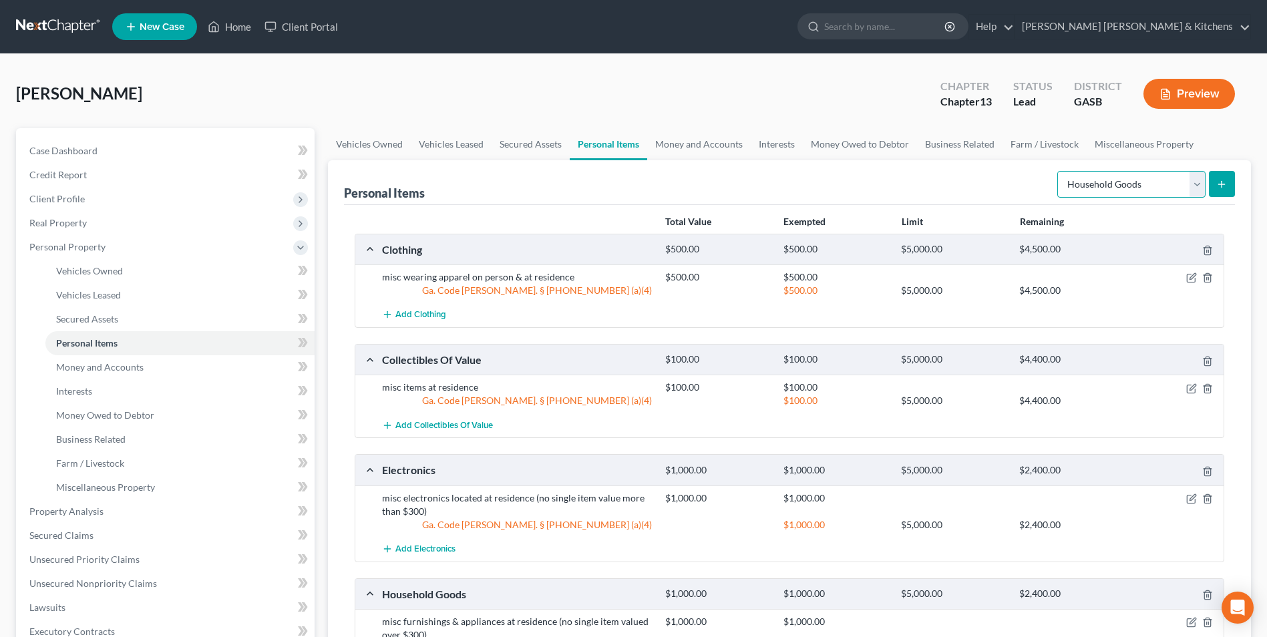
drag, startPoint x: 1093, startPoint y: 190, endPoint x: 1093, endPoint y: 198, distance: 8.0
click at [1093, 190] on select "Select Item Type Clothing Collectibles Of Value Electronics Firearms Household …" at bounding box center [1131, 184] width 148 height 27
select select "jewelry"
click at [1059, 171] on select "Select Item Type Clothing Collectibles Of Value Electronics Firearms Household …" at bounding box center [1131, 184] width 148 height 27
click at [1217, 192] on button "submit" at bounding box center [1222, 184] width 26 height 26
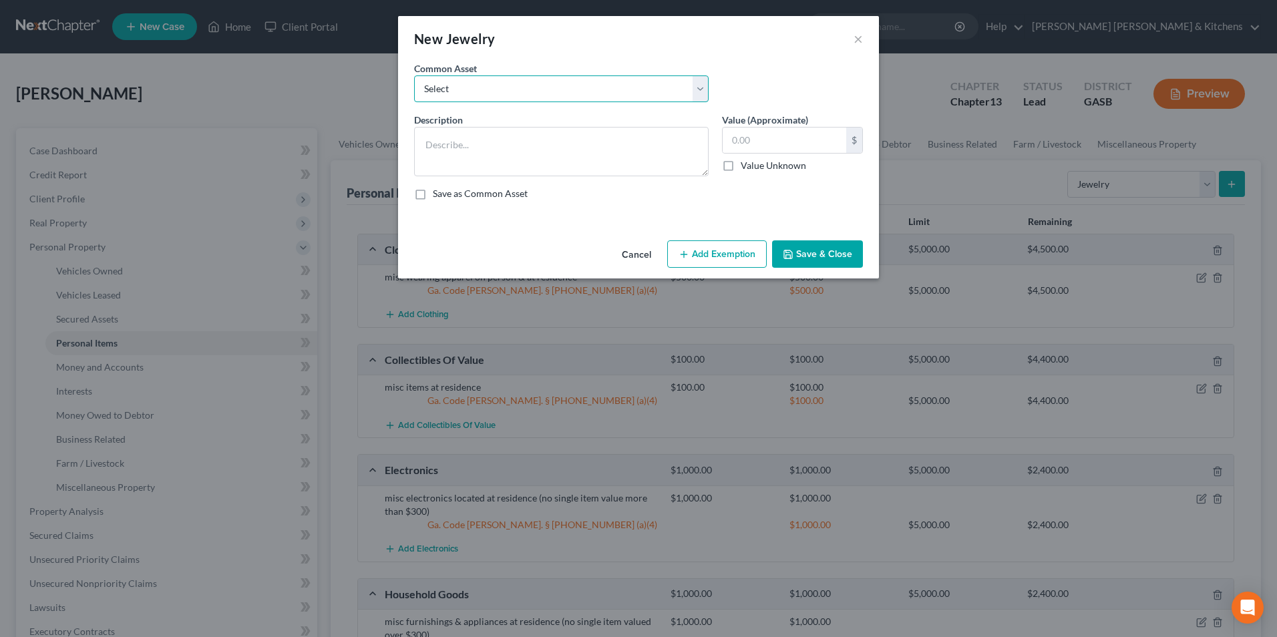
click at [526, 92] on select "Select misc jewelry on person & at residence" at bounding box center [561, 88] width 295 height 27
select select "0"
click at [414, 75] on select "Select misc jewelry on person & at residence" at bounding box center [561, 88] width 295 height 27
type textarea "misc jewelry on person & at residence"
type input "100.00"
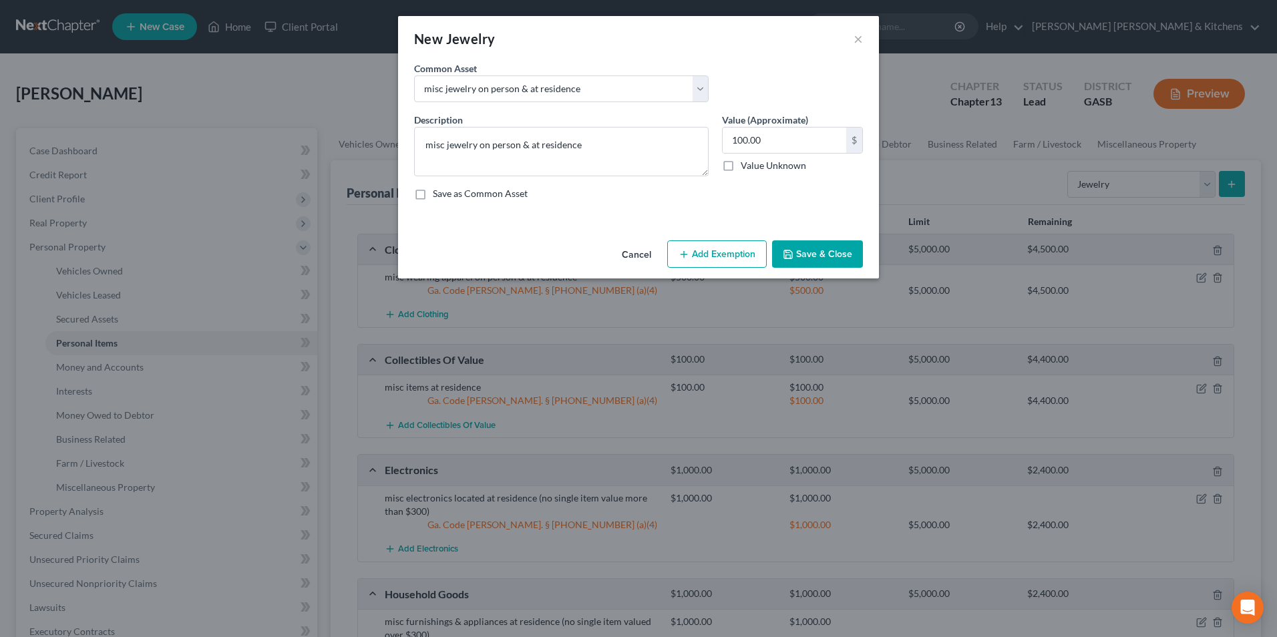
click at [732, 262] on button "Add Exemption" at bounding box center [717, 254] width 100 height 28
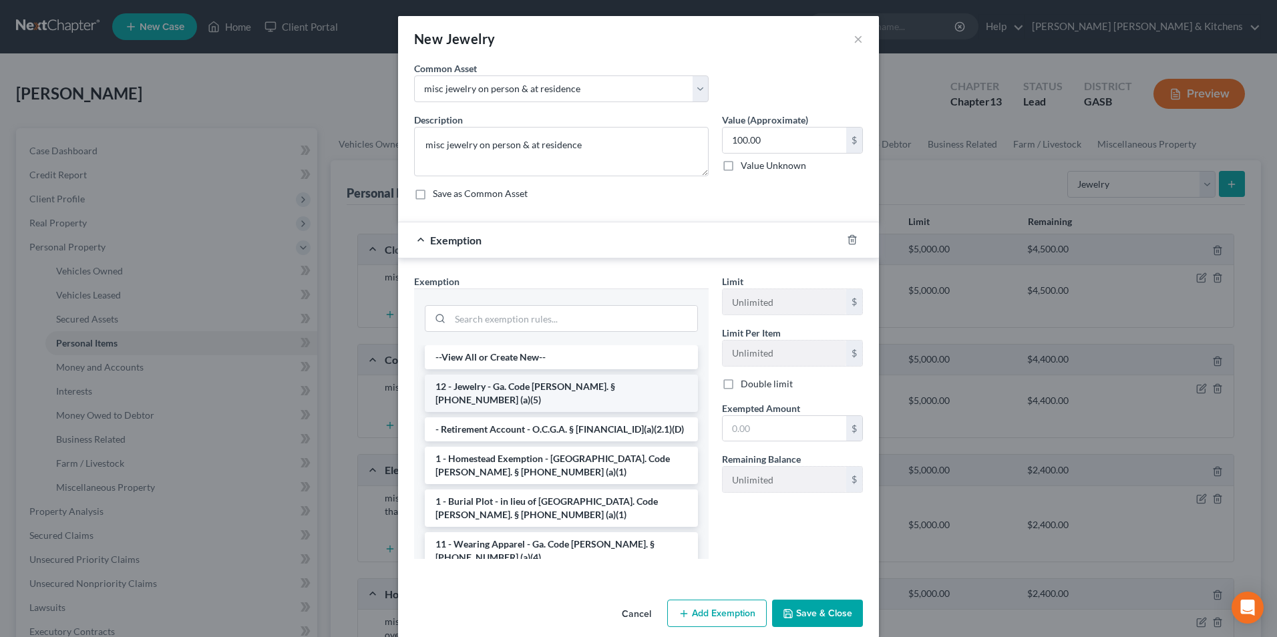
click at [486, 388] on li "12 - Jewelry - Ga. Code [PERSON_NAME]. § [PHONE_NUMBER] (a)(5)" at bounding box center [561, 393] width 273 height 37
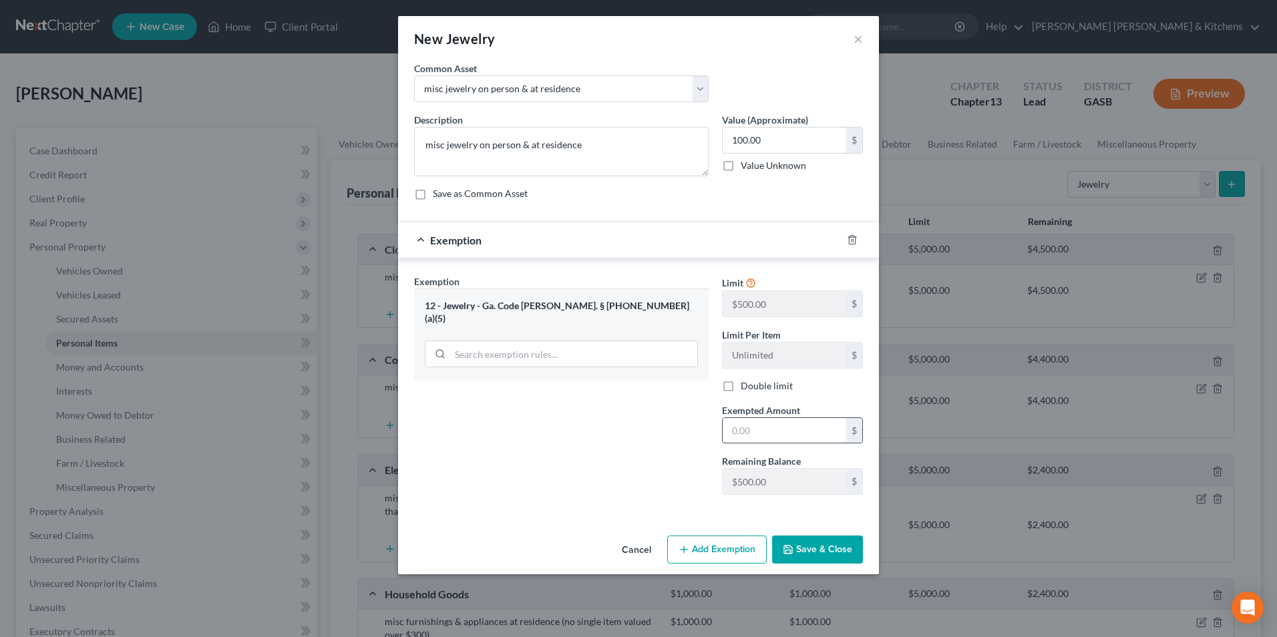
click at [752, 441] on input "text" at bounding box center [785, 430] width 124 height 25
type input "100"
click at [837, 546] on button "Save & Close" at bounding box center [817, 550] width 91 height 28
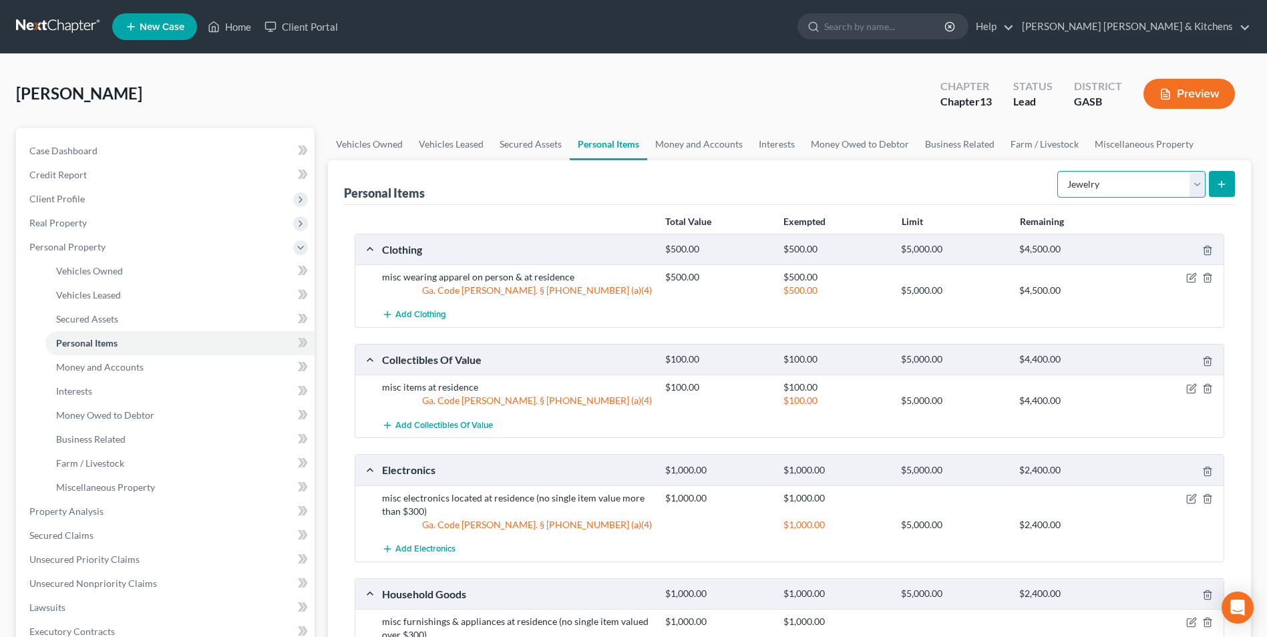
drag, startPoint x: 1111, startPoint y: 178, endPoint x: 1109, endPoint y: 188, distance: 10.2
click at [1110, 186] on select "Select Item Type Clothing Collectibles Of Value Electronics Firearms Household …" at bounding box center [1131, 184] width 148 height 27
select select "sports_and_hobby_equipment"
click at [1059, 171] on select "Select Item Type Clothing Collectibles Of Value Electronics Firearms Household …" at bounding box center [1131, 184] width 148 height 27
click at [1217, 183] on icon "submit" at bounding box center [1221, 184] width 11 height 11
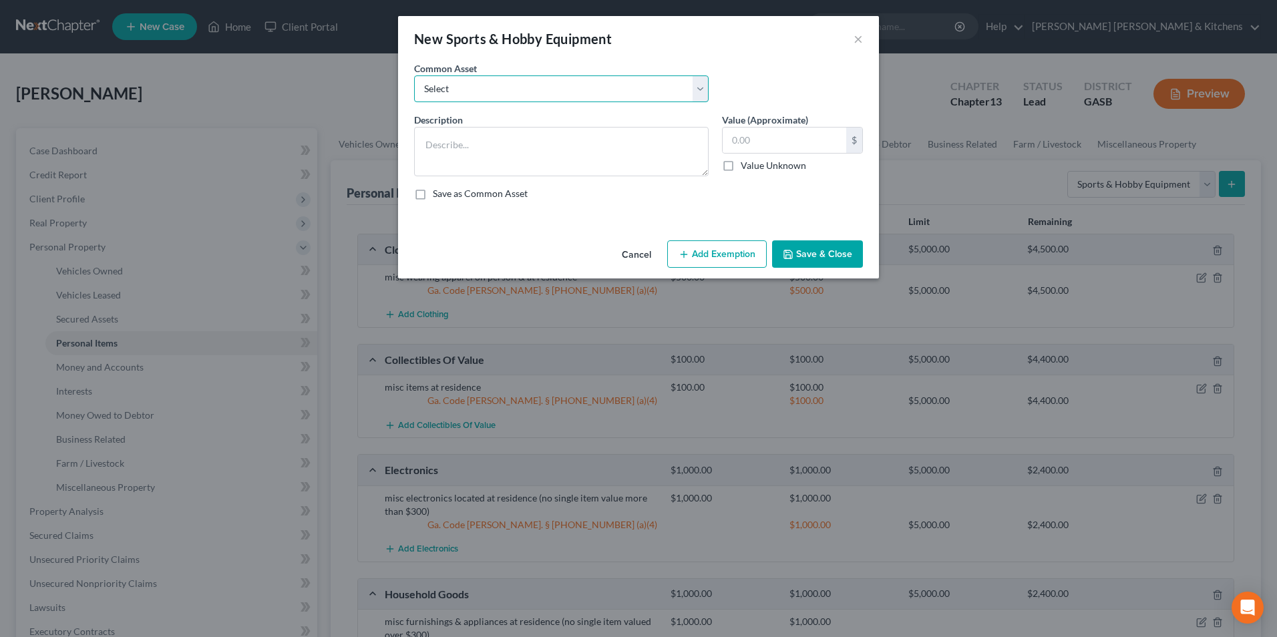
click at [473, 101] on select "Select misc items located at residence" at bounding box center [561, 88] width 295 height 27
select select "0"
click at [414, 75] on select "Select misc items located at residence" at bounding box center [561, 88] width 295 height 27
type textarea "misc items located at residence"
click at [773, 141] on input "100.00" at bounding box center [785, 140] width 124 height 25
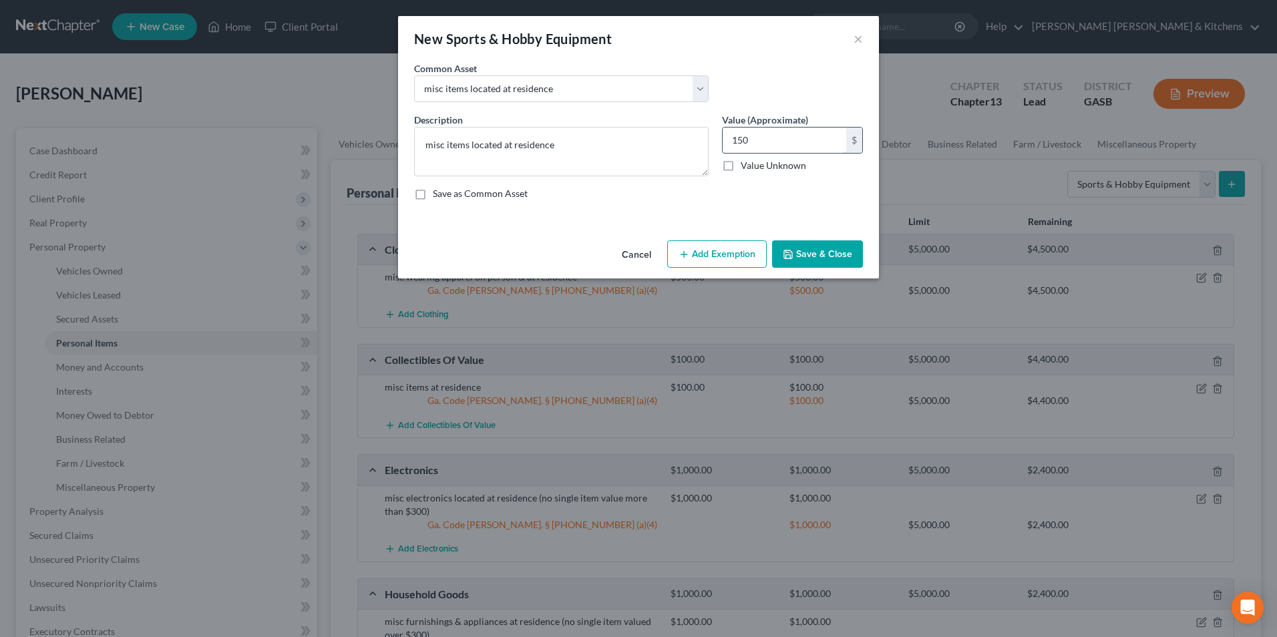
type input "150"
click at [758, 262] on button "Add Exemption" at bounding box center [717, 254] width 100 height 28
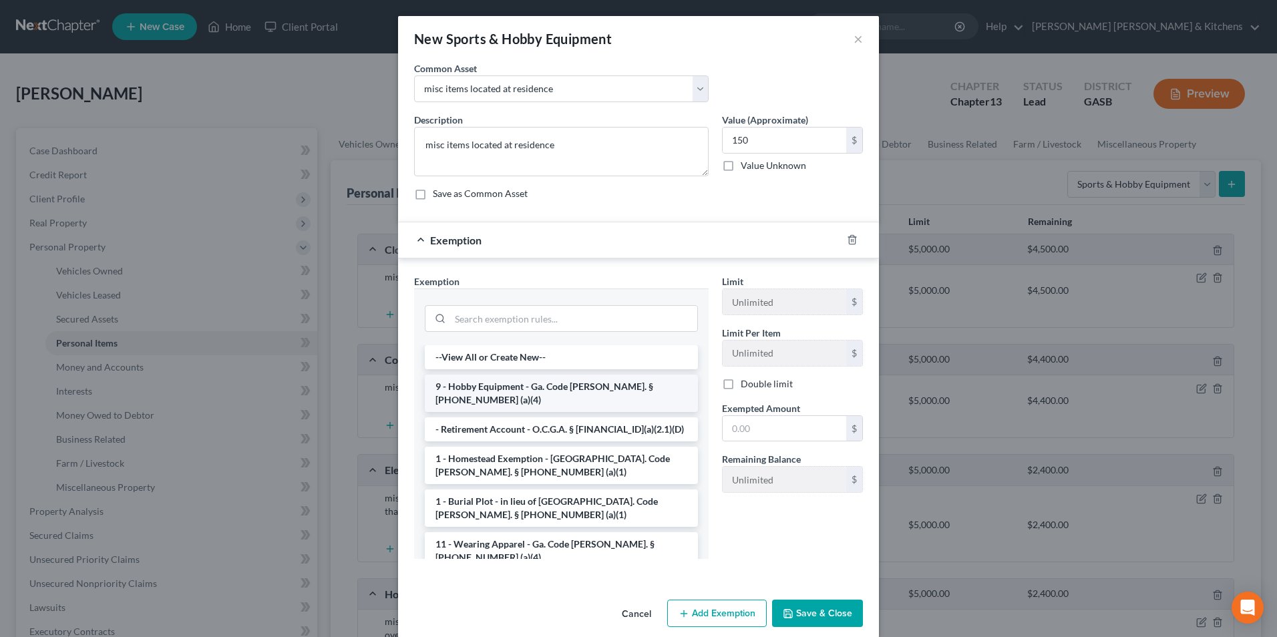
click at [522, 386] on li "9 - Hobby Equipment - Ga. Code [PERSON_NAME]. § [PHONE_NUMBER] (a)(4)" at bounding box center [561, 393] width 273 height 37
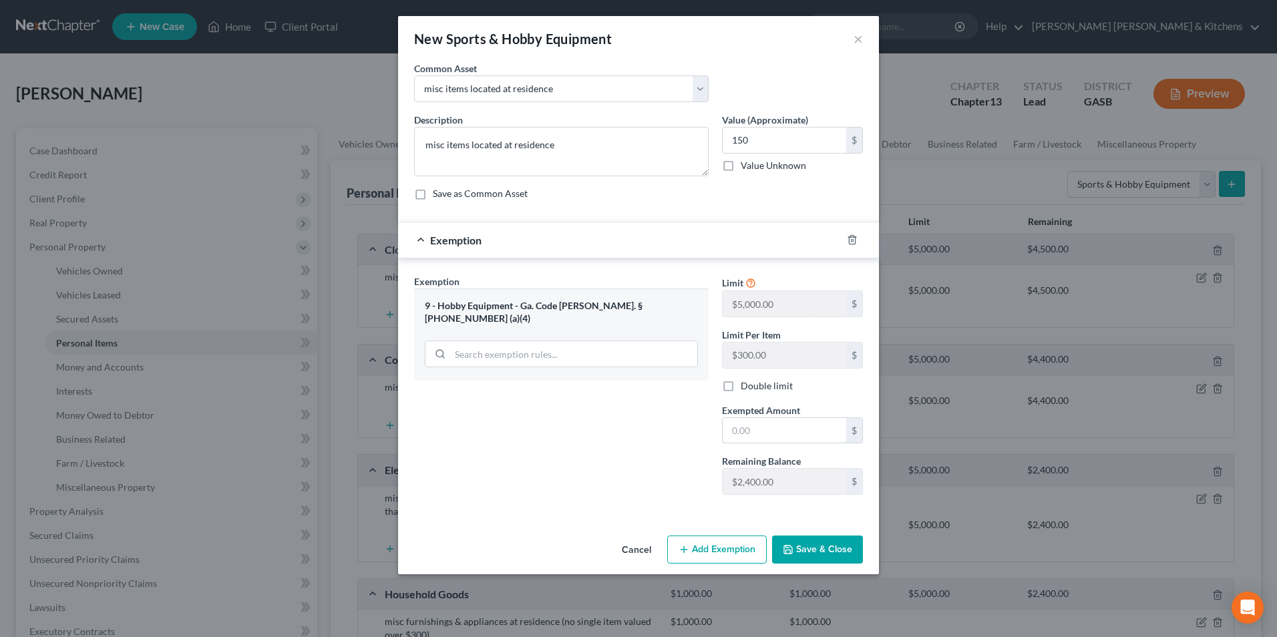
drag, startPoint x: 776, startPoint y: 433, endPoint x: 775, endPoint y: 399, distance: 34.1
click at [776, 433] on input "text" at bounding box center [785, 430] width 124 height 25
type input "150"
click at [838, 561] on button "Save & Close" at bounding box center [817, 550] width 91 height 28
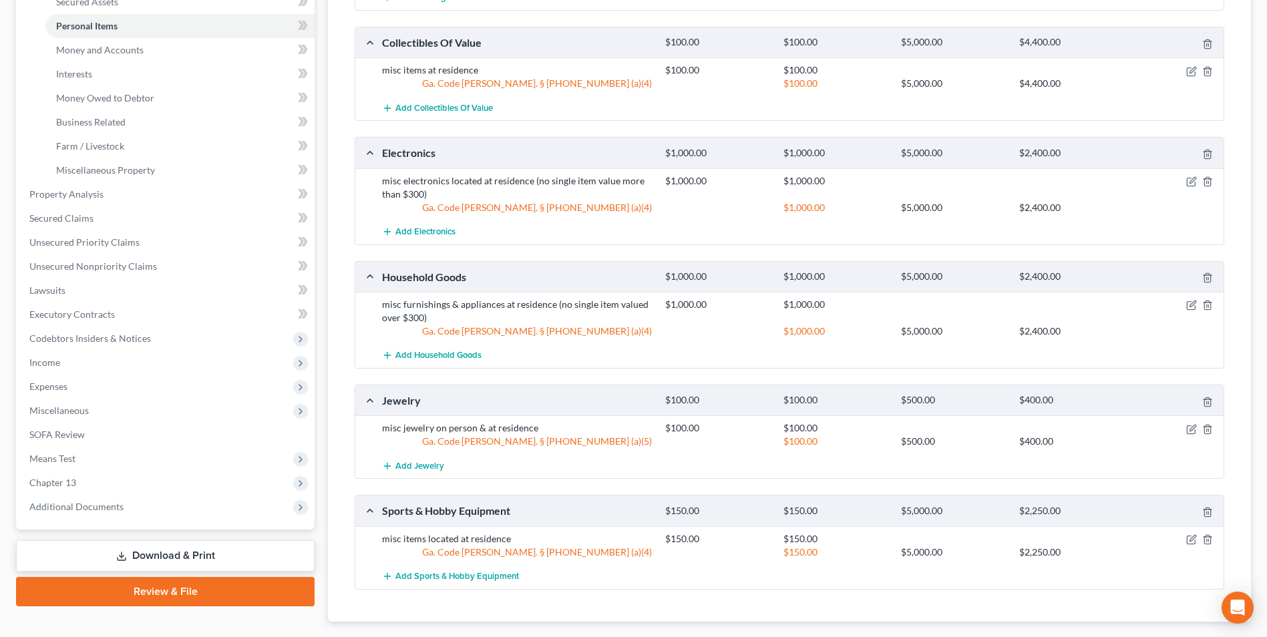
scroll to position [334, 0]
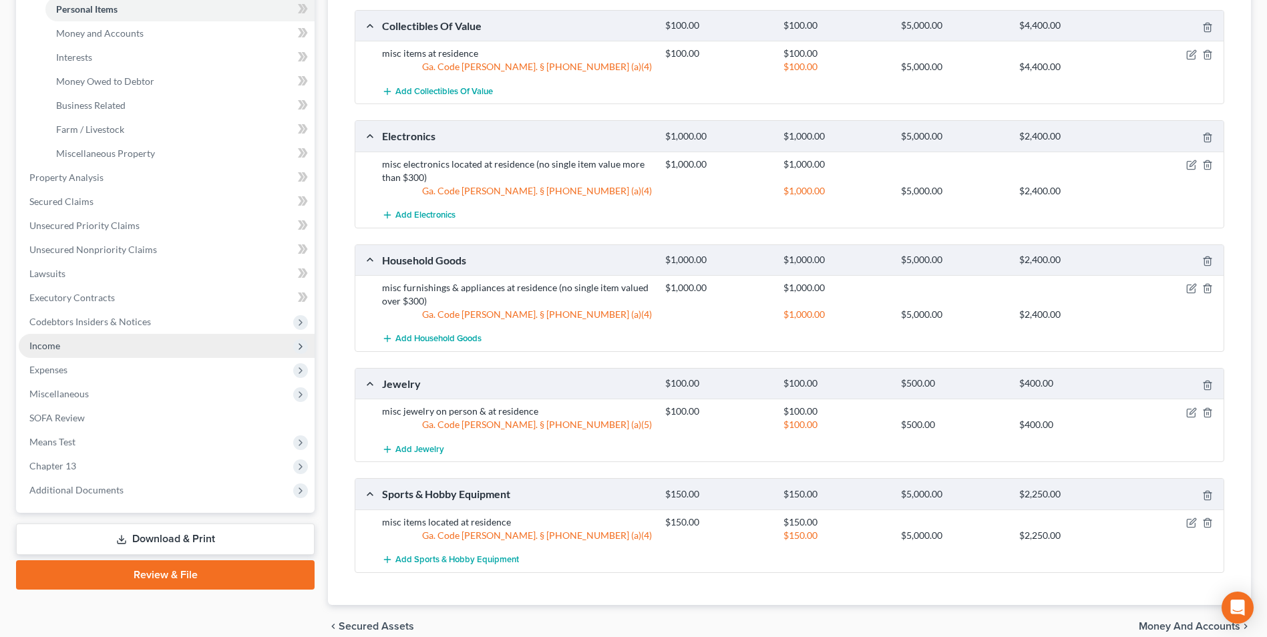
click at [35, 349] on span "Income" at bounding box center [44, 345] width 31 height 11
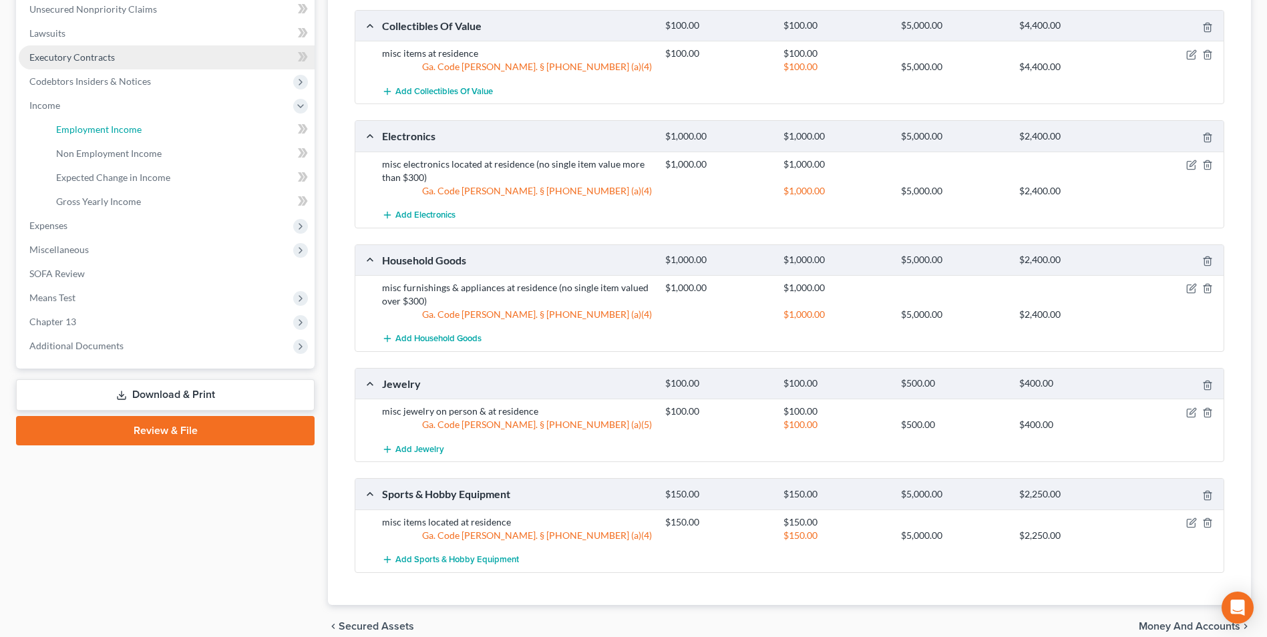
drag, startPoint x: 71, startPoint y: 136, endPoint x: 187, endPoint y: 197, distance: 131.1
click at [71, 136] on link "Employment Income" at bounding box center [179, 130] width 269 height 24
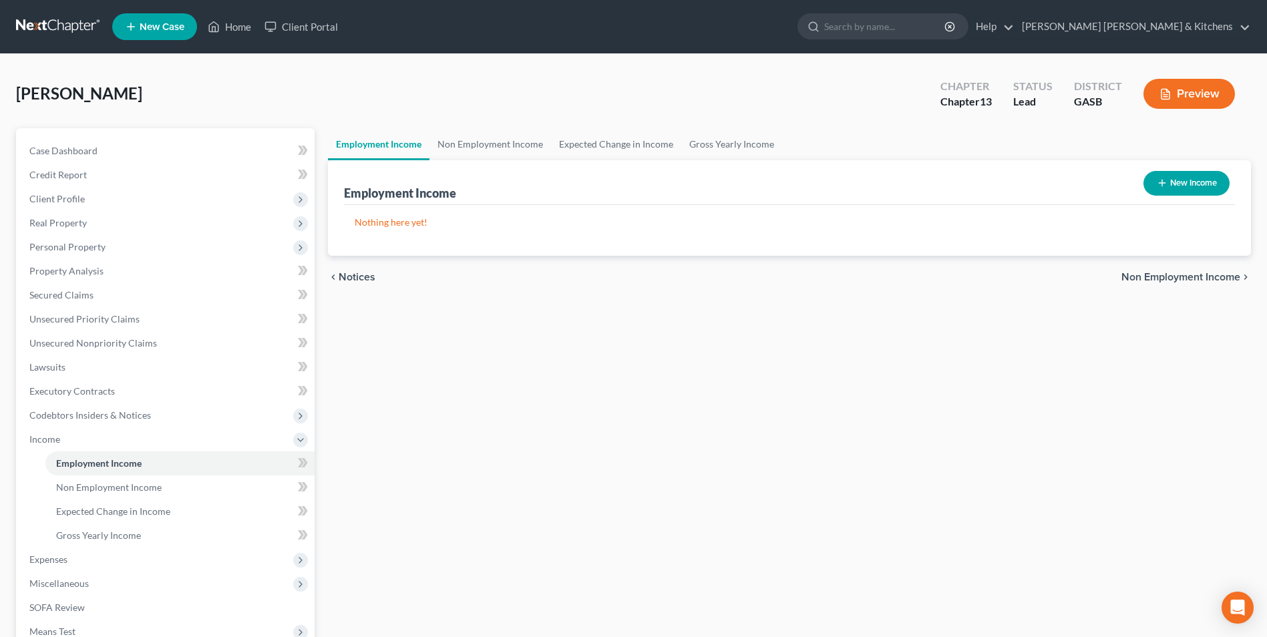
click at [1192, 189] on button "New Income" at bounding box center [1186, 183] width 86 height 25
select select "0"
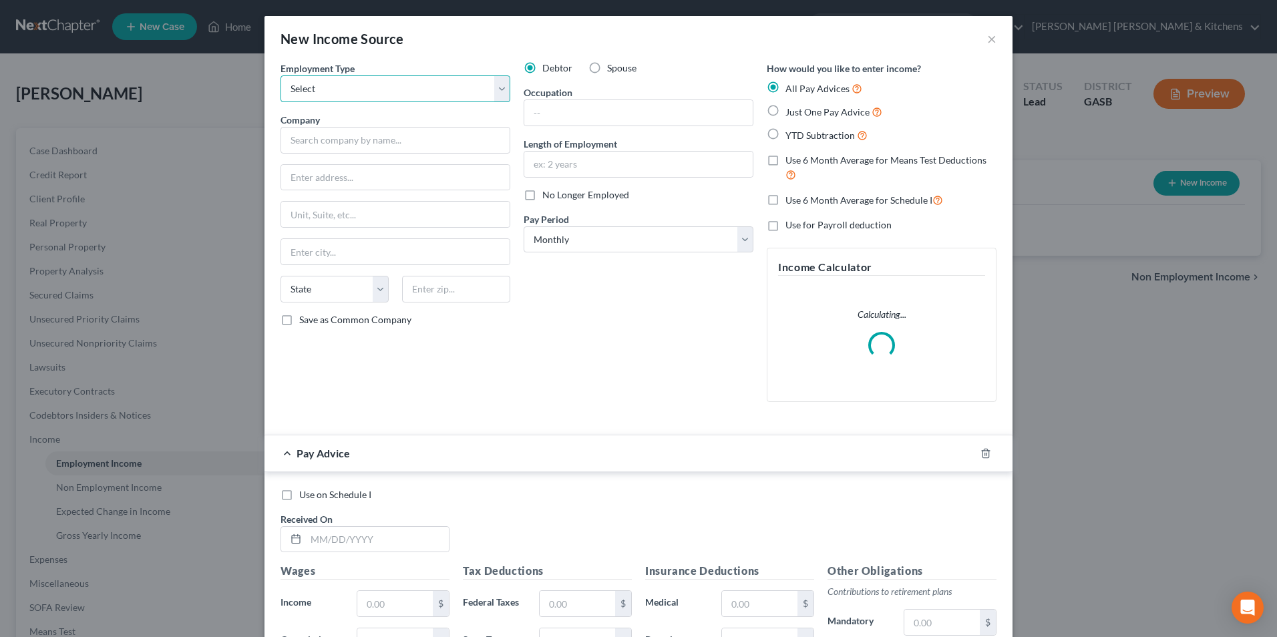
click at [396, 97] on select "Select Full or [DEMOGRAPHIC_DATA] Employment Self Employment" at bounding box center [396, 88] width 230 height 27
select select "0"
click at [281, 75] on select "Select Full or [DEMOGRAPHIC_DATA] Employment Self Employment" at bounding box center [396, 88] width 230 height 27
click at [370, 144] on input "text" at bounding box center [396, 140] width 230 height 27
type input "DFAS"
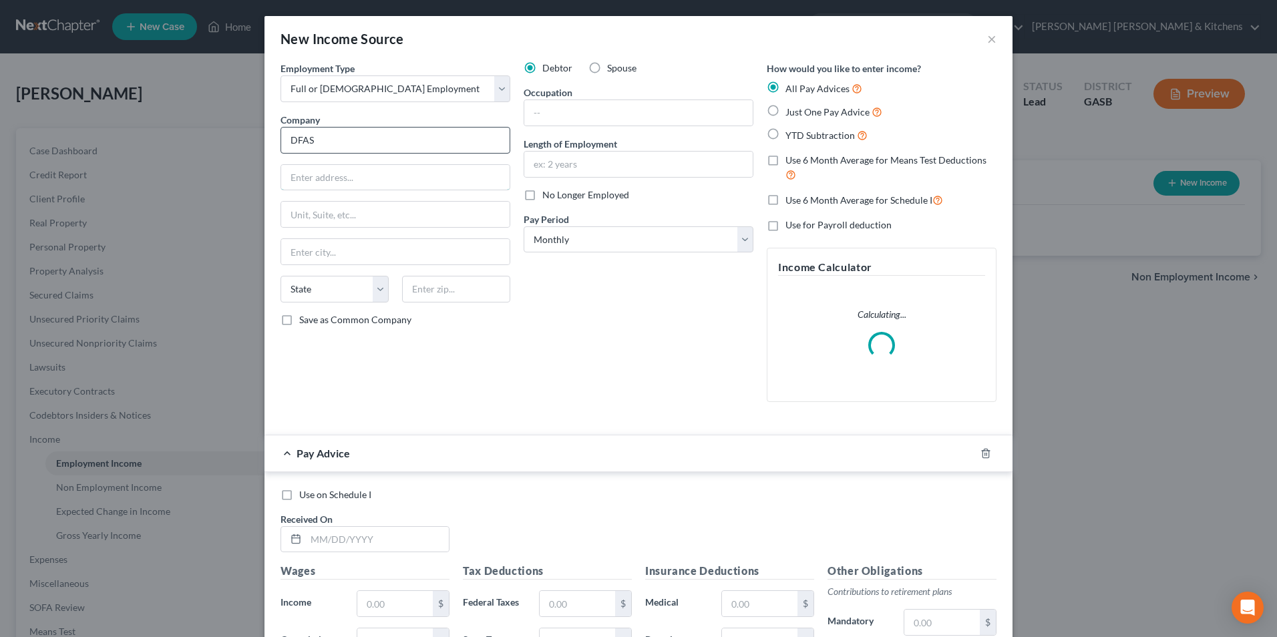
type input "[STREET_ADDRESS]"
type input "Room 1907"
type input "[GEOGRAPHIC_DATA]"
select select "36"
type input "44199"
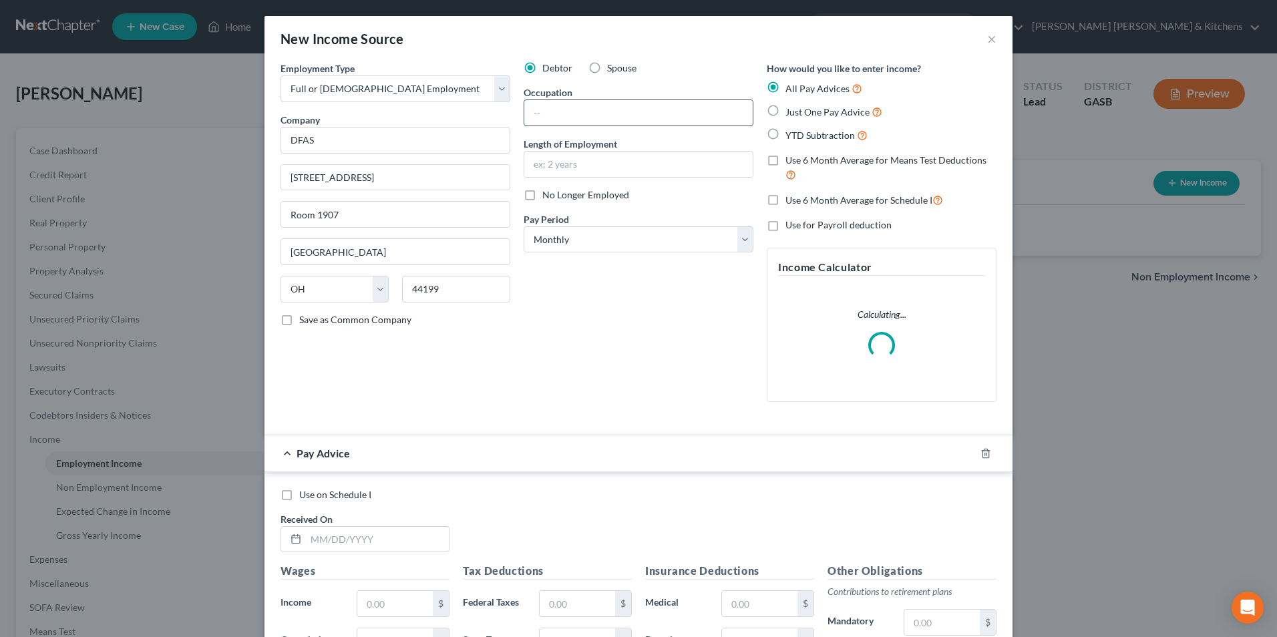
click at [534, 121] on input "text" at bounding box center [638, 112] width 228 height 25
type input "human resc assist"
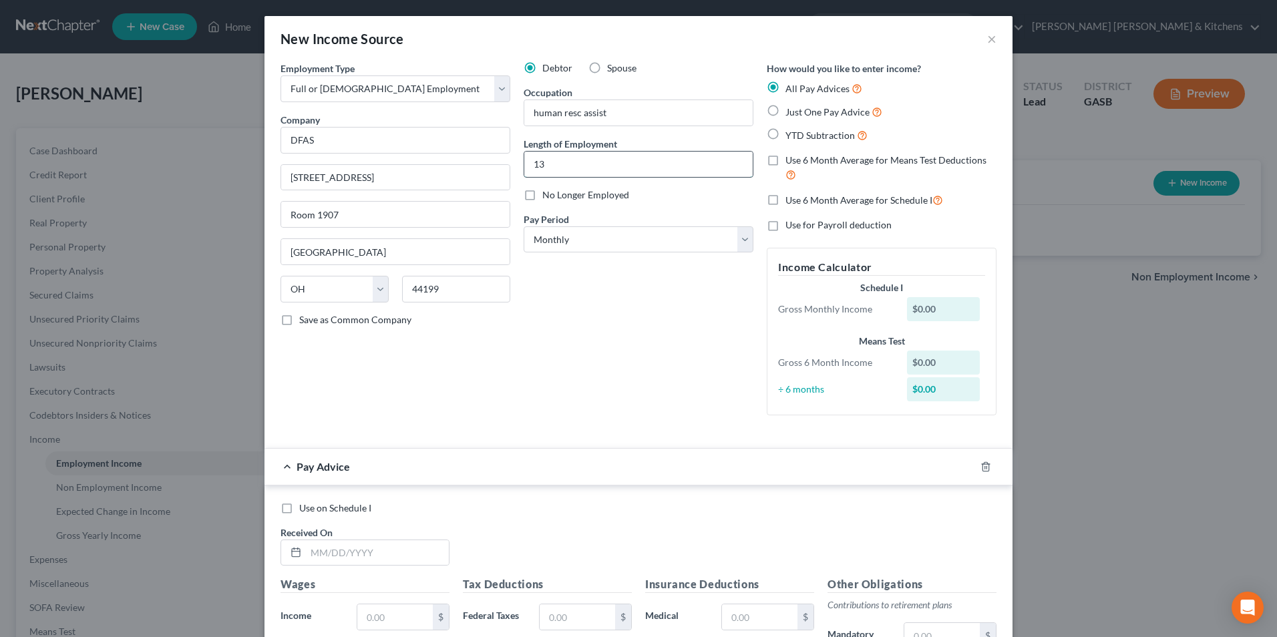
type input "13 yrs"
click at [785, 134] on label "YTD Subtraction" at bounding box center [826, 135] width 82 height 15
click at [791, 134] on input "YTD Subtraction" at bounding box center [795, 132] width 9 height 9
radio input "true"
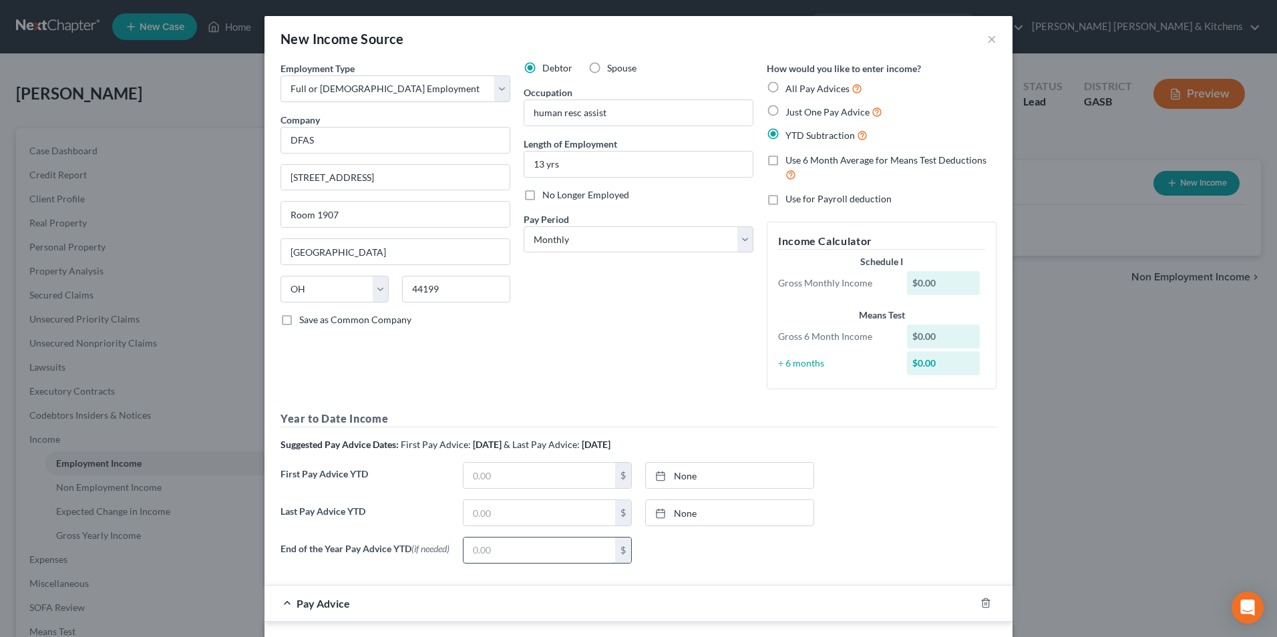
click at [473, 552] on input "text" at bounding box center [540, 550] width 152 height 25
type input "27,437"
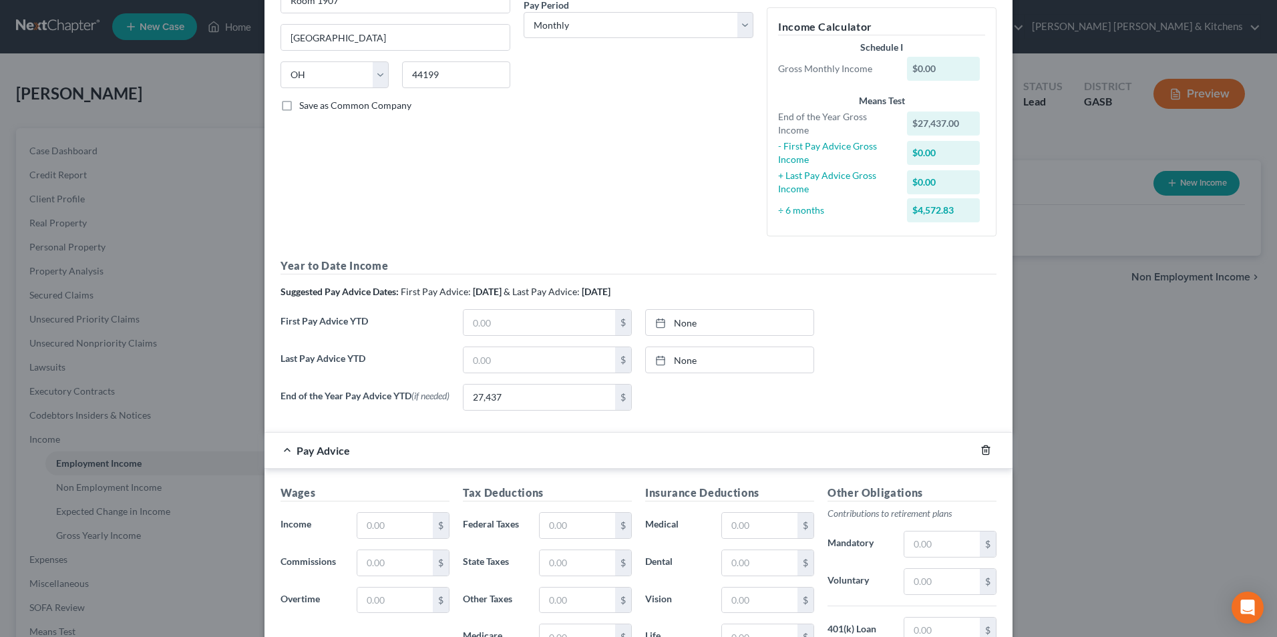
scroll to position [334, 0]
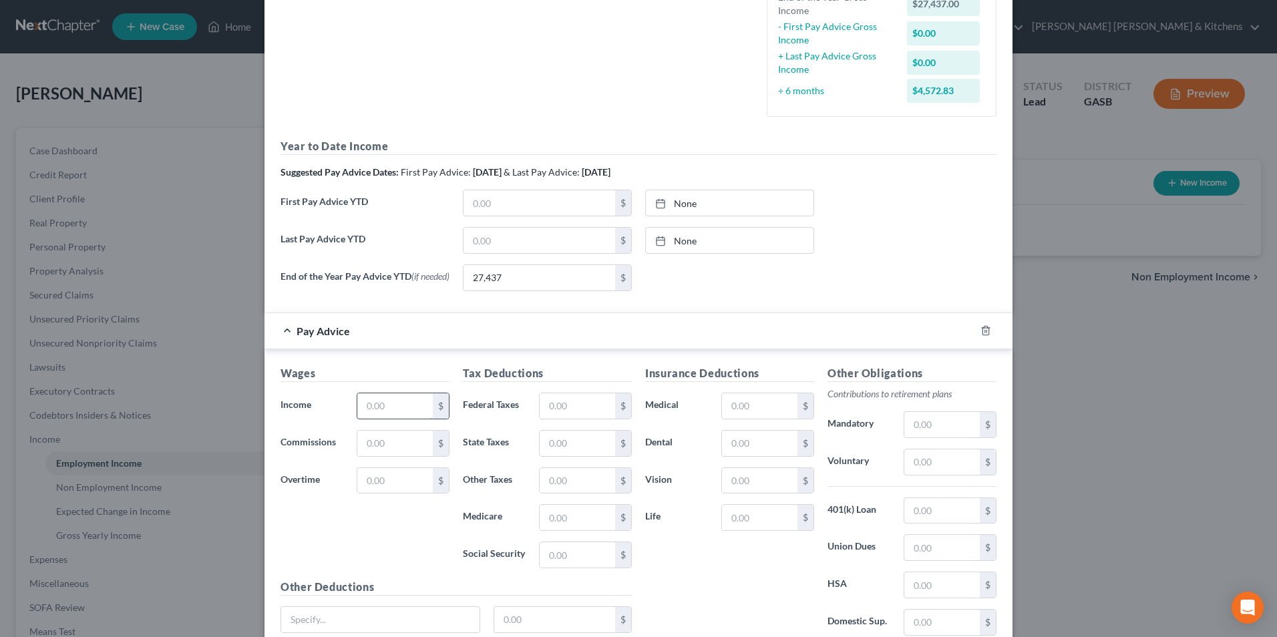
click at [412, 399] on input "text" at bounding box center [394, 405] width 75 height 25
click at [560, 413] on input "text" at bounding box center [577, 405] width 75 height 25
click at [735, 414] on input "text" at bounding box center [759, 405] width 75 height 25
click at [943, 464] on input "text" at bounding box center [941, 461] width 75 height 25
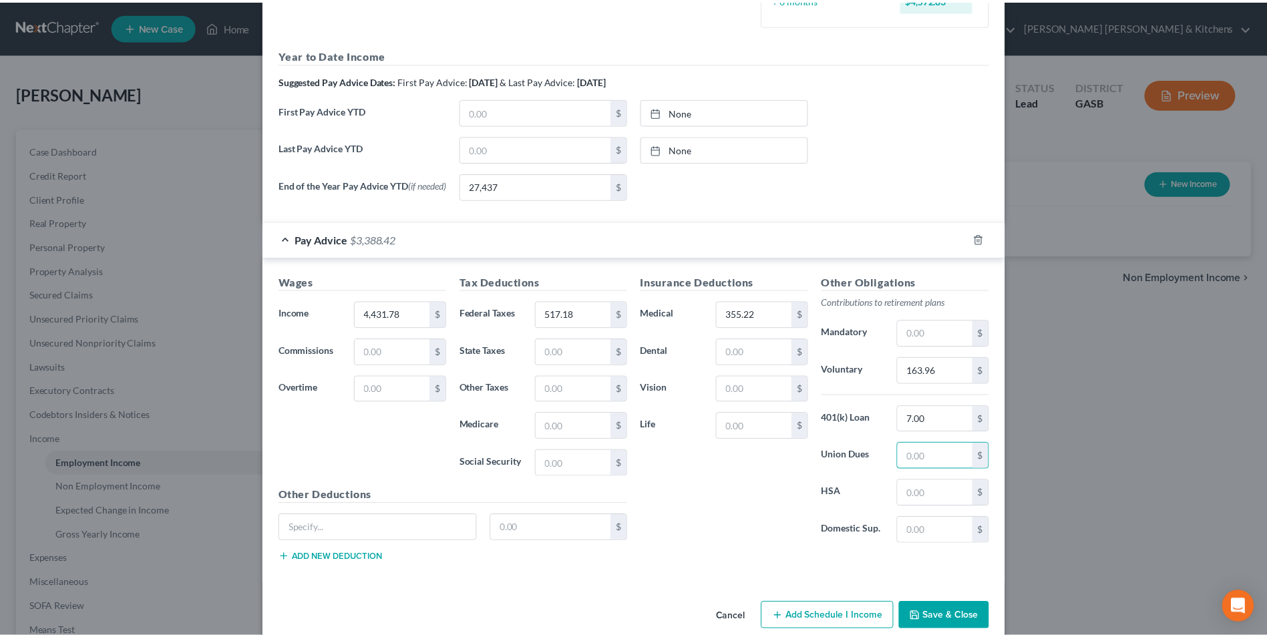
scroll to position [449, 0]
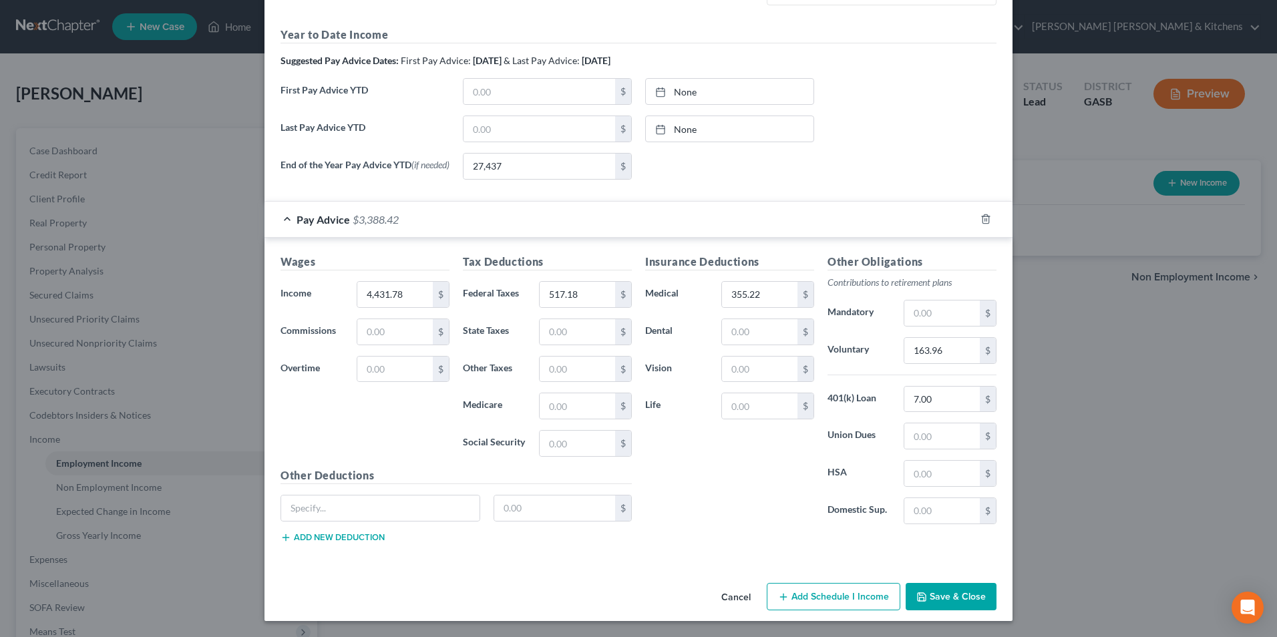
click at [928, 600] on button "Save & Close" at bounding box center [951, 597] width 91 height 28
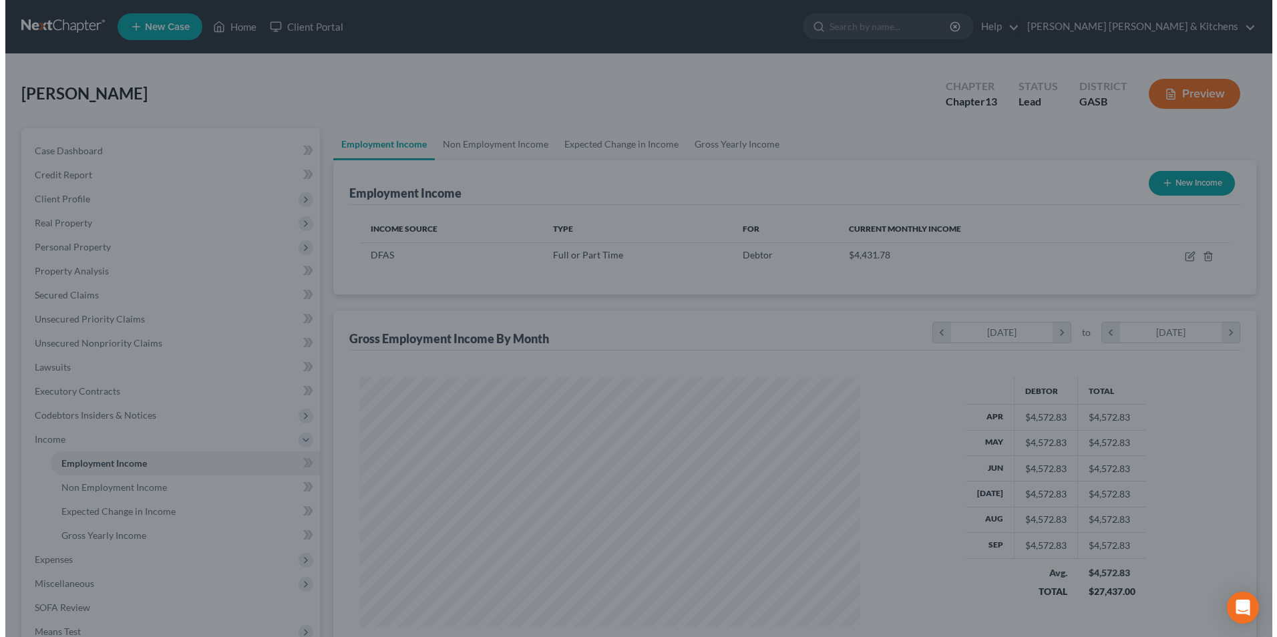
scroll to position [667641, 667366]
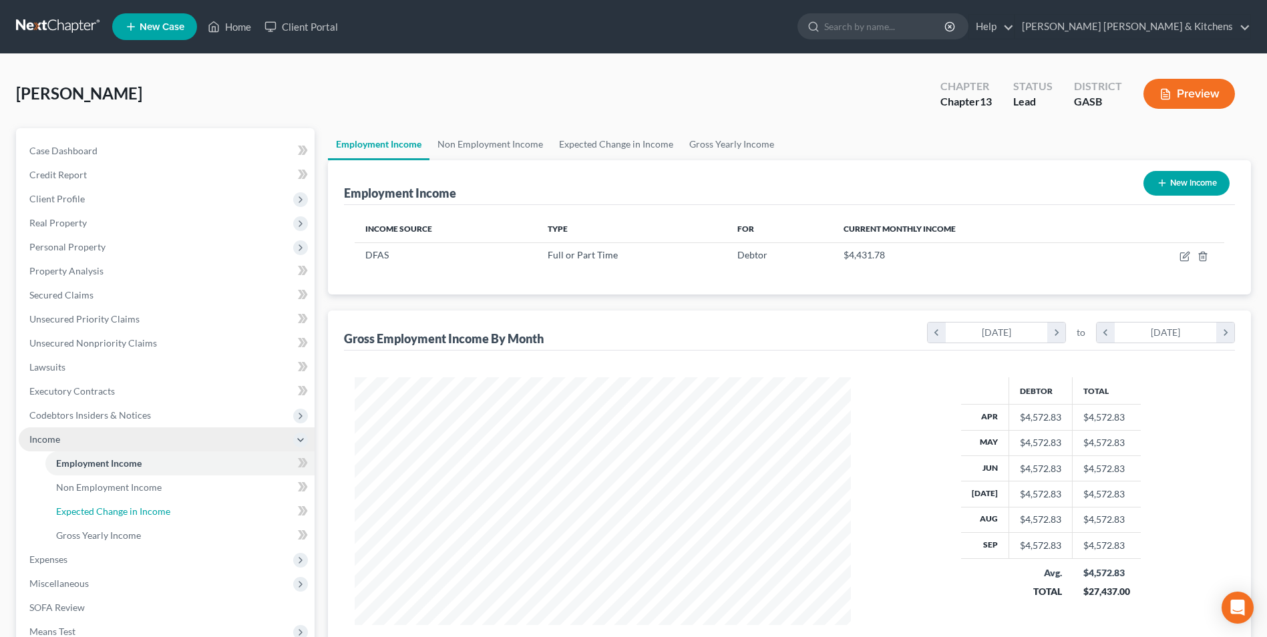
drag, startPoint x: 134, startPoint y: 510, endPoint x: 231, endPoint y: 431, distance: 125.3
click at [134, 510] on span "Expected Change in Income" at bounding box center [113, 511] width 114 height 11
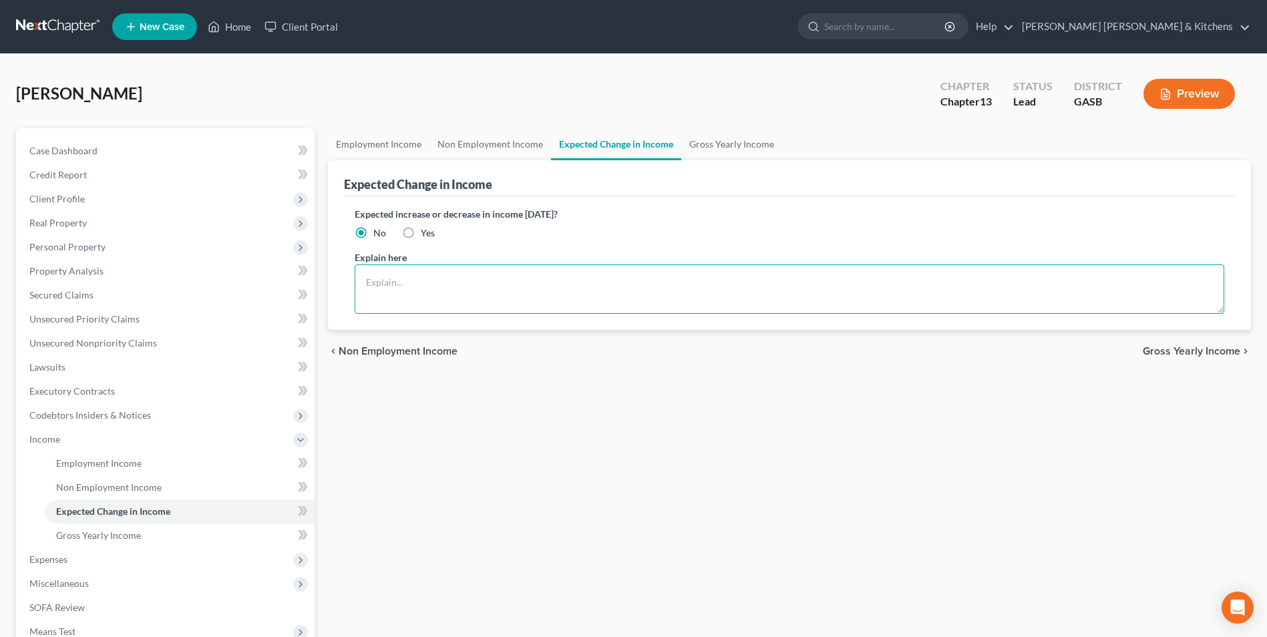
click at [367, 302] on textarea at bounding box center [790, 288] width 870 height 49
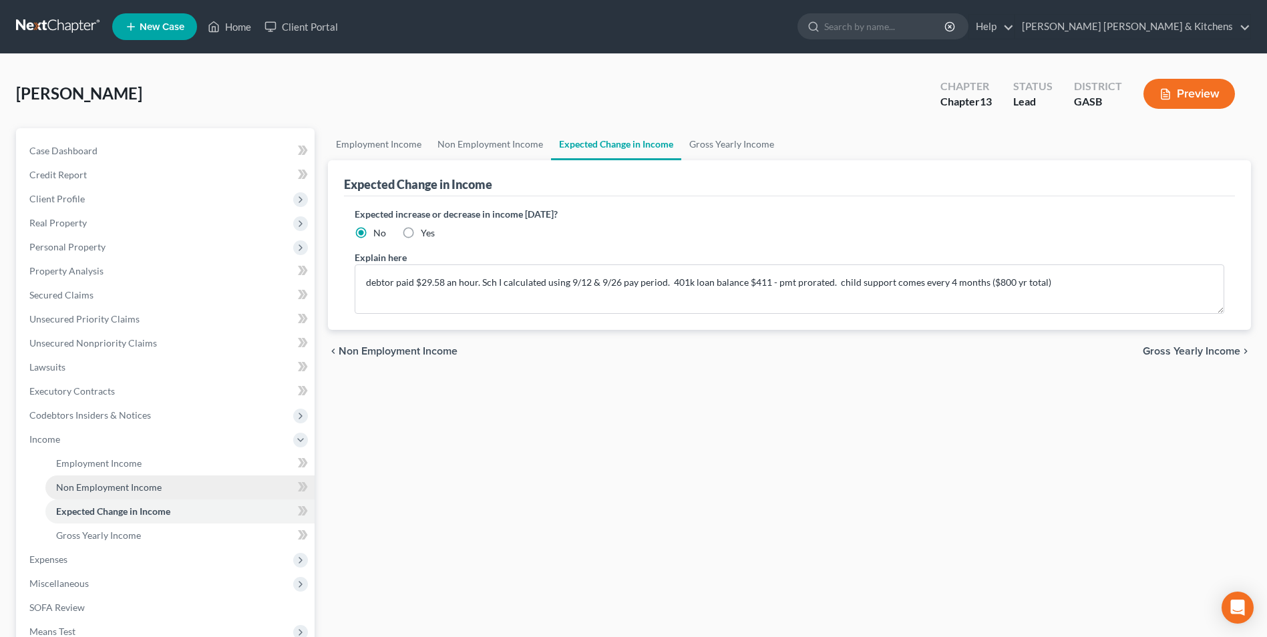
drag, startPoint x: 92, startPoint y: 486, endPoint x: 131, endPoint y: 480, distance: 39.9
click at [92, 486] on span "Non Employment Income" at bounding box center [109, 487] width 106 height 11
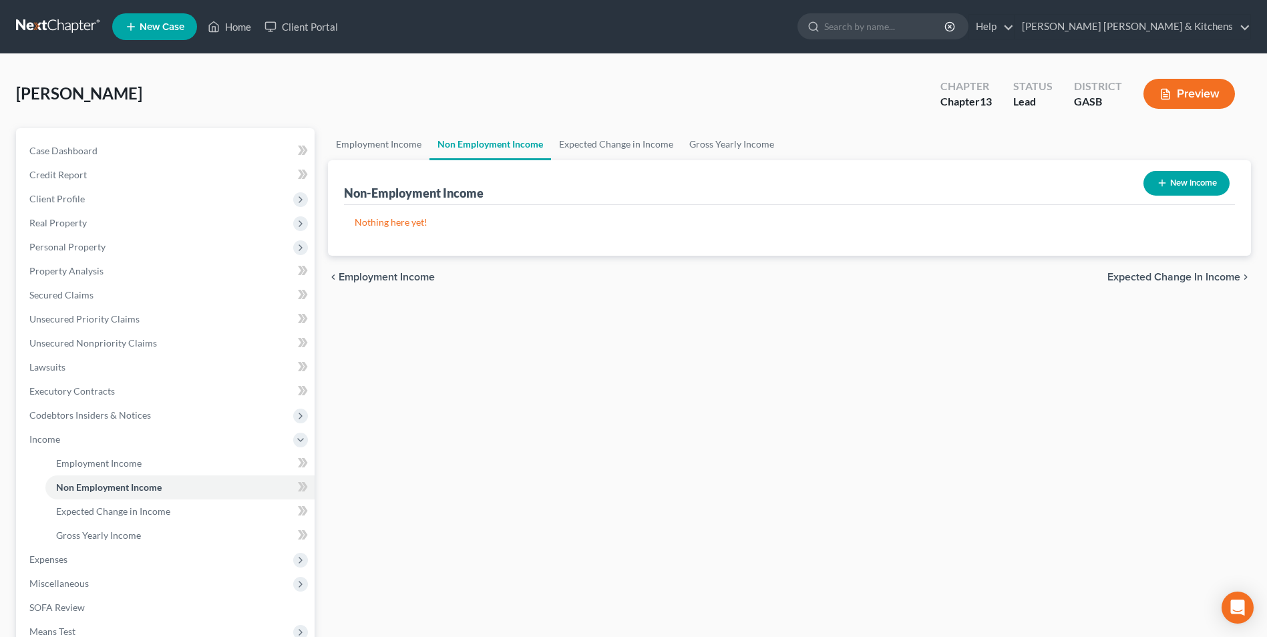
click at [1195, 182] on button "New Income" at bounding box center [1186, 183] width 86 height 25
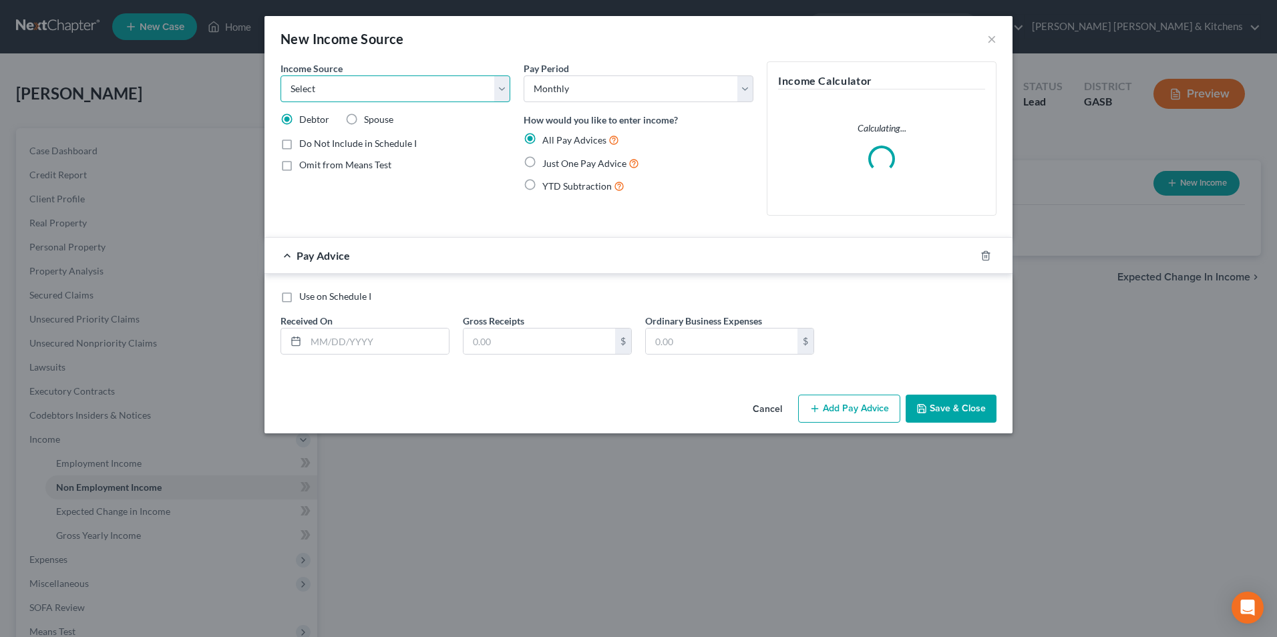
click at [361, 89] on select "Select Unemployment Disability (from employer) Pension Retirement Social Securi…" at bounding box center [396, 88] width 230 height 27
click at [281, 75] on select "Select Unemployment Disability (from employer) Pension Retirement Social Securi…" at bounding box center [396, 88] width 230 height 27
click at [542, 161] on label "Just One Pay Advice" at bounding box center [590, 163] width 97 height 15
click at [548, 161] on input "Just One Pay Advice" at bounding box center [552, 160] width 9 height 9
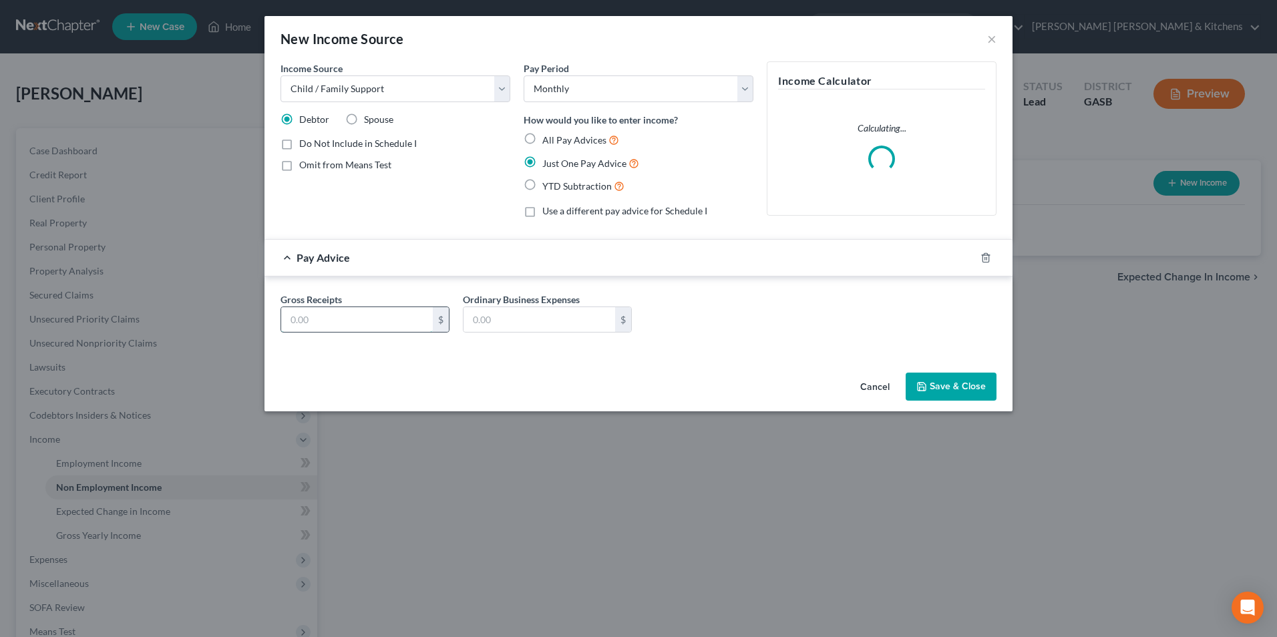
click at [367, 325] on input "text" at bounding box center [357, 319] width 152 height 25
click at [926, 385] on icon "button" at bounding box center [922, 387] width 8 height 8
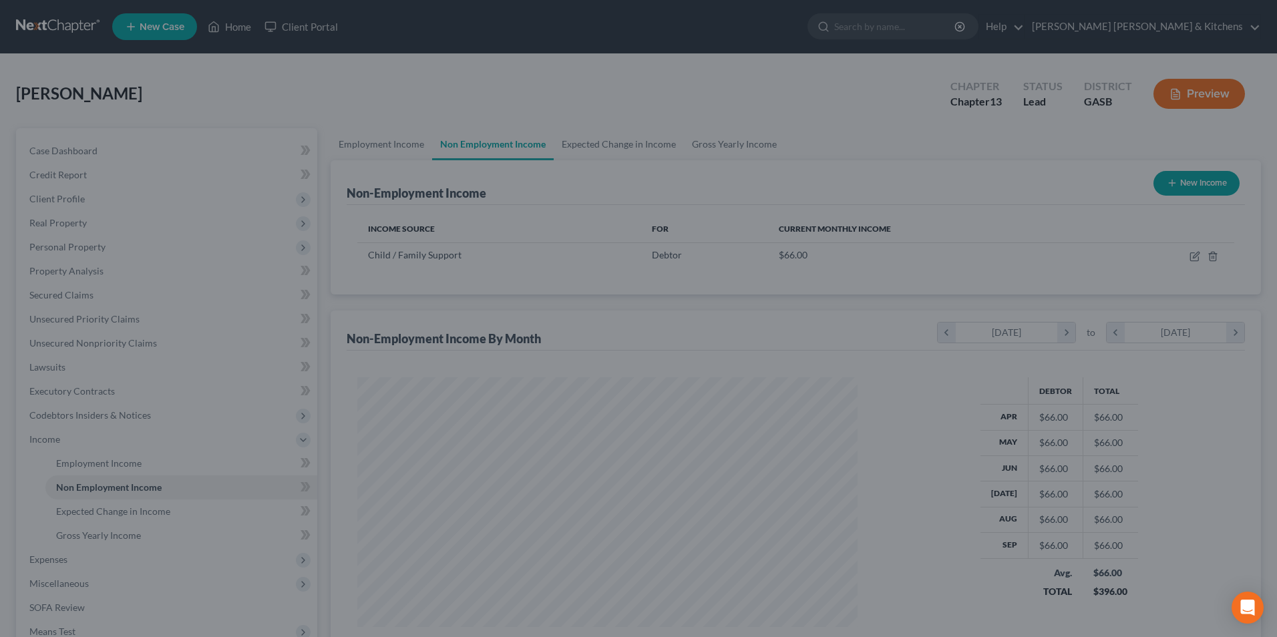
scroll to position [248, 522]
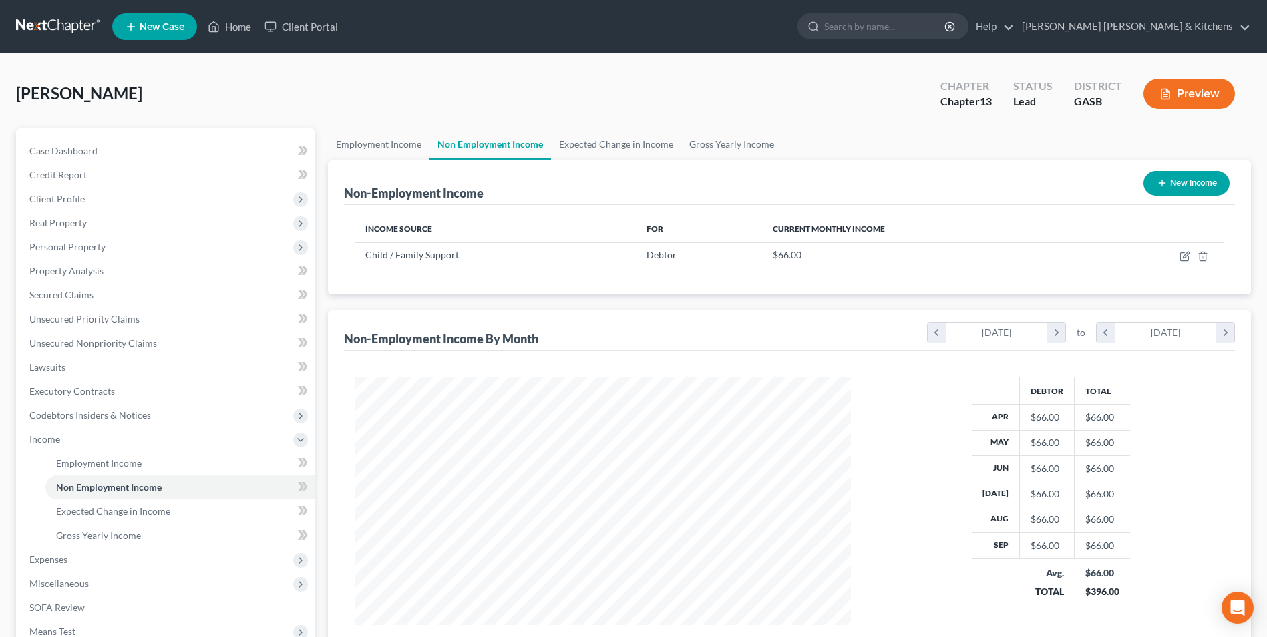
click at [1200, 188] on button "New Income" at bounding box center [1186, 183] width 86 height 25
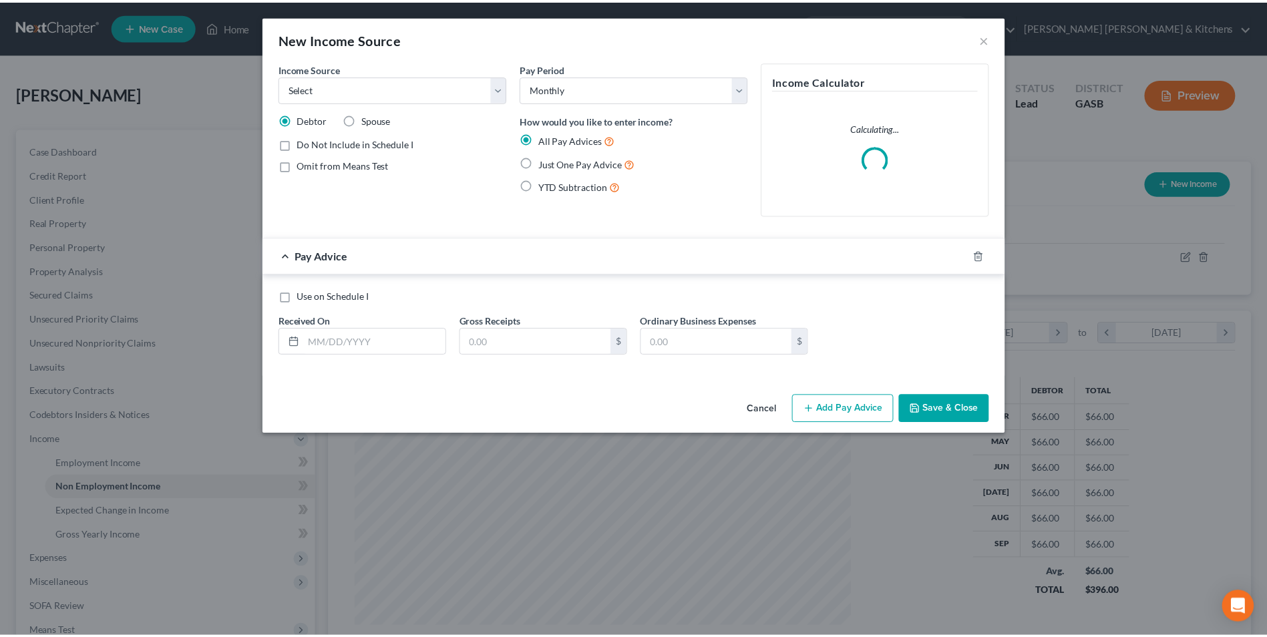
scroll to position [250, 528]
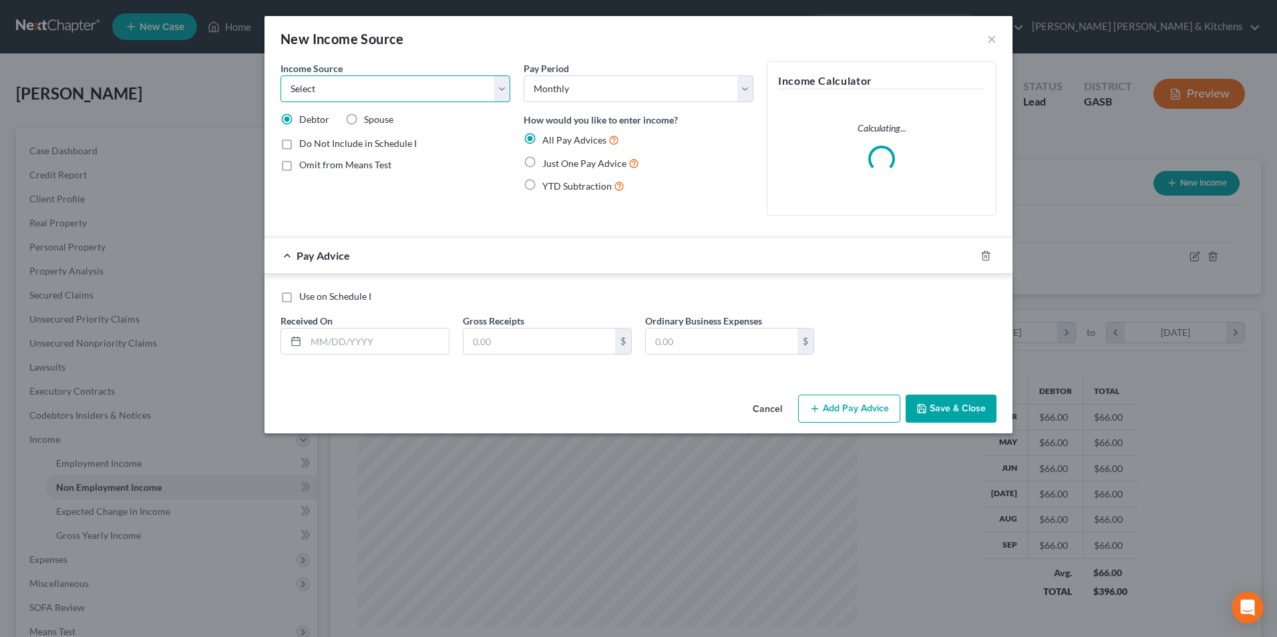
click at [350, 98] on select "Select Unemployment Disability (from employer) Pension Retirement Social Securi…" at bounding box center [396, 88] width 230 height 27
click at [281, 75] on select "Select Unemployment Disability (from employer) Pension Retirement Social Securi…" at bounding box center [396, 88] width 230 height 27
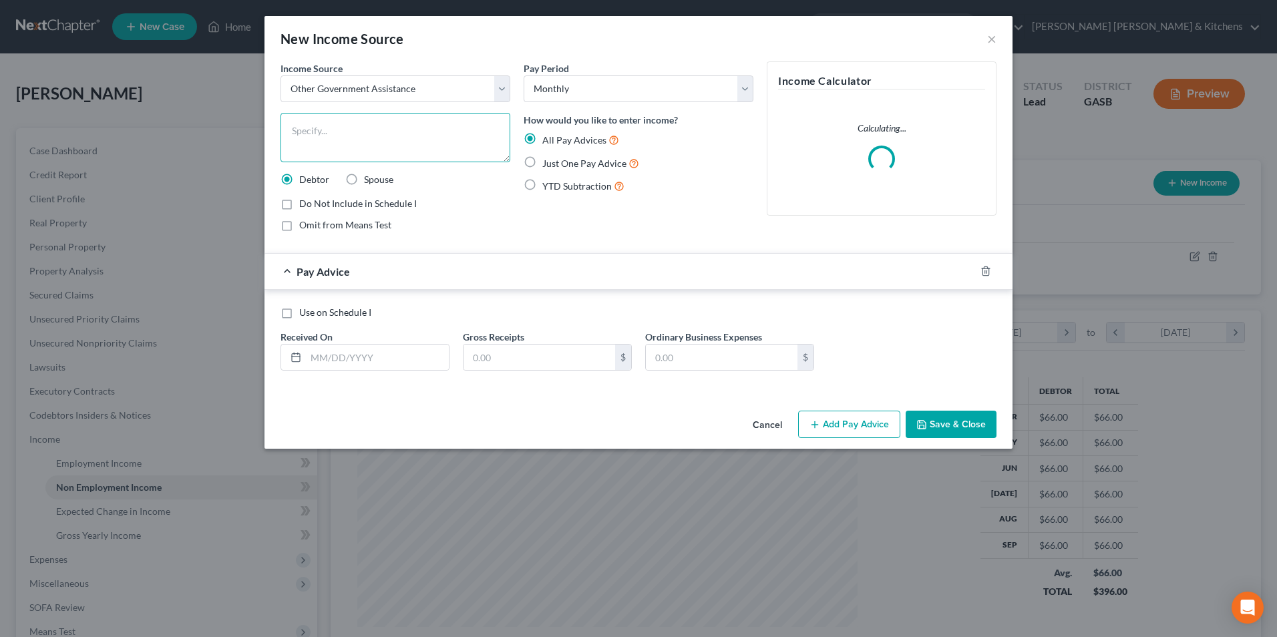
click at [323, 151] on textarea at bounding box center [396, 137] width 230 height 49
click at [299, 226] on label "Omit from Means Test" at bounding box center [345, 224] width 92 height 13
click at [305, 226] on input "Omit from Means Test" at bounding box center [309, 222] width 9 height 9
click at [542, 168] on label "Just One Pay Advice" at bounding box center [590, 163] width 97 height 15
click at [548, 164] on input "Just One Pay Advice" at bounding box center [552, 160] width 9 height 9
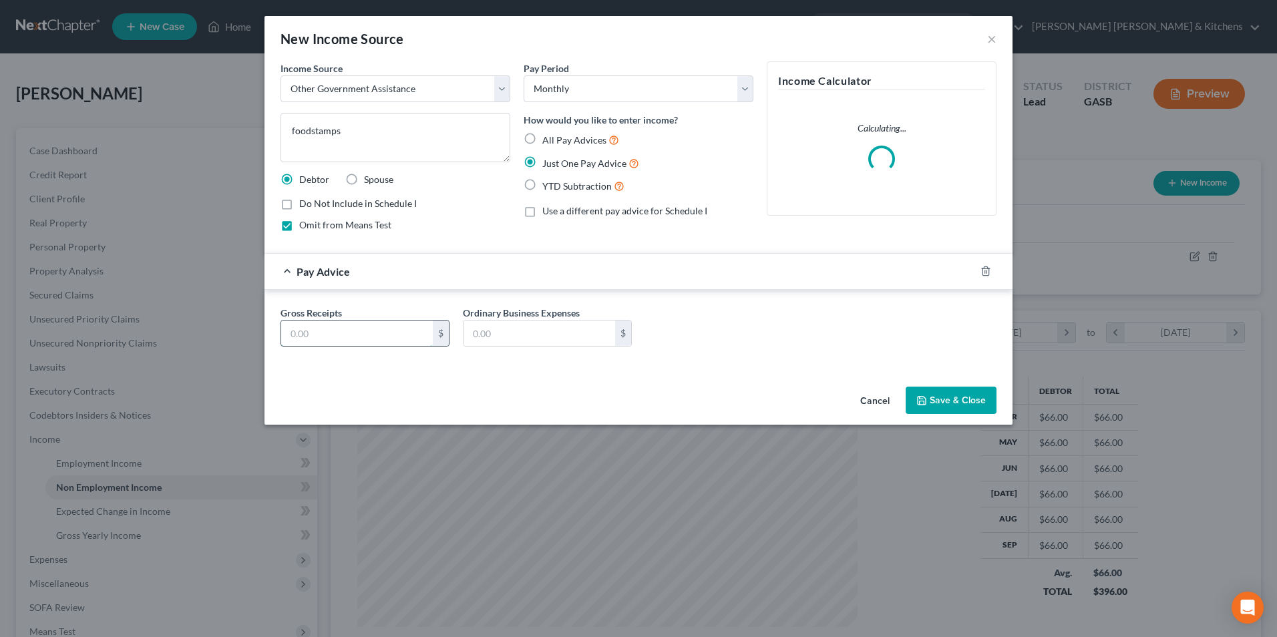
click at [397, 337] on input "text" at bounding box center [357, 333] width 152 height 25
click at [958, 401] on button "Save & Close" at bounding box center [951, 401] width 91 height 28
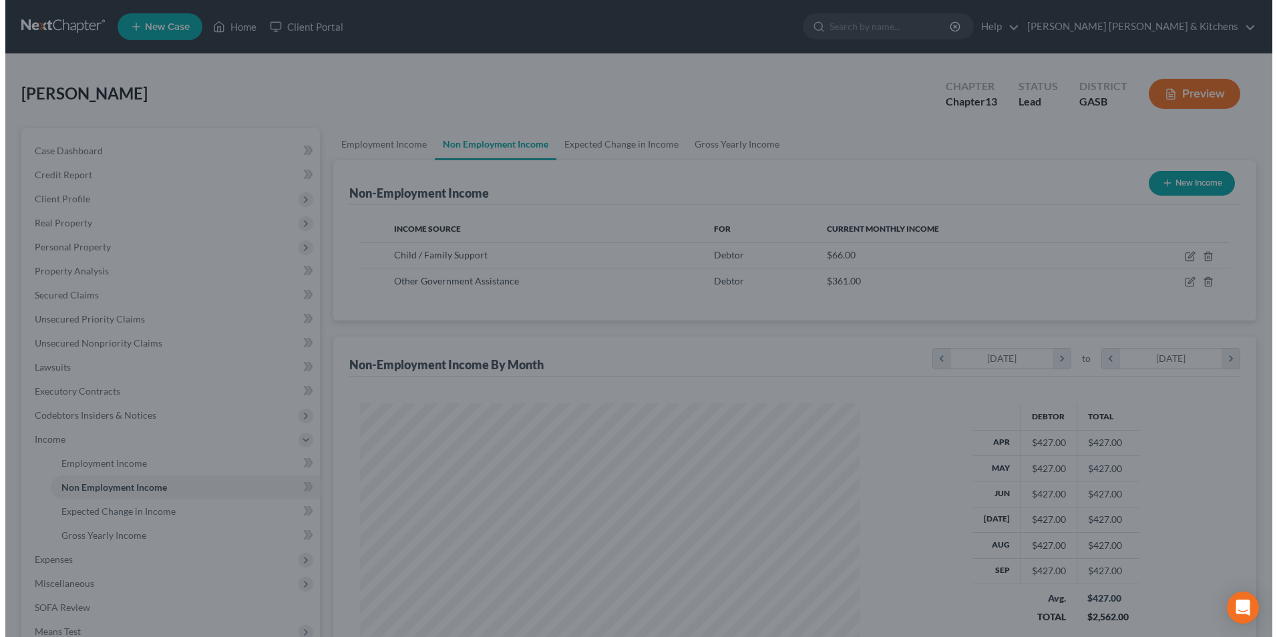
scroll to position [667641, 667366]
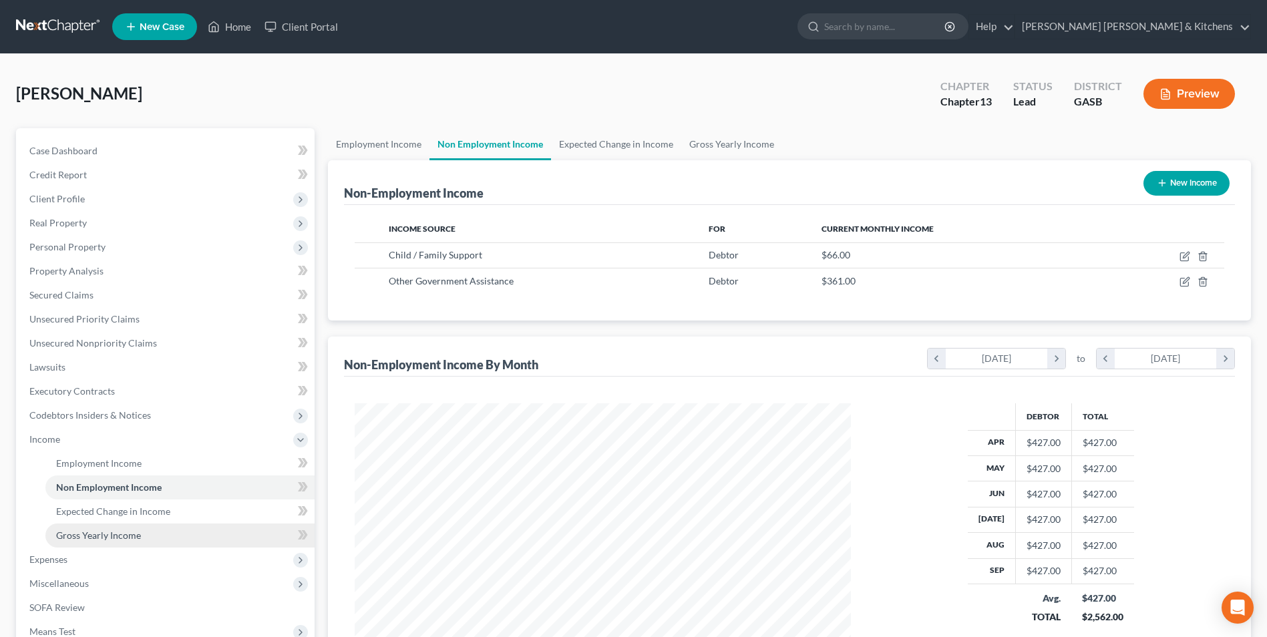
click at [75, 528] on link "Gross Yearly Income" at bounding box center [179, 536] width 269 height 24
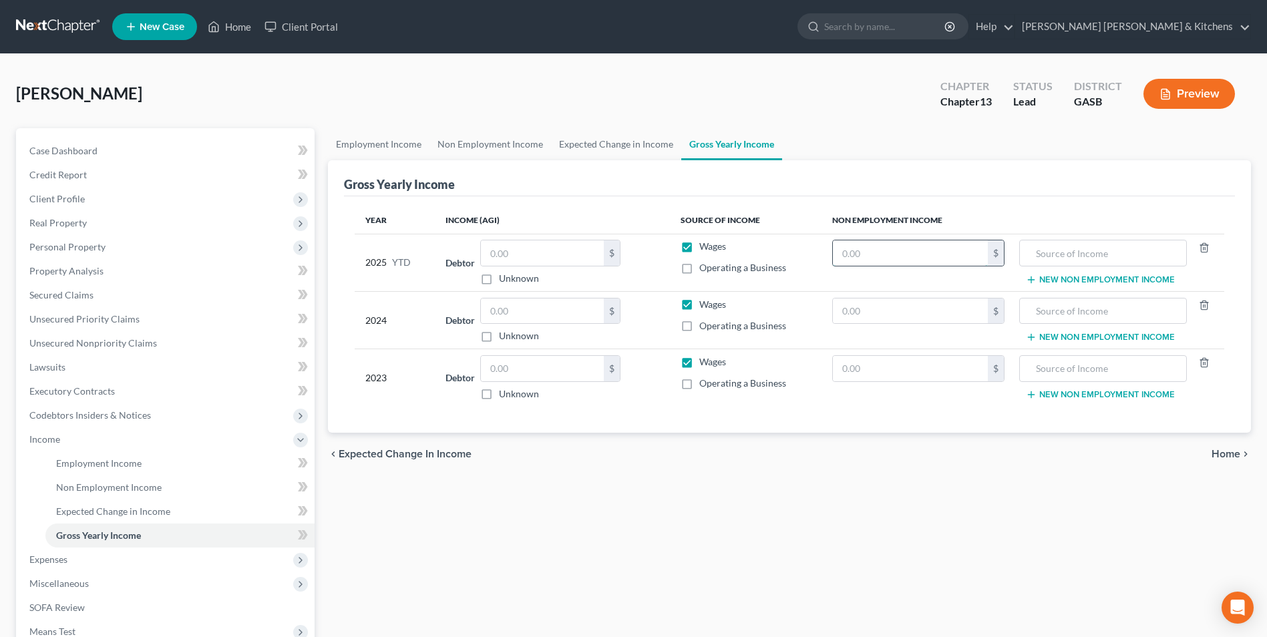
click at [958, 252] on input "text" at bounding box center [910, 252] width 155 height 25
click at [1056, 260] on input "text" at bounding box center [1103, 252] width 153 height 25
click at [1105, 279] on button "New Non Employment Income" at bounding box center [1100, 280] width 149 height 11
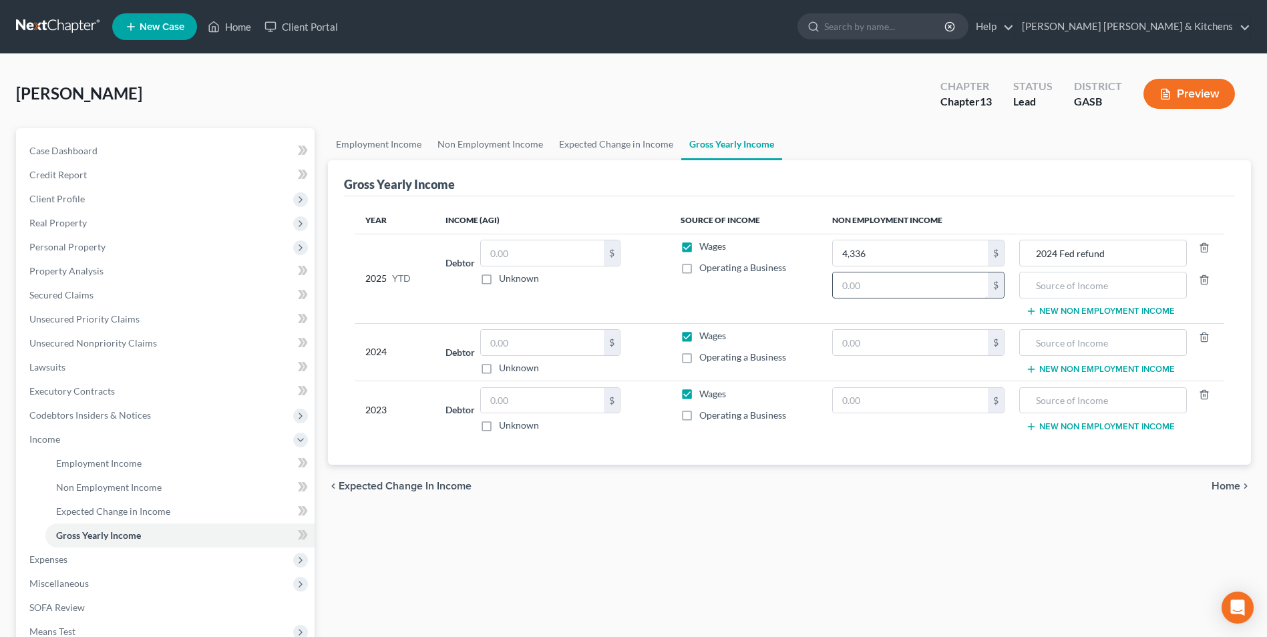
click at [918, 279] on input "text" at bounding box center [910, 284] width 155 height 25
click at [1066, 287] on input "text" at bounding box center [1103, 284] width 153 height 25
click at [917, 345] on input "text" at bounding box center [910, 342] width 155 height 25
click at [1112, 353] on input "text" at bounding box center [1103, 342] width 153 height 25
click at [1062, 368] on button "New Non Employment Income" at bounding box center [1100, 369] width 149 height 11
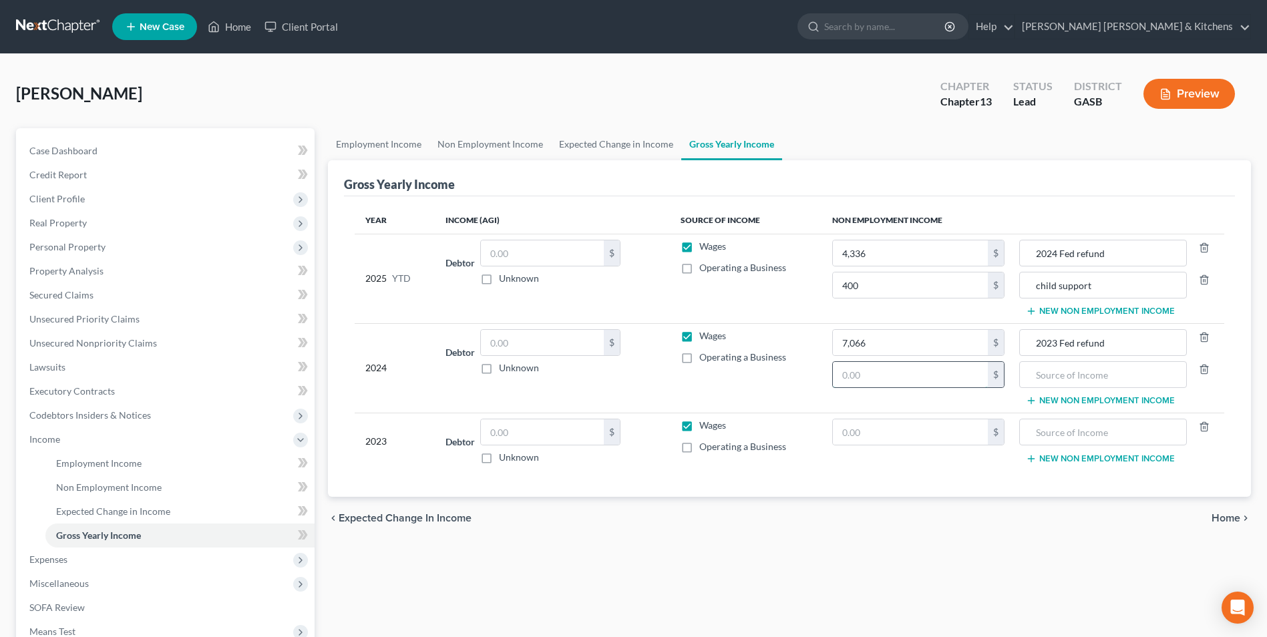
click at [946, 380] on input "text" at bounding box center [910, 374] width 155 height 25
click at [1041, 381] on input "text" at bounding box center [1103, 374] width 153 height 25
click at [894, 439] on input "text" at bounding box center [910, 431] width 155 height 25
click at [1049, 435] on input "text" at bounding box center [1103, 431] width 153 height 25
click at [1073, 305] on td "2024 Fed refund child support New Non Employment Income" at bounding box center [1120, 278] width 210 height 89
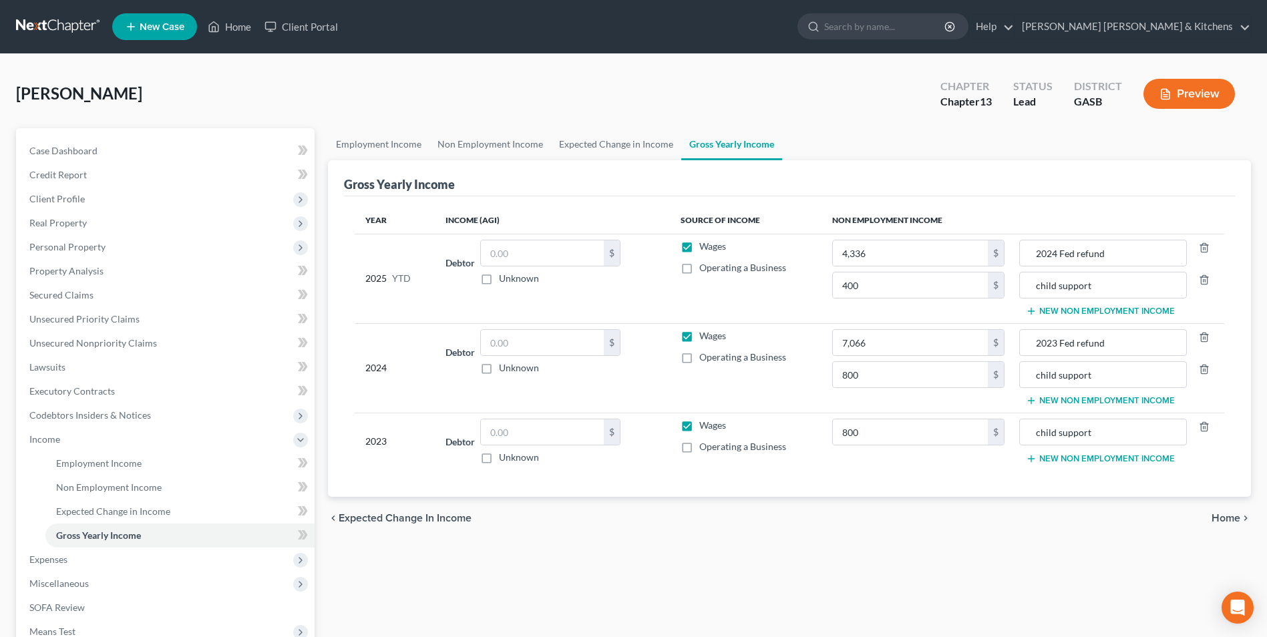
click at [1047, 308] on button "New Non Employment Income" at bounding box center [1100, 311] width 149 height 11
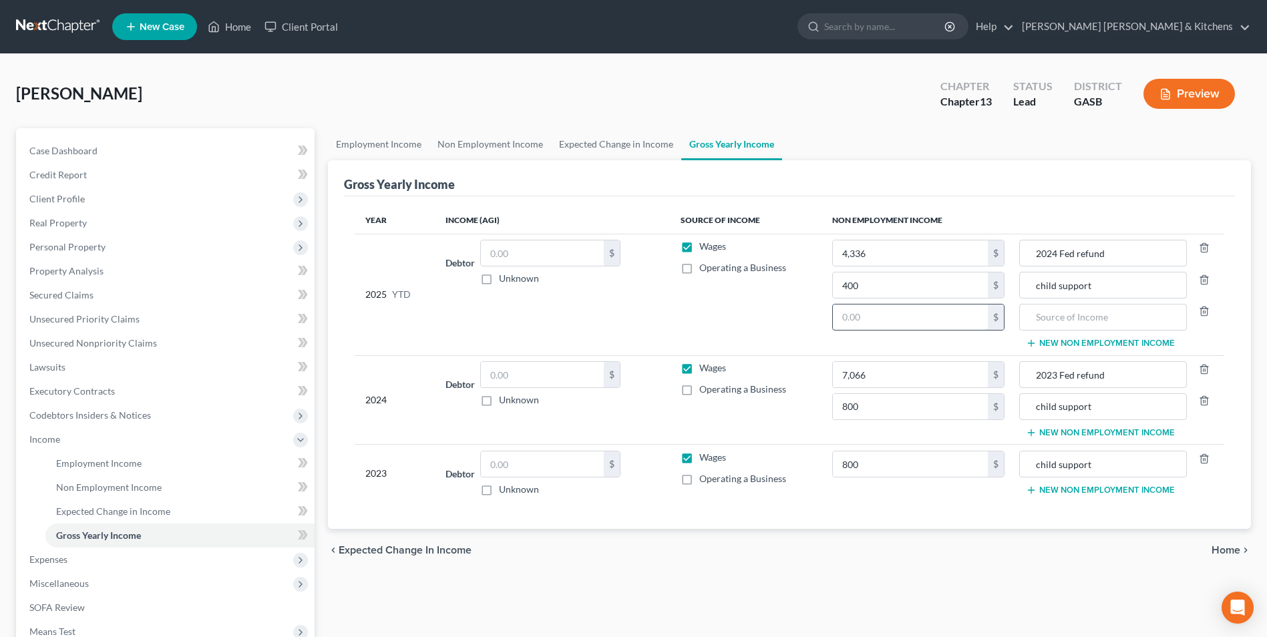
click at [953, 318] on input "text" at bounding box center [910, 317] width 155 height 25
click at [1077, 314] on input "text" at bounding box center [1103, 317] width 153 height 25
click at [545, 456] on input "text" at bounding box center [542, 463] width 123 height 25
click at [515, 381] on input "text" at bounding box center [542, 374] width 123 height 25
click at [510, 254] on input "text" at bounding box center [542, 252] width 123 height 25
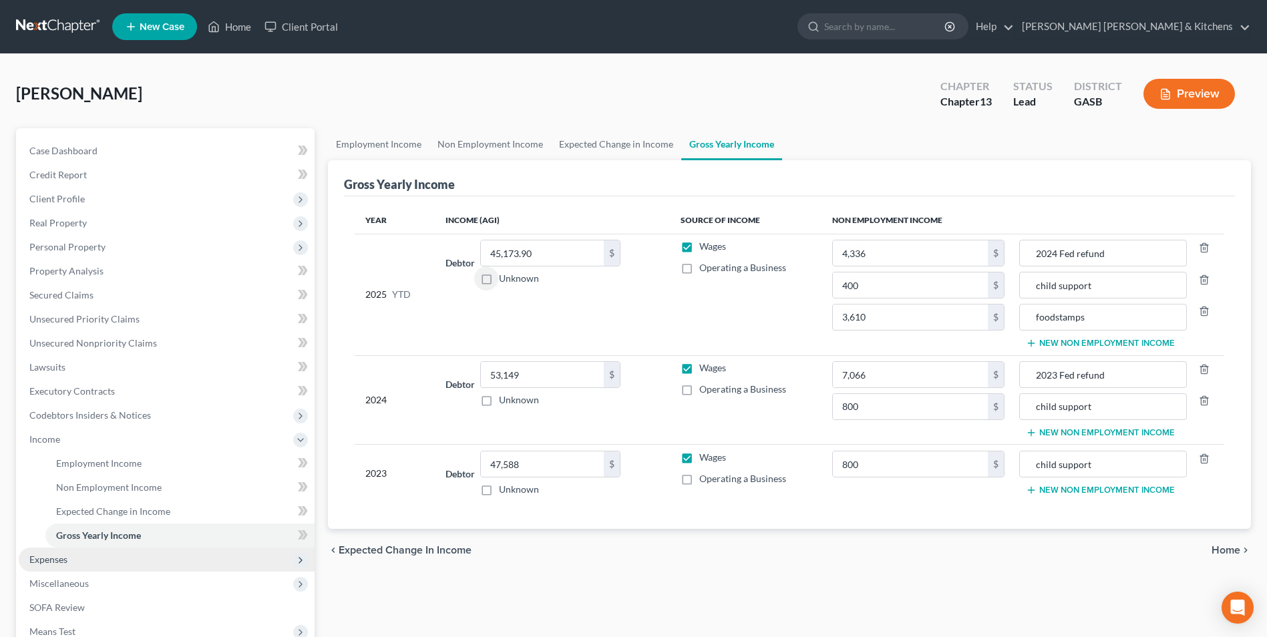
click at [64, 560] on span "Expenses" at bounding box center [48, 559] width 38 height 11
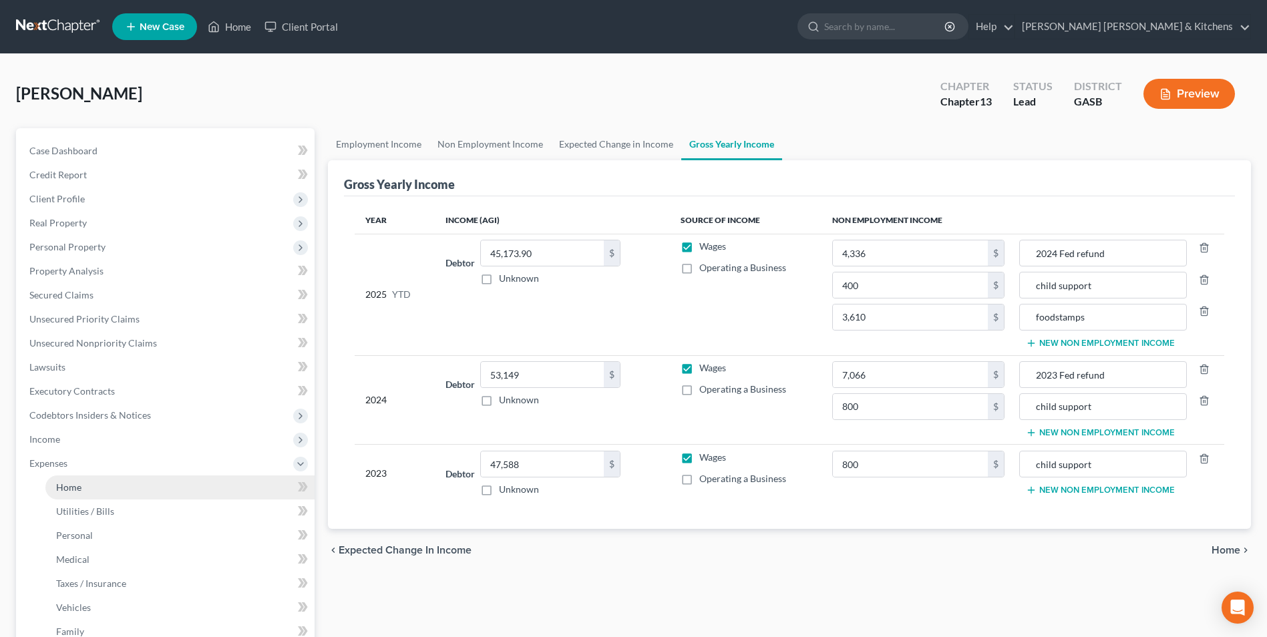
click at [71, 497] on link "Home" at bounding box center [179, 488] width 269 height 24
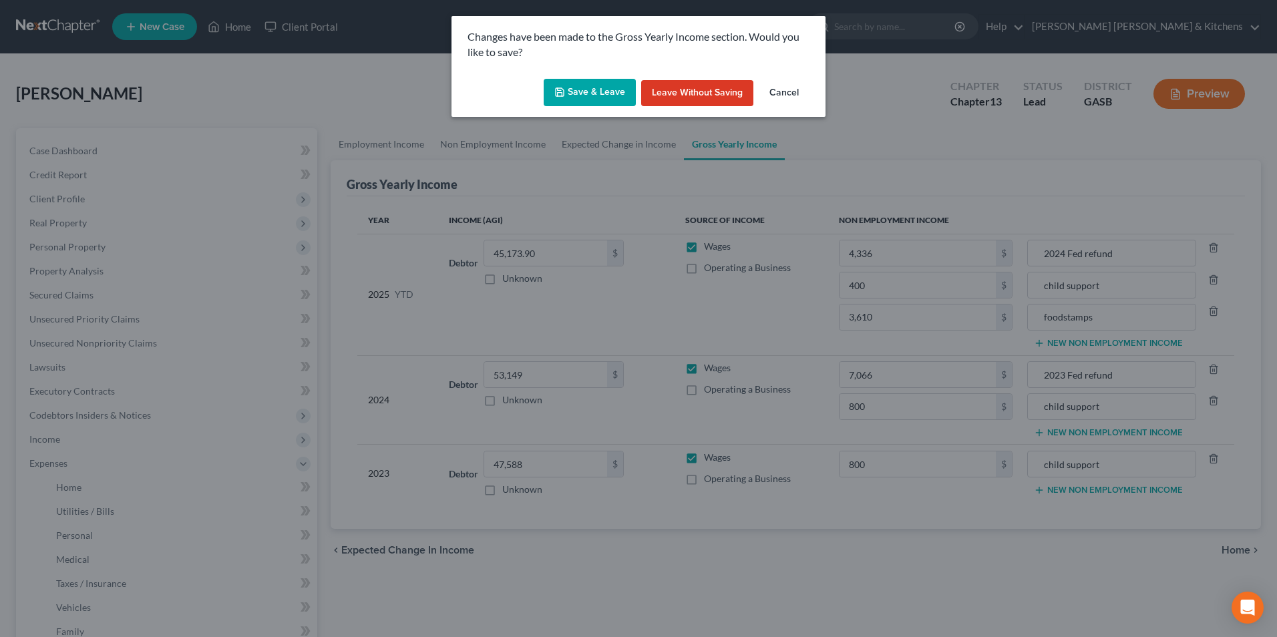
click at [587, 94] on button "Save & Leave" at bounding box center [590, 93] width 92 height 28
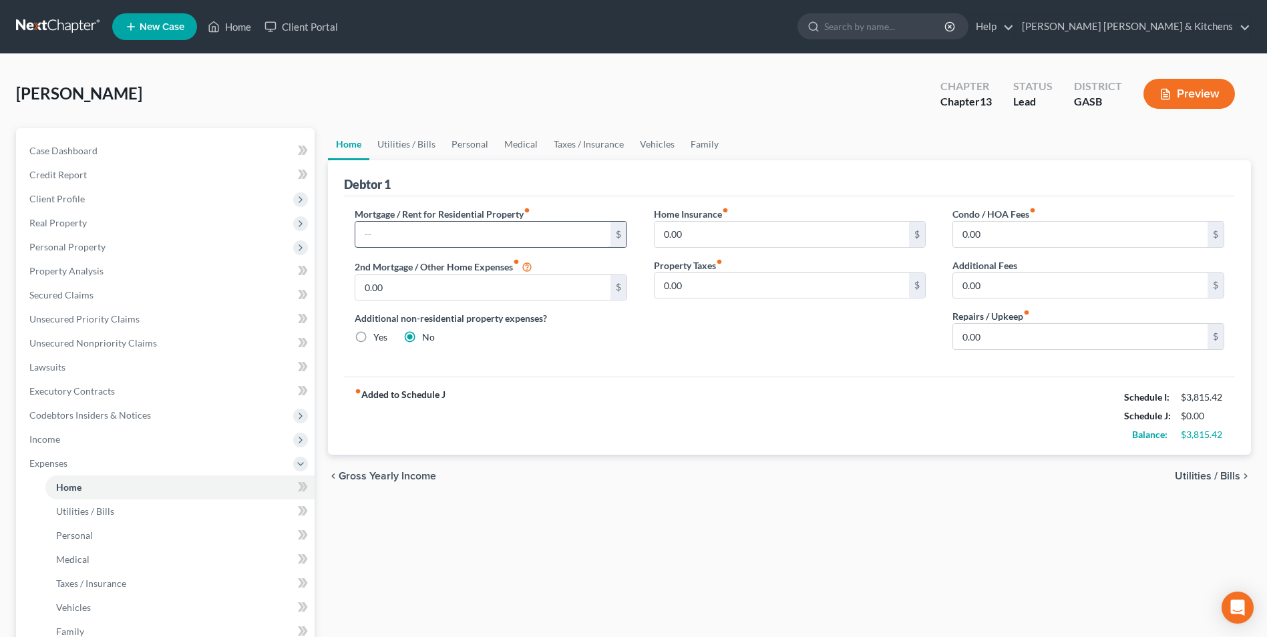
click at [382, 243] on input "text" at bounding box center [482, 234] width 254 height 25
click at [1220, 472] on span "Utilities / Bills" at bounding box center [1207, 476] width 65 height 11
type input "0.00"
radio input "true"
type input "0.00"
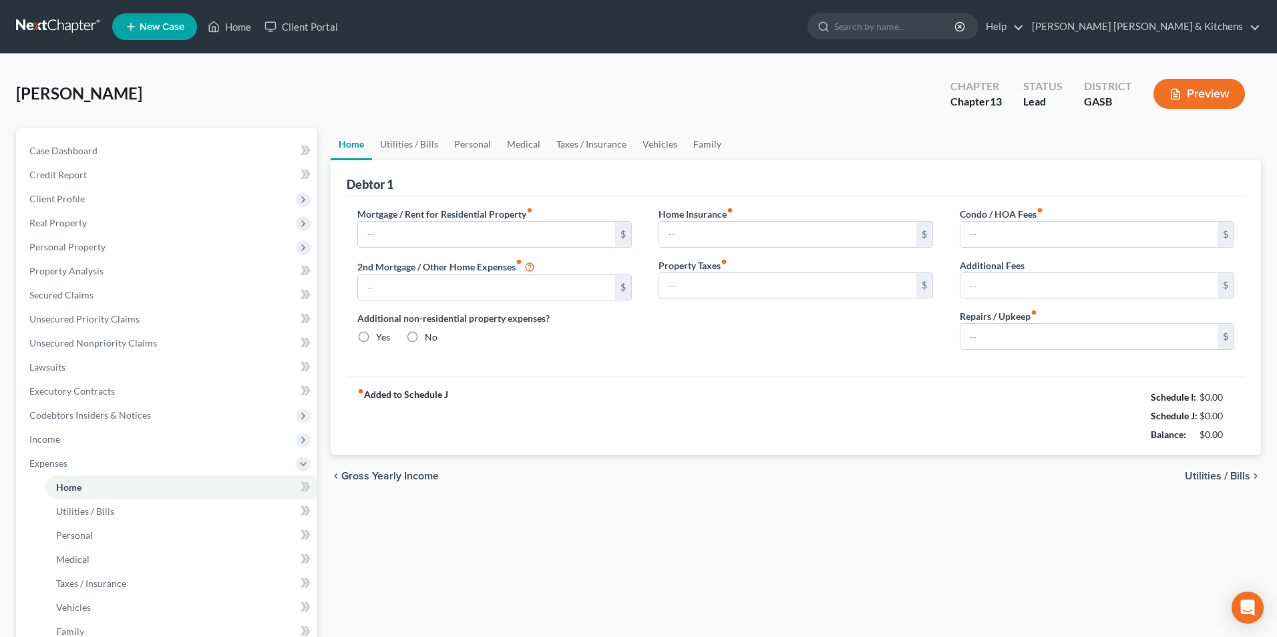
type input "0.00"
click at [542, 234] on input "text" at bounding box center [482, 234] width 254 height 25
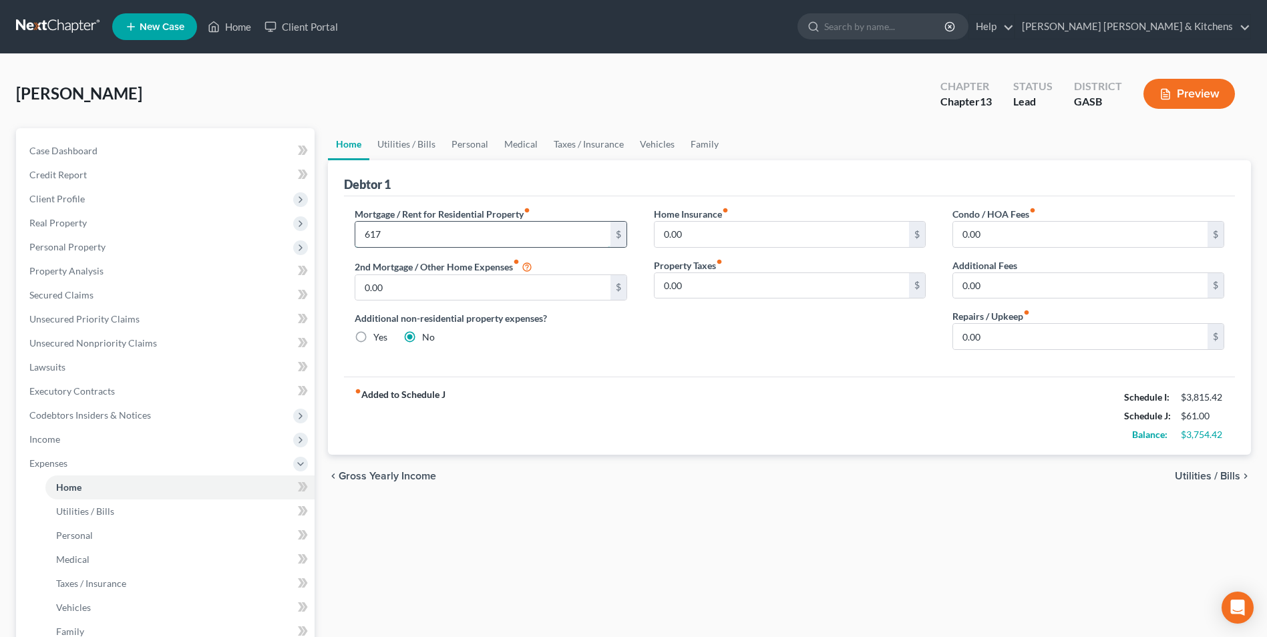
type input "617"
click at [1208, 472] on span "Utilities / Bills" at bounding box center [1207, 476] width 65 height 11
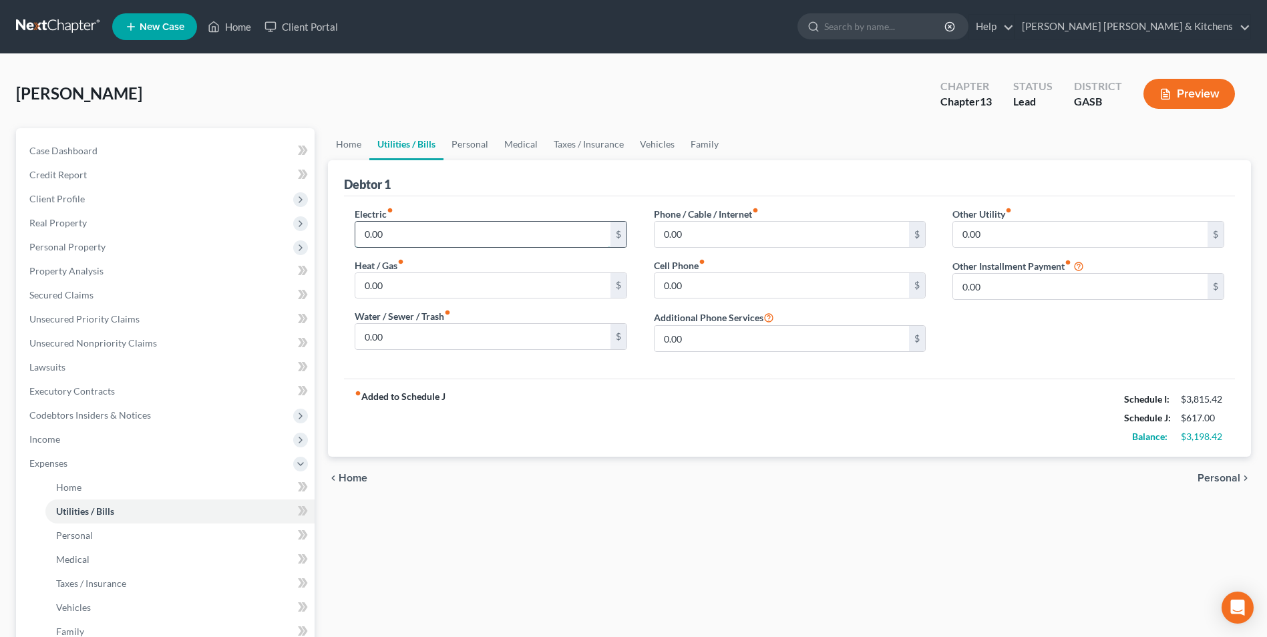
click at [419, 229] on input "0.00" at bounding box center [482, 234] width 254 height 25
type input "280.00"
type input "65"
type input "315"
click at [1009, 241] on input "0.00" at bounding box center [1080, 234] width 254 height 25
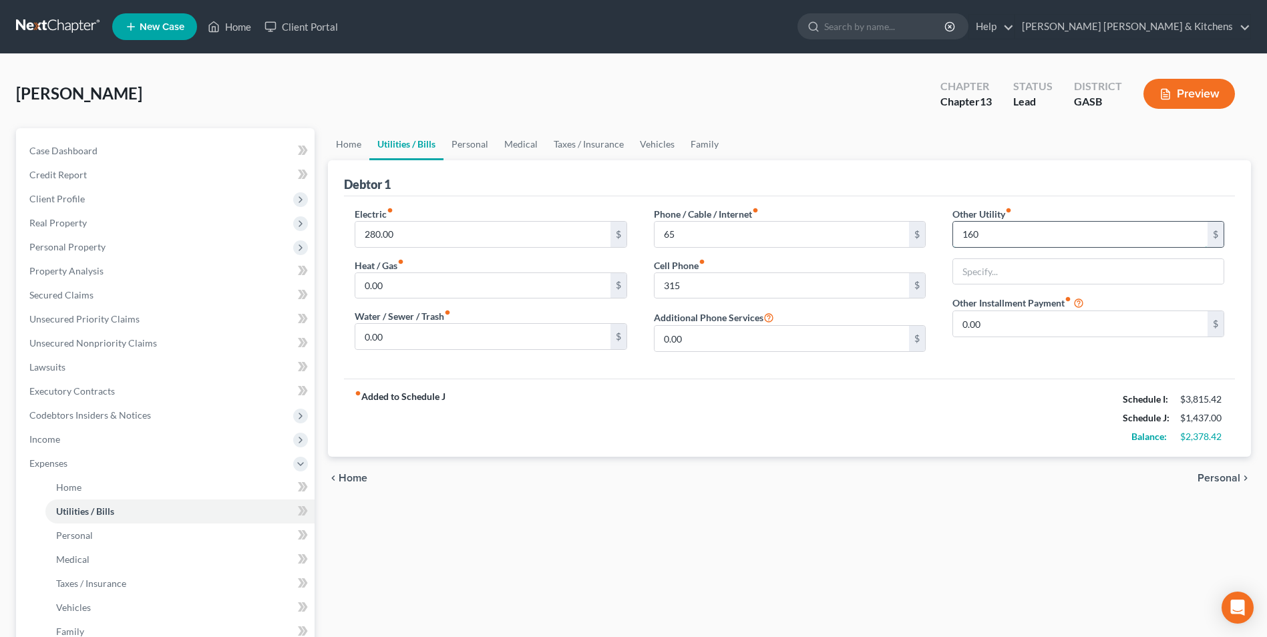
type input "160"
click at [1013, 282] on input "security $150; streaming $100" at bounding box center [1088, 271] width 270 height 25
type input "security $110; streaming $50"
click at [1210, 476] on span "Personal" at bounding box center [1219, 478] width 43 height 11
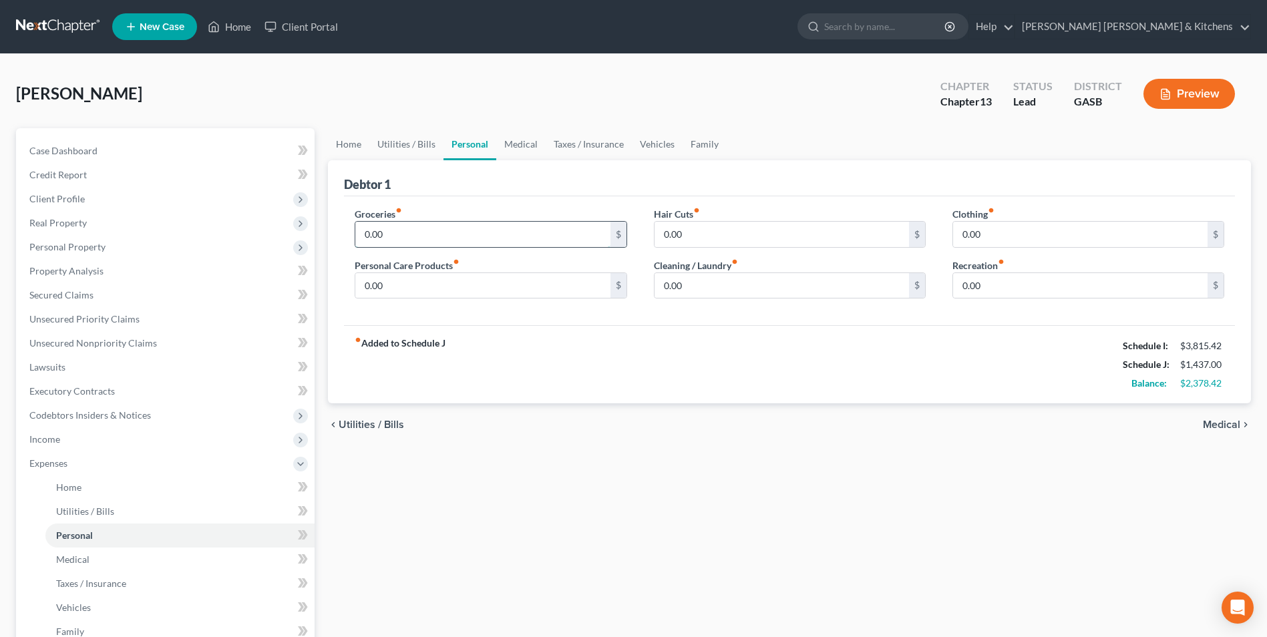
click at [403, 239] on input "0.00" at bounding box center [482, 234] width 254 height 25
type input "300"
type input "200"
click at [1236, 426] on span "Medical" at bounding box center [1221, 424] width 37 height 11
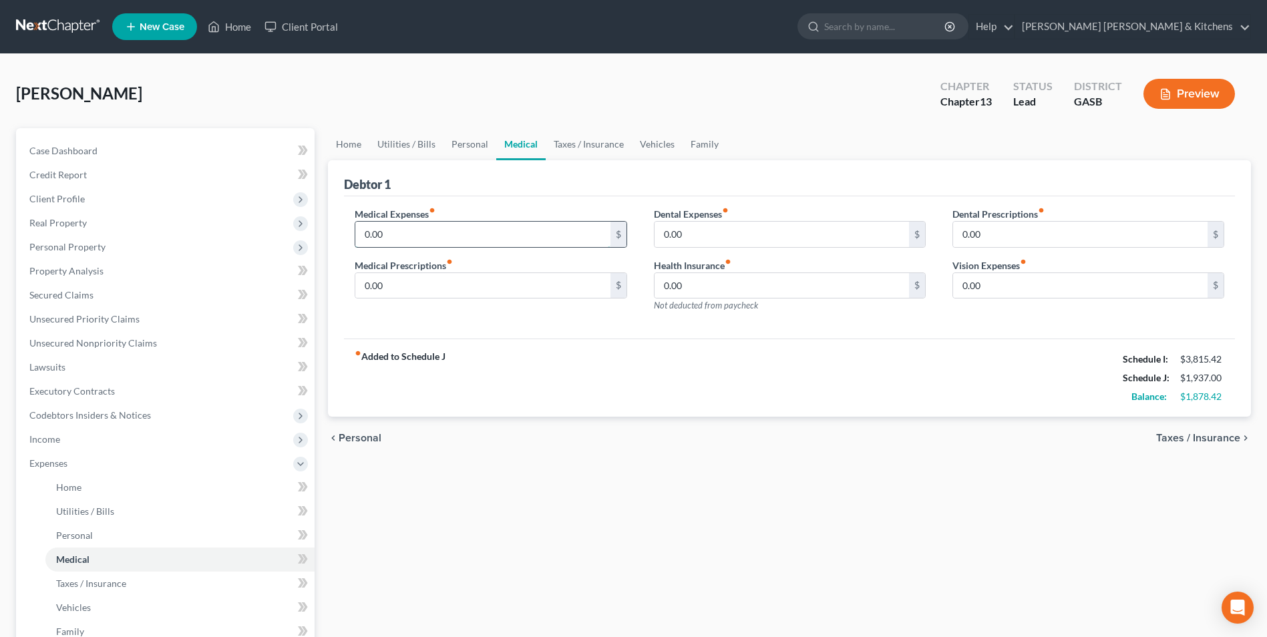
click at [387, 236] on input "0.00" at bounding box center [482, 234] width 254 height 25
type input "100"
type input "40"
type input "36"
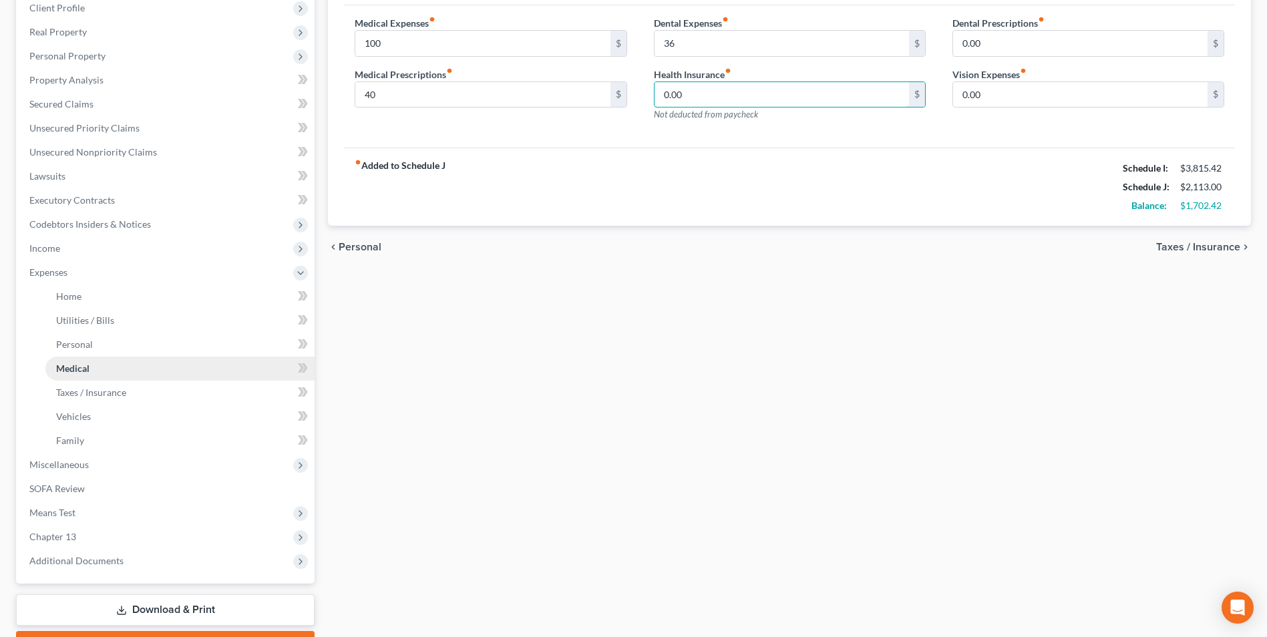
scroll to position [200, 0]
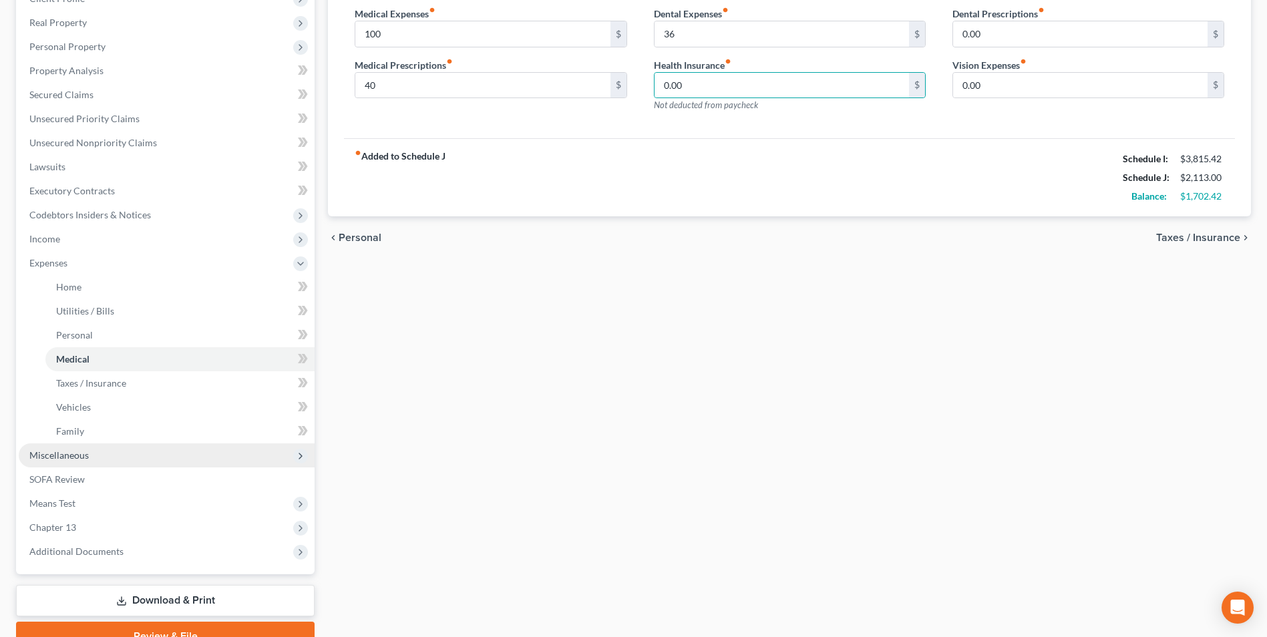
click at [73, 456] on span "Miscellaneous" at bounding box center [58, 454] width 59 height 11
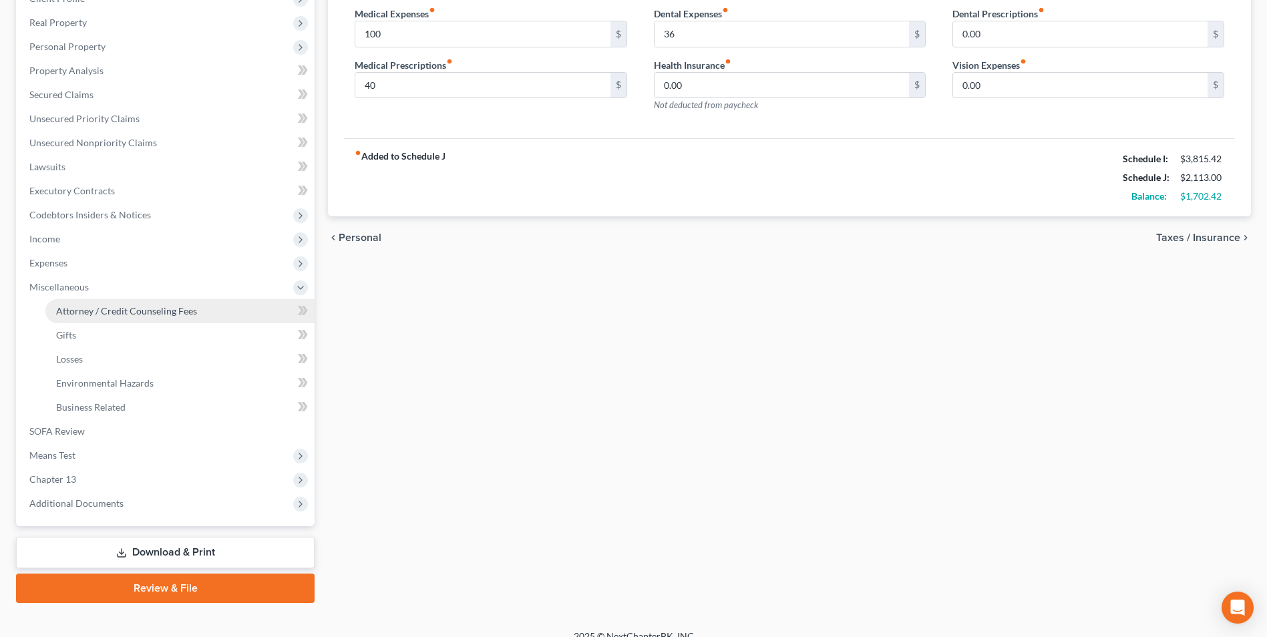
click at [87, 311] on span "Attorney / Credit Counseling Fees" at bounding box center [126, 310] width 141 height 11
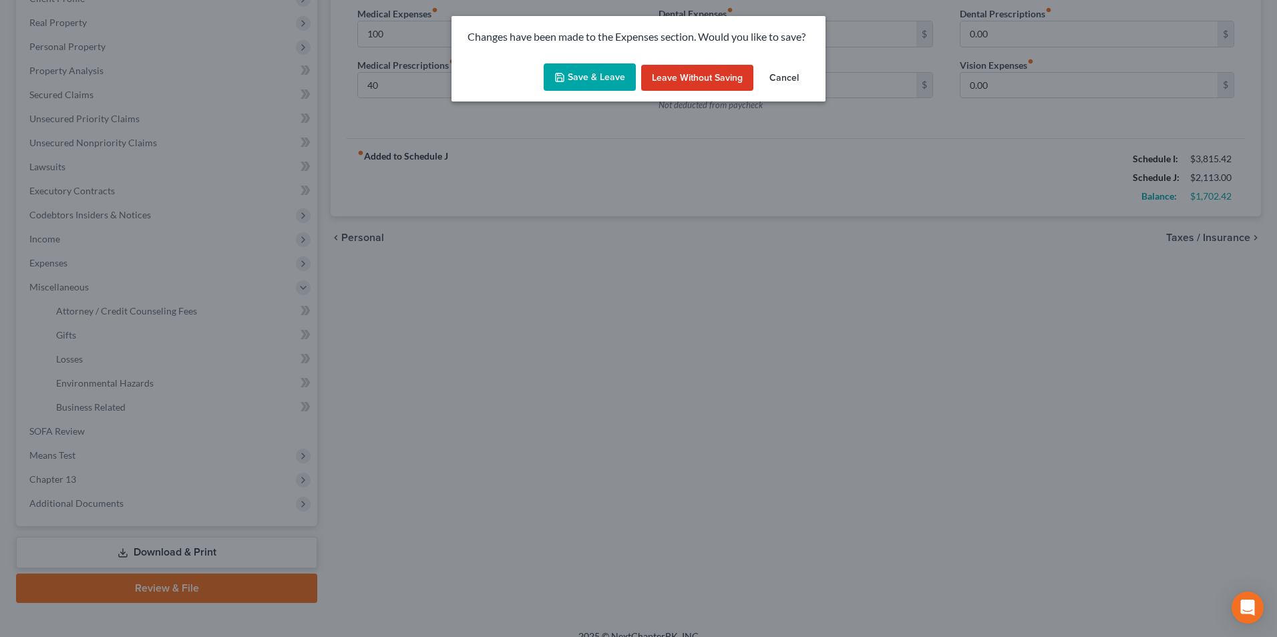
click at [575, 77] on button "Save & Leave" at bounding box center [590, 77] width 92 height 28
type input "100.00"
type input "40.00"
type input "36.00"
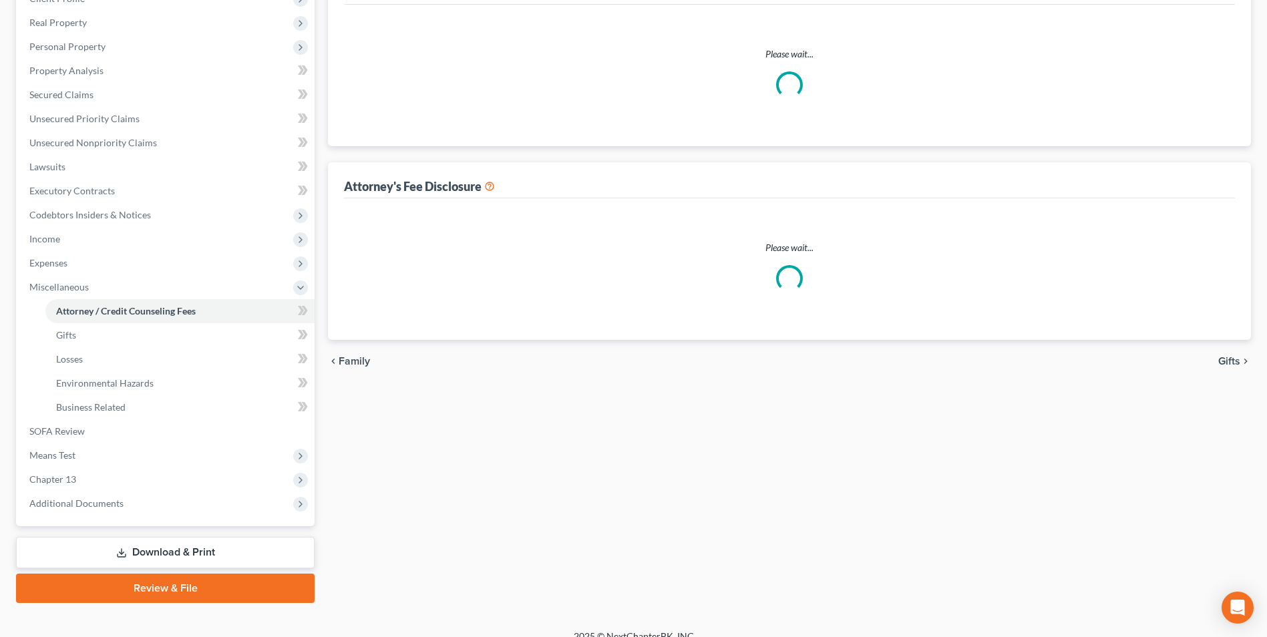
select select "0"
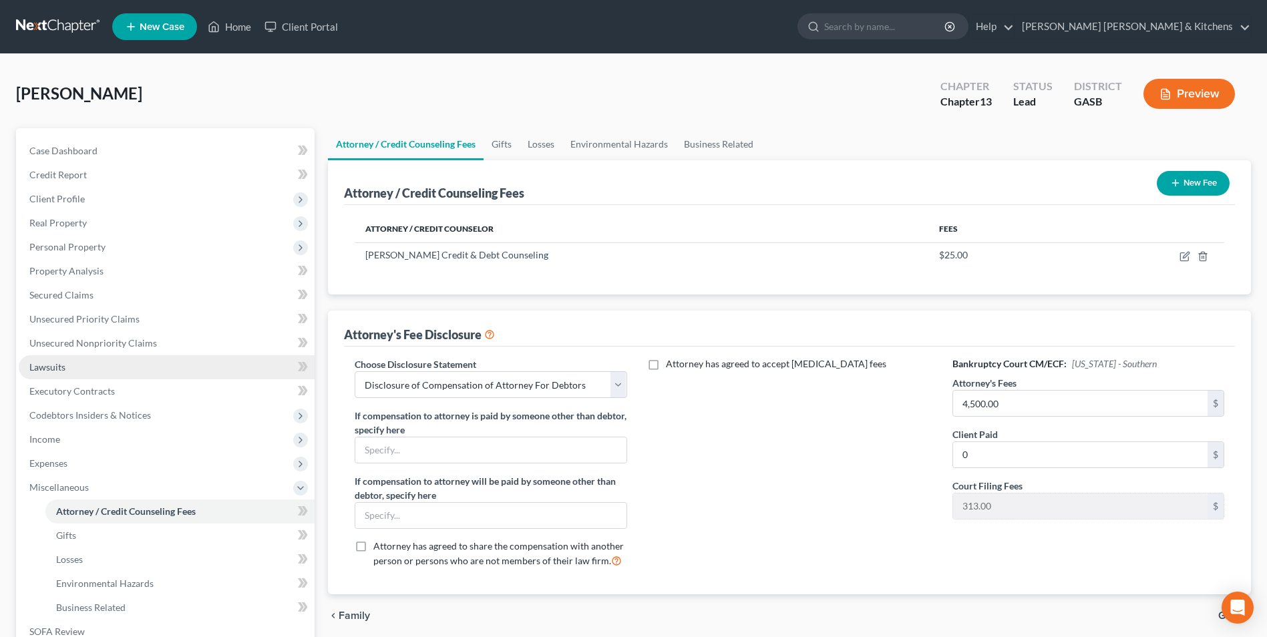
click at [57, 374] on link "Lawsuits" at bounding box center [167, 367] width 296 height 24
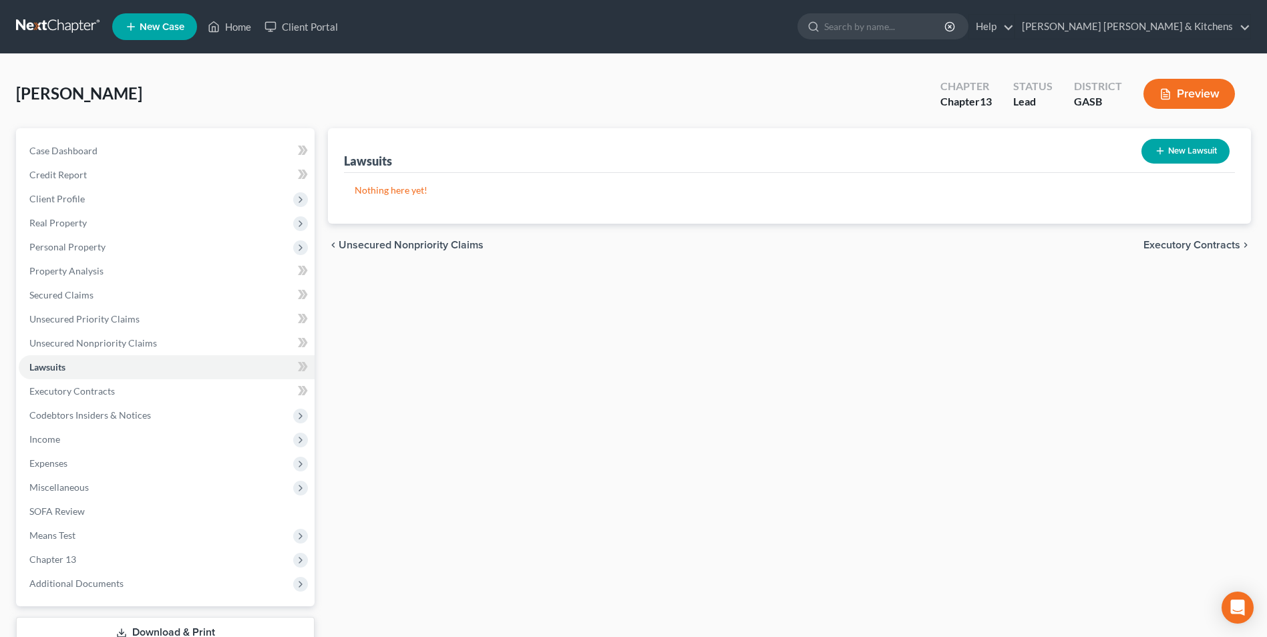
click at [1163, 154] on icon "button" at bounding box center [1160, 151] width 11 height 11
select select "0"
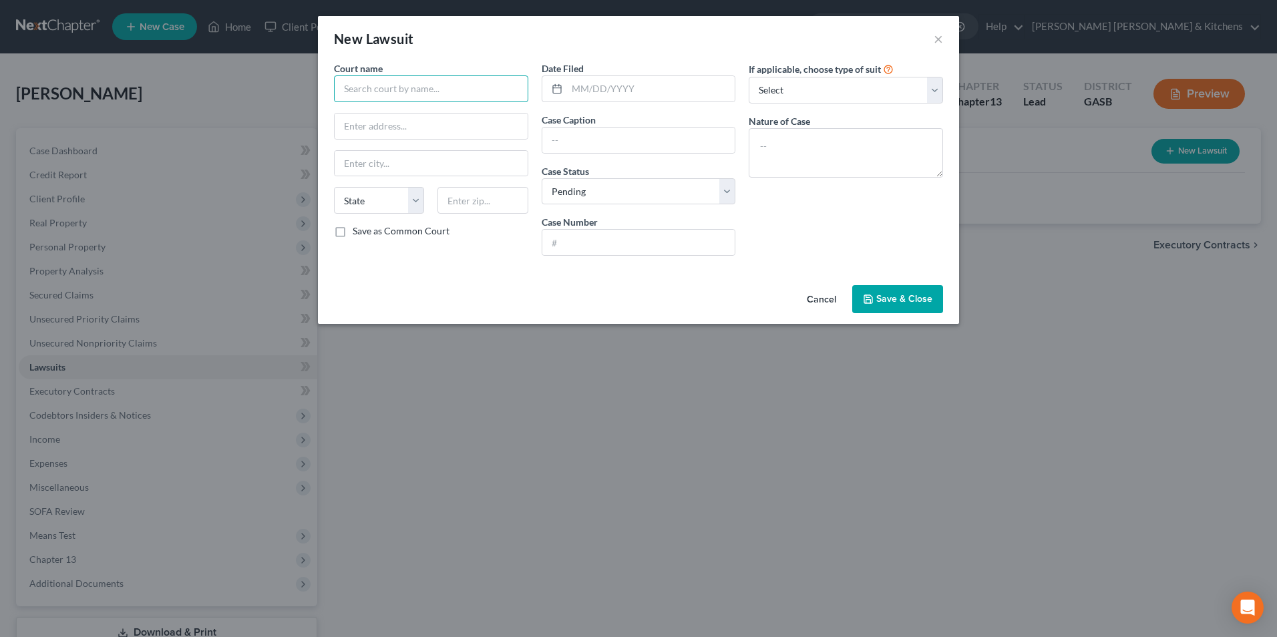
click at [401, 94] on input "text" at bounding box center [431, 88] width 194 height 27
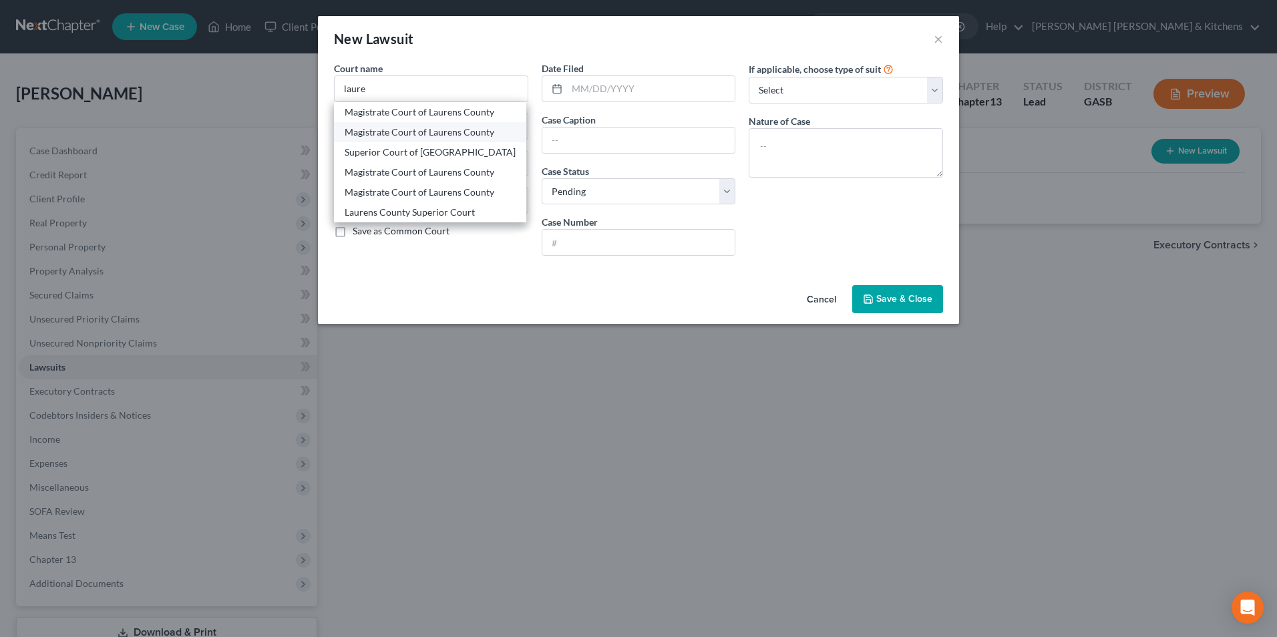
click at [401, 140] on div "Magistrate Court of Laurens County" at bounding box center [430, 132] width 192 height 20
type input "Magistrate Court of Laurens County"
type input "101 N Jefferson Street"
type input "[GEOGRAPHIC_DATA]"
select select "10"
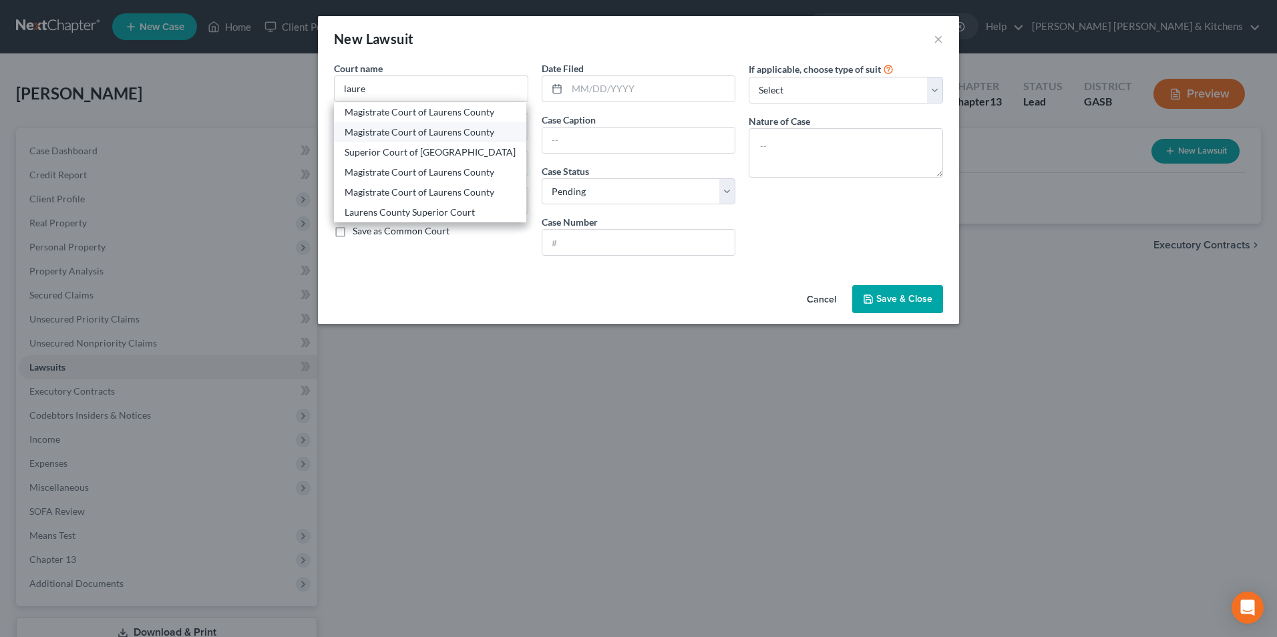
type input "31021"
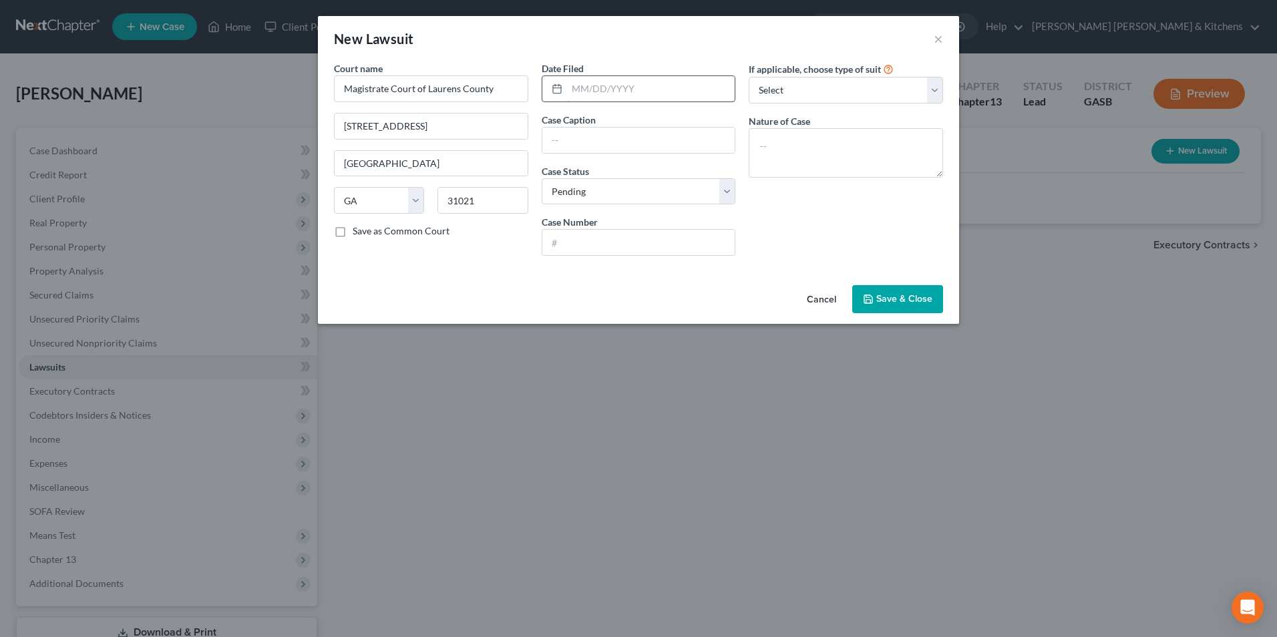
click at [653, 96] on input "text" at bounding box center [651, 88] width 168 height 25
type input "08/20/2024"
type input "LVNV Funding LLC as successor in interest to Credit One Bank NA"
click at [639, 240] on input "text" at bounding box center [638, 242] width 193 height 25
type input "MC24-1047"
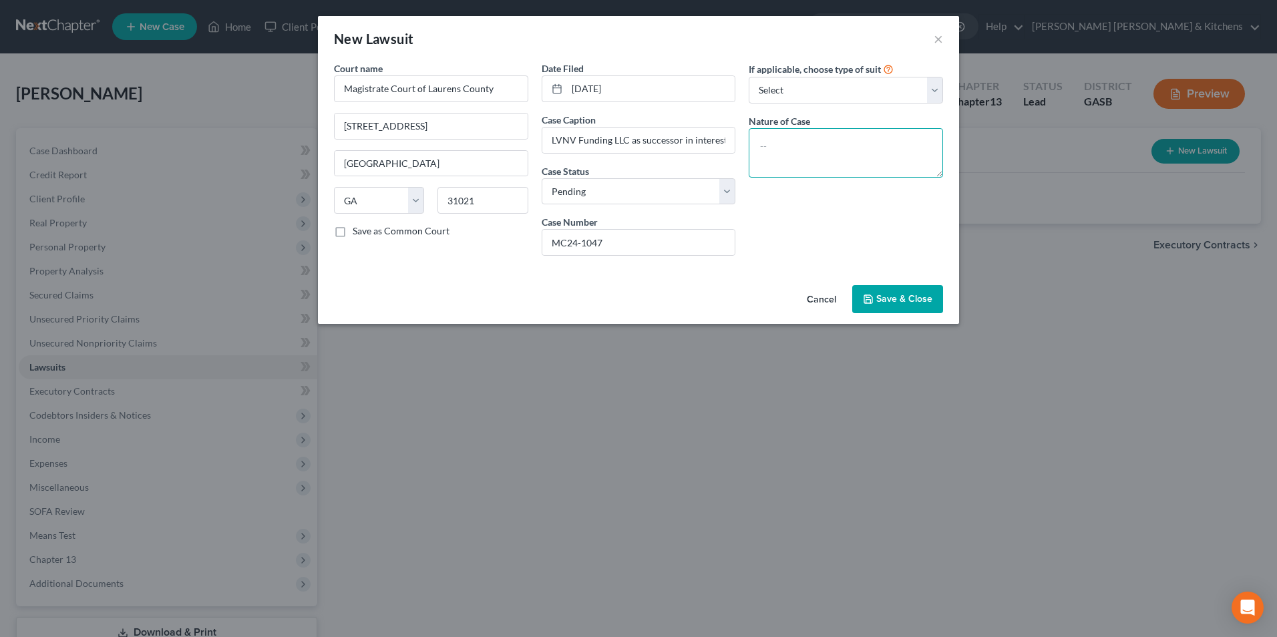
click at [772, 159] on textarea at bounding box center [846, 152] width 194 height 49
type textarea "suit on acct"
click at [893, 304] on span "Save & Close" at bounding box center [904, 298] width 56 height 11
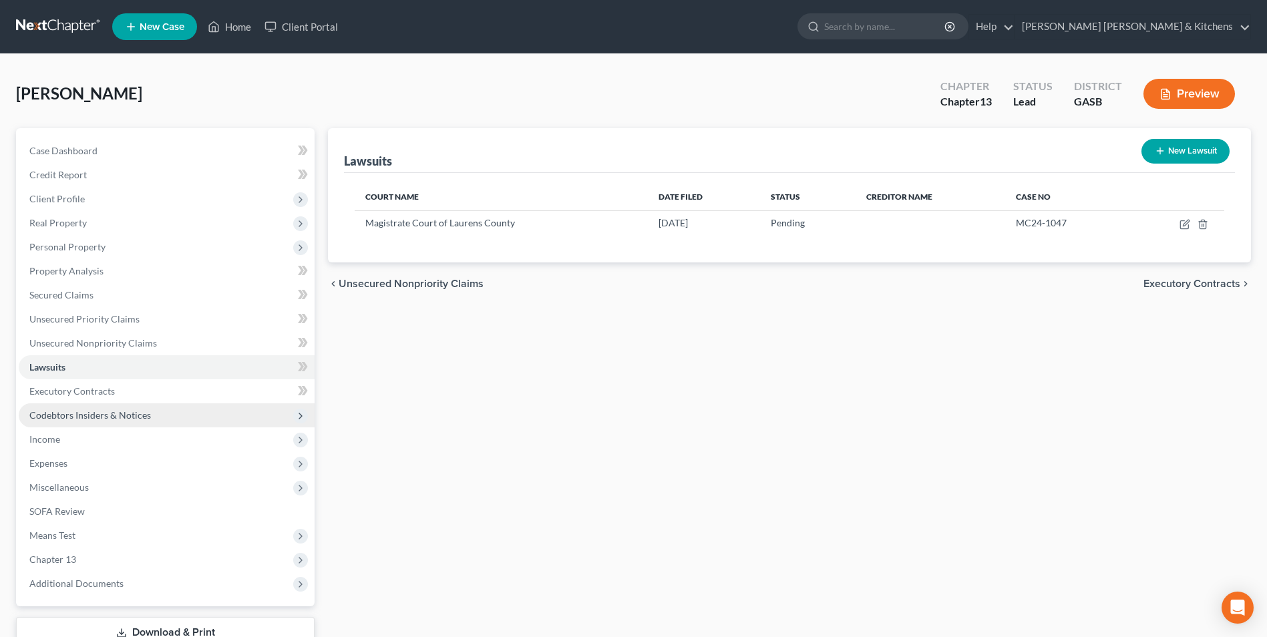
click at [65, 421] on span "Codebtors Insiders & Notices" at bounding box center [167, 415] width 296 height 24
click at [58, 357] on link "Lawsuits" at bounding box center [167, 367] width 296 height 24
click at [59, 367] on span "Lawsuits" at bounding box center [47, 366] width 36 height 11
click at [1183, 155] on button "New Lawsuit" at bounding box center [1185, 151] width 88 height 25
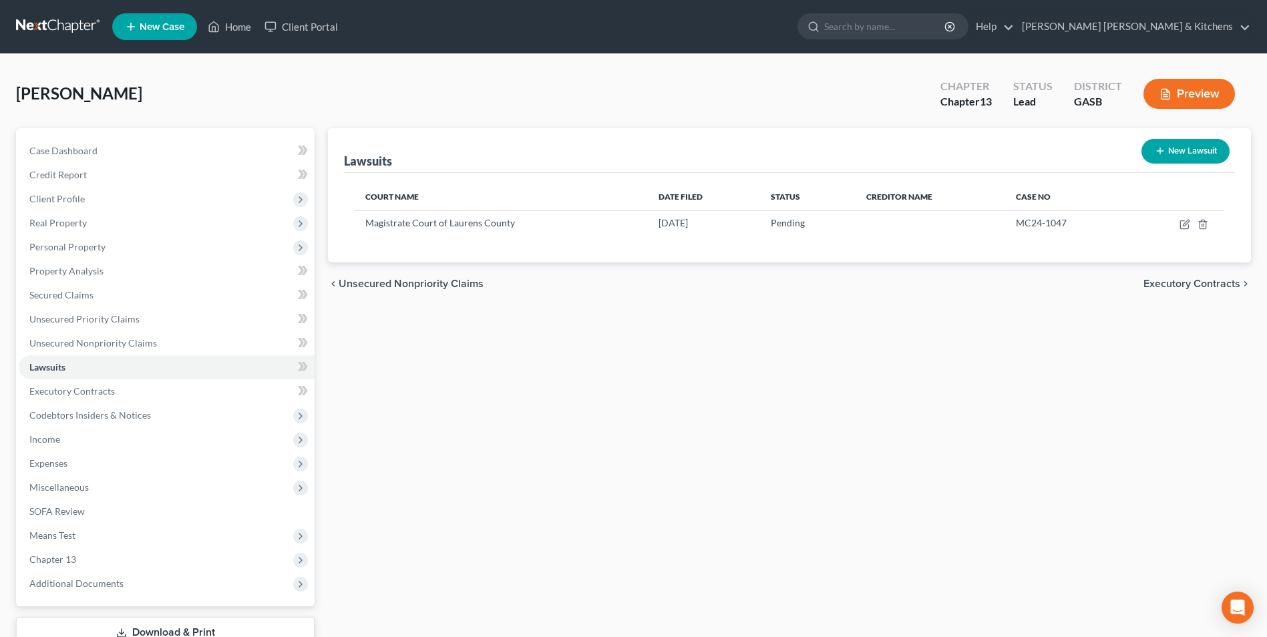
select select "0"
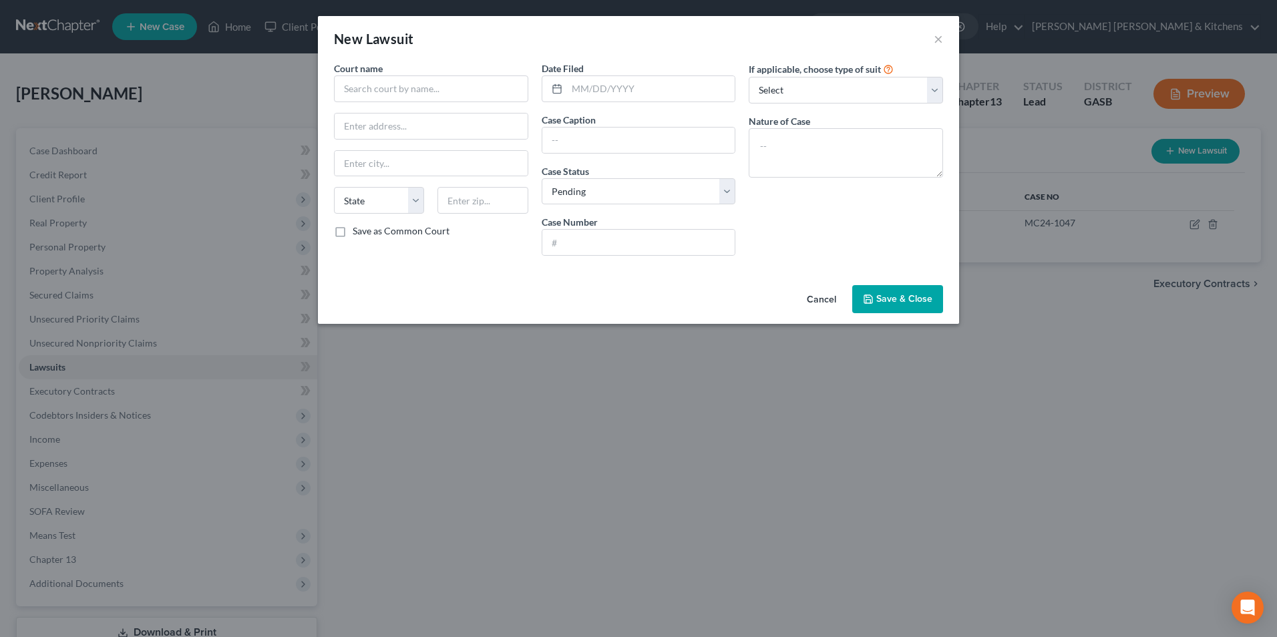
click at [836, 301] on button "Cancel" at bounding box center [821, 300] width 51 height 27
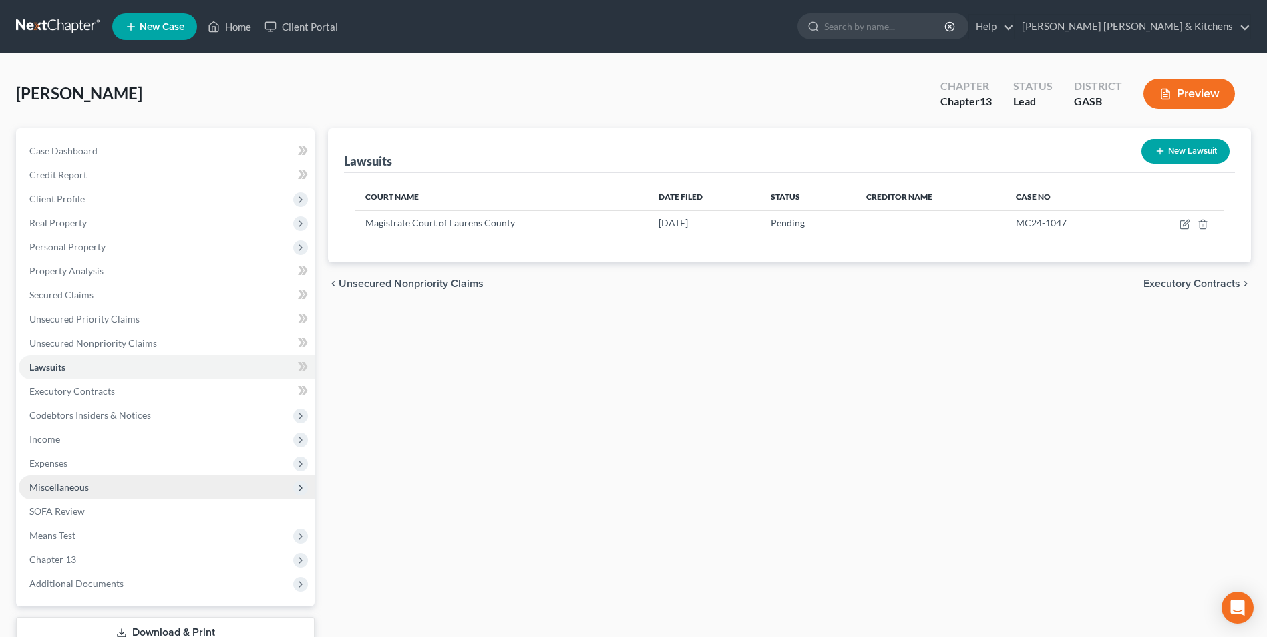
click at [61, 477] on span "Miscellaneous" at bounding box center [167, 488] width 296 height 24
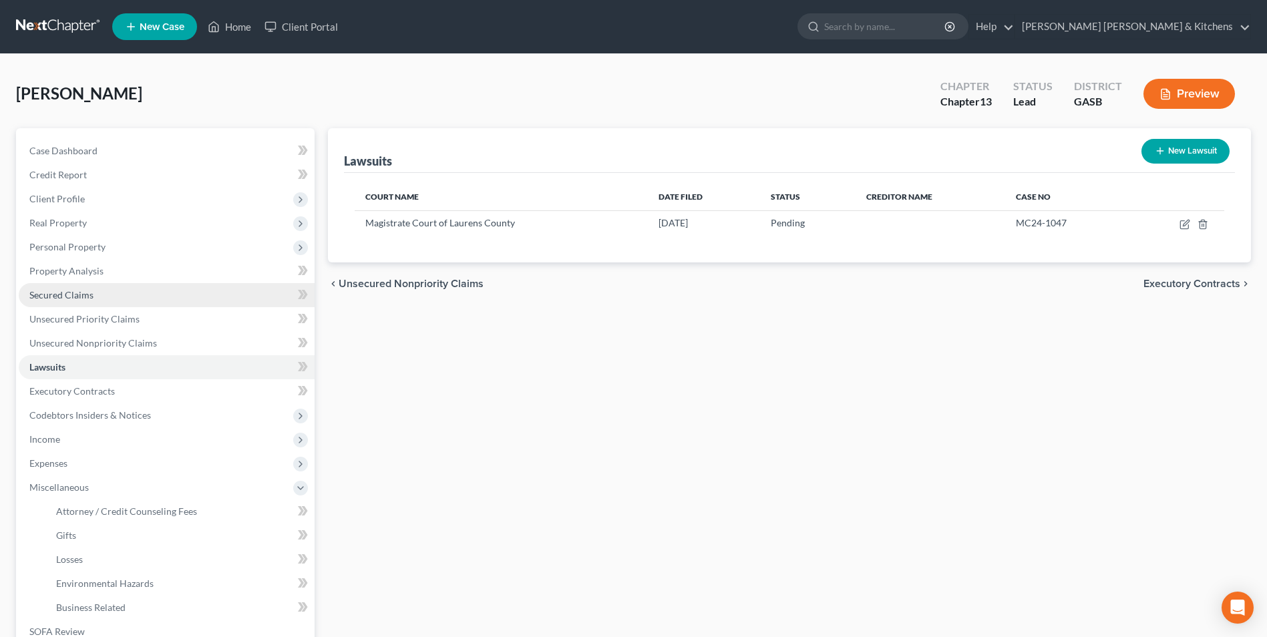
click at [57, 298] on span "Secured Claims" at bounding box center [61, 294] width 64 height 11
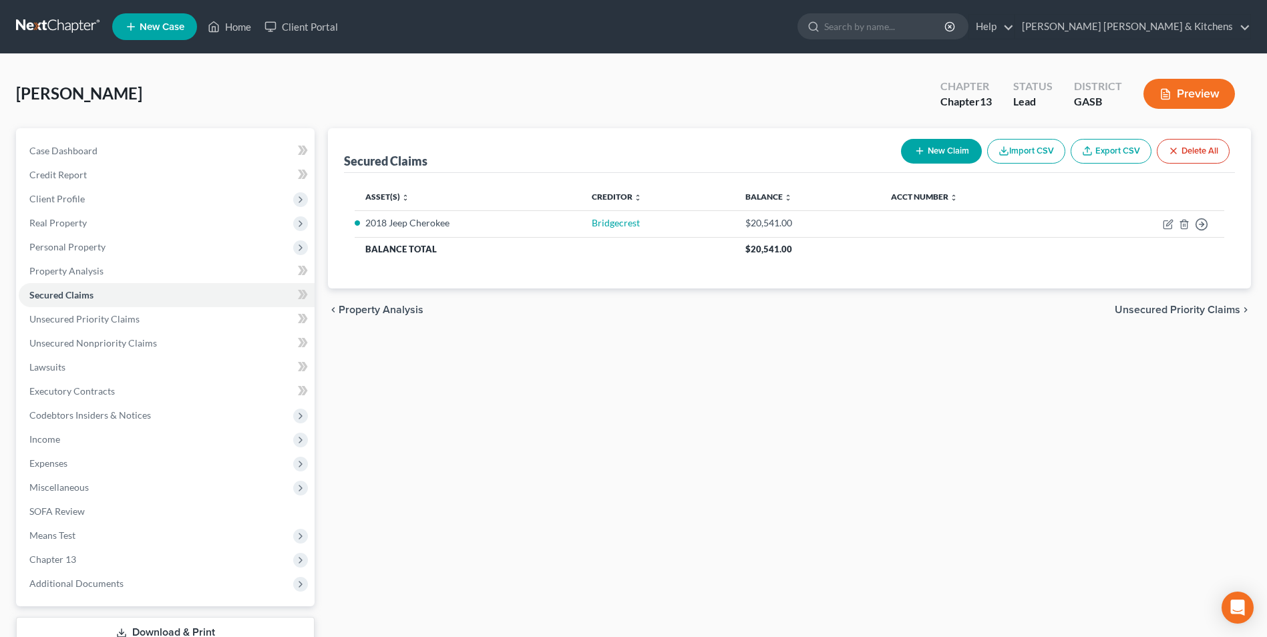
click at [942, 152] on button "New Claim" at bounding box center [941, 151] width 81 height 25
select select "0"
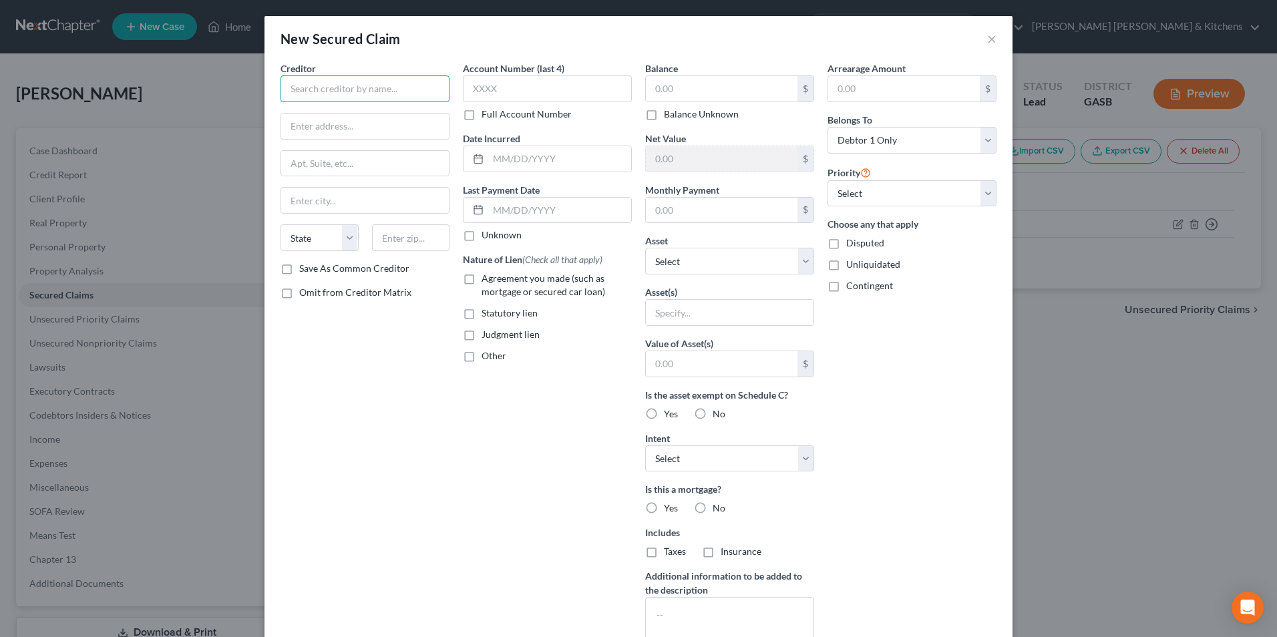
click at [333, 77] on input "text" at bounding box center [365, 88] width 169 height 27
type input "LVNV Funding as successor"
type input "c/o Stenger & Stenger"
type input "2618 East Paris Avenue SE"
type input "49546"
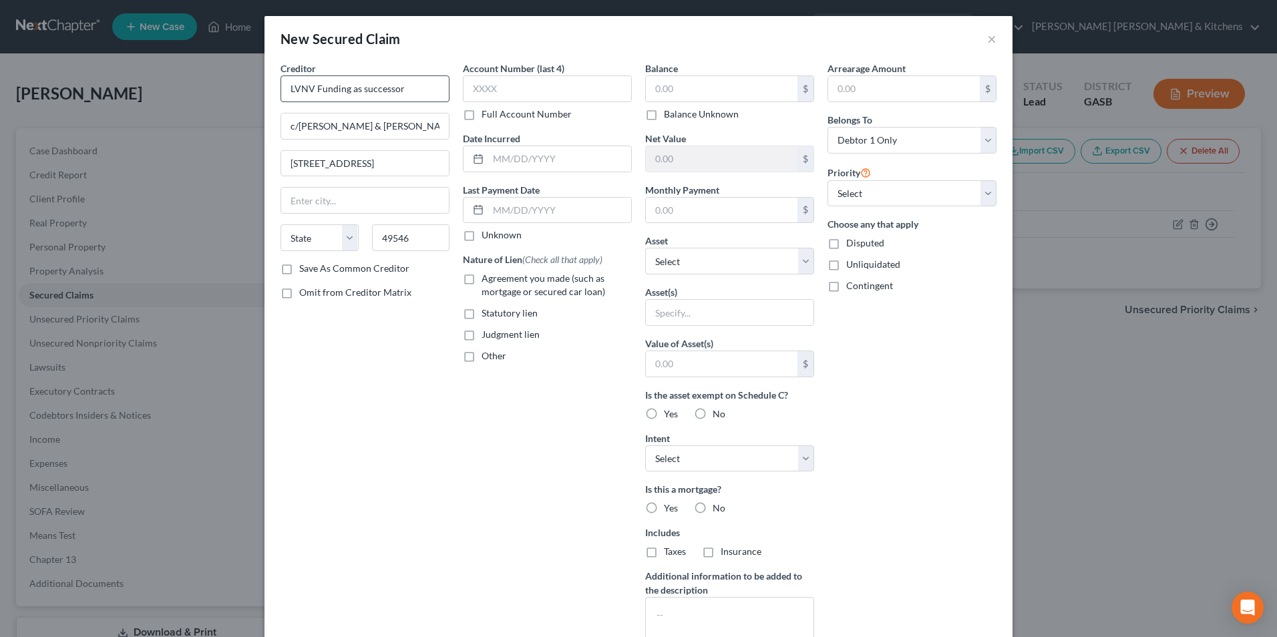
type input "Grand Rapids"
select select "23"
click at [482, 333] on label "Judgment lien" at bounding box center [511, 334] width 58 height 13
click at [487, 333] on input "Judgment lien" at bounding box center [491, 332] width 9 height 9
checkbox input "true"
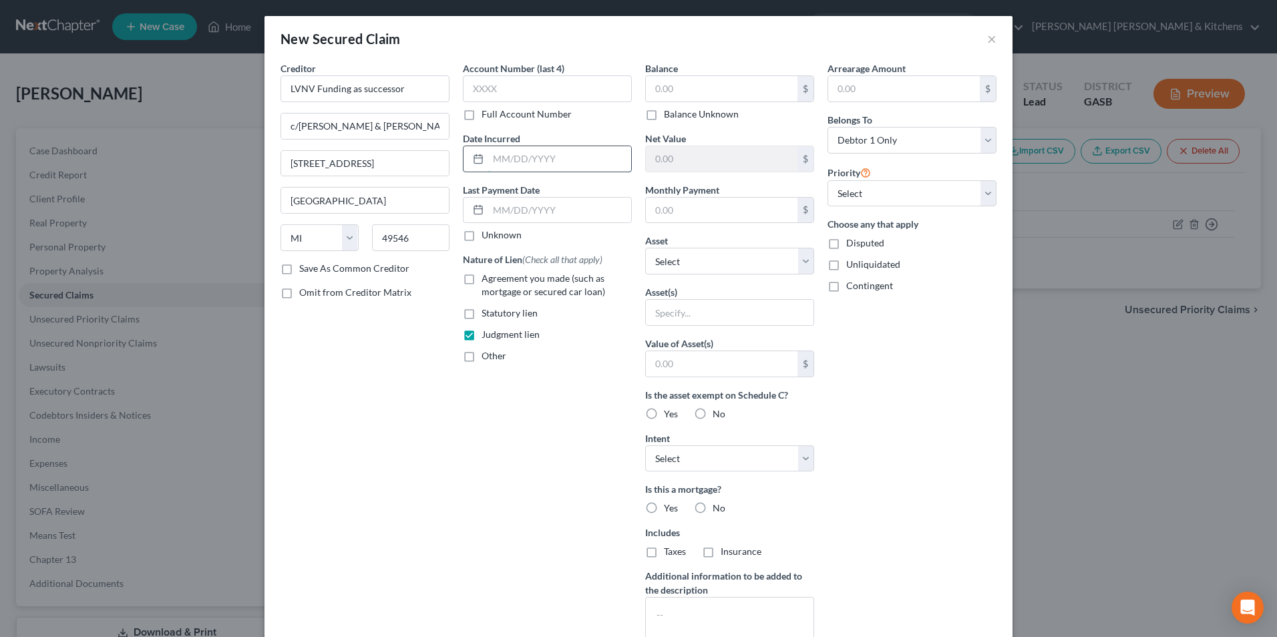
click at [517, 160] on input "text" at bounding box center [559, 158] width 143 height 25
click at [691, 81] on input "text" at bounding box center [722, 88] width 152 height 25
type input "776.96"
click at [691, 315] on input "text" at bounding box center [730, 312] width 168 height 25
type input "judgment lien"
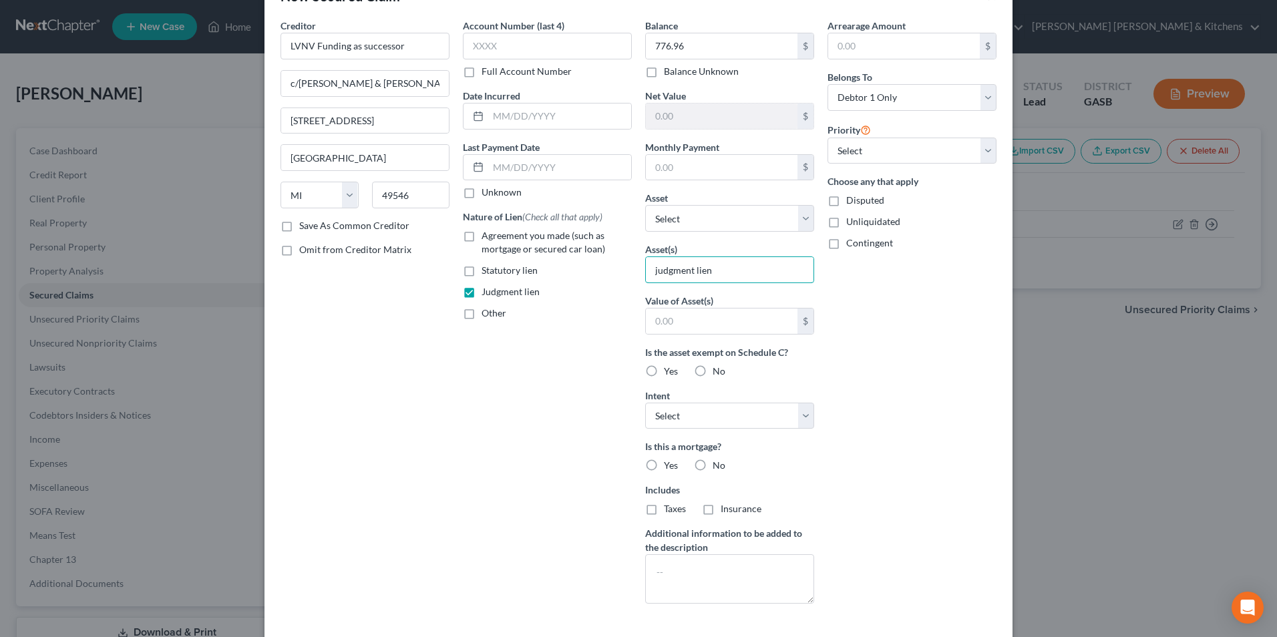
scroll to position [104, 0]
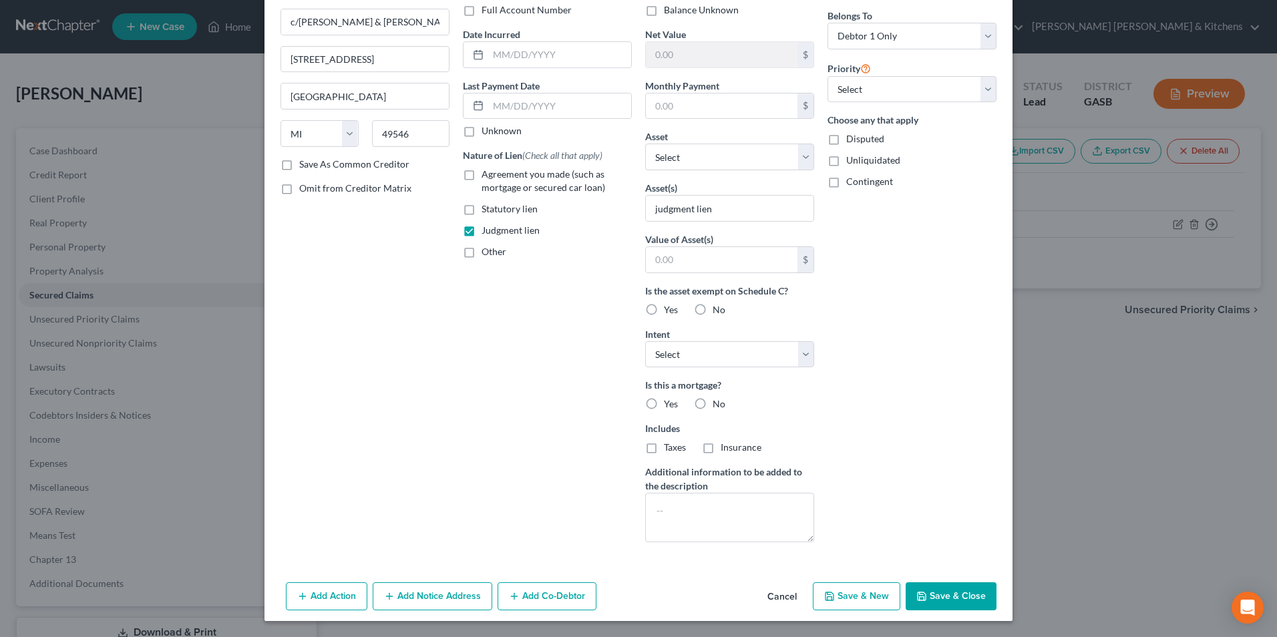
click at [319, 601] on button "Add Action" at bounding box center [326, 596] width 81 height 28
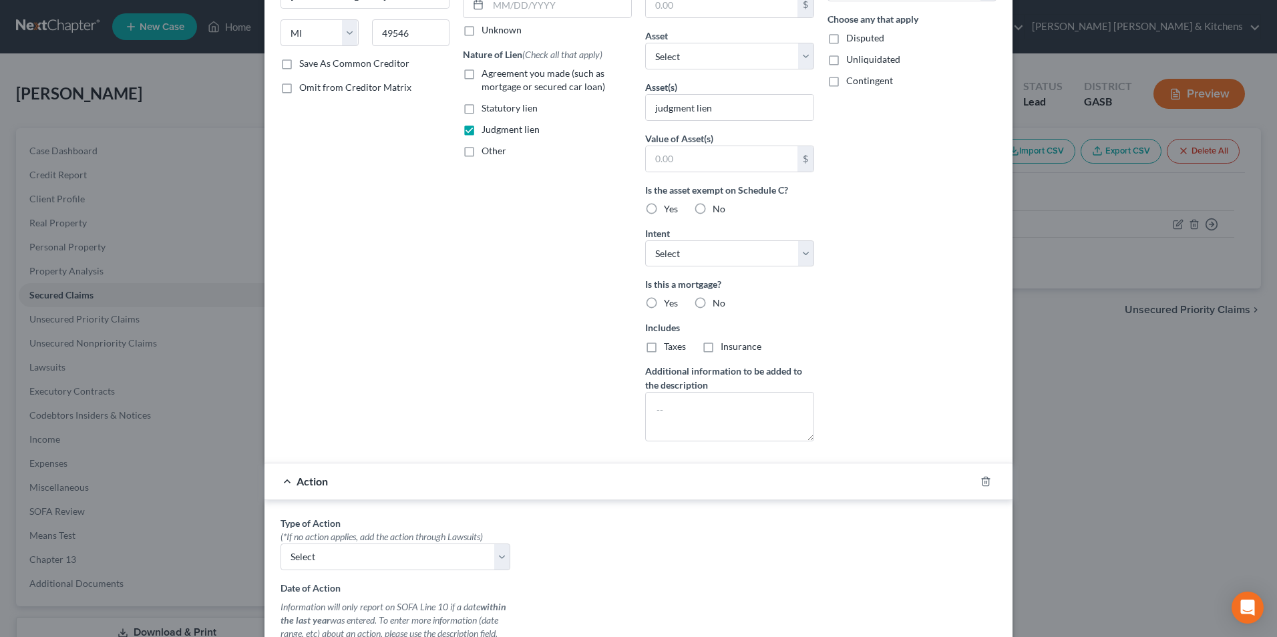
scroll to position [238, 0]
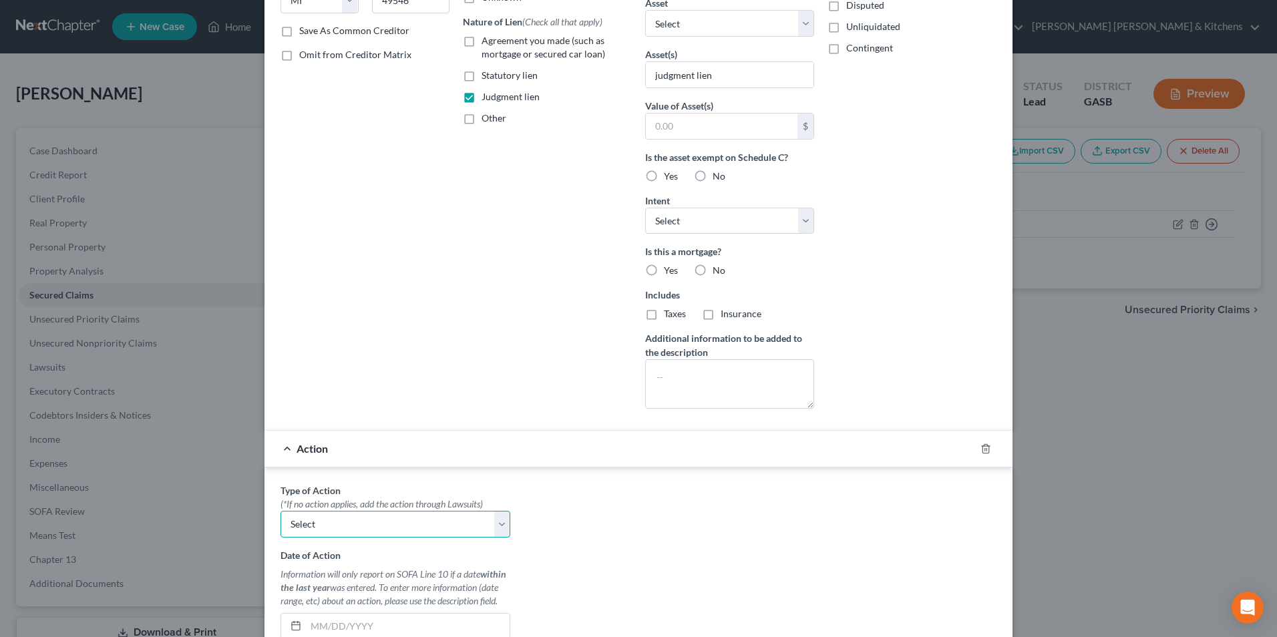
click at [349, 535] on select "Select Repossession Garnishment Foreclosure Personal Injury Attached, Seized, O…" at bounding box center [396, 524] width 230 height 27
select select "1"
click at [281, 511] on select "Select Repossession Garnishment Foreclosure Personal Injury Attached, Seized, O…" at bounding box center [396, 524] width 230 height 27
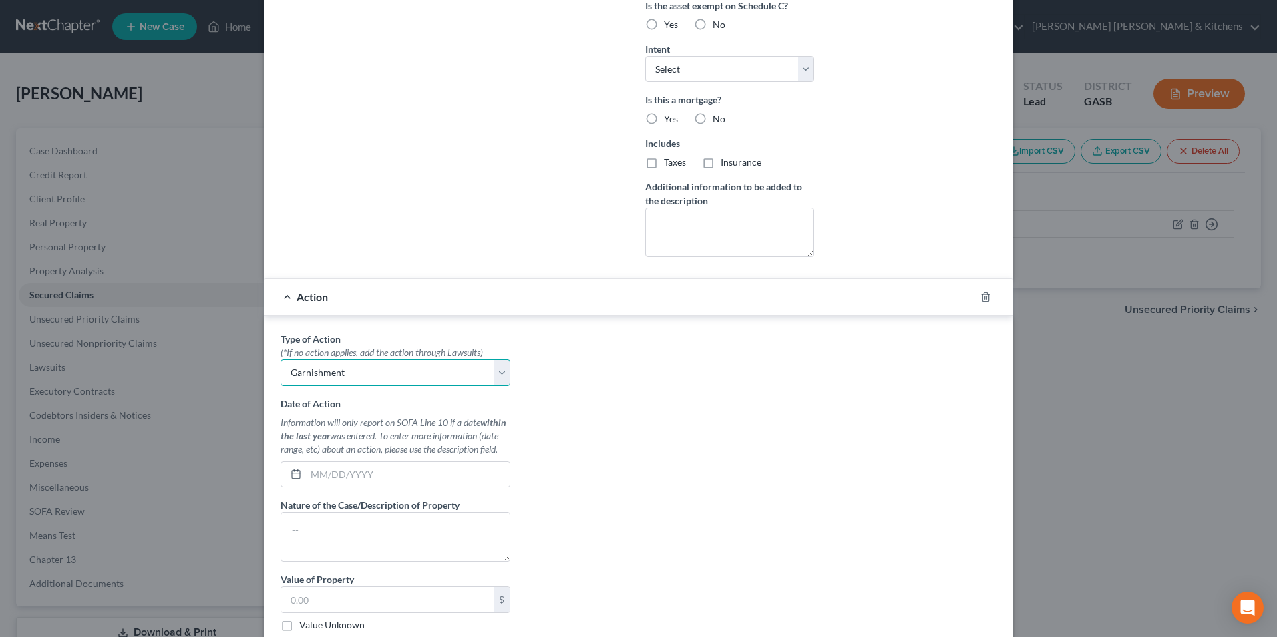
scroll to position [503, 0]
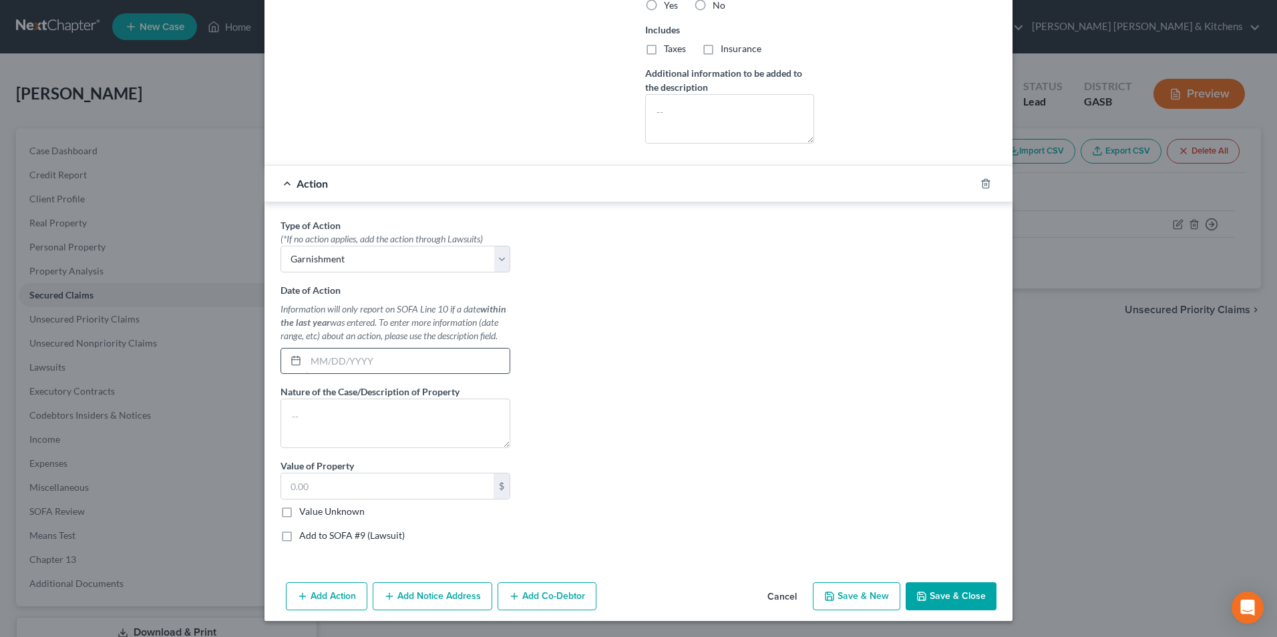
click at [354, 372] on input "text" at bounding box center [408, 361] width 204 height 25
type input "07/01/2025"
type textarea "continue garnishment filed"
type input "0"
click at [299, 512] on label "Value Unknown" at bounding box center [331, 511] width 65 height 13
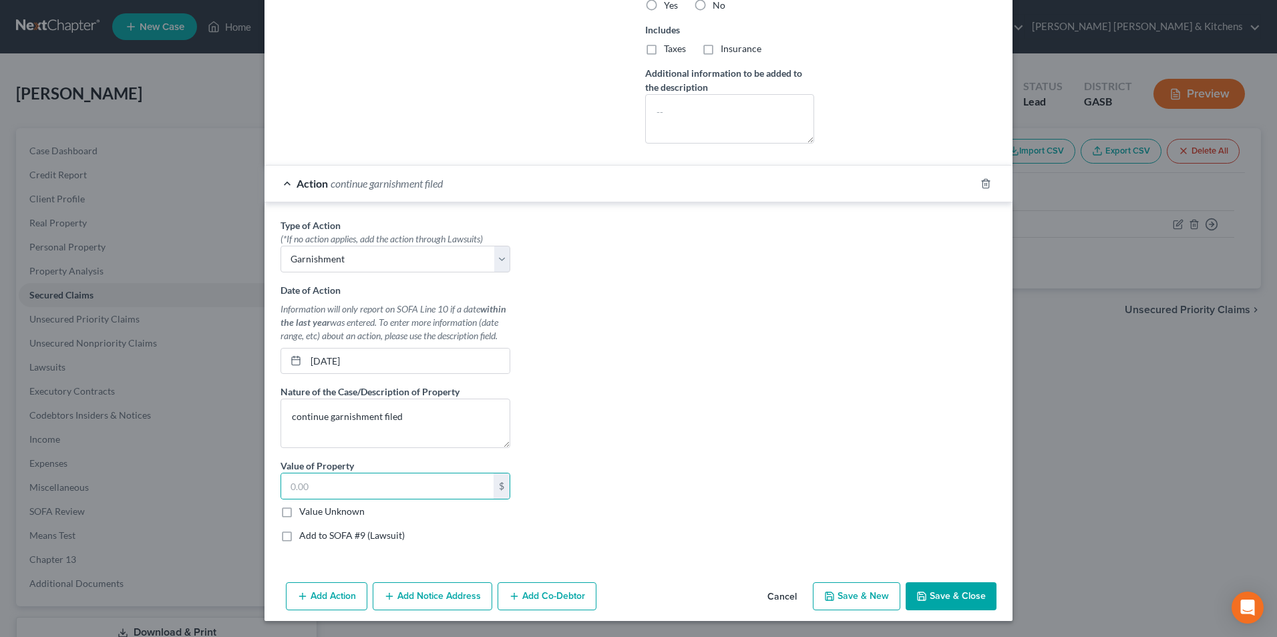
click at [305, 512] on input "Value Unknown" at bounding box center [309, 509] width 9 height 9
checkbox input "true"
type input "0.00"
click at [982, 592] on button "Save & Close" at bounding box center [951, 596] width 91 height 28
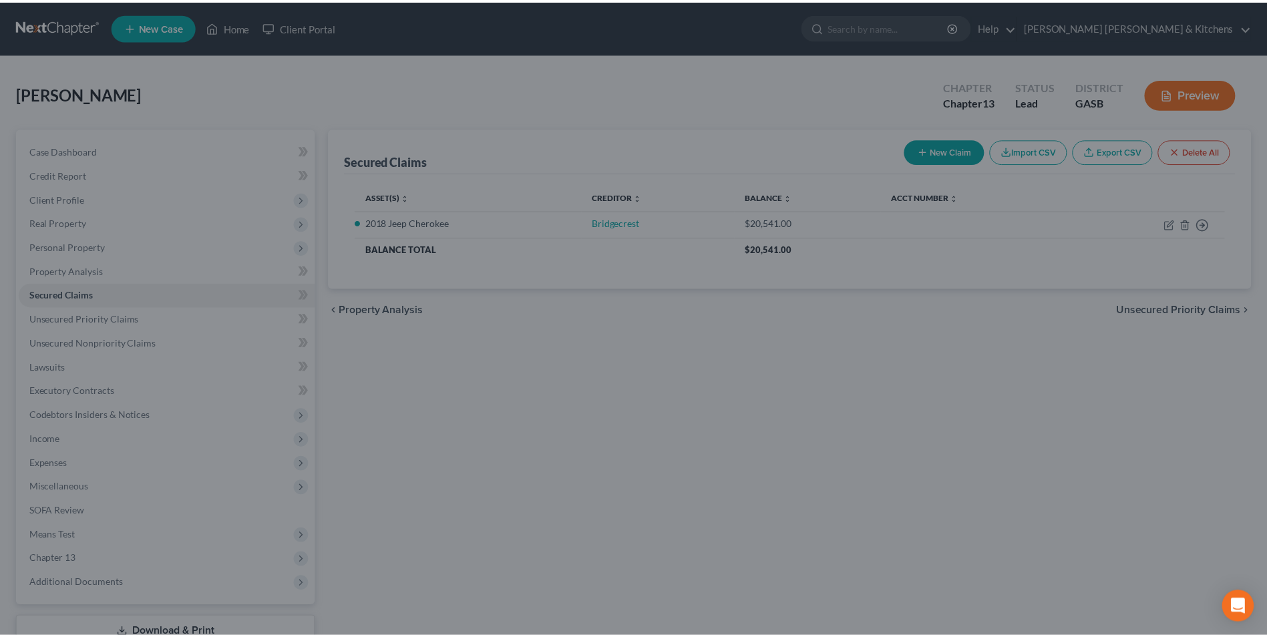
scroll to position [357, 0]
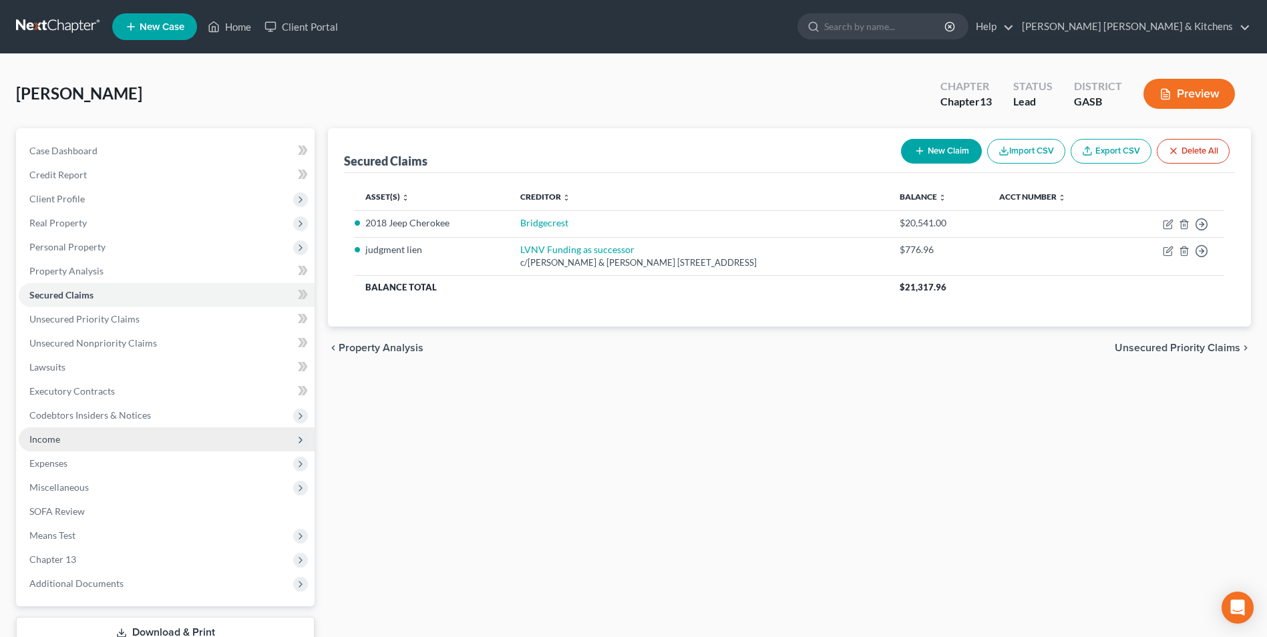
click at [31, 436] on span "Income" at bounding box center [44, 438] width 31 height 11
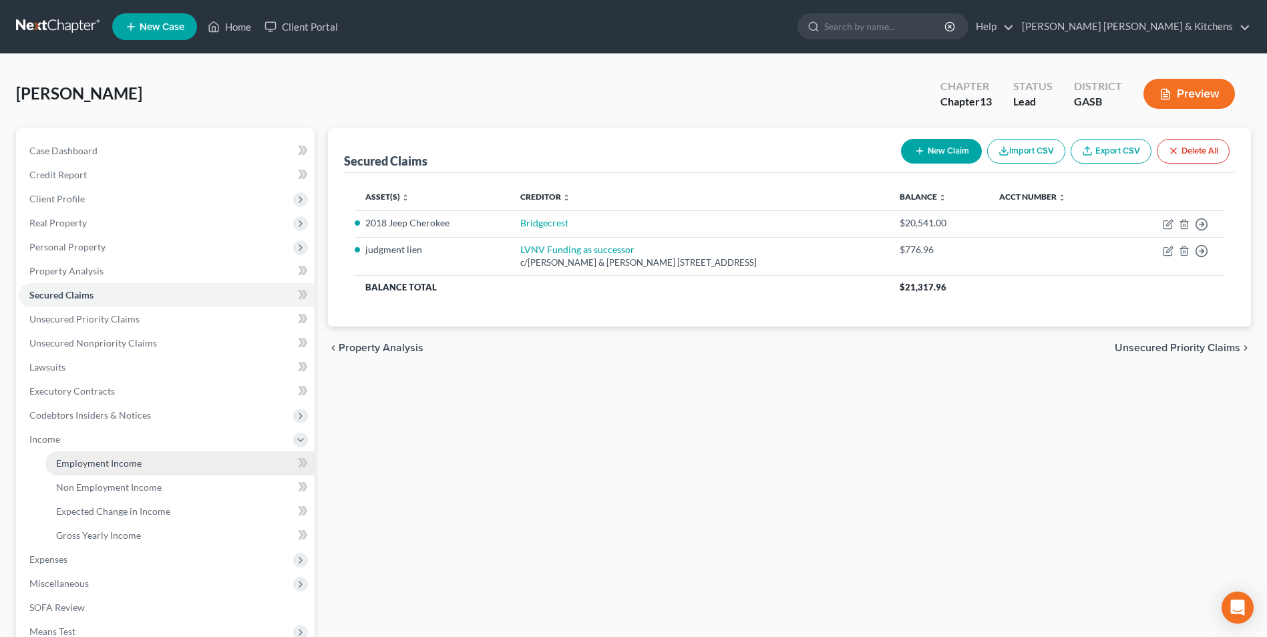
click at [75, 463] on span "Employment Income" at bounding box center [98, 463] width 85 height 11
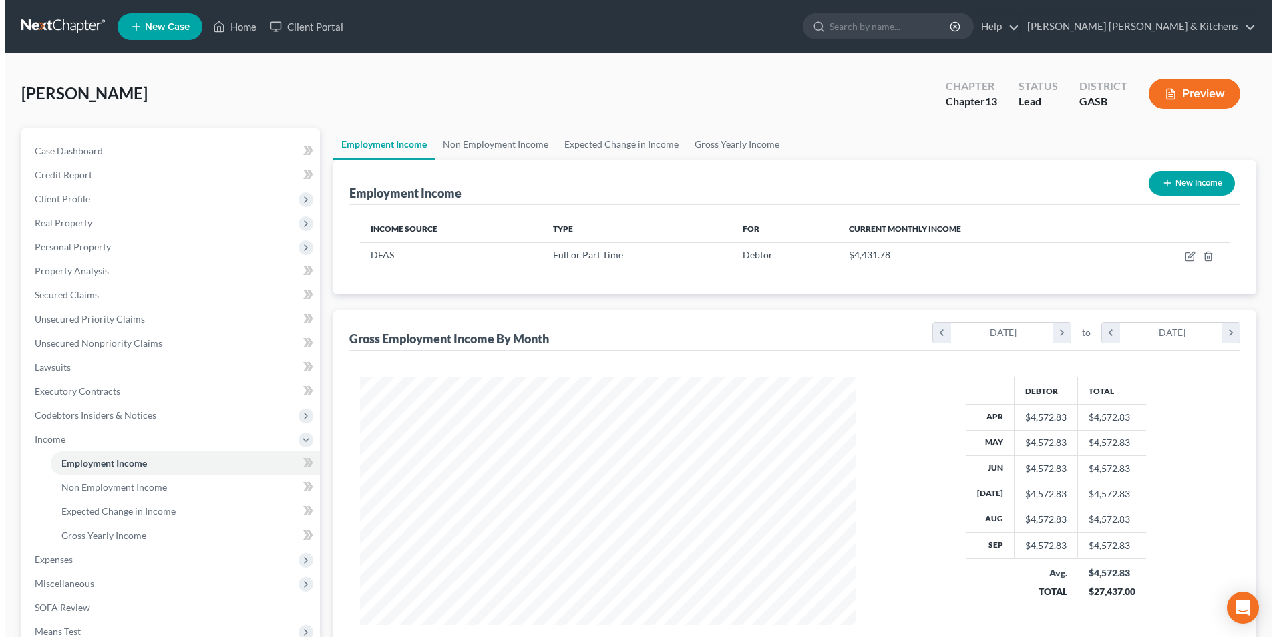
scroll to position [248, 522]
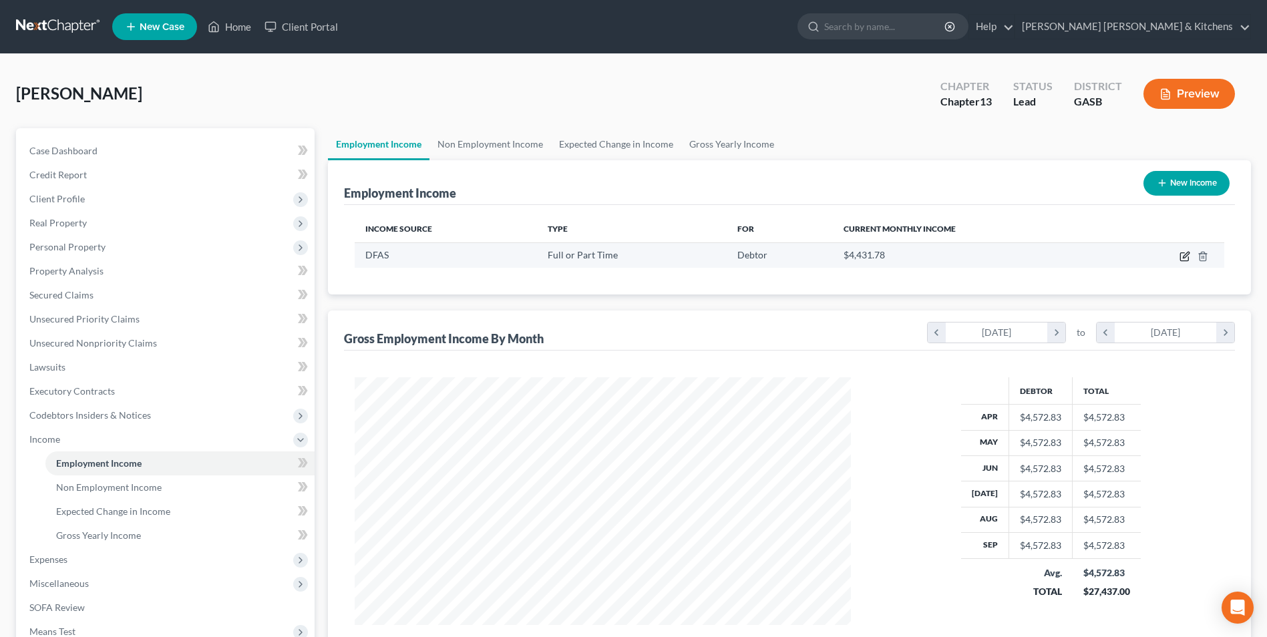
click at [1182, 260] on icon "button" at bounding box center [1184, 256] width 11 height 11
select select "0"
select select "36"
select select "0"
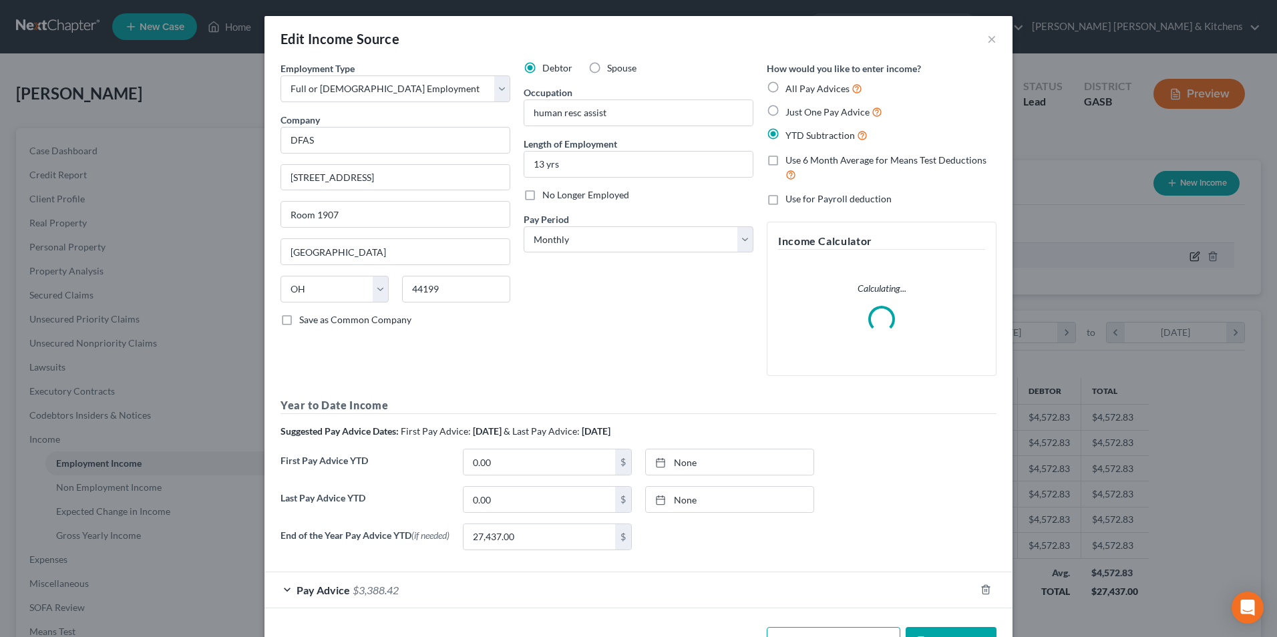
scroll to position [250, 528]
drag, startPoint x: 400, startPoint y: 180, endPoint x: 200, endPoint y: 197, distance: 201.1
click at [200, 197] on div "Edit Income Source × Employment Type * Select Full or Part Time Employment Self…" at bounding box center [638, 318] width 1277 height 637
type input "PO Box 998002"
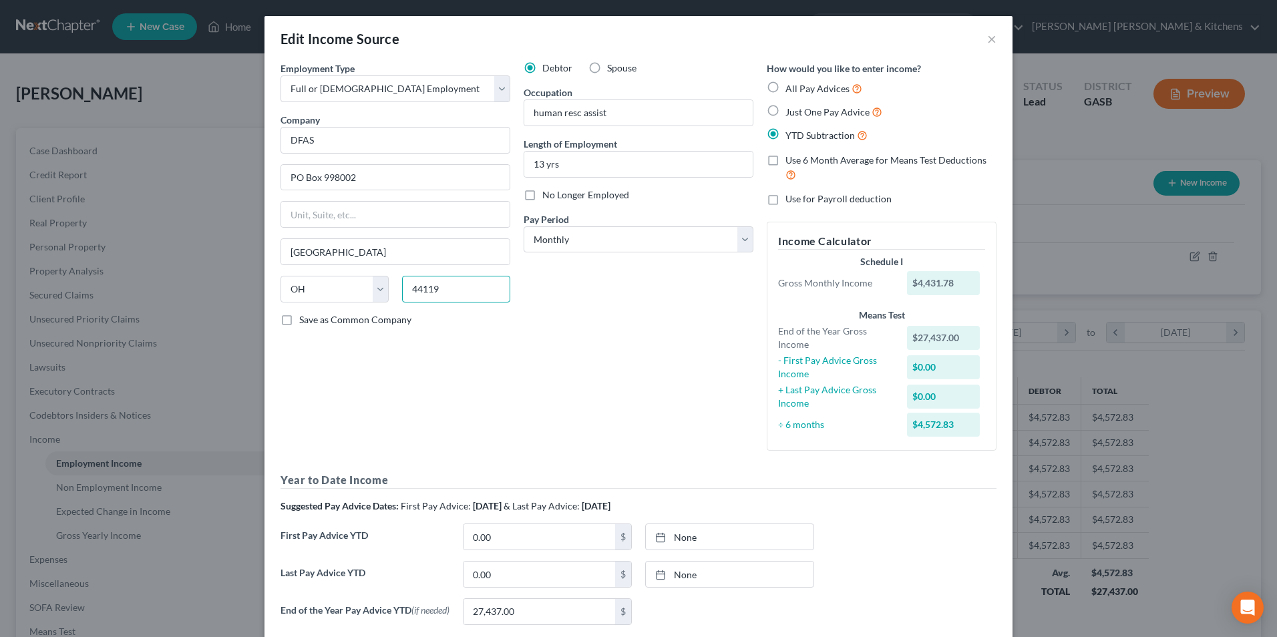
type input "44119"
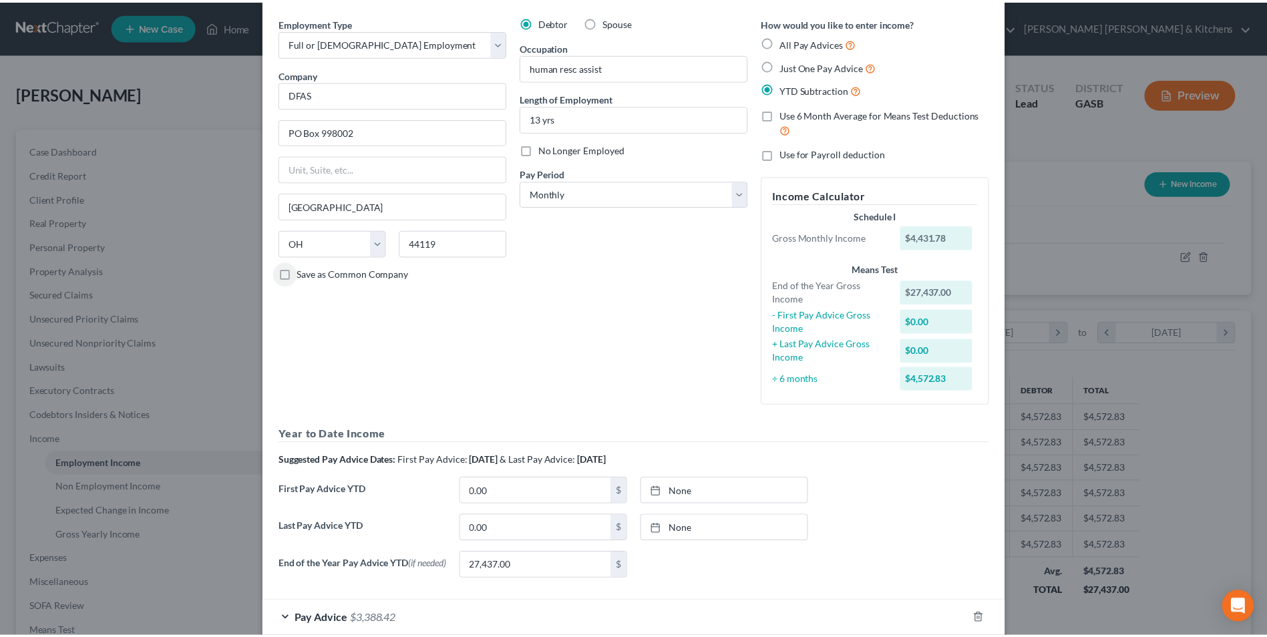
scroll to position [122, 0]
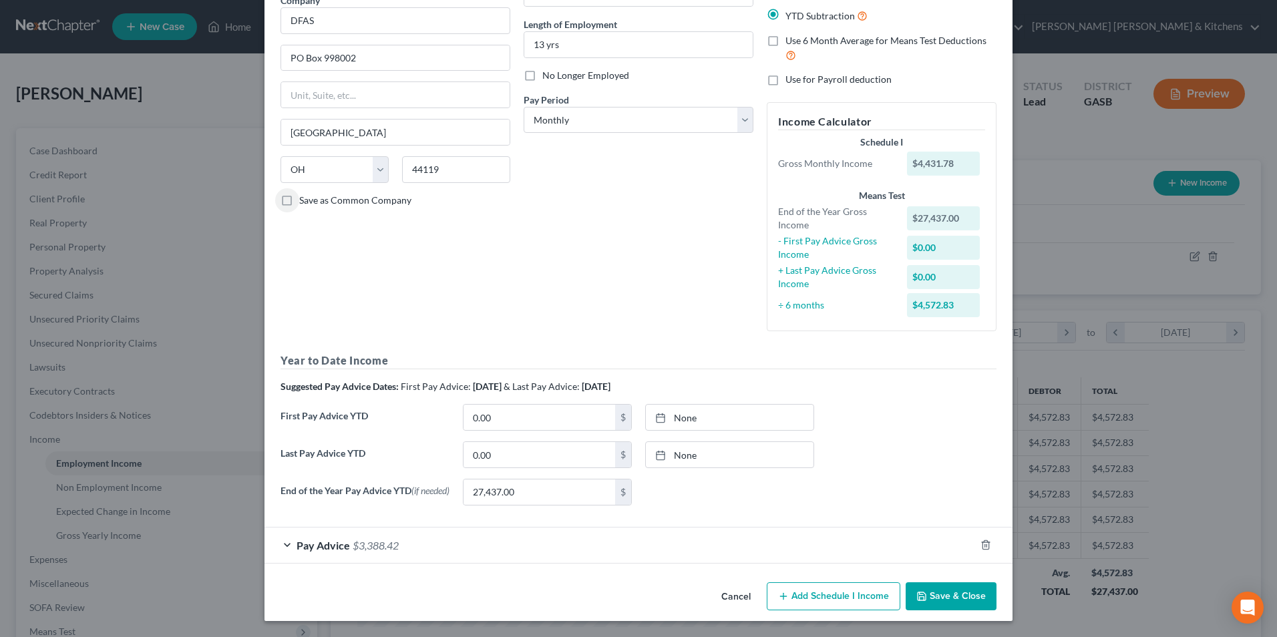
click at [959, 603] on button "Save & Close" at bounding box center [951, 596] width 91 height 28
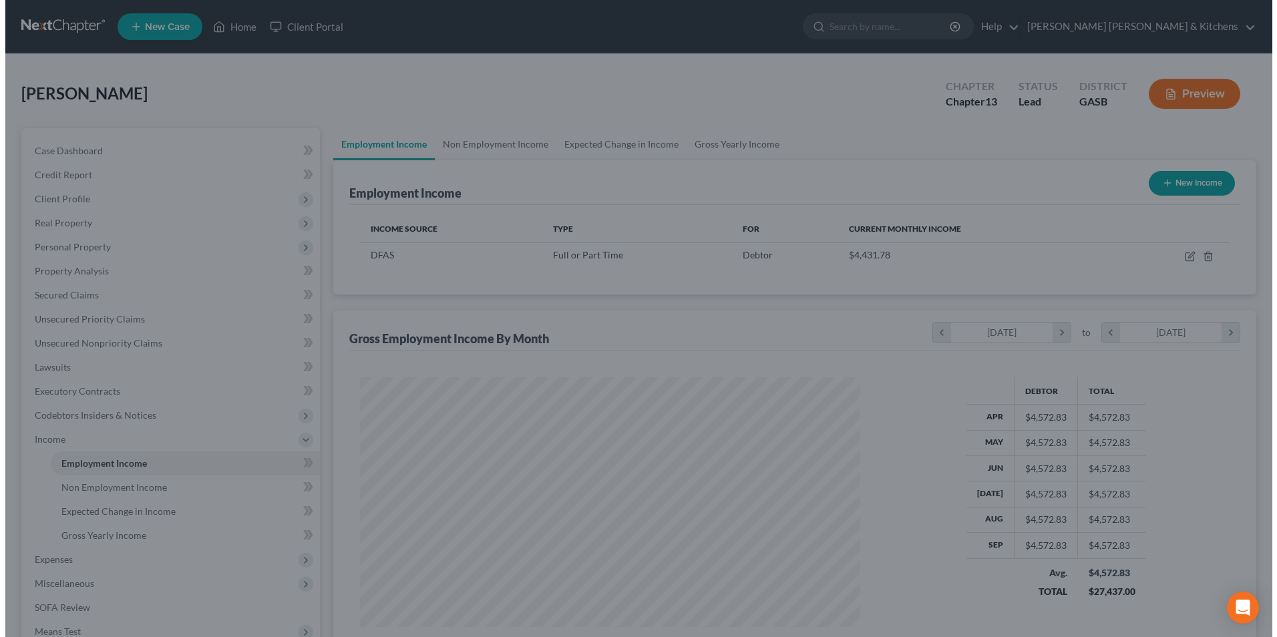
scroll to position [667641, 667366]
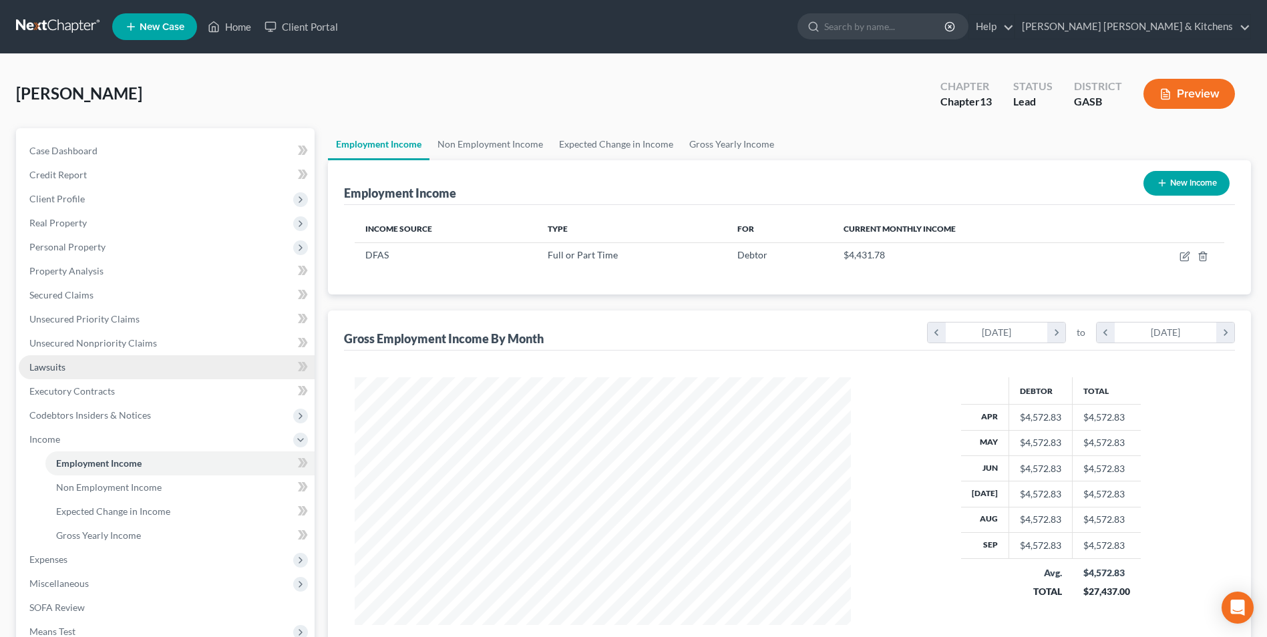
click at [75, 363] on link "Lawsuits" at bounding box center [167, 367] width 296 height 24
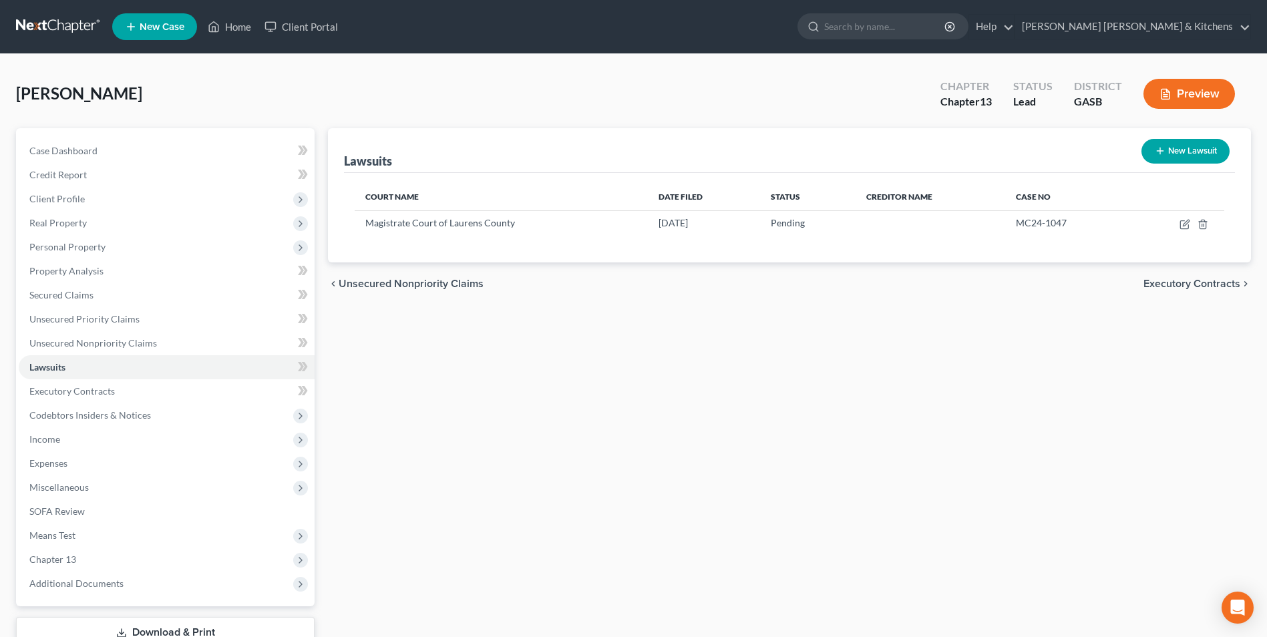
click at [1205, 148] on button "New Lawsuit" at bounding box center [1185, 151] width 88 height 25
select select "0"
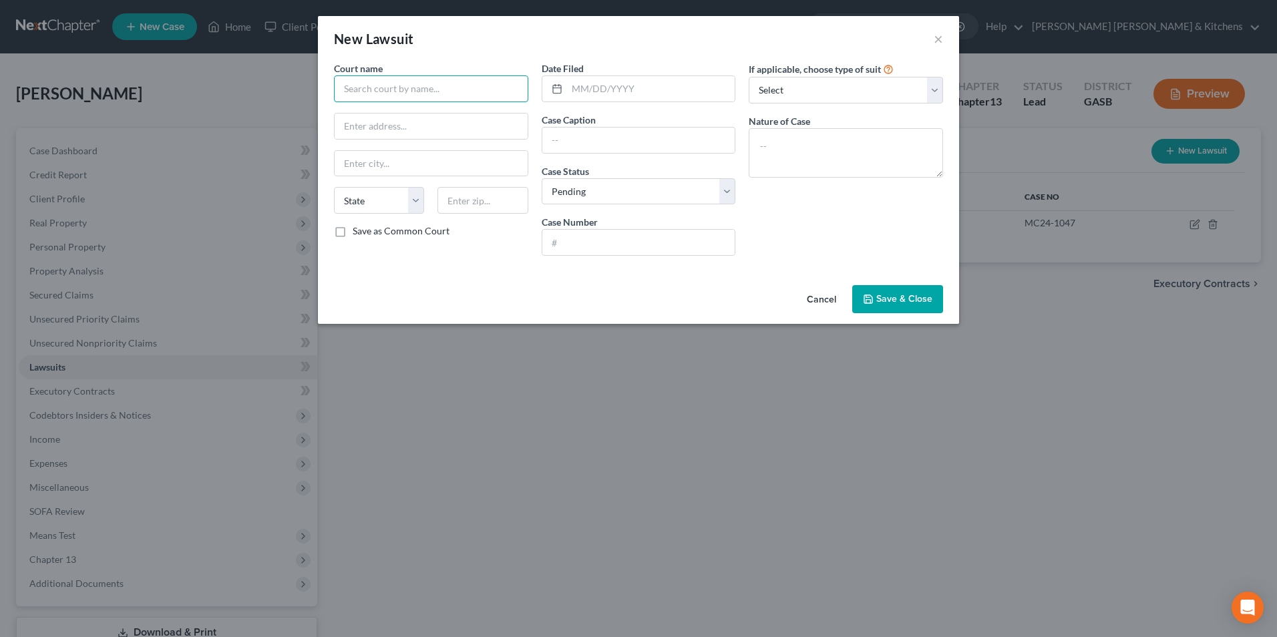
click at [419, 94] on input "text" at bounding box center [431, 88] width 194 height 27
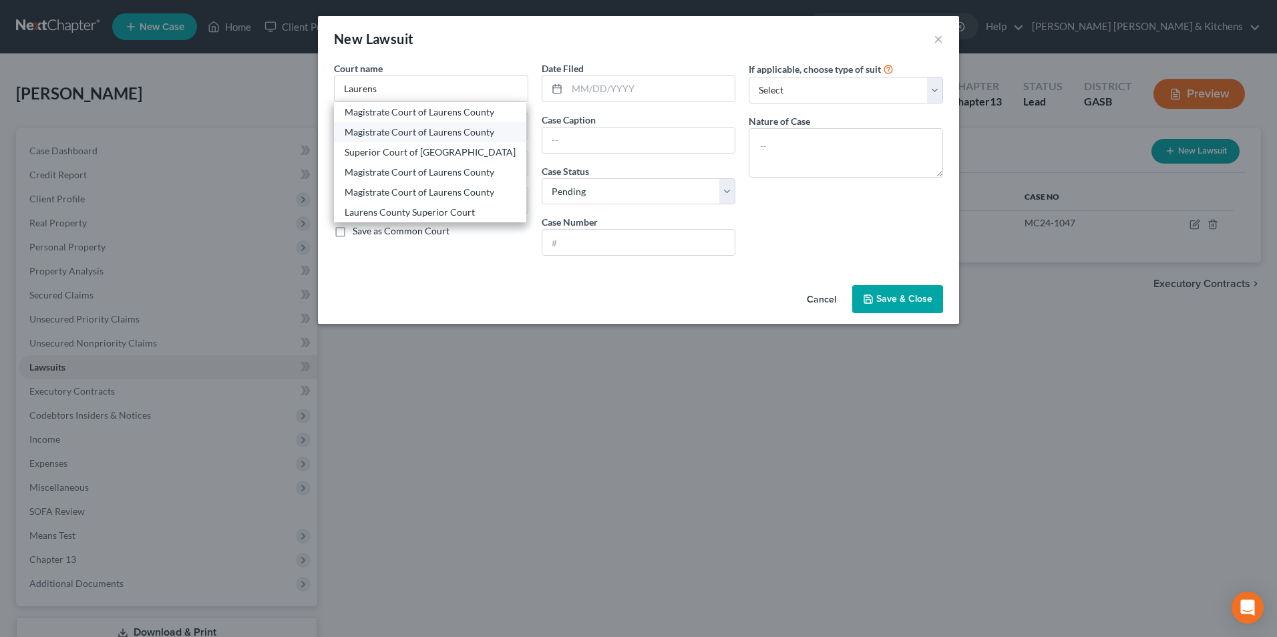
click at [415, 131] on div "Magistrate Court of Laurens County" at bounding box center [430, 132] width 171 height 13
type input "Magistrate Court of Laurens County"
type input "101 N Jefferson Street"
type input "[GEOGRAPHIC_DATA]"
select select "10"
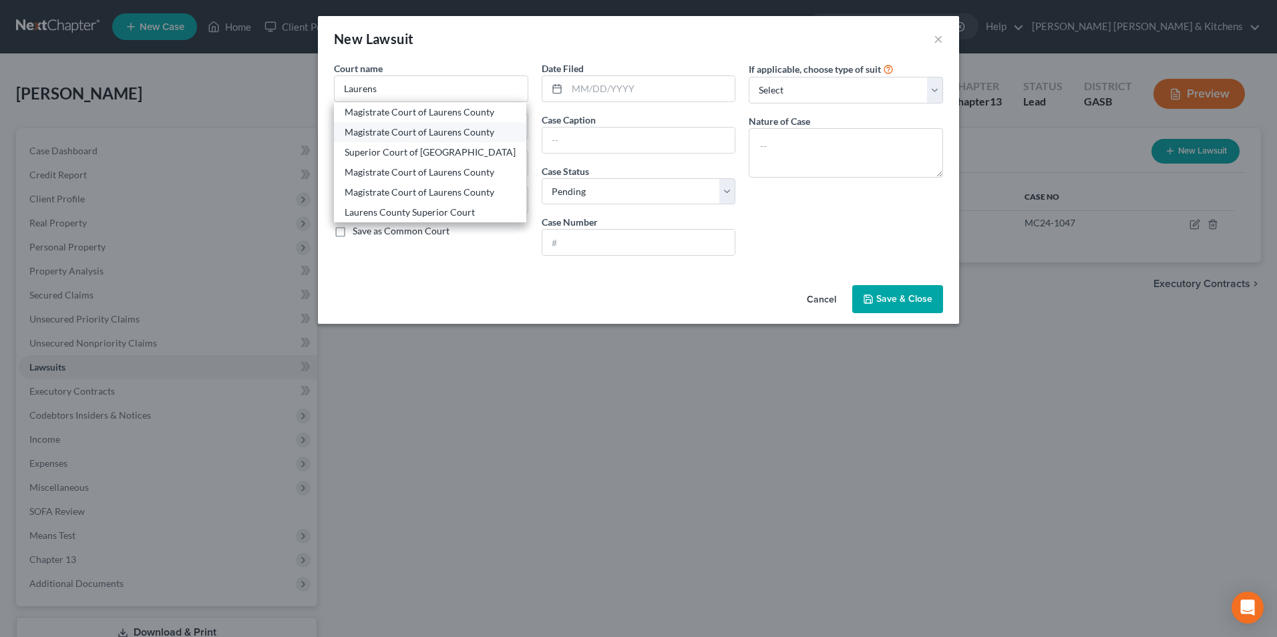
type input "31021"
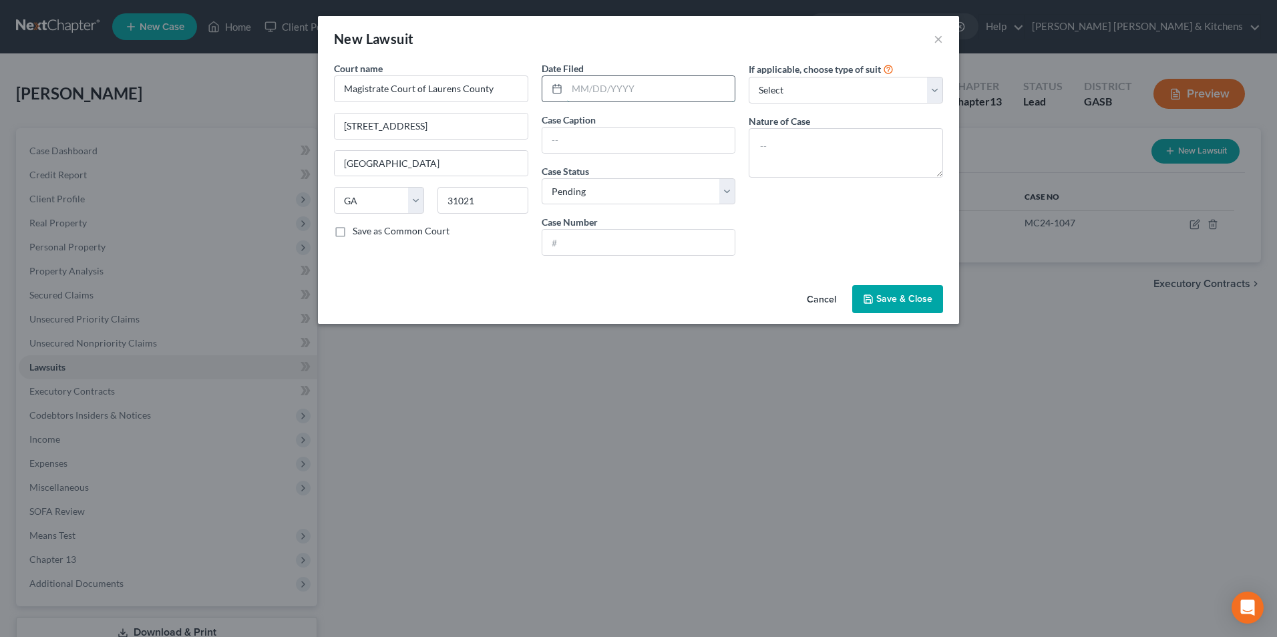
click at [600, 92] on input "text" at bounding box center [651, 88] width 168 height 25
type input "07/15/2025"
click at [636, 140] on input "Sunset Finance" at bounding box center [638, 140] width 193 height 25
type input "Sunset Finance v Clarissa Knight"
type input "MC25-1842"
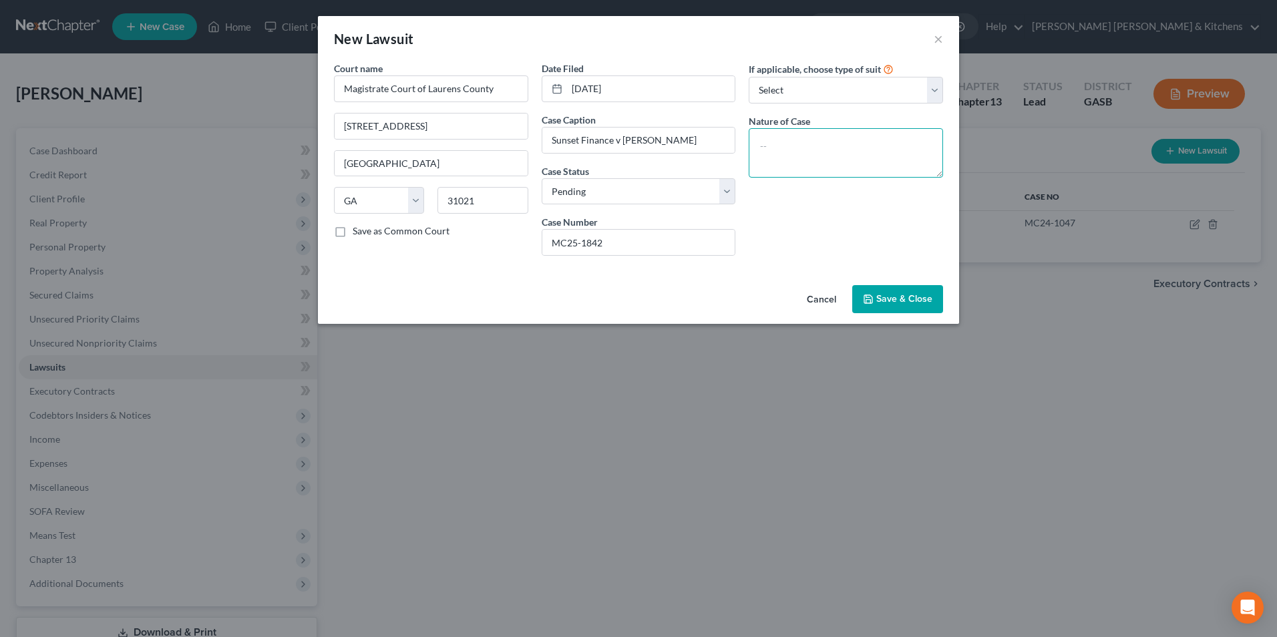
click at [849, 153] on textarea at bounding box center [846, 152] width 194 height 49
type textarea "suit on acct"
click at [912, 309] on button "Save & Close" at bounding box center [897, 299] width 91 height 28
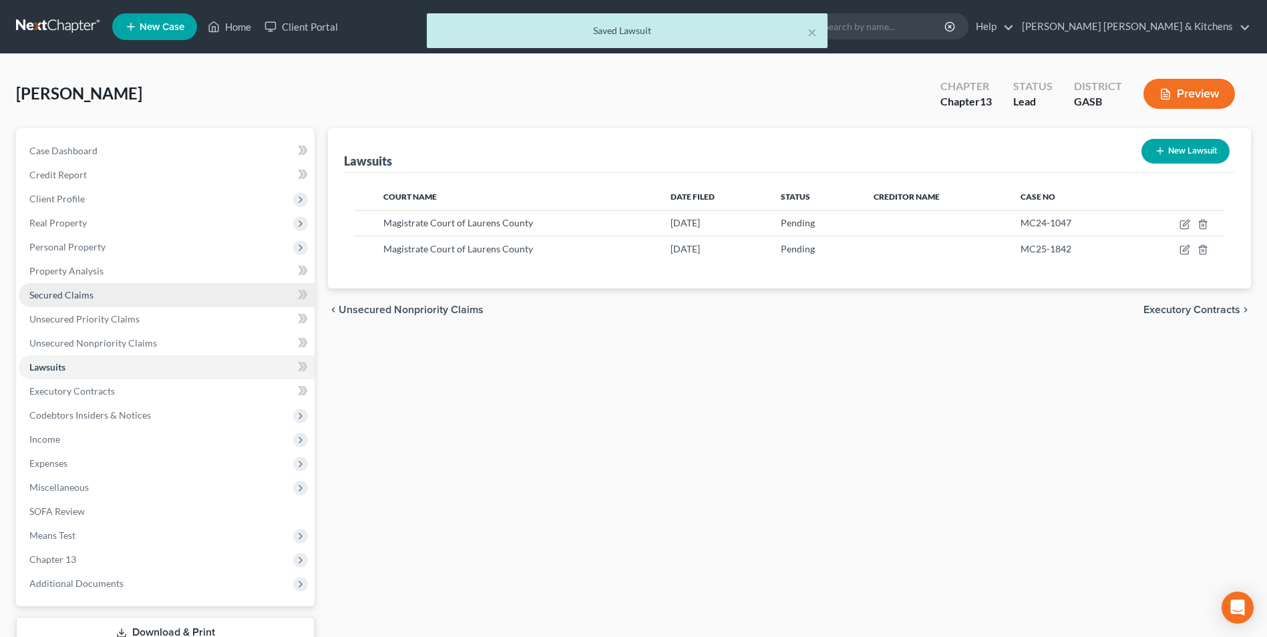
click at [68, 296] on span "Secured Claims" at bounding box center [61, 294] width 64 height 11
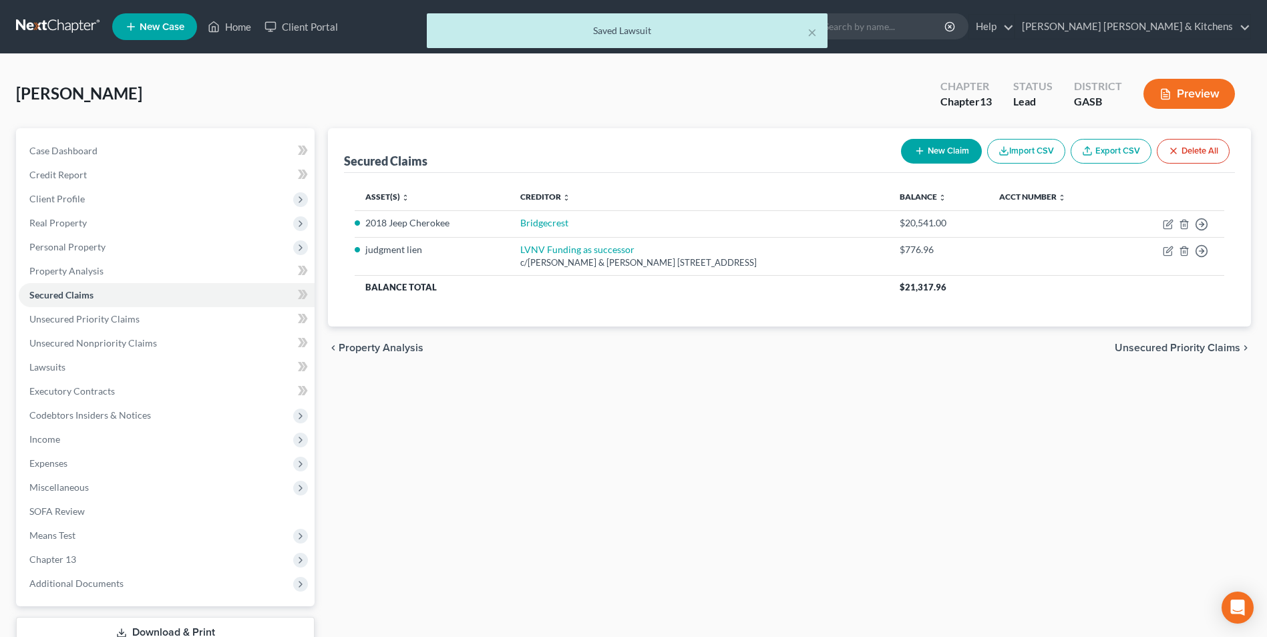
click at [952, 152] on button "New Claim" at bounding box center [941, 151] width 81 height 25
select select "0"
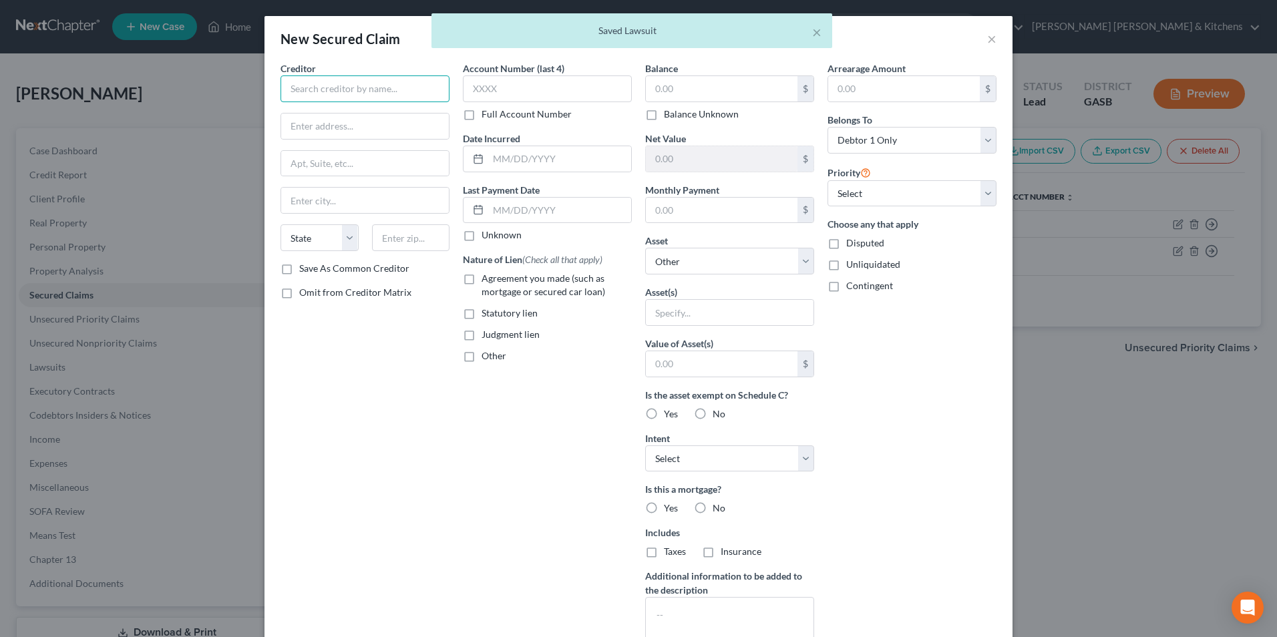
click at [380, 87] on input "text" at bounding box center [365, 88] width 169 height 27
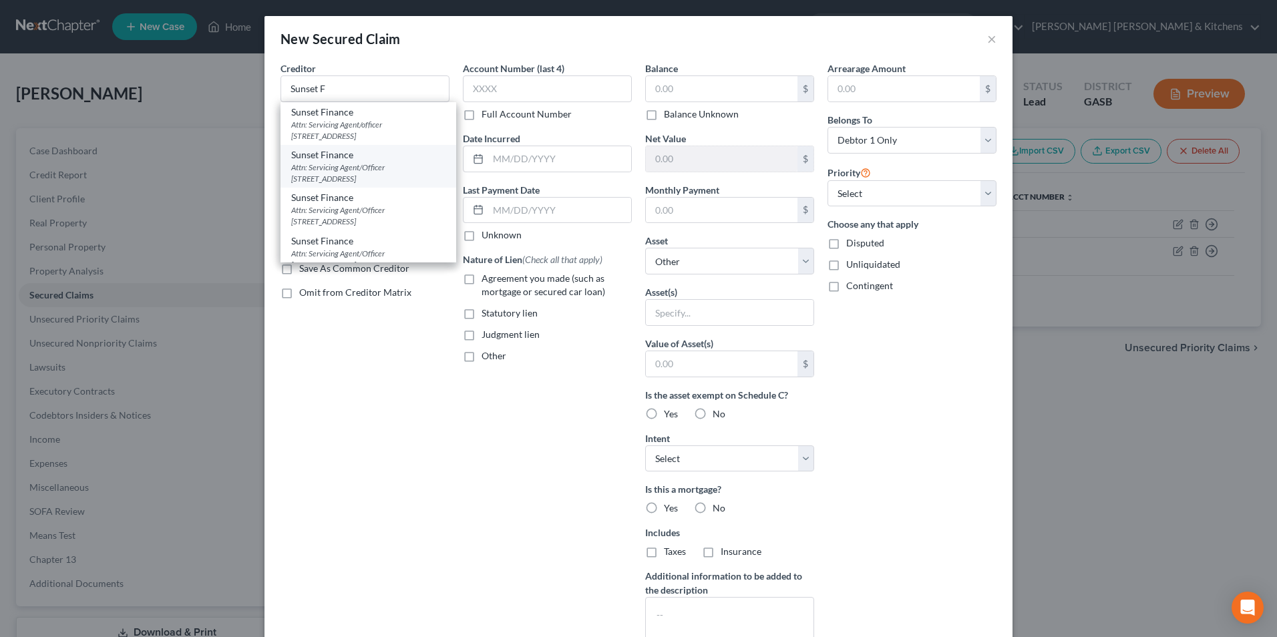
click at [416, 170] on div "Attn: Servicing Agent/Officer 1705 Telfair Street, Dublin, GA 31021" at bounding box center [368, 173] width 154 height 23
type input "Sunset Finance"
type input "Attn: Servicing Agent/Officer"
type input "1705 Telfair Street"
type input "[GEOGRAPHIC_DATA]"
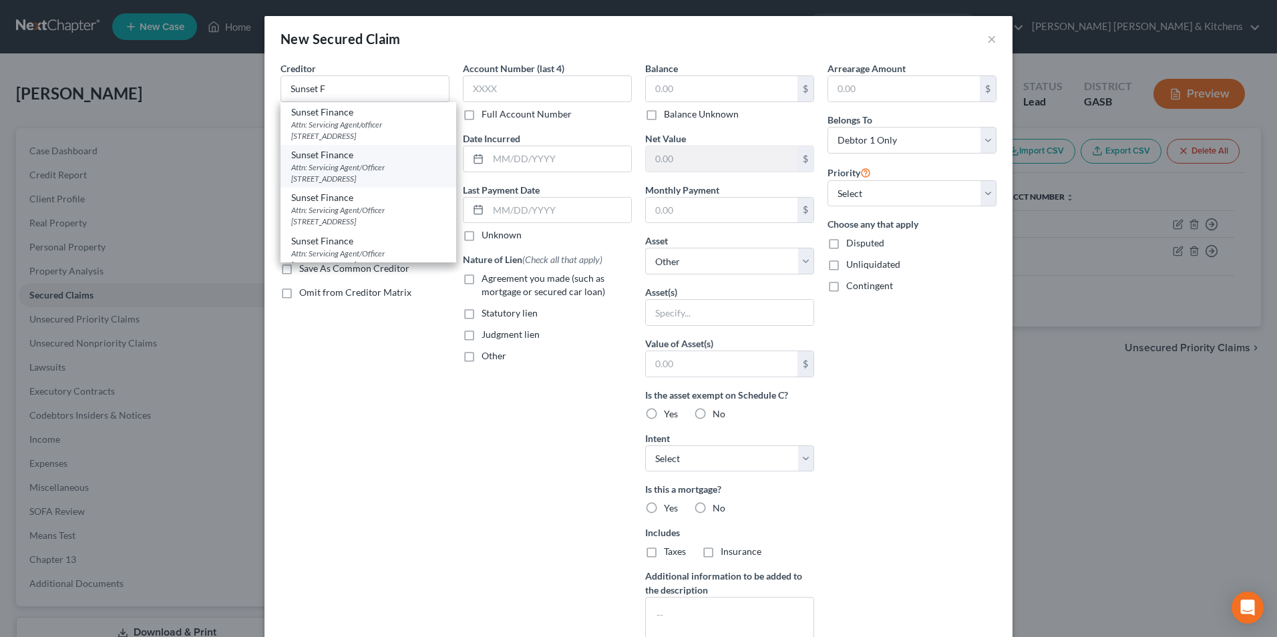
select select "10"
type input "31021"
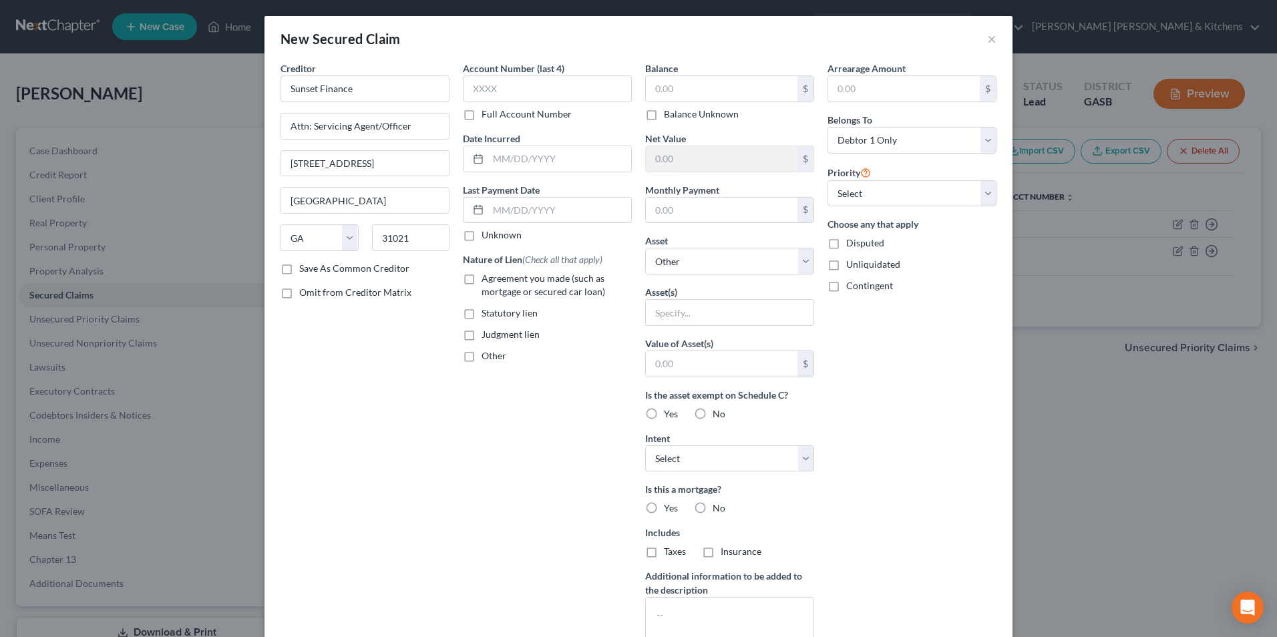
click at [482, 281] on label "Agreement you made (such as mortgage or secured car loan)" at bounding box center [557, 285] width 150 height 27
click at [487, 281] on input "Agreement you made (such as mortgage or secured car loan)" at bounding box center [491, 276] width 9 height 9
checkbox input "true"
click at [661, 86] on input "text" at bounding box center [722, 88] width 152 height 25
type input "7"
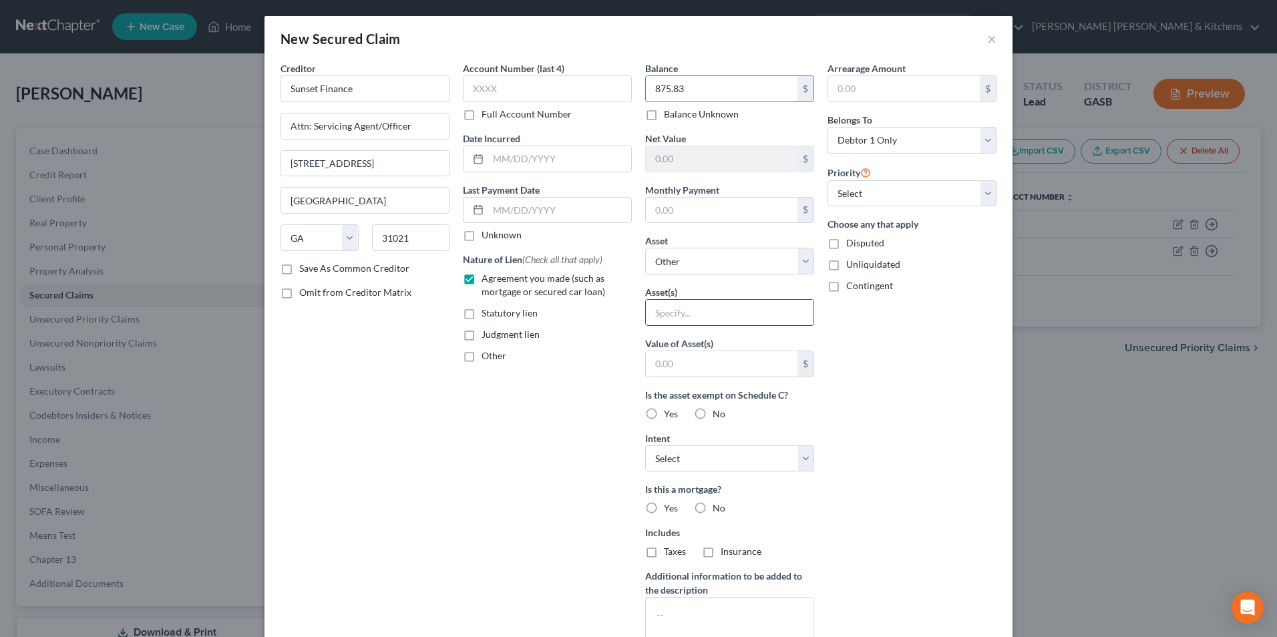
type input "875.83"
click at [669, 311] on input "text" at bounding box center [730, 312] width 168 height 25
type input "personal property/pending judgment"
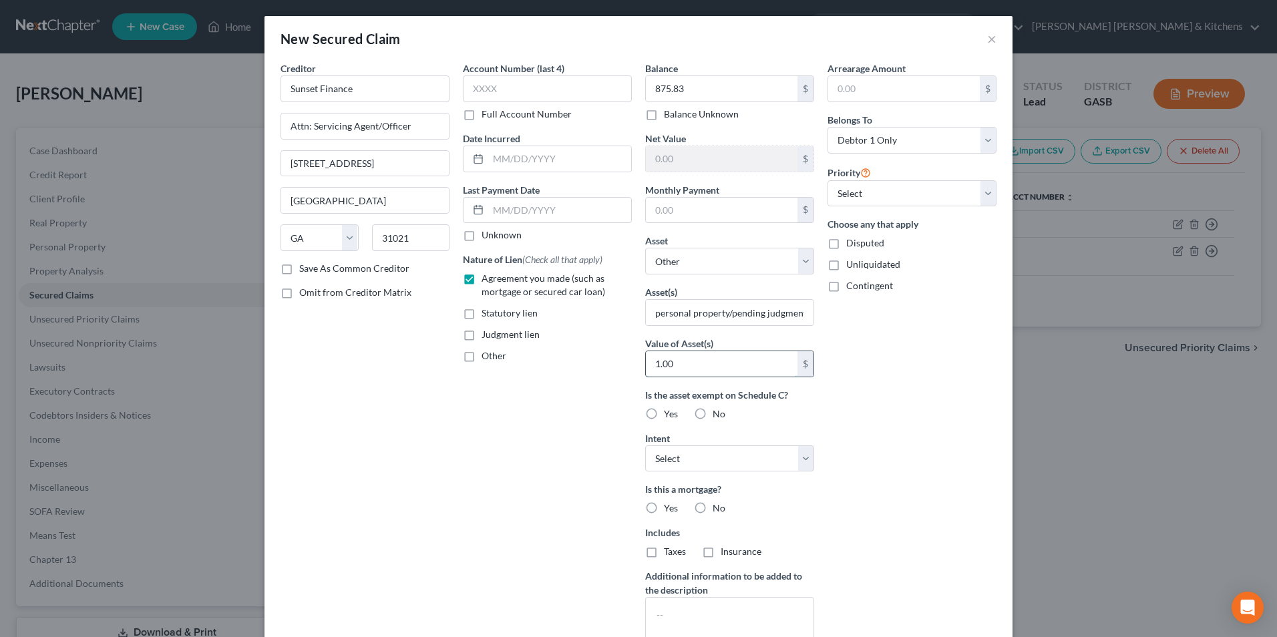
type input "1.00"
click at [846, 243] on label "Disputed" at bounding box center [865, 242] width 38 height 13
click at [852, 243] on input "Disputed" at bounding box center [856, 240] width 9 height 9
checkbox input "true"
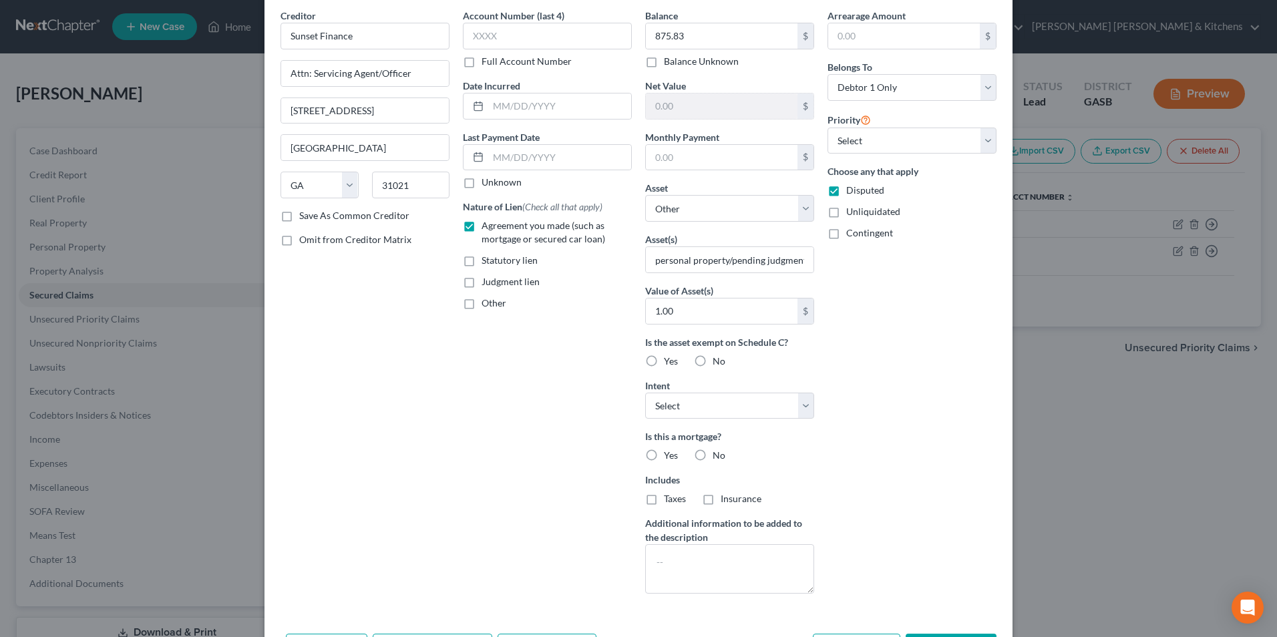
scroll to position [104, 0]
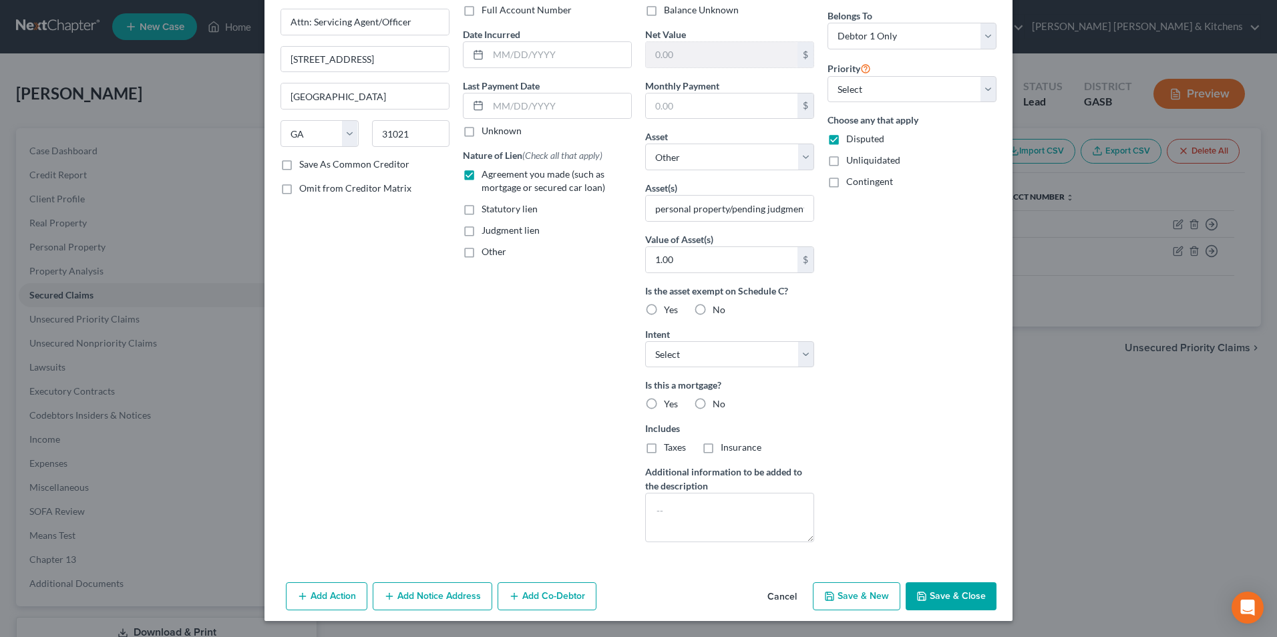
click at [952, 602] on button "Save & Close" at bounding box center [951, 596] width 91 height 28
select select
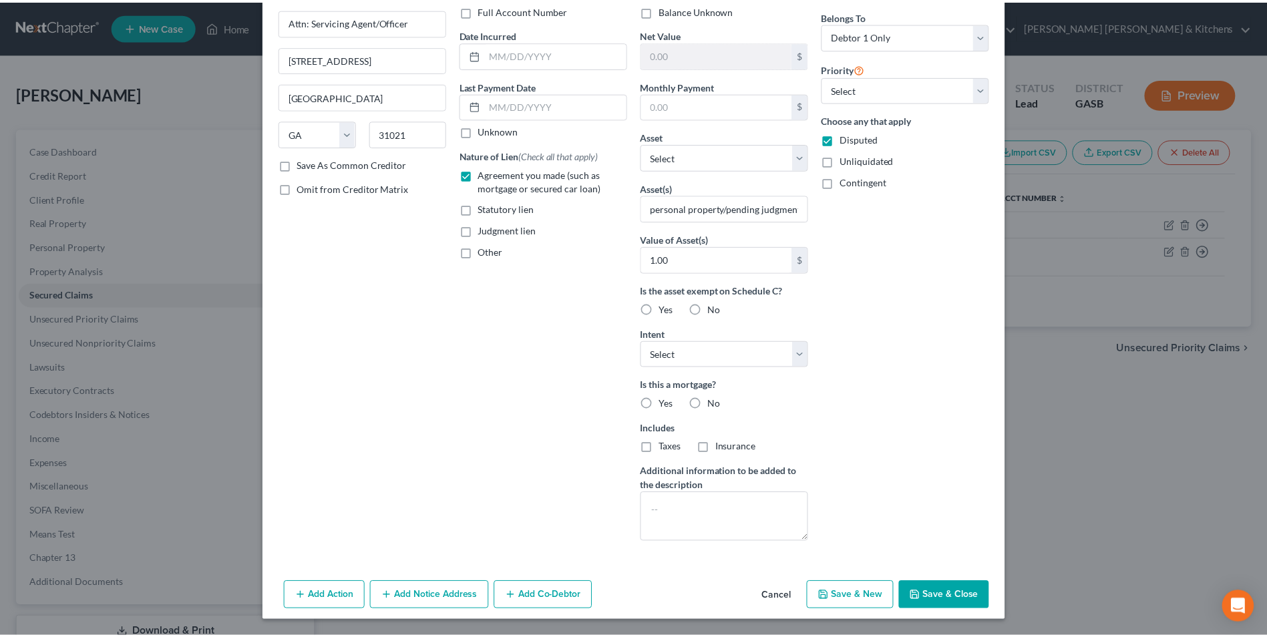
scroll to position [0, 0]
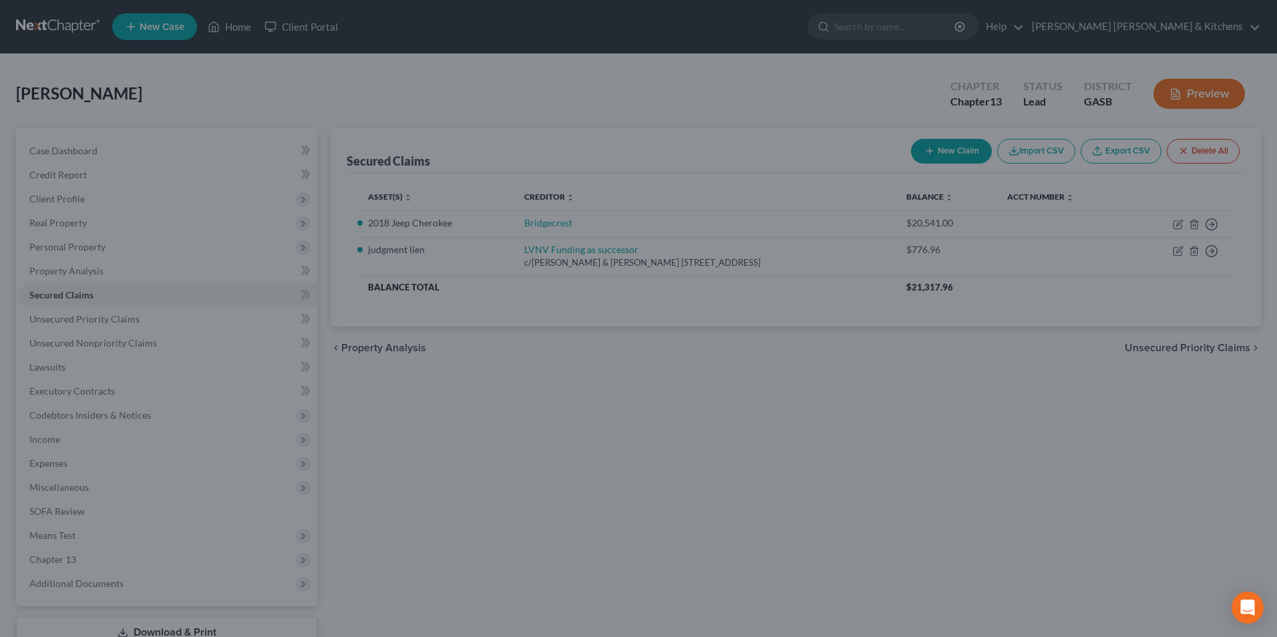
type input "1"
type input "0.00"
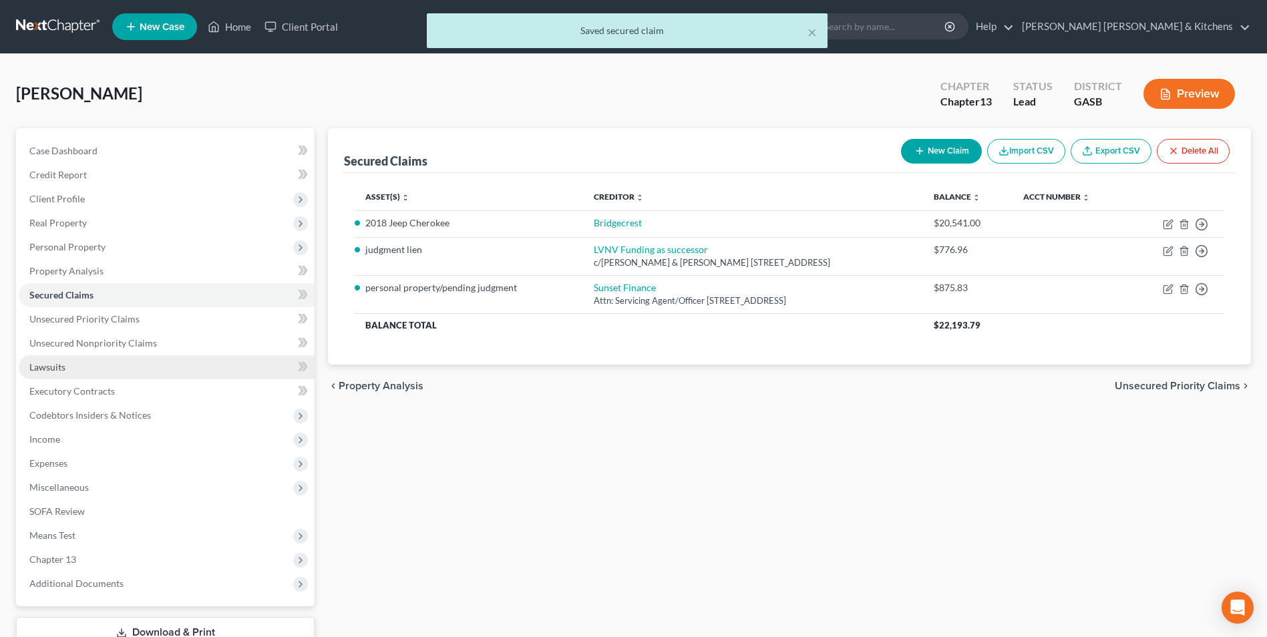
click at [53, 369] on span "Lawsuits" at bounding box center [47, 366] width 36 height 11
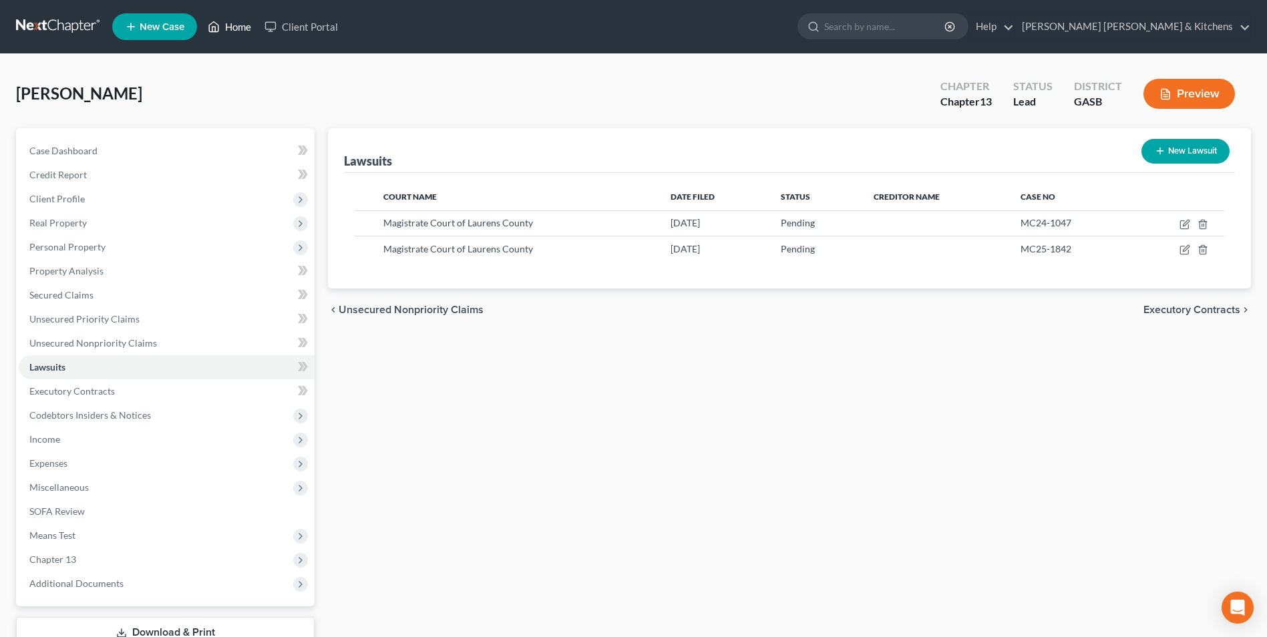
click at [229, 26] on link "Home" at bounding box center [229, 27] width 57 height 24
